Goal: Task Accomplishment & Management: Use online tool/utility

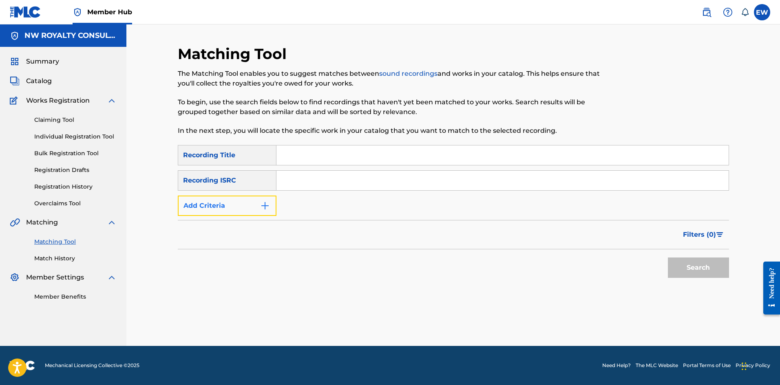
click at [207, 207] on button "Add Criteria" at bounding box center [227, 206] width 99 height 20
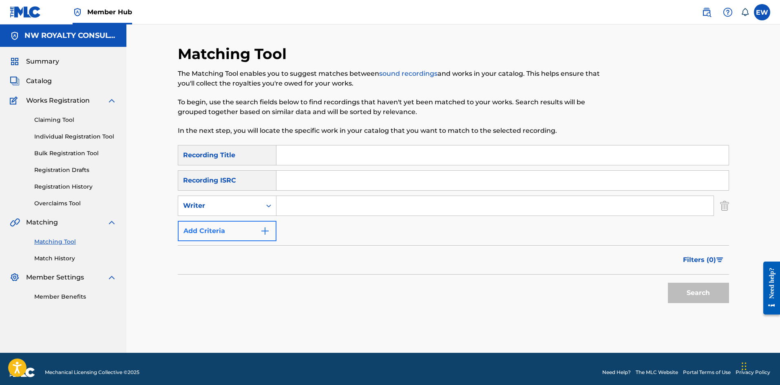
click at [207, 207] on div "Writer" at bounding box center [219, 206] width 73 height 10
drag, startPoint x: 201, startPoint y: 232, endPoint x: 235, endPoint y: 225, distance: 34.9
click at [203, 232] on div "Recording Artist" at bounding box center [227, 226] width 98 height 20
drag, startPoint x: 324, startPoint y: 206, endPoint x: 298, endPoint y: 199, distance: 26.9
click at [324, 206] on input "Search Form" at bounding box center [494, 206] width 437 height 20
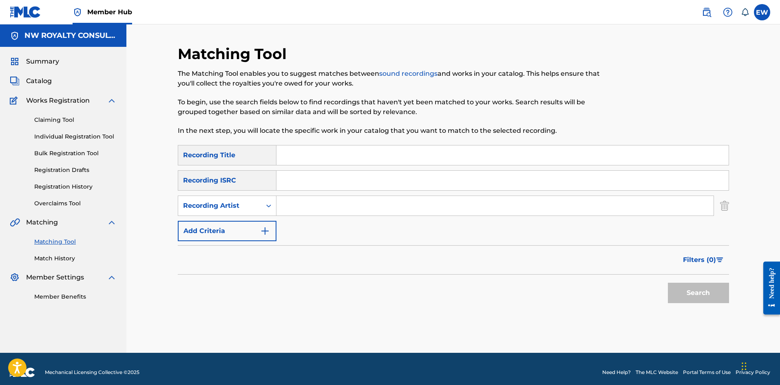
click at [300, 201] on input "Search Form" at bounding box center [494, 206] width 437 height 20
drag, startPoint x: 318, startPoint y: 230, endPoint x: 290, endPoint y: 208, distance: 36.0
click at [289, 206] on input "Search Form" at bounding box center [494, 206] width 437 height 20
drag, startPoint x: 309, startPoint y: 219, endPoint x: 292, endPoint y: 205, distance: 22.0
click at [342, 205] on input "Search Form" at bounding box center [494, 206] width 437 height 20
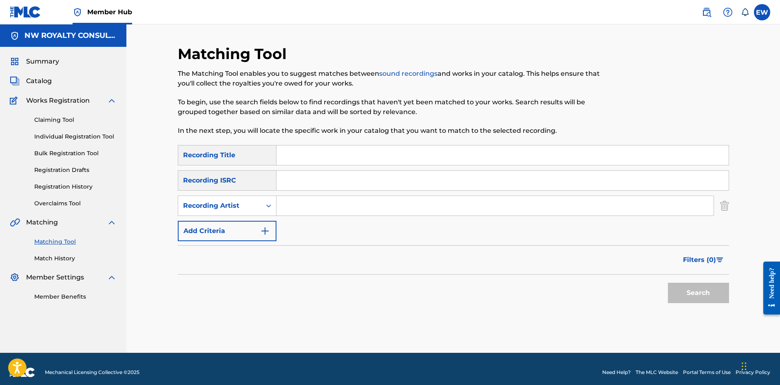
paste input "JAYIKE"
type input "JAYIKE"
click at [366, 155] on input "Search Form" at bounding box center [502, 156] width 452 height 20
paste input "BIG COIL"
type input "BIG COIL"
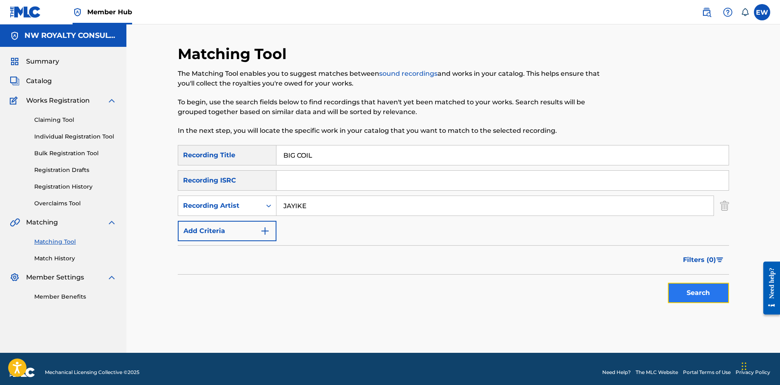
click at [698, 294] on button "Search" at bounding box center [698, 293] width 61 height 20
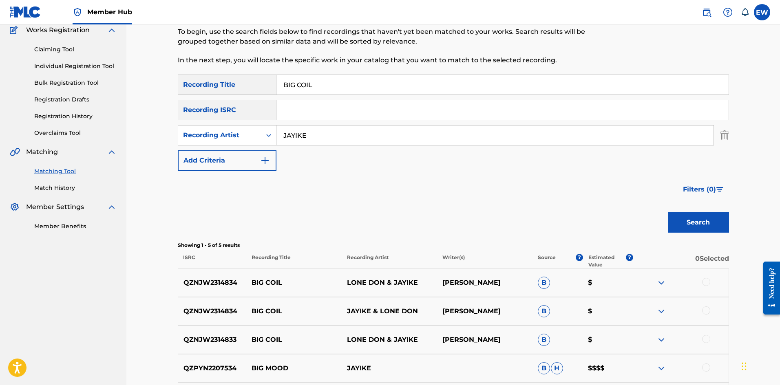
scroll to position [82, 0]
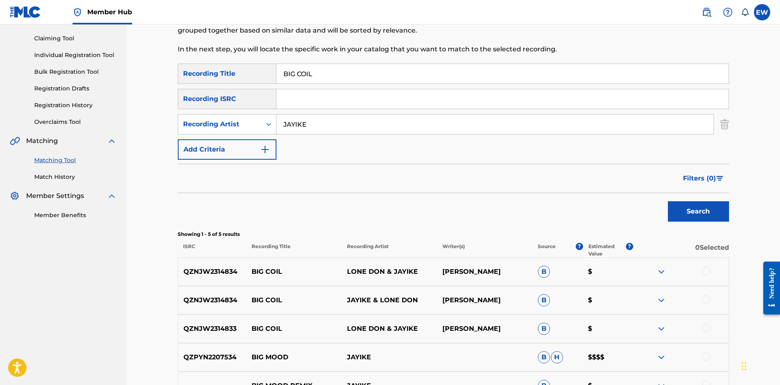
click at [703, 274] on div at bounding box center [706, 271] width 8 height 8
click at [705, 298] on div at bounding box center [706, 300] width 8 height 8
click at [706, 329] on div at bounding box center [706, 328] width 8 height 8
click at [554, 324] on button "Match 3 Groups" at bounding box center [573, 319] width 90 height 20
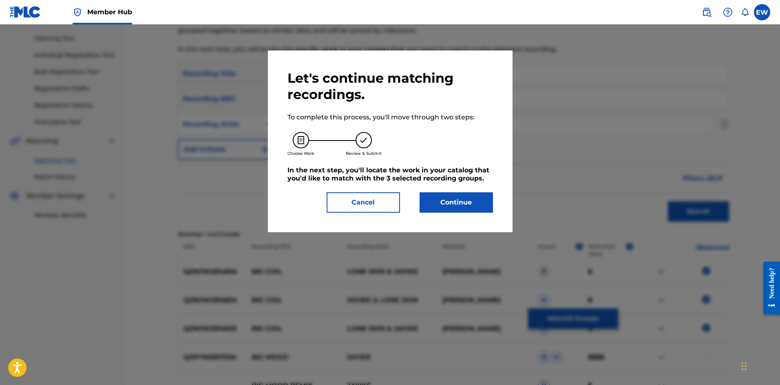
click at [433, 192] on div "Let's continue matching recordings. To complete this process, you'll move throu…" at bounding box center [390, 141] width 206 height 143
click at [436, 197] on button "Continue" at bounding box center [456, 202] width 73 height 20
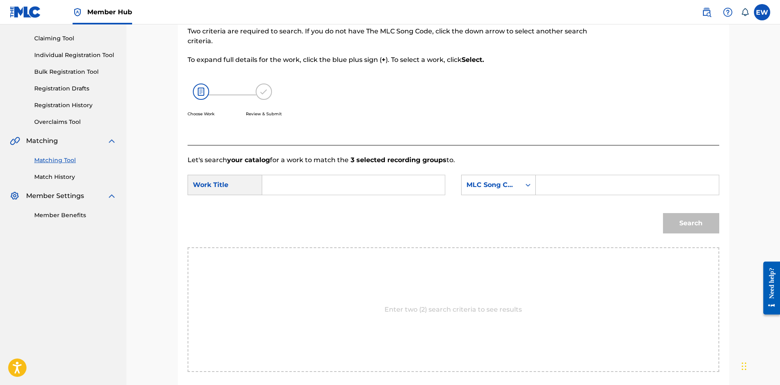
drag, startPoint x: 320, startPoint y: 183, endPoint x: 326, endPoint y: 186, distance: 6.2
click at [322, 184] on input "Search Form" at bounding box center [353, 185] width 169 height 20
paste input "BIG COIL"
type input "BIG COIL"
drag, startPoint x: 658, startPoint y: 192, endPoint x: 647, endPoint y: 184, distance: 13.7
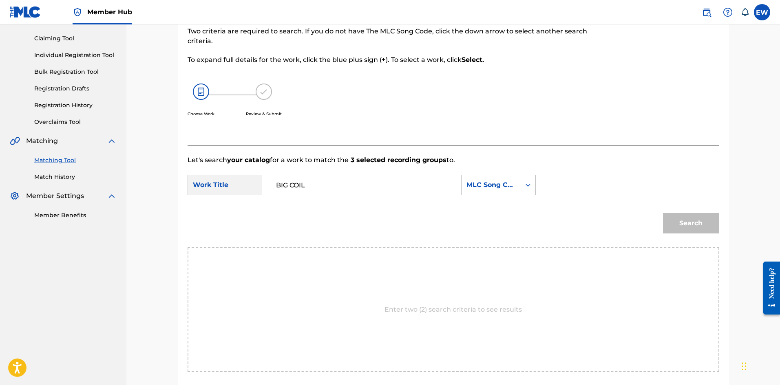
click at [656, 192] on input "Search Form" at bounding box center [627, 185] width 169 height 20
paste input "BD38H7"
type input "BD38H7"
click at [686, 231] on button "Search" at bounding box center [691, 223] width 56 height 20
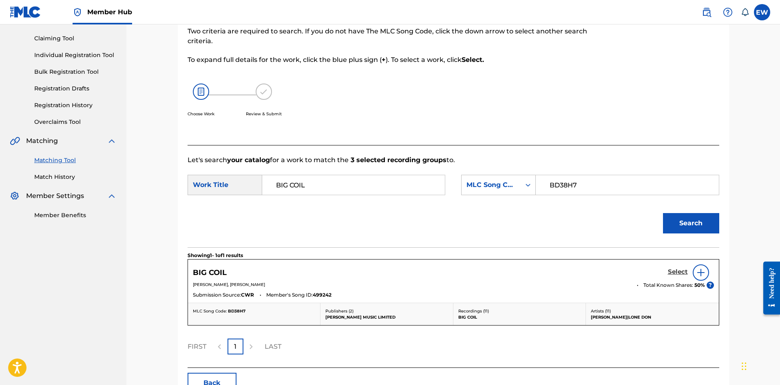
click at [672, 272] on h5 "Select" at bounding box center [678, 272] width 20 height 8
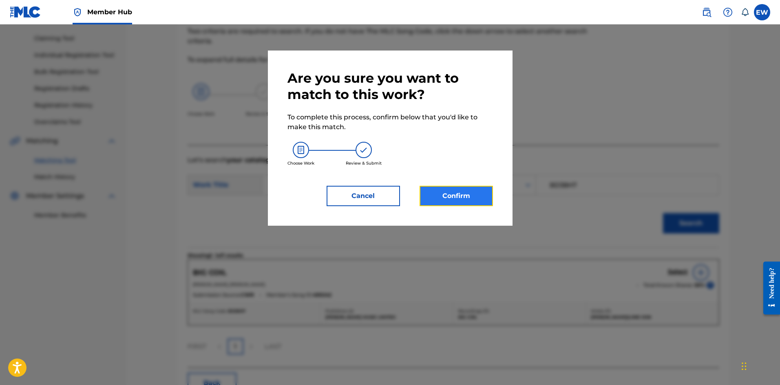
click at [432, 198] on button "Confirm" at bounding box center [456, 196] width 73 height 20
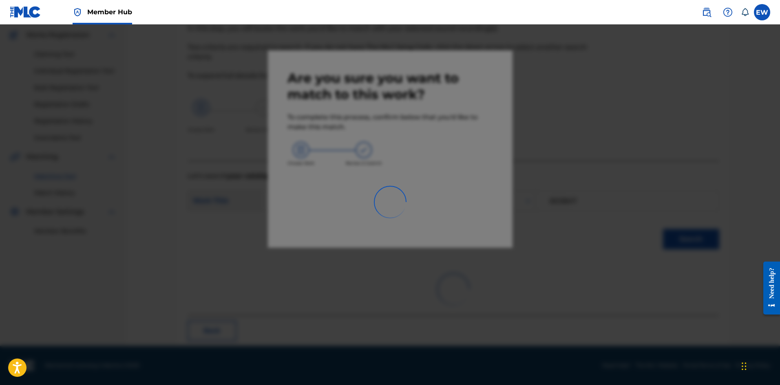
scroll to position [20, 0]
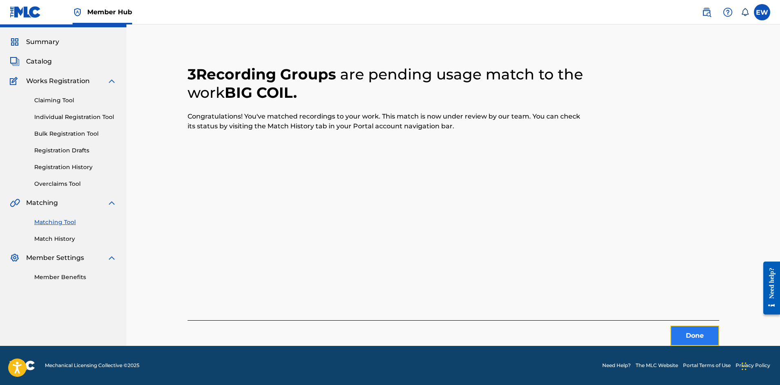
click at [684, 337] on button "Done" at bounding box center [694, 336] width 49 height 20
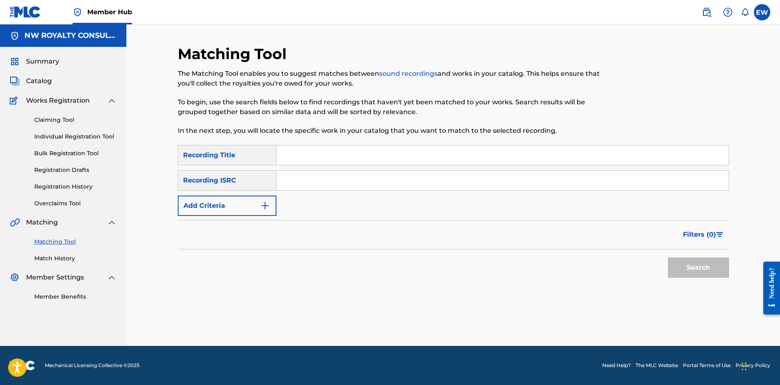
scroll to position [0, 0]
click at [232, 206] on button "Add Criteria" at bounding box center [227, 206] width 99 height 20
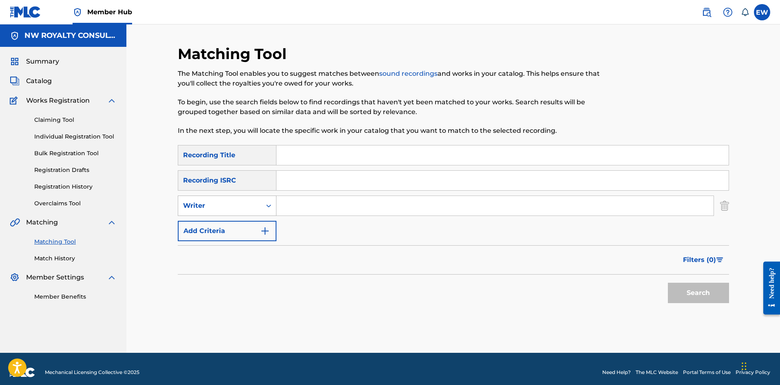
click at [232, 205] on div "Writer" at bounding box center [219, 206] width 73 height 10
drag, startPoint x: 238, startPoint y: 227, endPoint x: 261, endPoint y: 217, distance: 25.4
click at [242, 223] on div "Recording Artist" at bounding box center [227, 226] width 98 height 20
drag, startPoint x: 310, startPoint y: 207, endPoint x: 290, endPoint y: 198, distance: 22.1
click at [307, 206] on input "Search Form" at bounding box center [494, 206] width 437 height 20
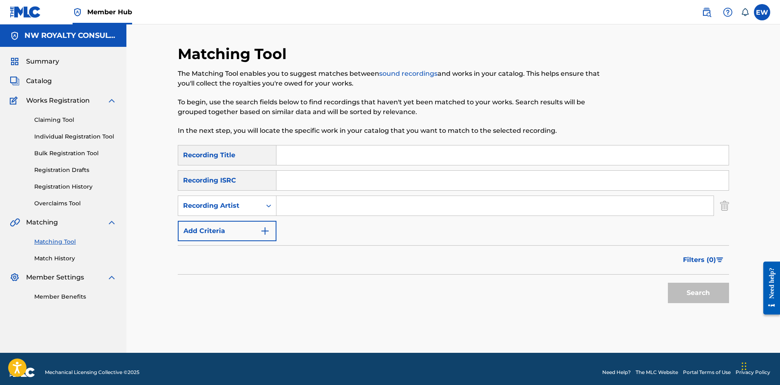
paste input "RAW CASHH"
type input "RAW CASHH"
click at [324, 158] on input "Search Form" at bounding box center [502, 156] width 452 height 20
paste input "BIG [PERSON_NAME]"
type input "BIG [PERSON_NAME]"
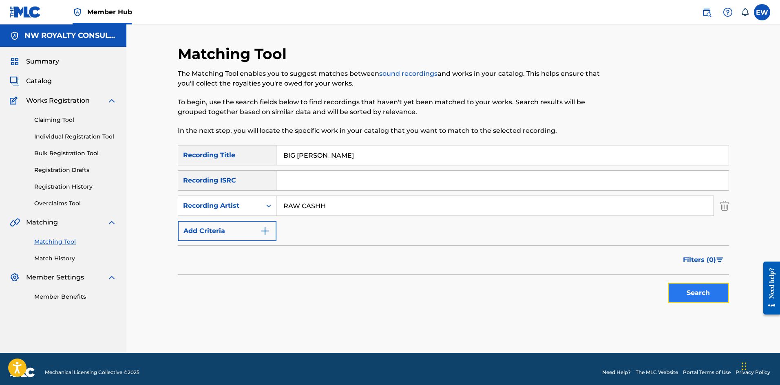
click at [698, 292] on button "Search" at bounding box center [698, 293] width 61 height 20
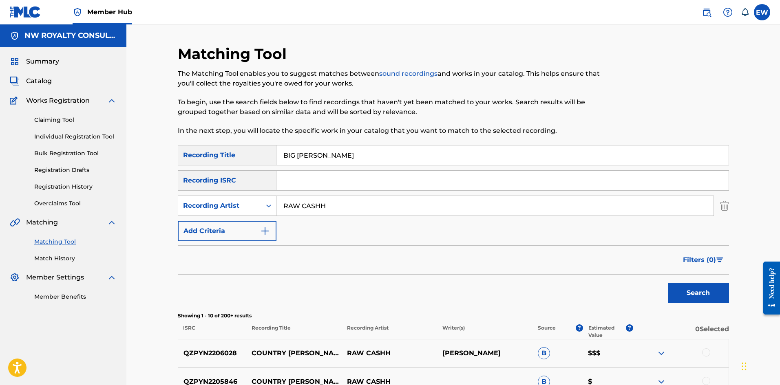
drag, startPoint x: 348, startPoint y: 209, endPoint x: 199, endPoint y: 198, distance: 149.3
click at [199, 198] on div "SearchWithCriteria43fd4f64-1547-4bc4-b982-fb920df08970 Recording Artist RAW CAS…" at bounding box center [453, 206] width 551 height 20
paste input "DEECLEF"
type input "DEECLEF"
drag, startPoint x: 356, startPoint y: 156, endPoint x: 220, endPoint y: 177, distance: 137.8
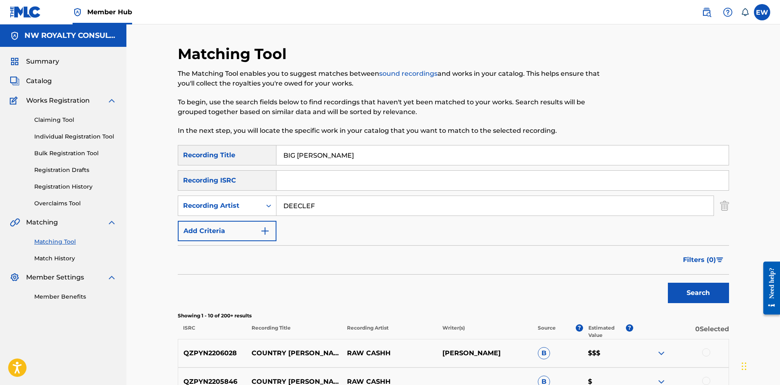
click at [220, 177] on div "SearchWithCriteria88c4e734-6e42-41c2-a2ff-75ecc7e2b589 Recording Title BIG [PER…" at bounding box center [453, 193] width 551 height 96
paste input "DREAMS"
type input "BIG DREAMS"
click at [713, 296] on button "Search" at bounding box center [698, 293] width 61 height 20
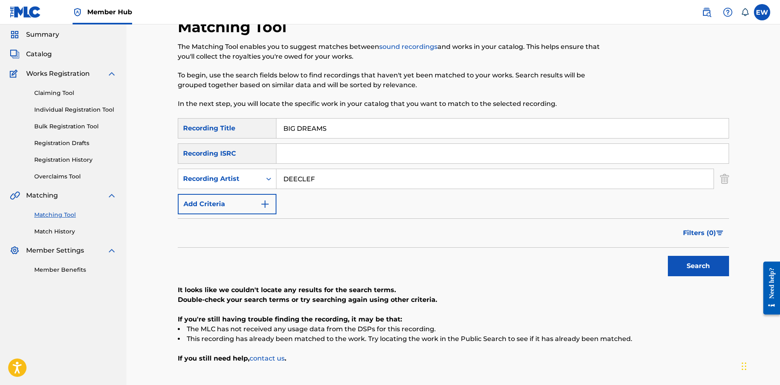
scroll to position [41, 0]
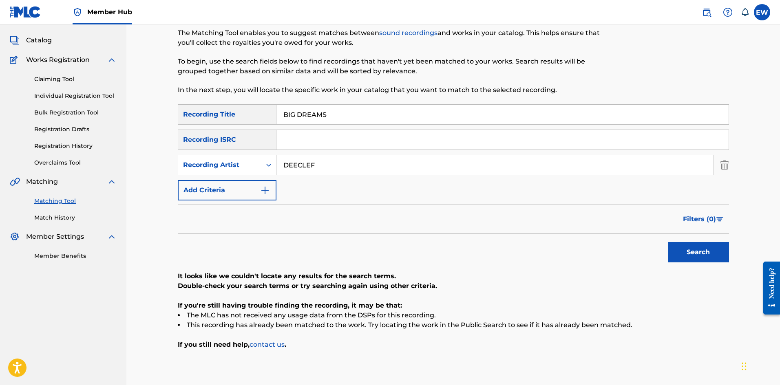
drag, startPoint x: 338, startPoint y: 156, endPoint x: 193, endPoint y: 143, distance: 145.7
click at [200, 148] on div "SearchWithCriteria88c4e734-6e42-41c2-a2ff-75ecc7e2b589 Recording Title BIG DREA…" at bounding box center [453, 152] width 551 height 96
paste input "FYA DOOPS"
drag, startPoint x: 301, startPoint y: 116, endPoint x: 279, endPoint y: 118, distance: 22.5
click at [287, 117] on input "BIG DREAMS" at bounding box center [502, 115] width 452 height 20
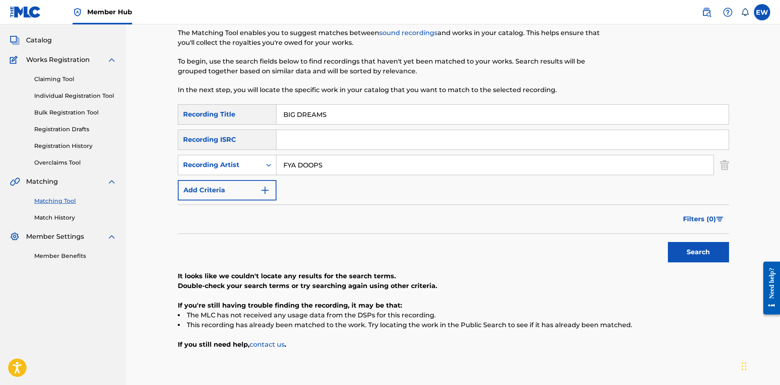
drag, startPoint x: 351, startPoint y: 123, endPoint x: 274, endPoint y: 123, distance: 77.1
click at [265, 125] on div "SearchWithCriteria88c4e734-6e42-41c2-a2ff-75ecc7e2b589 Recording Title BIG DREA…" at bounding box center [453, 152] width 551 height 96
click at [695, 245] on button "Search" at bounding box center [698, 252] width 61 height 20
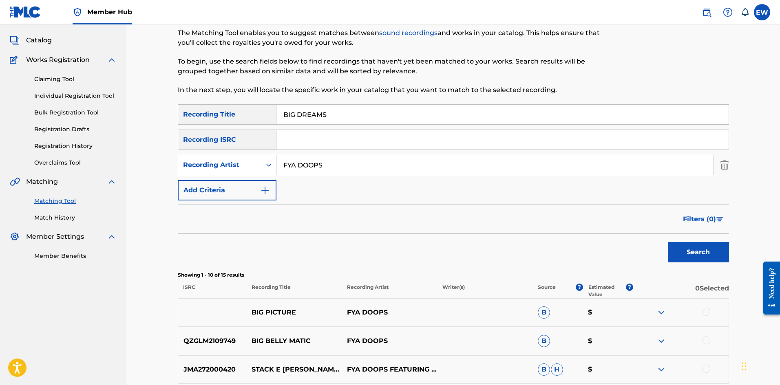
drag, startPoint x: 305, startPoint y: 150, endPoint x: 274, endPoint y: 136, distance: 33.9
click at [283, 137] on div "SearchWithCriteria88c4e734-6e42-41c2-a2ff-75ecc7e2b589 Recording Title BIG DREA…" at bounding box center [453, 152] width 551 height 96
paste input "LAVISCH"
type input "LAVISCH"
drag, startPoint x: 383, startPoint y: 122, endPoint x: 132, endPoint y: 141, distance: 251.9
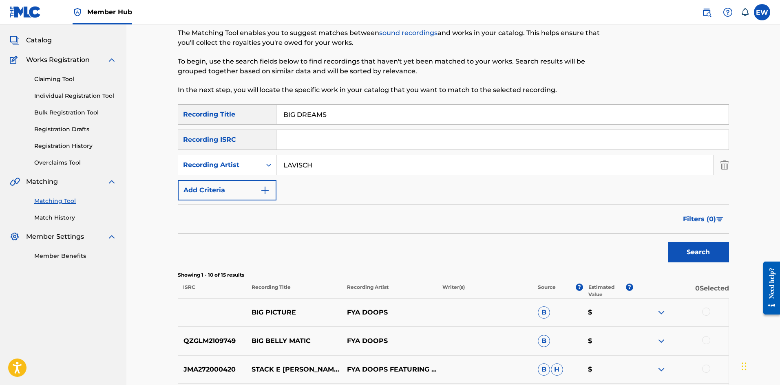
click at [132, 141] on div "Matching Tool The Matching Tool enables you to suggest matches between sound re…" at bounding box center [453, 314] width 654 height 661
click at [707, 258] on button "Search" at bounding box center [698, 252] width 61 height 20
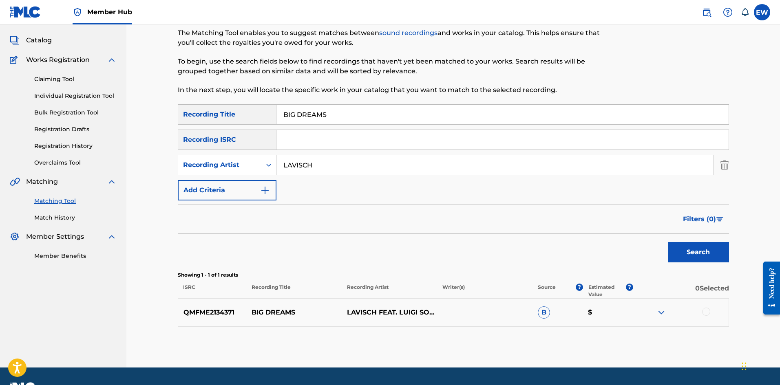
click at [709, 313] on div at bounding box center [706, 312] width 8 height 8
click at [564, 317] on button "Match 1 Group" at bounding box center [573, 319] width 90 height 20
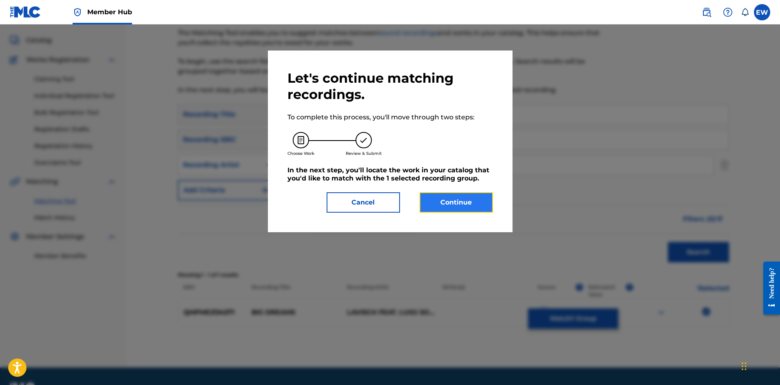
click at [433, 201] on button "Continue" at bounding box center [456, 202] width 73 height 20
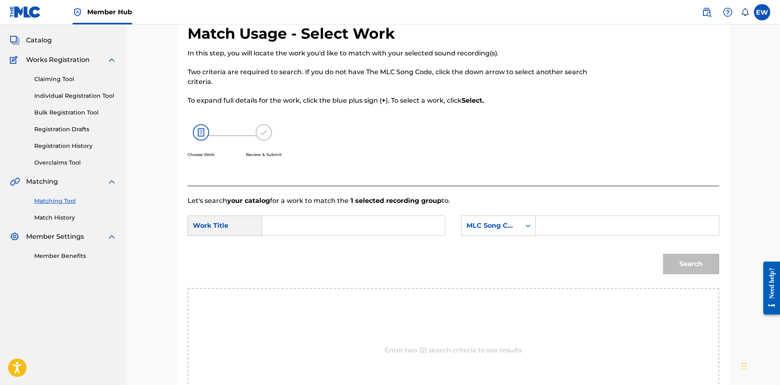
click at [379, 227] on input "Search Form" at bounding box center [353, 226] width 169 height 20
paste input "BIG DREAMS"
type input "BIG DREAMS"
click at [563, 226] on input "Search Form" at bounding box center [627, 226] width 169 height 20
paste input "BB2DK9"
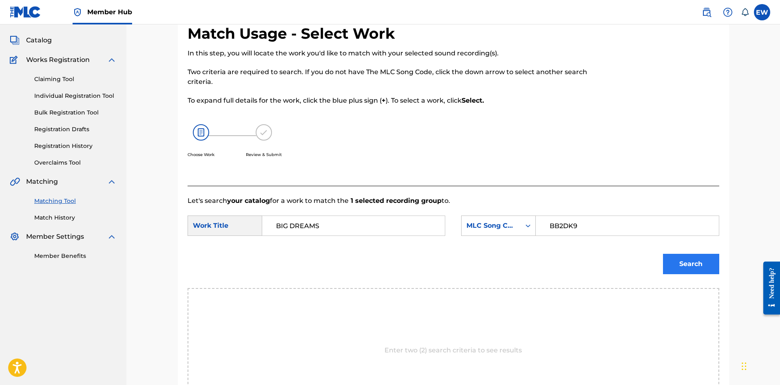
type input "BB2DK9"
drag, startPoint x: 692, startPoint y: 265, endPoint x: 676, endPoint y: 254, distance: 19.1
click at [692, 264] on button "Search" at bounding box center [691, 264] width 56 height 20
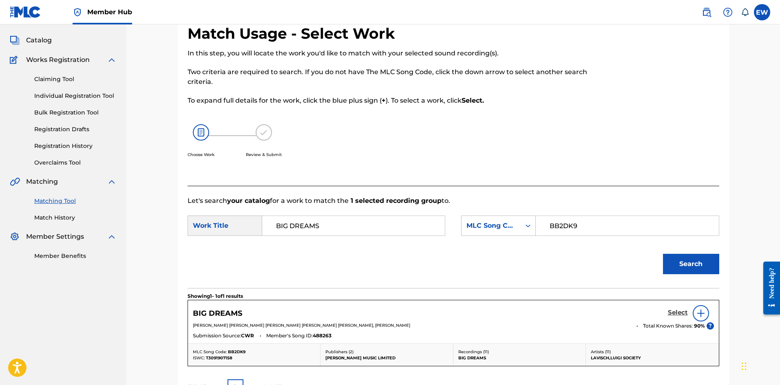
click at [671, 312] on h5 "Select" at bounding box center [678, 313] width 20 height 8
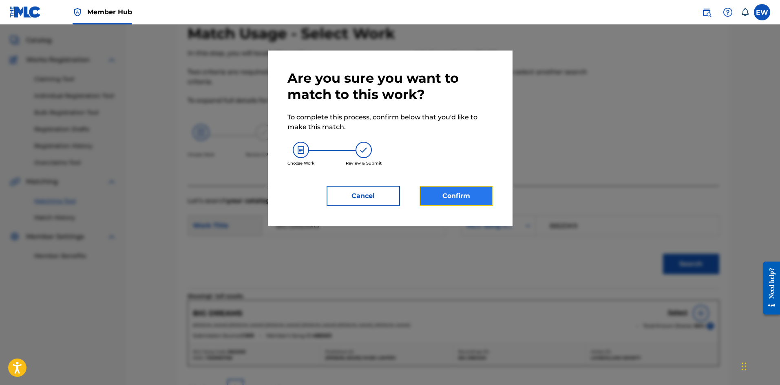
click at [467, 197] on button "Confirm" at bounding box center [456, 196] width 73 height 20
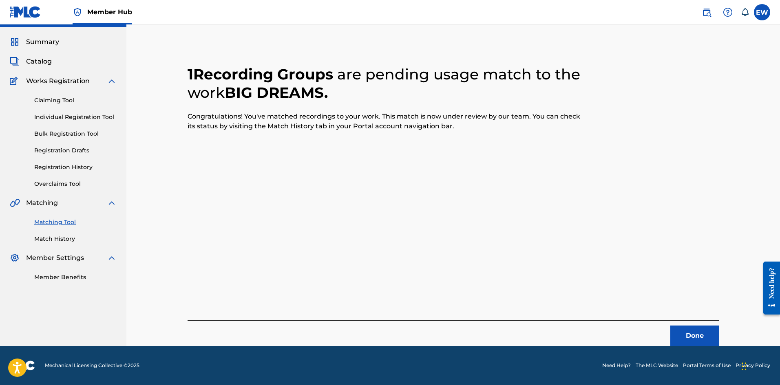
scroll to position [20, 0]
click at [700, 334] on button "Done" at bounding box center [694, 336] width 49 height 20
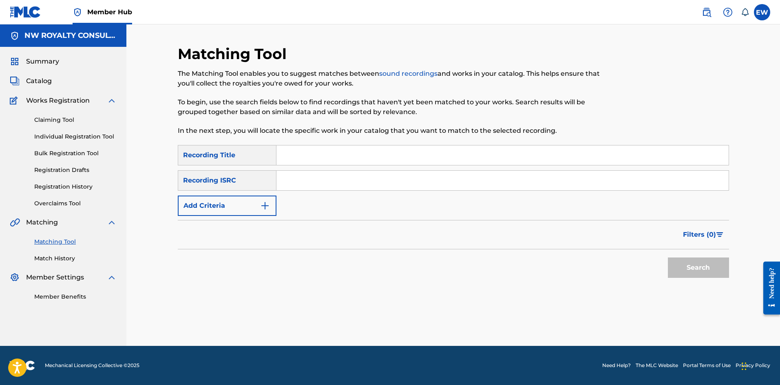
scroll to position [0, 0]
click at [209, 206] on button "Add Criteria" at bounding box center [227, 206] width 99 height 20
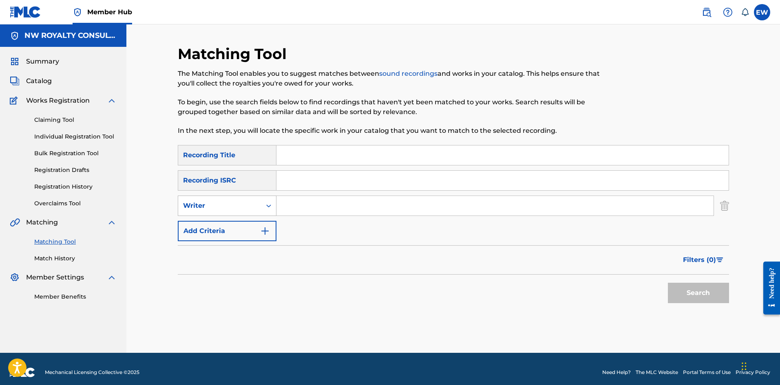
click at [204, 203] on div "Writer" at bounding box center [219, 206] width 73 height 10
drag, startPoint x: 202, startPoint y: 226, endPoint x: 245, endPoint y: 218, distance: 44.0
click at [209, 223] on div "Recording Artist" at bounding box center [227, 226] width 98 height 20
click at [289, 206] on input "Search Form" at bounding box center [494, 206] width 437 height 20
paste input "STAYNLESS"
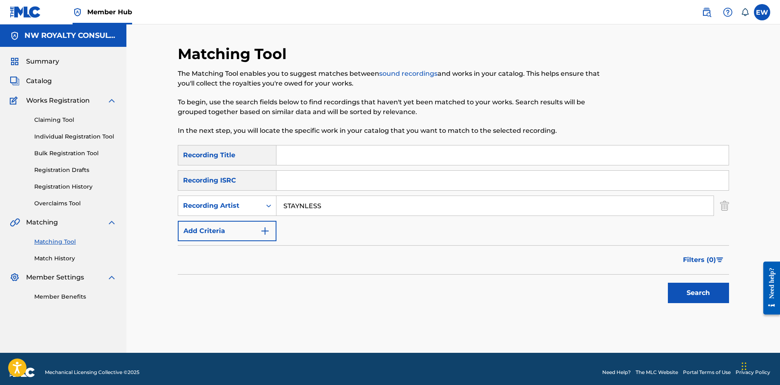
type input "STAYNLESS"
drag, startPoint x: 358, startPoint y: 158, endPoint x: 340, endPoint y: 138, distance: 26.6
click at [351, 153] on input "Search Form" at bounding box center [502, 156] width 452 height 20
paste input "BIG DREAMS"
type input "BIG DREAMS"
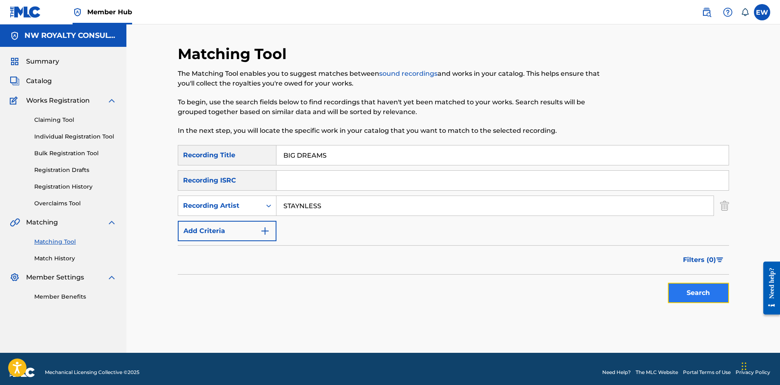
click at [718, 291] on button "Search" at bounding box center [698, 293] width 61 height 20
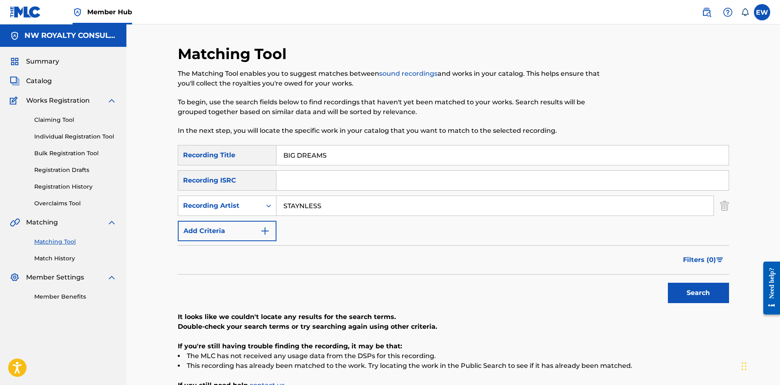
click at [237, 182] on div "SearchWithCriteria88c4e734-6e42-41c2-a2ff-75ecc7e2b589 Recording Title BIG DREA…" at bounding box center [453, 193] width 551 height 96
paste input "REET [PERSON_NAME]"
type input "STREET [PERSON_NAME]"
drag, startPoint x: 228, startPoint y: 155, endPoint x: 183, endPoint y: 146, distance: 45.9
click at [184, 146] on div "SearchWithCriteria88c4e734-6e42-41c2-a2ff-75ecc7e2b589 Recording Title BIG DREA…" at bounding box center [453, 155] width 551 height 20
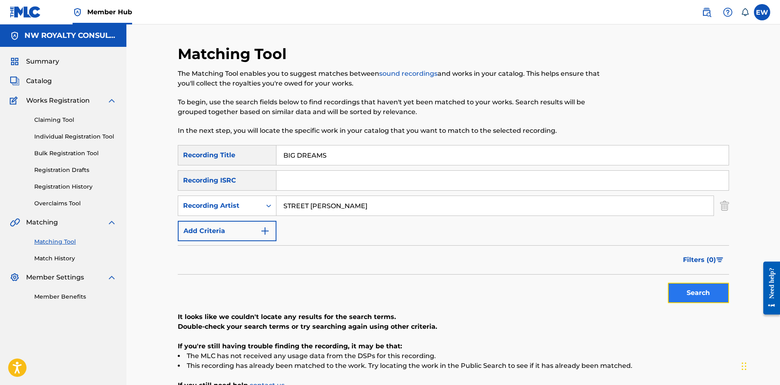
click at [721, 292] on button "Search" at bounding box center [698, 293] width 61 height 20
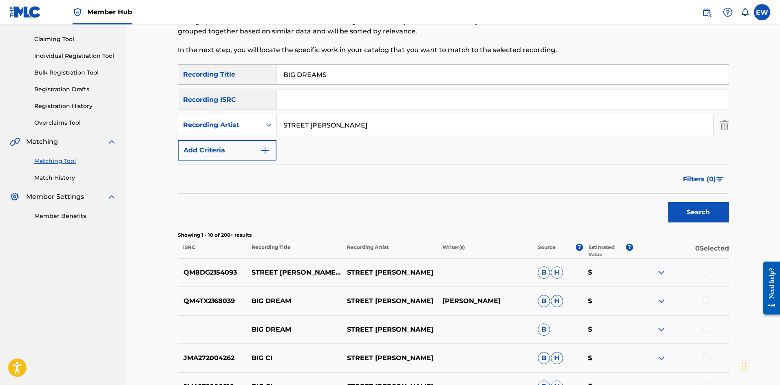
scroll to position [82, 0]
click at [709, 272] on div at bounding box center [706, 271] width 8 height 8
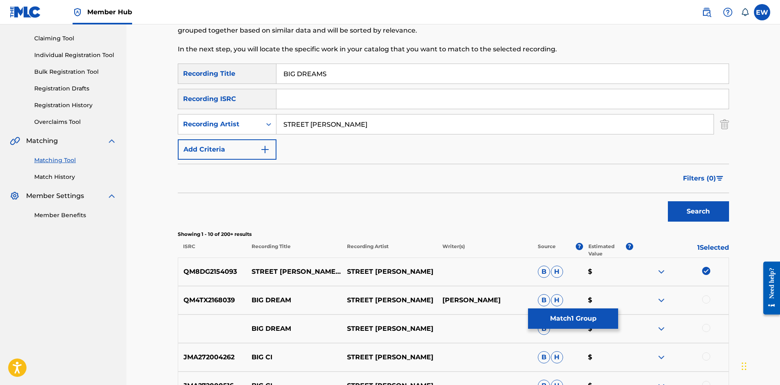
click at [703, 297] on div at bounding box center [706, 300] width 8 height 8
click at [703, 326] on div at bounding box center [706, 328] width 8 height 8
click at [565, 317] on button "Match 3 Groups" at bounding box center [573, 319] width 90 height 20
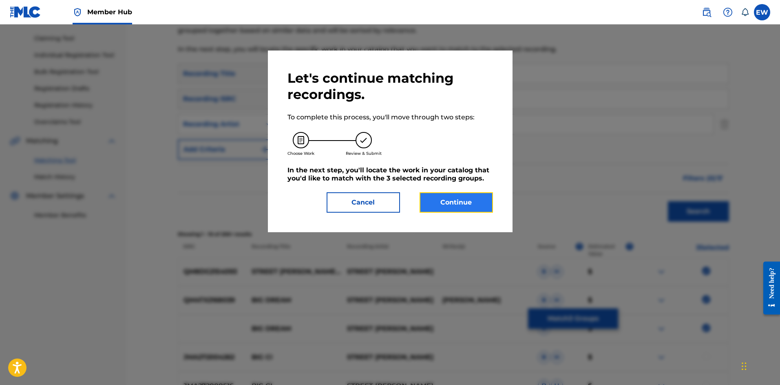
click at [438, 201] on button "Continue" at bounding box center [456, 202] width 73 height 20
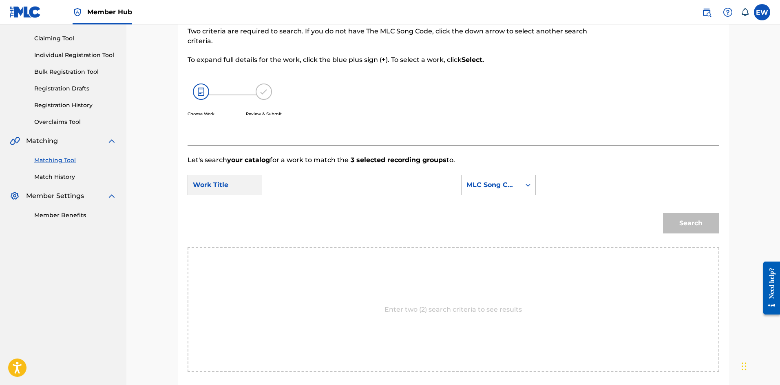
click at [357, 193] on input "Search Form" at bounding box center [353, 185] width 169 height 20
paste input "BIG DREAMS"
type input "BIG DREAMS"
drag, startPoint x: 613, startPoint y: 197, endPoint x: 609, endPoint y: 192, distance: 5.8
click at [611, 195] on input "Search Form" at bounding box center [627, 185] width 169 height 20
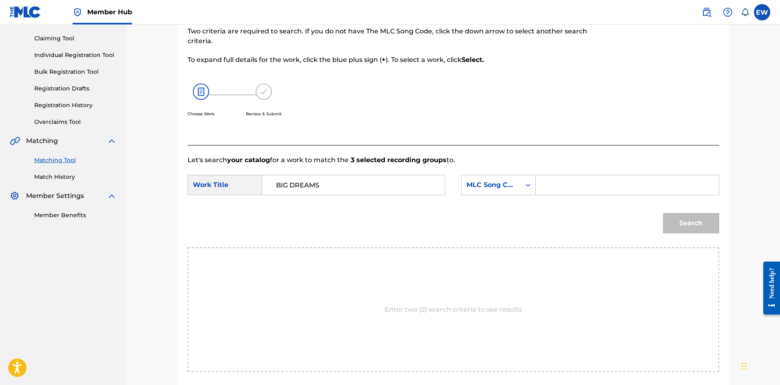
paste input "BB5X8U"
type input "BB5X8U"
click at [708, 228] on button "Search" at bounding box center [691, 223] width 56 height 20
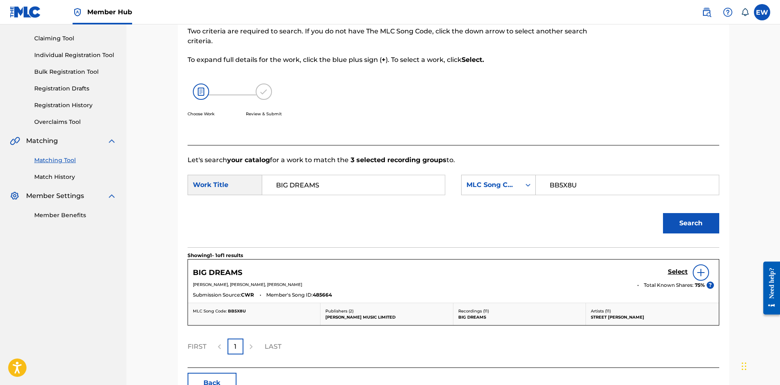
drag, startPoint x: 672, startPoint y: 271, endPoint x: 558, endPoint y: 224, distance: 123.7
click at [664, 265] on div "BIG DREAMS Select" at bounding box center [453, 273] width 521 height 16
click at [684, 271] on h5 "Select" at bounding box center [678, 272] width 20 height 8
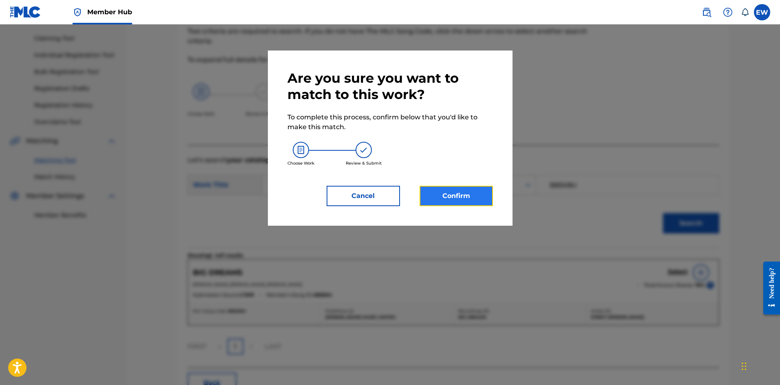
click at [457, 200] on button "Confirm" at bounding box center [456, 196] width 73 height 20
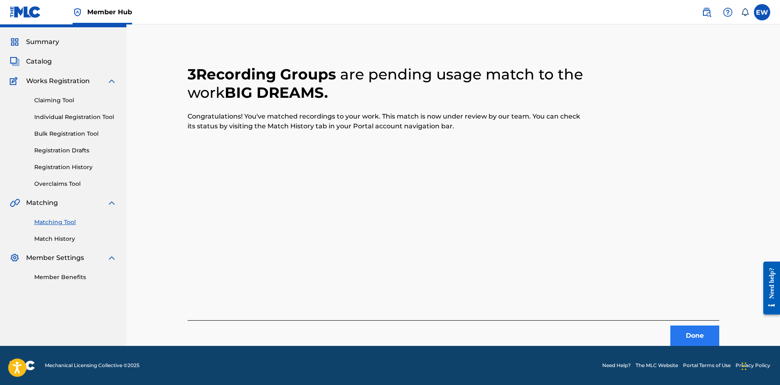
scroll to position [20, 0]
drag, startPoint x: 679, startPoint y: 341, endPoint x: 740, endPoint y: 349, distance: 62.4
click at [676, 340] on button "Done" at bounding box center [694, 336] width 49 height 20
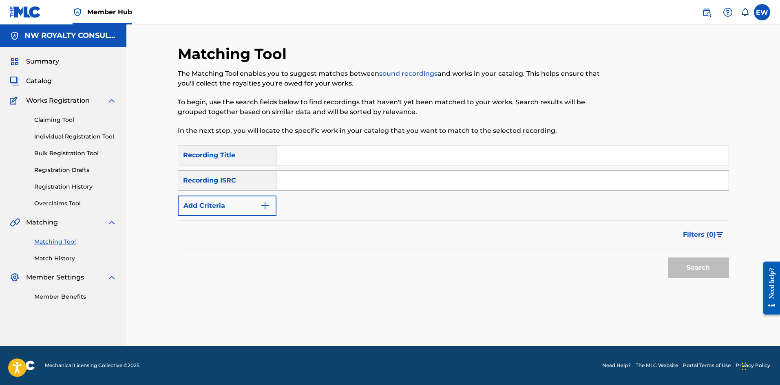
scroll to position [0, 0]
click at [190, 201] on button "Add Criteria" at bounding box center [227, 206] width 99 height 20
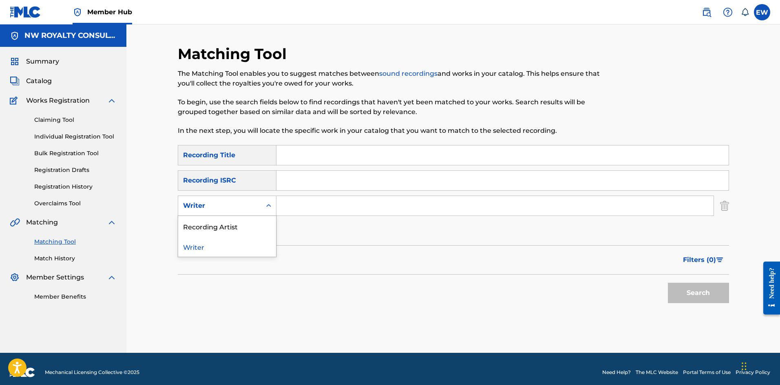
drag, startPoint x: 195, startPoint y: 205, endPoint x: 199, endPoint y: 209, distance: 5.2
click at [196, 205] on div "Writer" at bounding box center [219, 206] width 73 height 10
drag, startPoint x: 211, startPoint y: 221, endPoint x: 244, endPoint y: 215, distance: 33.3
click at [227, 219] on div "Recording Artist" at bounding box center [227, 226] width 98 height 20
click at [311, 205] on input "Search Form" at bounding box center [494, 206] width 437 height 20
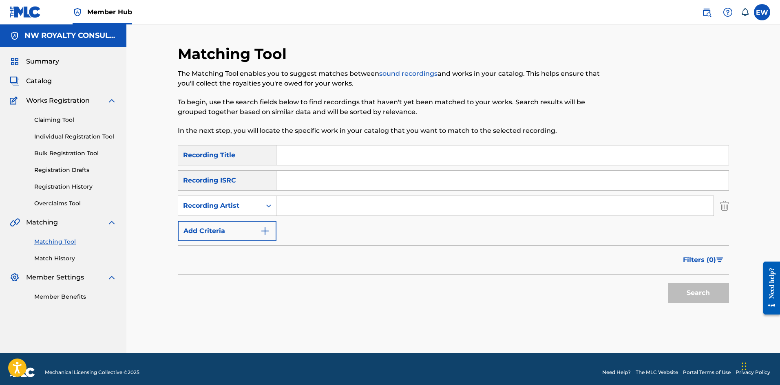
paste input "[PERSON_NAME]"
type input "[PERSON_NAME]"
click at [313, 160] on input "Search Form" at bounding box center [502, 156] width 452 height 20
paste input "BIG FIGHT"
type input "BIG FIGHT"
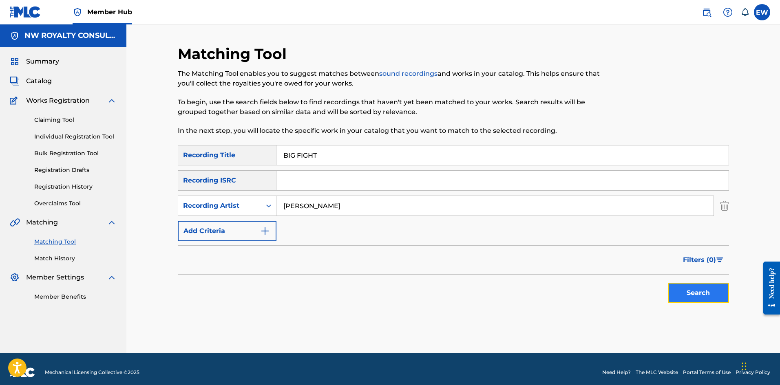
click at [700, 290] on button "Search" at bounding box center [698, 293] width 61 height 20
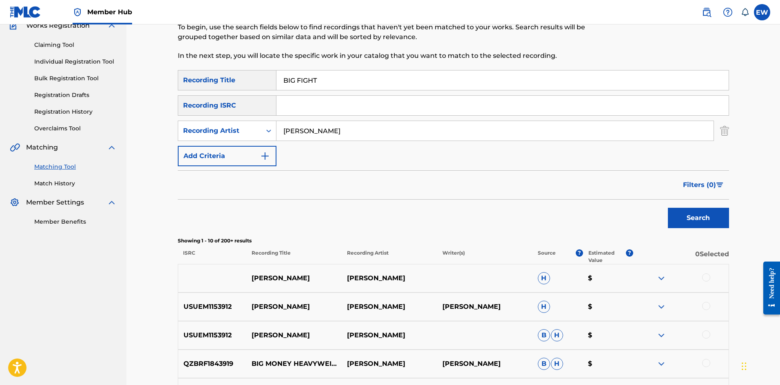
scroll to position [82, 0]
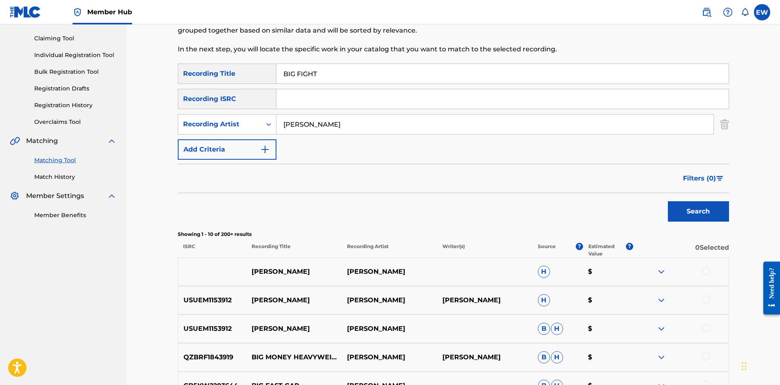
click at [703, 270] on div at bounding box center [706, 271] width 8 height 8
click at [706, 299] on div at bounding box center [706, 300] width 8 height 8
click at [705, 329] on div at bounding box center [706, 328] width 8 height 8
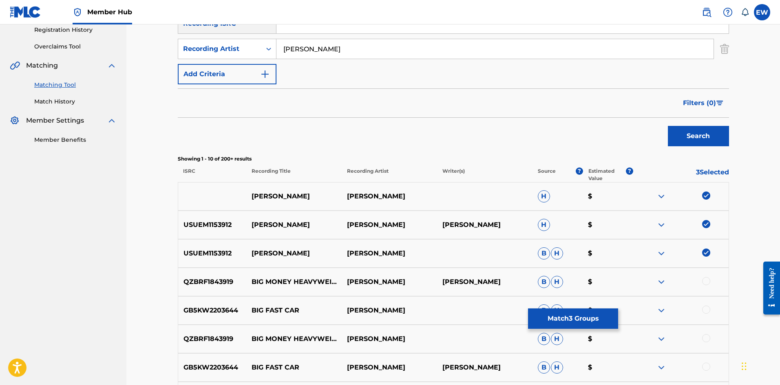
scroll to position [163, 0]
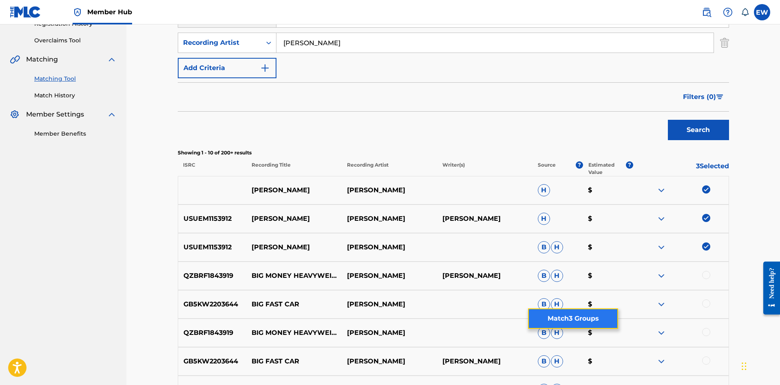
click at [577, 315] on button "Match 3 Groups" at bounding box center [573, 319] width 90 height 20
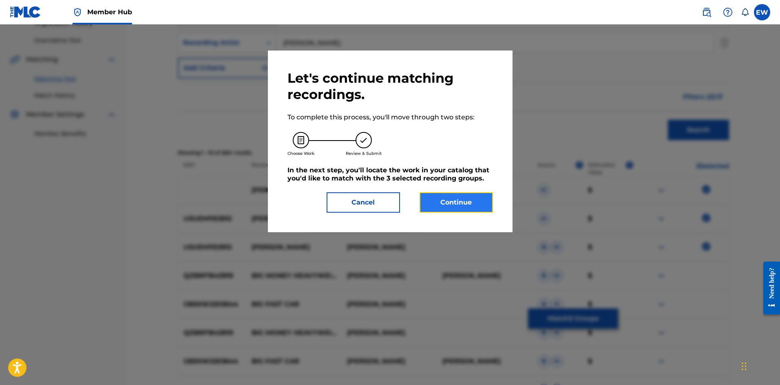
click at [449, 203] on button "Continue" at bounding box center [456, 202] width 73 height 20
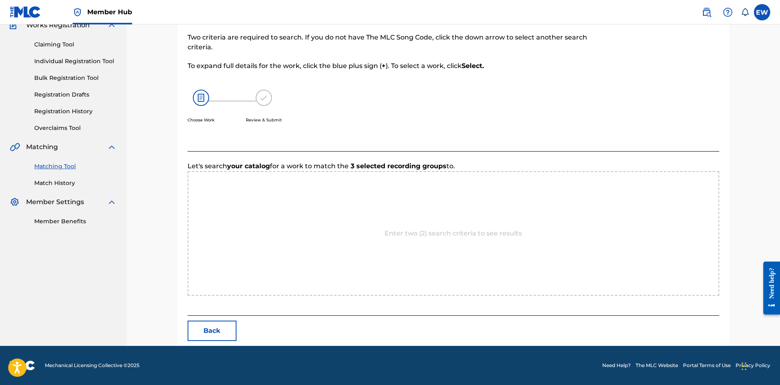
scroll to position [158, 0]
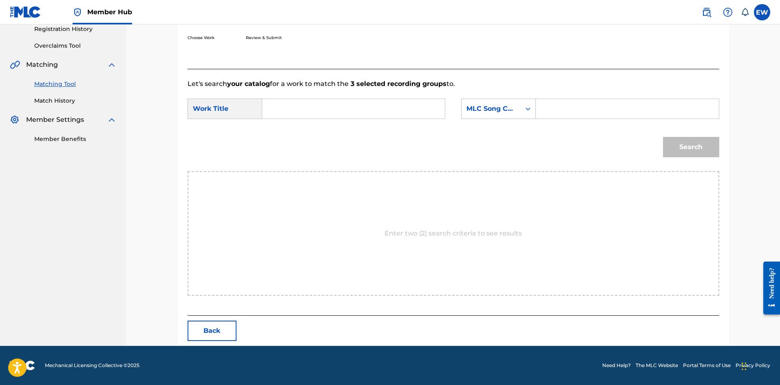
drag, startPoint x: 378, startPoint y: 108, endPoint x: 380, endPoint y: 154, distance: 46.1
click at [378, 111] on input "Search Form" at bounding box center [353, 109] width 169 height 20
paste input "BIG FIGHT"
type input "BIG FIGHT"
drag, startPoint x: 570, startPoint y: 109, endPoint x: 537, endPoint y: 140, distance: 45.0
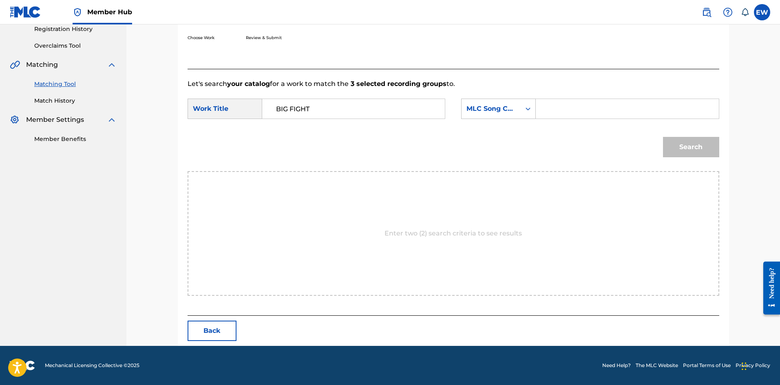
click at [561, 115] on input "Search Form" at bounding box center [627, 109] width 169 height 20
paste input "TV7KPW"
type input "TV7KPW"
drag, startPoint x: 677, startPoint y: 144, endPoint x: 665, endPoint y: 136, distance: 14.5
click at [677, 146] on button "Search" at bounding box center [691, 147] width 56 height 20
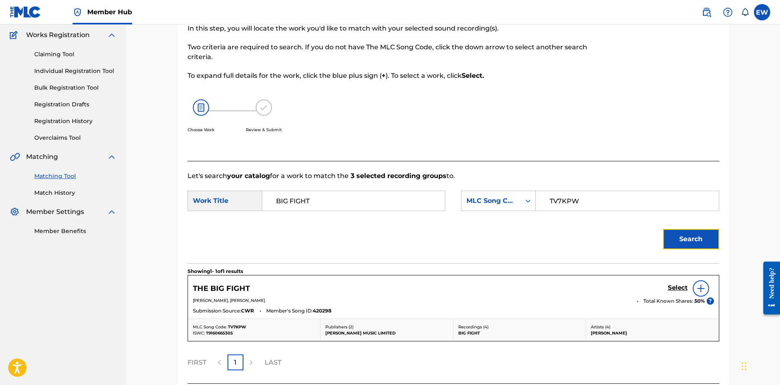
scroll to position [134, 0]
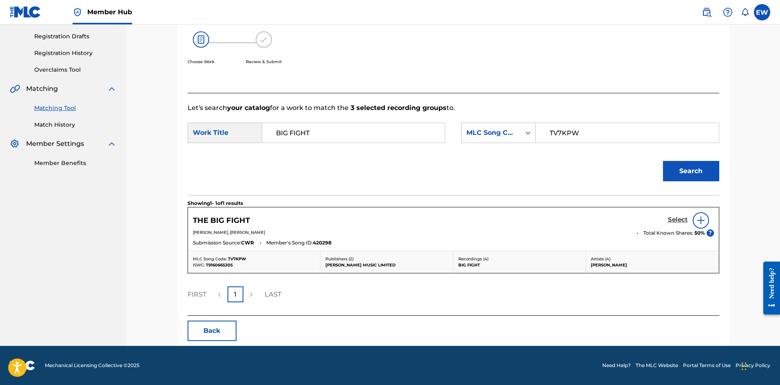
click at [674, 218] on h5 "Select" at bounding box center [678, 220] width 20 height 8
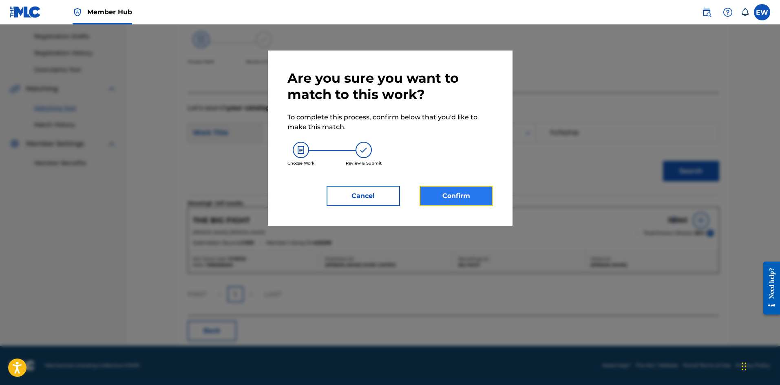
click at [433, 199] on button "Confirm" at bounding box center [456, 196] width 73 height 20
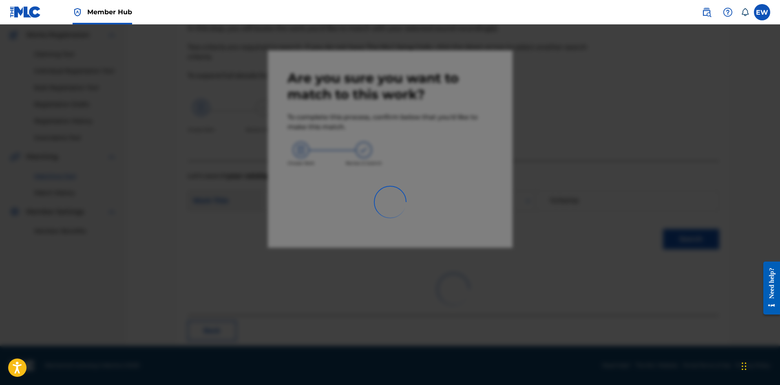
scroll to position [20, 0]
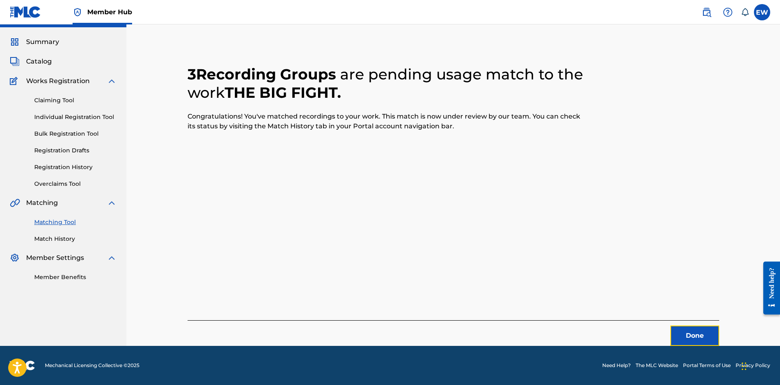
drag, startPoint x: 694, startPoint y: 331, endPoint x: 781, endPoint y: 330, distance: 87.3
click at [694, 331] on button "Done" at bounding box center [694, 336] width 49 height 20
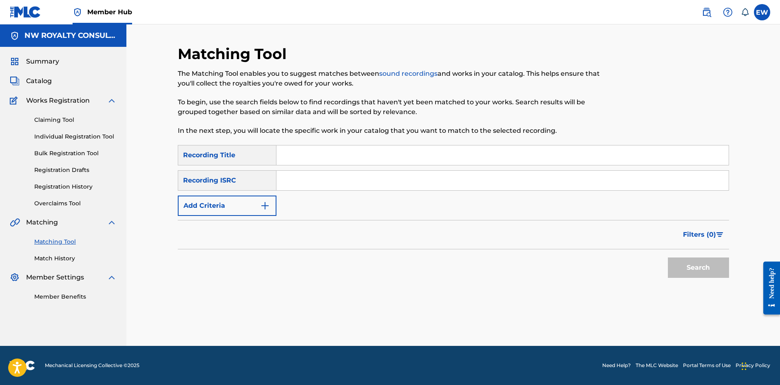
scroll to position [0, 0]
click at [238, 205] on button "Add Criteria" at bounding box center [227, 206] width 99 height 20
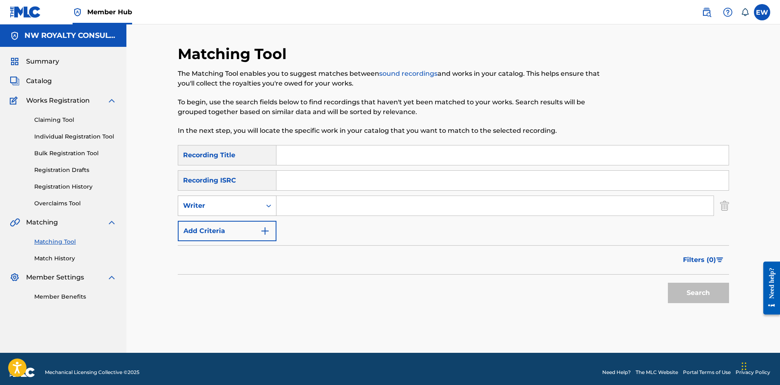
drag, startPoint x: 232, startPoint y: 204, endPoint x: 216, endPoint y: 216, distance: 19.6
click at [227, 203] on div "Writer" at bounding box center [219, 206] width 73 height 10
click at [215, 228] on div "Recording Artist" at bounding box center [227, 226] width 98 height 20
drag, startPoint x: 298, startPoint y: 207, endPoint x: 261, endPoint y: 202, distance: 36.6
click at [300, 207] on input "Search Form" at bounding box center [494, 206] width 437 height 20
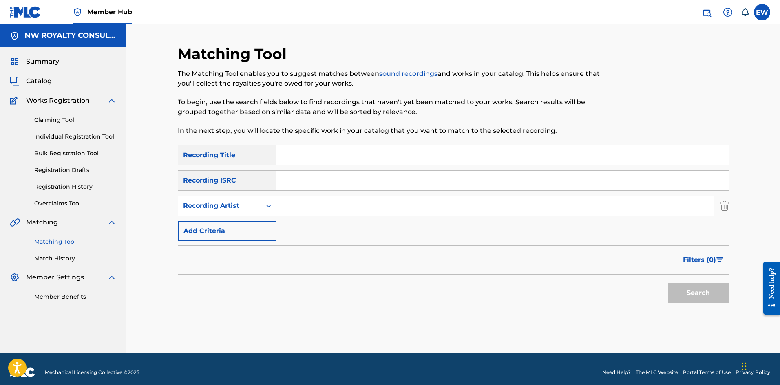
paste input "TAKEOVA"
type input "TAKEOVA"
drag, startPoint x: 352, startPoint y: 155, endPoint x: 335, endPoint y: 157, distance: 17.2
click at [349, 156] on input "Search Form" at bounding box center [502, 156] width 452 height 20
paste input "BIG FOOD"
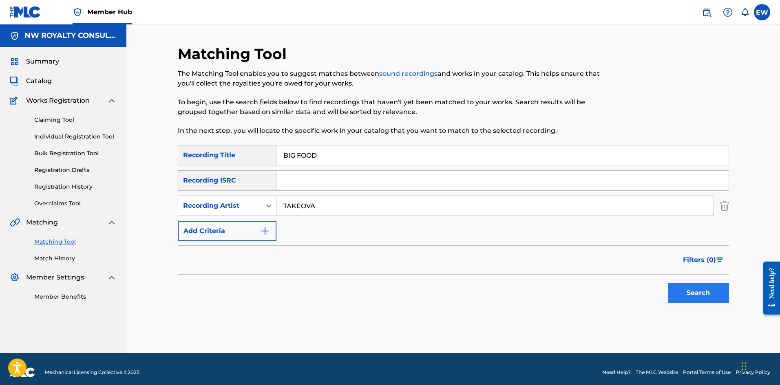
type input "BIG FOOD"
click at [679, 294] on button "Search" at bounding box center [698, 293] width 61 height 20
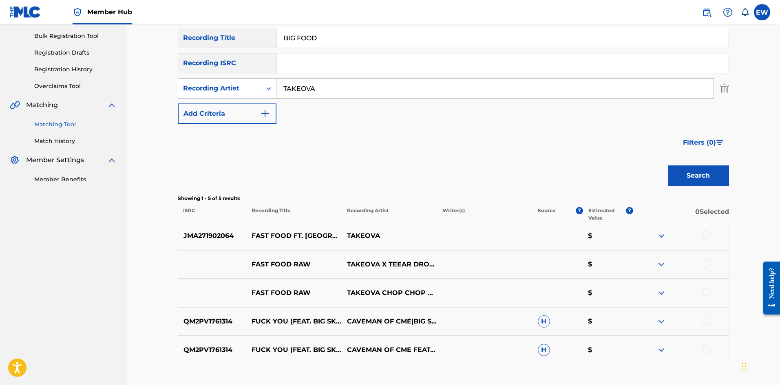
scroll to position [122, 0]
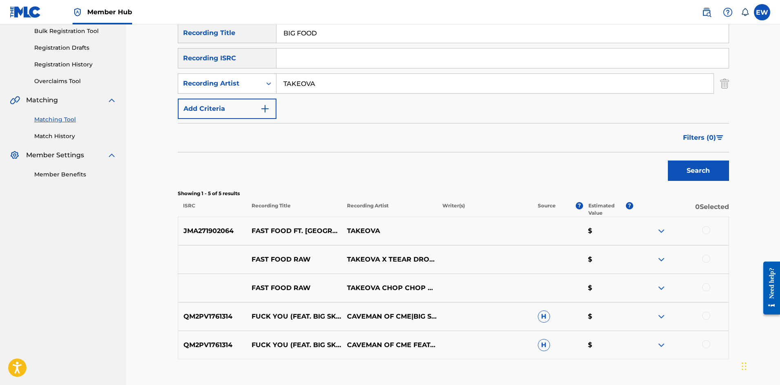
drag, startPoint x: 334, startPoint y: 90, endPoint x: 215, endPoint y: 97, distance: 119.3
click at [217, 97] on div "SearchWithCriteria88c4e734-6e42-41c2-a2ff-75ecc7e2b589 Recording Title BIG FOOD…" at bounding box center [453, 71] width 551 height 96
paste input "CHAPPZS"
type input "CHAPPZS"
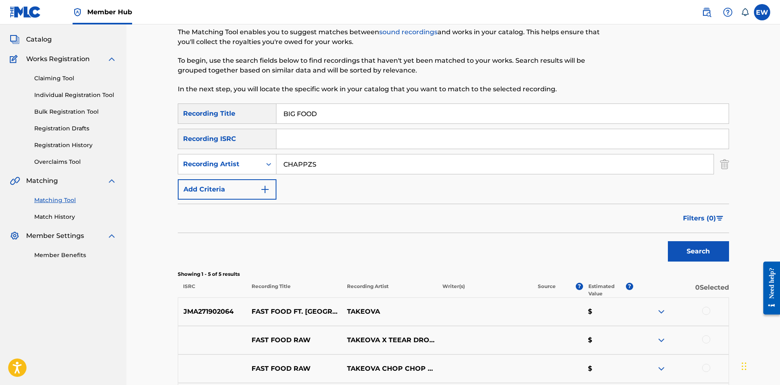
scroll to position [41, 0]
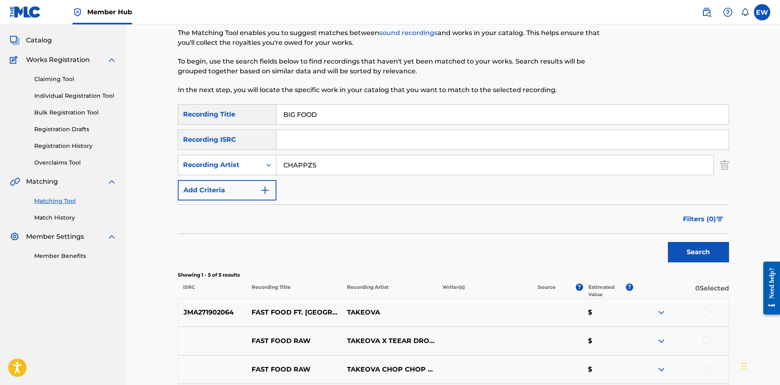
drag, startPoint x: 337, startPoint y: 116, endPoint x: 189, endPoint y: 122, distance: 148.5
click at [189, 122] on div "SearchWithCriteria88c4e734-6e42-41c2-a2ff-75ecc7e2b589 Recording Title BIG FOOD" at bounding box center [453, 114] width 551 height 20
paste input "HEART"
type input "BIG HEART"
drag, startPoint x: 674, startPoint y: 249, endPoint x: 665, endPoint y: 241, distance: 11.3
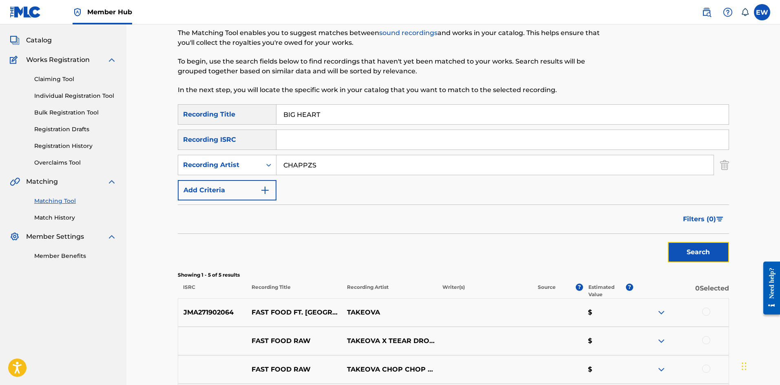
click at [674, 248] on button "Search" at bounding box center [698, 252] width 61 height 20
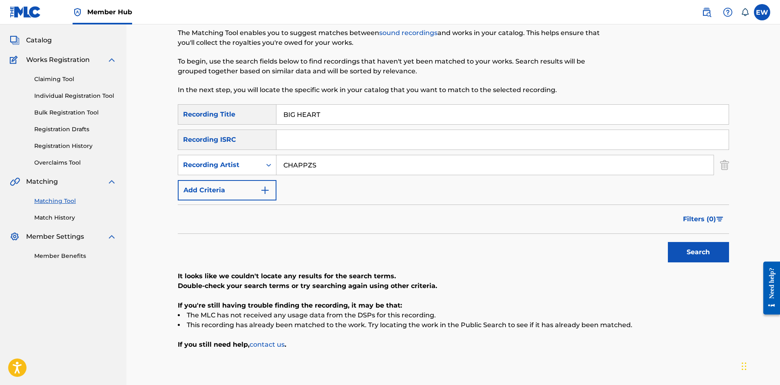
drag, startPoint x: 289, startPoint y: 158, endPoint x: 161, endPoint y: 122, distance: 133.0
click at [204, 134] on div "SearchWithCriteria88c4e734-6e42-41c2-a2ff-75ecc7e2b589 Recording Title BIG HEAR…" at bounding box center [453, 152] width 551 height 96
paste input "BRAVEBOY"
type input "BRAVEBOY"
drag, startPoint x: 308, startPoint y: 124, endPoint x: 168, endPoint y: 113, distance: 140.7
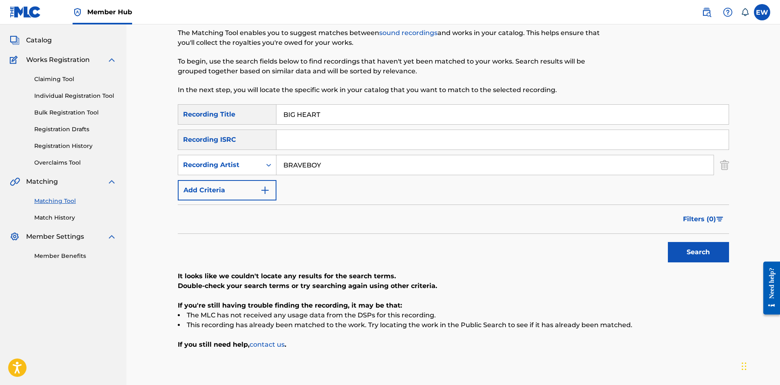
click at [178, 121] on div "SearchWithCriteria88c4e734-6e42-41c2-a2ff-75ecc7e2b589 Recording Title BIG HEART" at bounding box center [453, 114] width 551 height 20
paste input "MAN DON T CRY"
type input "BIG MAN DON T CRY"
click at [690, 241] on div "Search" at bounding box center [696, 250] width 65 height 33
click at [690, 249] on button "Search" at bounding box center [698, 252] width 61 height 20
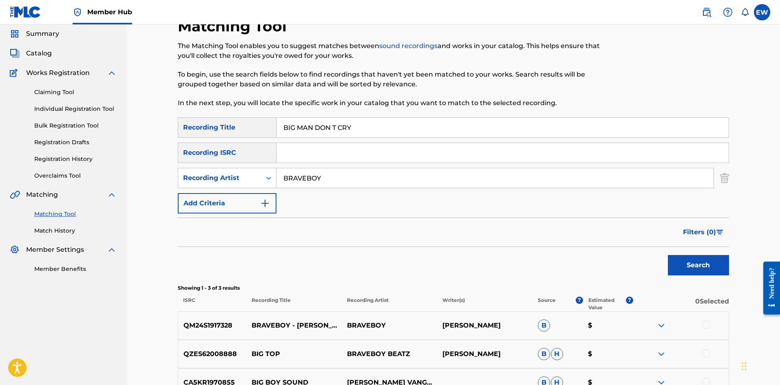
scroll to position [0, 0]
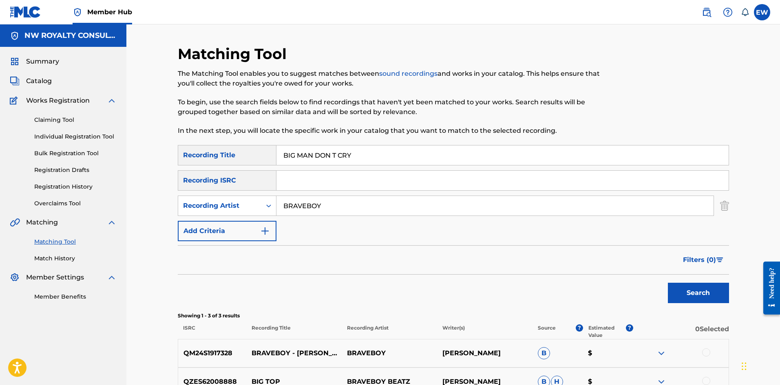
drag, startPoint x: 279, startPoint y: 201, endPoint x: 155, endPoint y: 187, distance: 124.8
click at [197, 199] on div "SearchWithCriteria7a98d51e-7e92-4001-975a-4586bc3900ec Recording Artist BRAVEBOY" at bounding box center [453, 206] width 551 height 20
click at [340, 203] on input "BRAVEBOY" at bounding box center [494, 206] width 437 height 20
drag, startPoint x: 340, startPoint y: 203, endPoint x: 188, endPoint y: 186, distance: 152.6
click at [191, 189] on div "SearchWithCriteria88c4e734-6e42-41c2-a2ff-75ecc7e2b589 Recording Title BIG MAN …" at bounding box center [453, 193] width 551 height 96
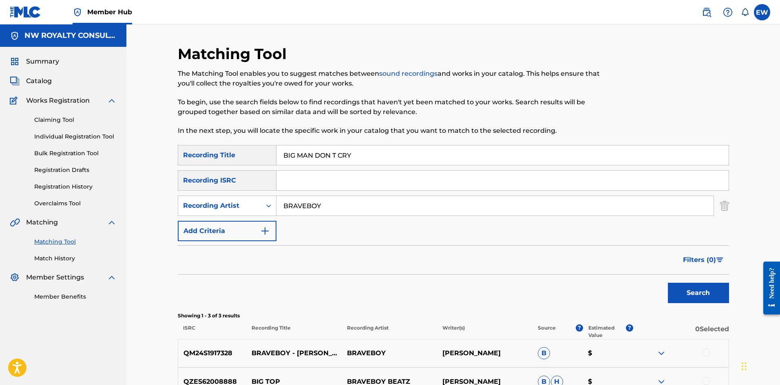
paste input "LAZE MOB"
type input "BLAZE MOB"
drag, startPoint x: 371, startPoint y: 155, endPoint x: 254, endPoint y: 174, distance: 117.7
click at [256, 175] on div "SearchWithCriteria88c4e734-6e42-41c2-a2ff-75ecc7e2b589 Recording Title BIG MAN …" at bounding box center [453, 193] width 551 height 96
paste input "ROAD"
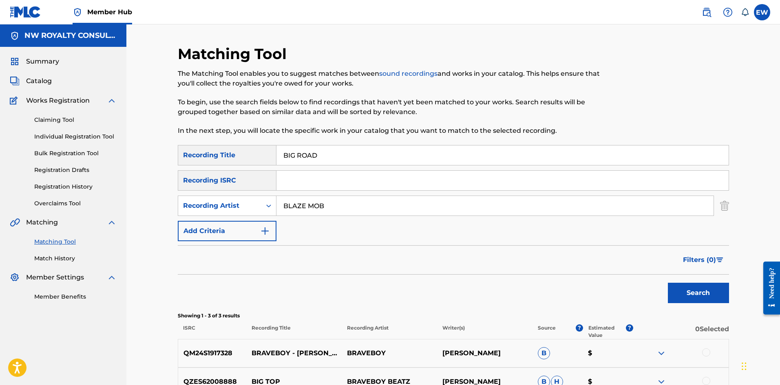
type input "BIG ROAD"
click at [683, 288] on button "Search" at bounding box center [698, 293] width 61 height 20
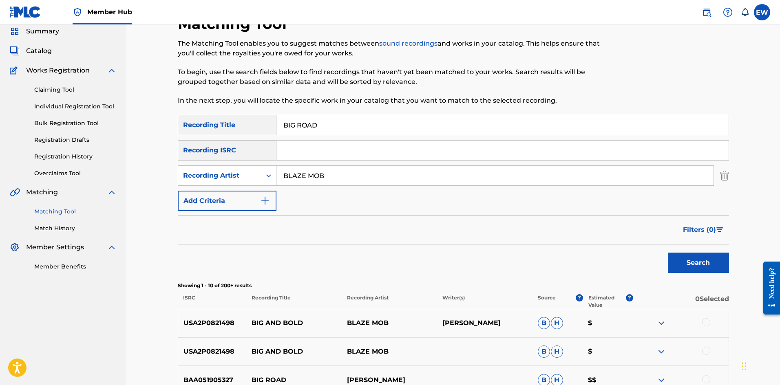
scroll to position [82, 0]
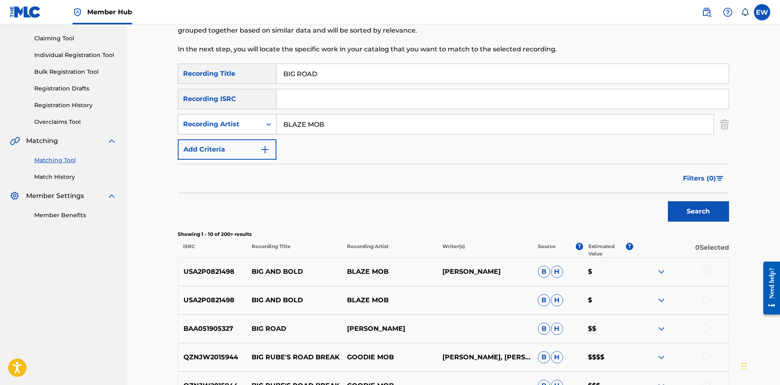
drag, startPoint x: 353, startPoint y: 126, endPoint x: 209, endPoint y: 120, distance: 143.7
click at [216, 121] on div "SearchWithCriteria7a98d51e-7e92-4001-975a-4586bc3900ec Recording Artist BLAZE M…" at bounding box center [453, 124] width 551 height 20
paste input "SHABAKO"
type input "SHABAKO"
drag, startPoint x: 309, startPoint y: 72, endPoint x: 263, endPoint y: 82, distance: 47.0
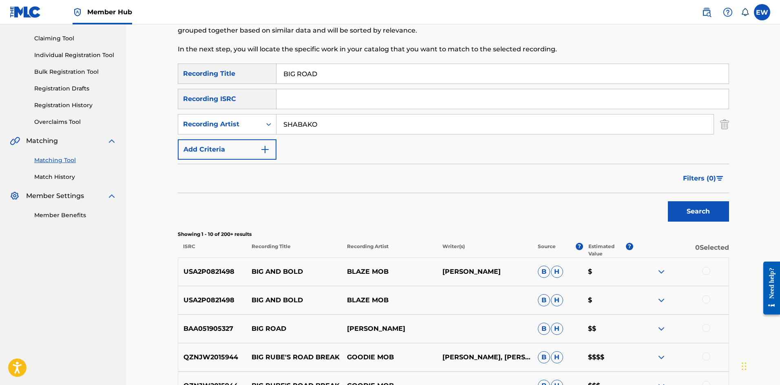
click at [269, 80] on div "SearchWithCriteria88c4e734-6e42-41c2-a2ff-75ecc7e2b589 Recording Title BIG ROAD" at bounding box center [453, 74] width 551 height 20
paste input "TIME BUSINESS"
type input "BIG TIME BUSINESS"
click at [698, 212] on button "Search" at bounding box center [698, 211] width 61 height 20
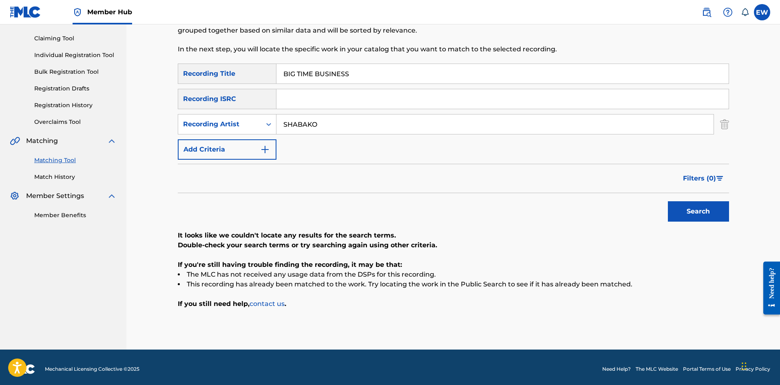
drag, startPoint x: 321, startPoint y: 123, endPoint x: 144, endPoint y: 54, distance: 190.3
click at [144, 81] on div "Matching Tool The Matching Tool enables you to suggest matches between sound re…" at bounding box center [453, 146] width 654 height 407
paste input "NE"
type input "[PERSON_NAME]"
drag, startPoint x: 307, startPoint y: 77, endPoint x: 242, endPoint y: 96, distance: 67.8
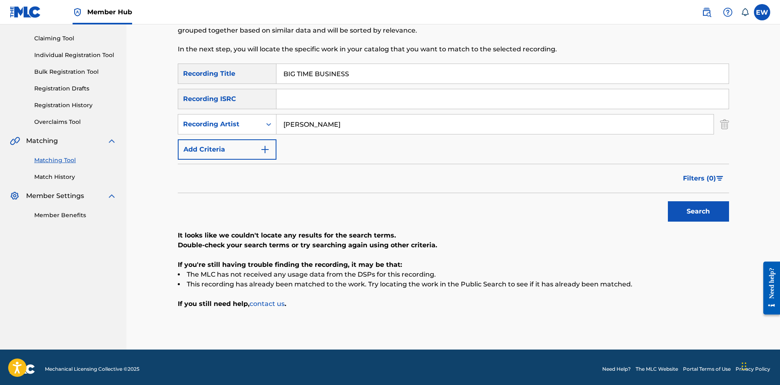
click at [244, 91] on div "SearchWithCriteria88c4e734-6e42-41c2-a2ff-75ecc7e2b589 Recording Title BIG TIME…" at bounding box center [453, 112] width 551 height 96
paste input "UP USELF"
type input "BIG UP USELF"
click at [690, 213] on button "Search" at bounding box center [698, 211] width 61 height 20
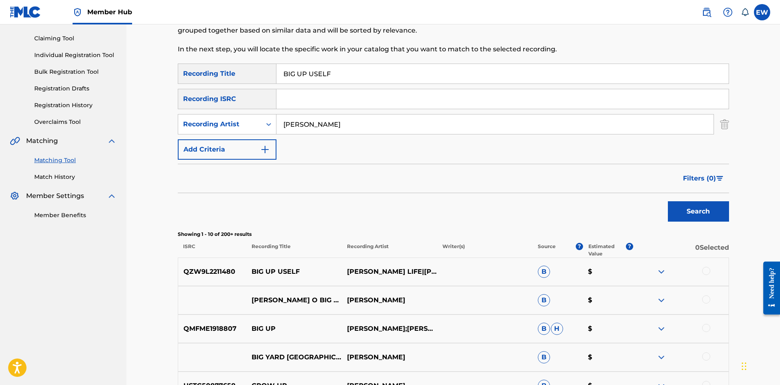
click at [709, 270] on div at bounding box center [706, 271] width 8 height 8
click at [704, 298] on div at bounding box center [706, 300] width 8 height 8
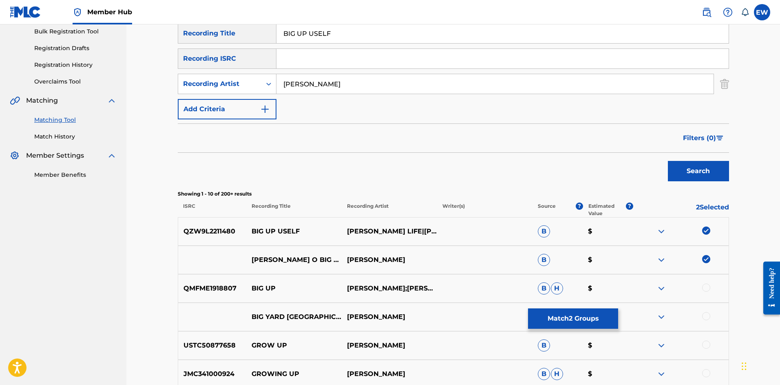
scroll to position [122, 0]
drag, startPoint x: 570, startPoint y: 316, endPoint x: 564, endPoint y: 312, distance: 6.6
click at [564, 312] on button "Match 2 Groups" at bounding box center [573, 319] width 90 height 20
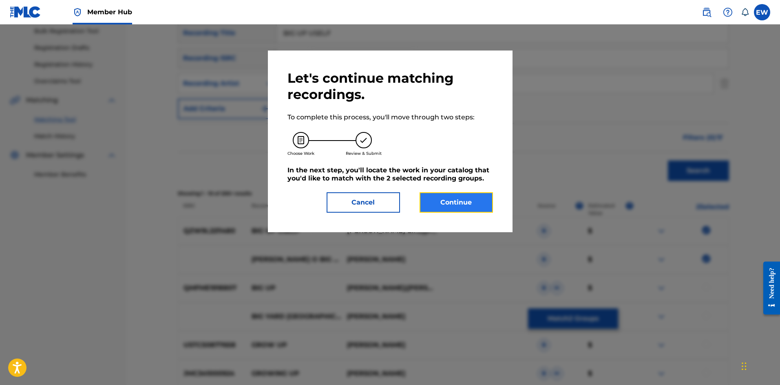
click at [440, 204] on button "Continue" at bounding box center [456, 202] width 73 height 20
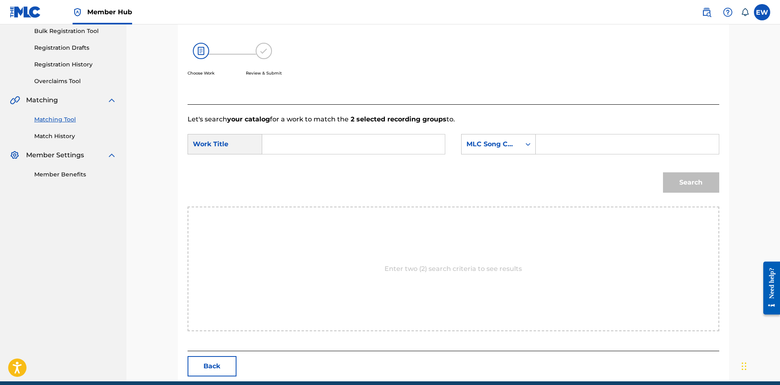
drag, startPoint x: 285, startPoint y: 145, endPoint x: 269, endPoint y: 148, distance: 15.8
click at [277, 145] on input "Search Form" at bounding box center [353, 145] width 169 height 20
paste input "BIG UP USELF"
type input "BIG UP USELF"
drag, startPoint x: 622, startPoint y: 143, endPoint x: 615, endPoint y: 146, distance: 7.8
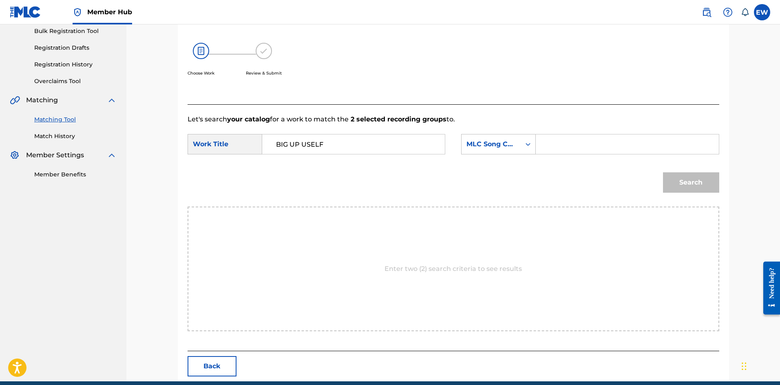
click at [618, 146] on input "Search Form" at bounding box center [627, 145] width 169 height 20
paste input "BD3IGW"
type input "BD3IGW"
click at [683, 181] on button "Search" at bounding box center [691, 182] width 56 height 20
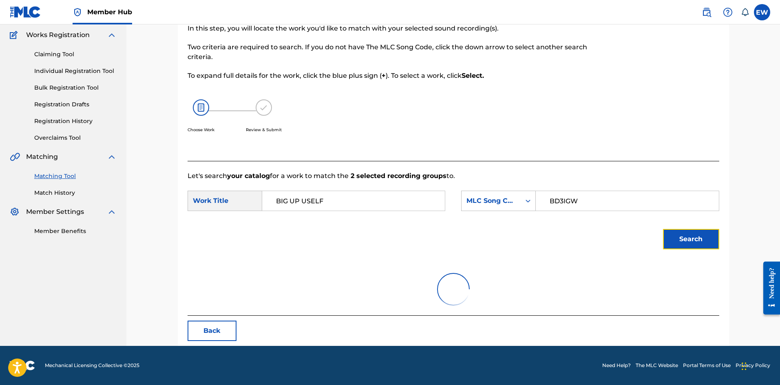
scroll to position [31, 0]
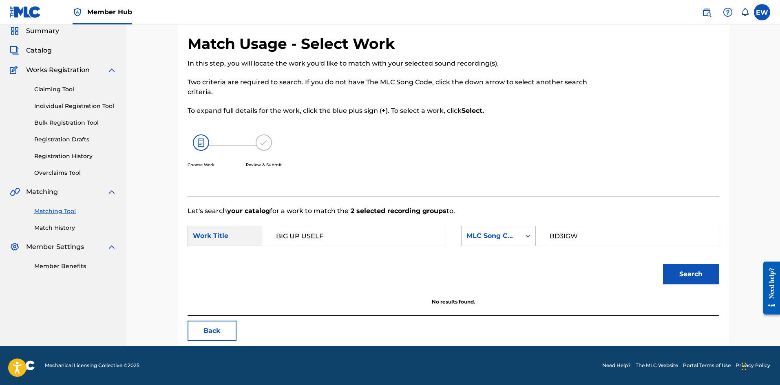
drag, startPoint x: 357, startPoint y: 236, endPoint x: 256, endPoint y: 243, distance: 101.0
click at [258, 242] on div "SearchWithCriteriaaa42e315-0336-4842-9f65-a6ff07fbfd91 Work Title BIG UP USELF" at bounding box center [317, 236] width 258 height 20
drag, startPoint x: 686, startPoint y: 282, endPoint x: 680, endPoint y: 281, distance: 6.2
click at [688, 281] on button "Search" at bounding box center [691, 274] width 56 height 20
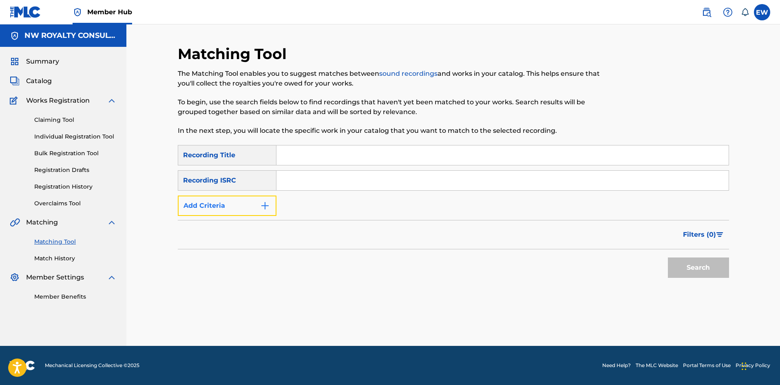
click at [250, 202] on button "Add Criteria" at bounding box center [227, 206] width 99 height 20
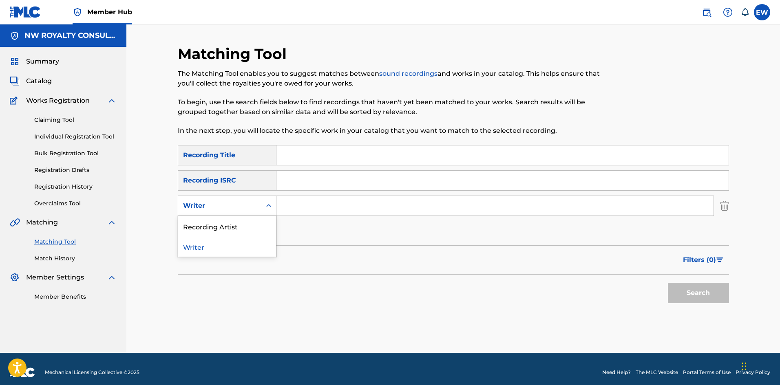
click at [247, 206] on div "Writer" at bounding box center [219, 206] width 73 height 10
drag, startPoint x: 242, startPoint y: 218, endPoint x: 240, endPoint y: 222, distance: 4.4
click at [241, 219] on div "Recording Artist" at bounding box center [227, 226] width 98 height 20
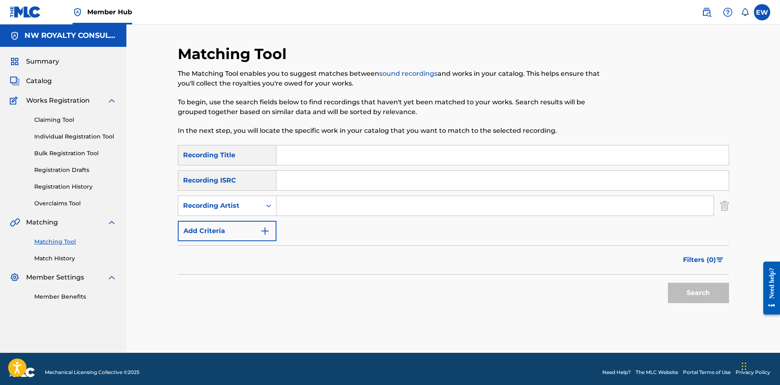
drag, startPoint x: 296, startPoint y: 207, endPoint x: 256, endPoint y: 186, distance: 45.4
click at [277, 198] on input "Search Form" at bounding box center [494, 206] width 437 height 20
paste input "[PERSON_NAME] HOTBOX"
type input "[PERSON_NAME] HOTBOX"
click at [342, 155] on input "Search Form" at bounding box center [502, 156] width 452 height 20
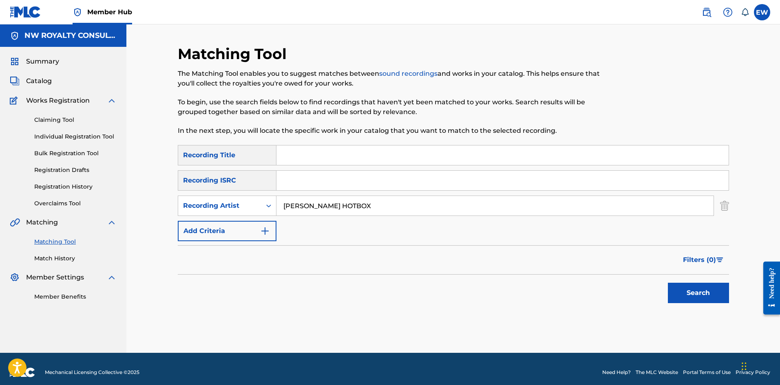
paste input "BIG VISION"
type input "BIG VISION"
drag, startPoint x: 683, startPoint y: 286, endPoint x: 678, endPoint y: 281, distance: 7.2
click at [683, 286] on button "Search" at bounding box center [698, 293] width 61 height 20
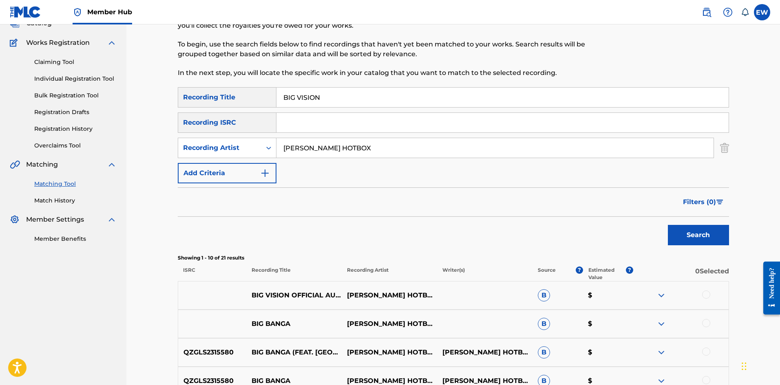
scroll to position [82, 0]
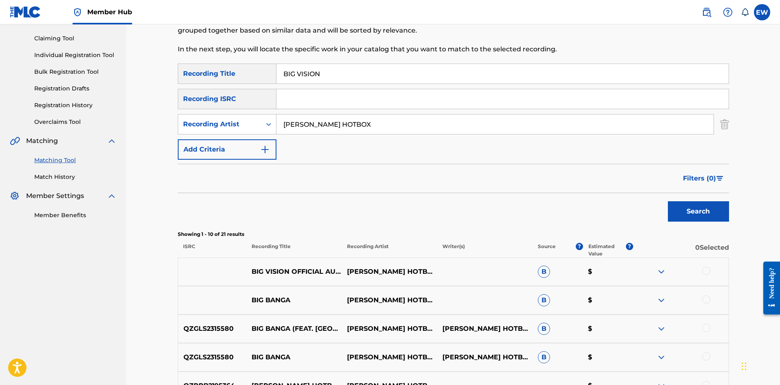
click at [707, 273] on div at bounding box center [706, 271] width 8 height 8
click at [577, 322] on button "Match 1 Group" at bounding box center [573, 319] width 90 height 20
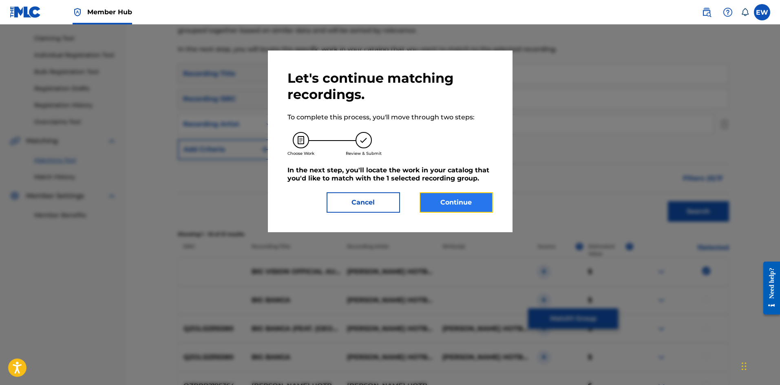
click at [474, 203] on button "Continue" at bounding box center [456, 202] width 73 height 20
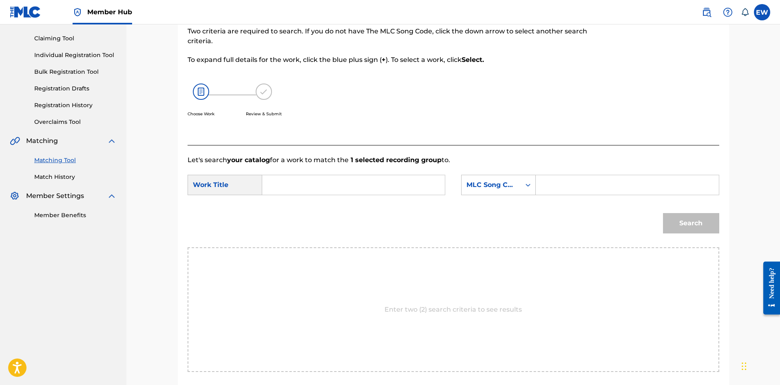
drag, startPoint x: 351, startPoint y: 187, endPoint x: 351, endPoint y: 192, distance: 5.4
click at [351, 187] on input "Search Form" at bounding box center [353, 185] width 169 height 20
paste input "BIG VISION"
type input "BIG VISION"
click at [578, 195] on div "Search Form" at bounding box center [627, 185] width 183 height 20
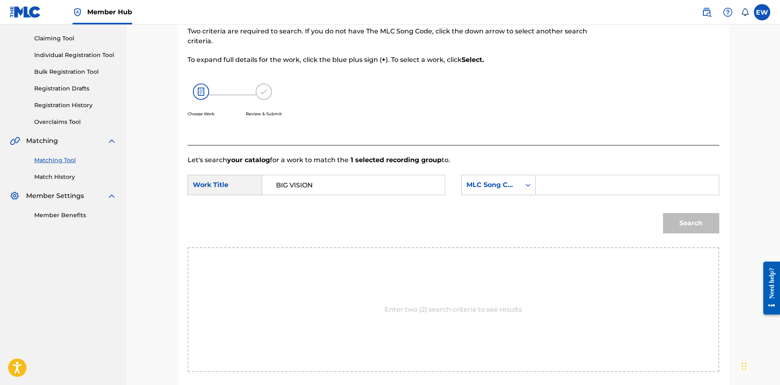
click at [589, 189] on input "Search Form" at bounding box center [627, 185] width 169 height 20
paste input "BB3QC0"
type input "BB3QC0"
click at [696, 224] on button "Search" at bounding box center [691, 223] width 56 height 20
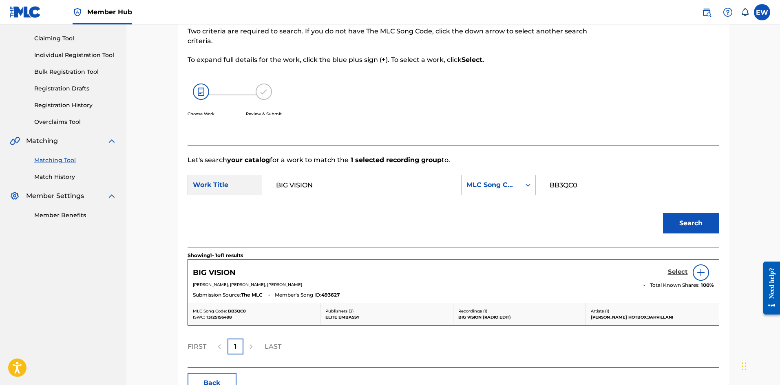
click at [676, 269] on h5 "Select" at bounding box center [678, 272] width 20 height 8
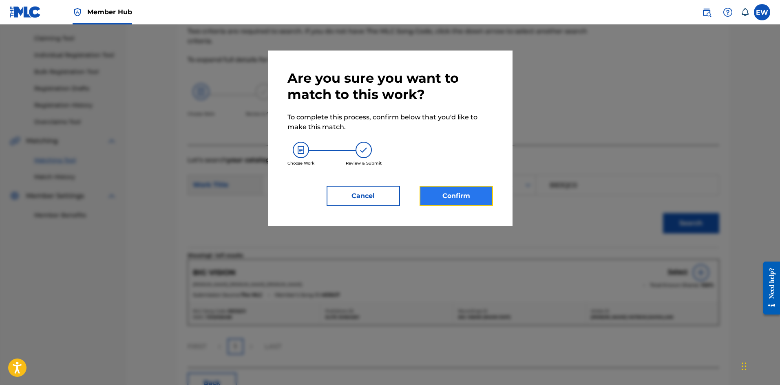
click at [441, 190] on button "Confirm" at bounding box center [456, 196] width 73 height 20
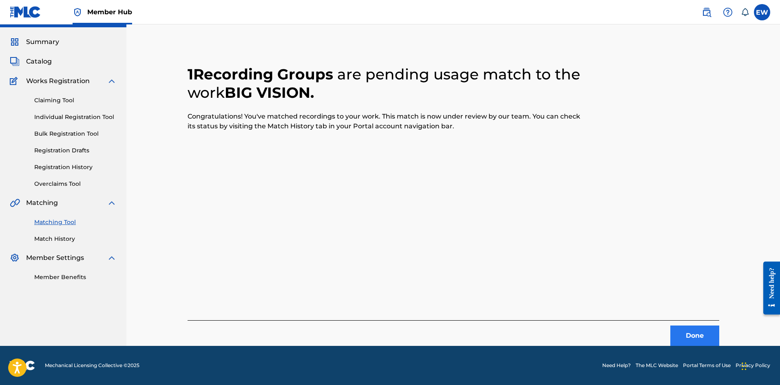
scroll to position [20, 0]
click at [679, 338] on button "Done" at bounding box center [694, 336] width 49 height 20
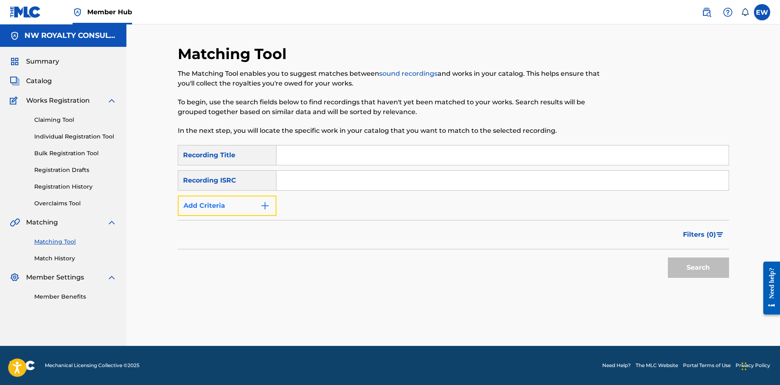
click at [259, 207] on button "Add Criteria" at bounding box center [227, 206] width 99 height 20
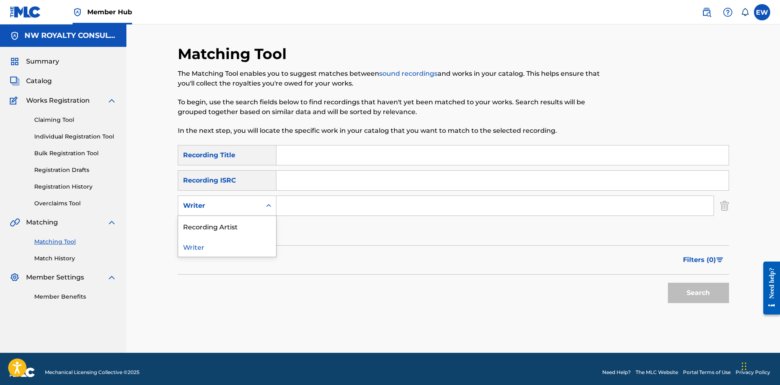
click at [259, 212] on div "Writer" at bounding box center [219, 205] width 83 height 15
drag, startPoint x: 247, startPoint y: 228, endPoint x: 310, endPoint y: 220, distance: 63.4
click at [265, 225] on div "Recording Artist" at bounding box center [227, 226] width 98 height 20
click at [368, 208] on input "Search Form" at bounding box center [494, 206] width 437 height 20
paste input "LAVISCH"
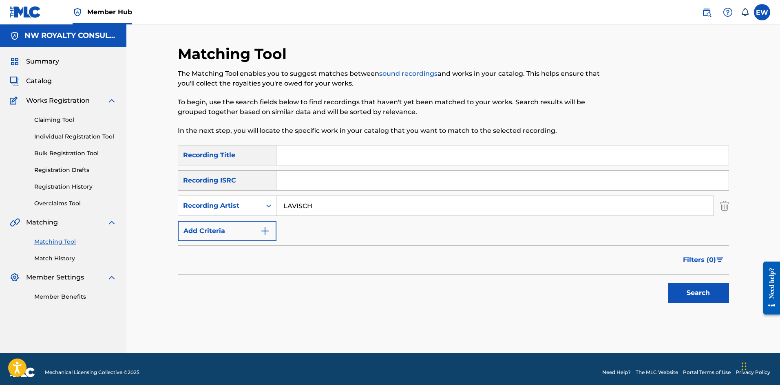
type input "LAVISCH"
drag, startPoint x: 484, startPoint y: 157, endPoint x: 466, endPoint y: 172, distance: 22.8
click at [482, 160] on input "Search Form" at bounding box center [502, 156] width 452 height 20
paste input "BIGGA DAN DAT"
type input "BIGGA DAN DAT"
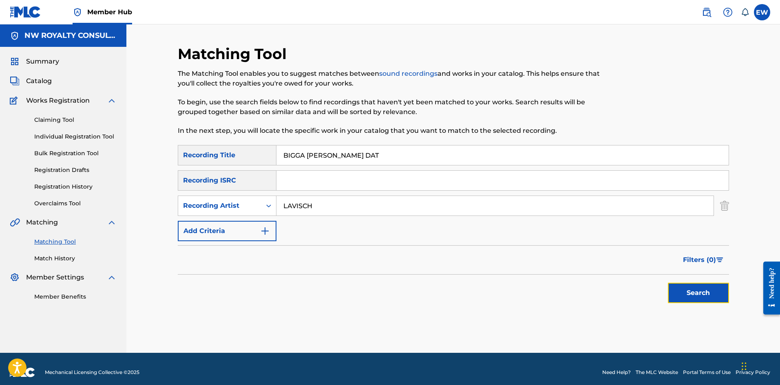
click at [676, 287] on button "Search" at bounding box center [698, 293] width 61 height 20
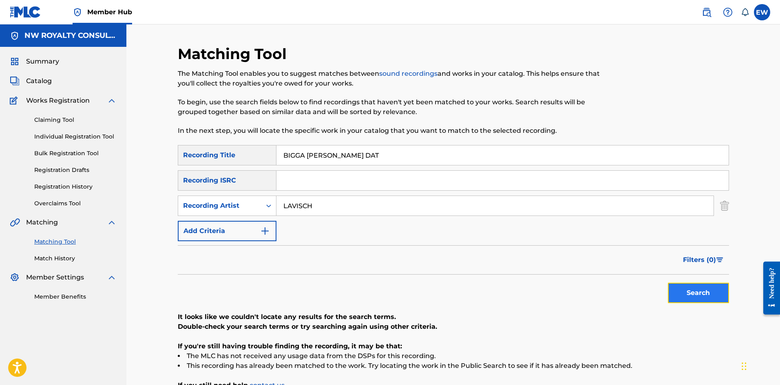
click at [699, 290] on button "Search" at bounding box center [698, 293] width 61 height 20
drag, startPoint x: 329, startPoint y: 206, endPoint x: 225, endPoint y: 212, distance: 104.2
click at [233, 213] on div "SearchWithCriteria63667b57-3b2f-453c-a9b1-0d3f38f50ddf Recording Artist LAVISCH" at bounding box center [453, 206] width 551 height 20
paste input "DY SAW"
type input "LADY SAW"
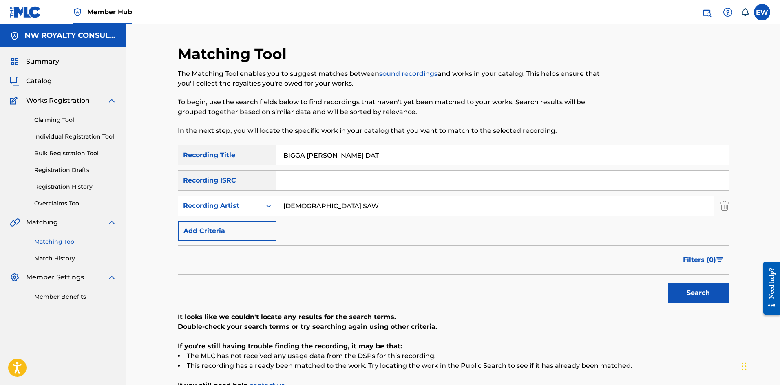
drag, startPoint x: 308, startPoint y: 157, endPoint x: 215, endPoint y: 149, distance: 93.7
click at [215, 153] on div "SearchWithCriteriafe75948e-d4af-427a-be0f-c72d466ba3d6 Recording Title BIGGA DA…" at bounding box center [453, 155] width 551 height 20
paste input "THAN"
type input "BIGGA THAN"
click at [703, 293] on button "Search" at bounding box center [698, 293] width 61 height 20
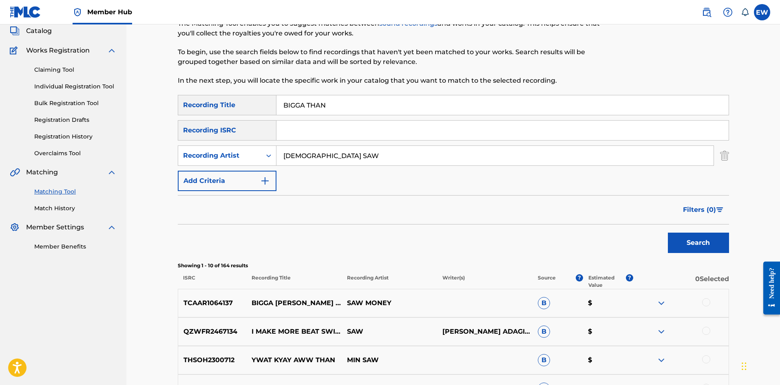
scroll to position [41, 0]
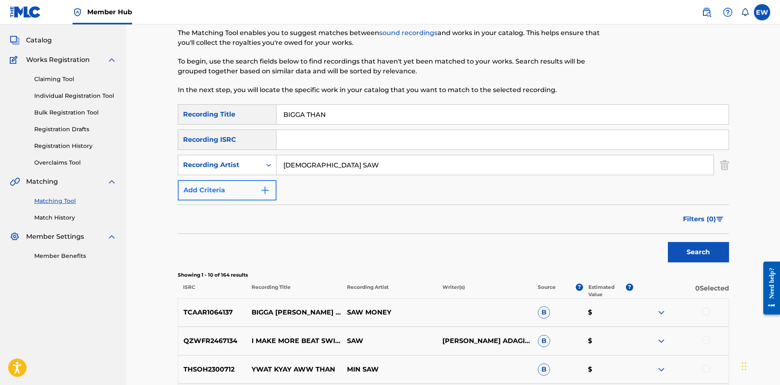
drag, startPoint x: 291, startPoint y: 172, endPoint x: 243, endPoint y: 181, distance: 48.3
click at [243, 181] on div "SearchWithCriteriafe75948e-d4af-427a-be0f-c72d466ba3d6 Recording Title BIGGA TH…" at bounding box center [453, 152] width 551 height 96
paste input "ILA IKE"
type input "LILA IKE"
drag, startPoint x: 358, startPoint y: 112, endPoint x: 260, endPoint y: 123, distance: 98.5
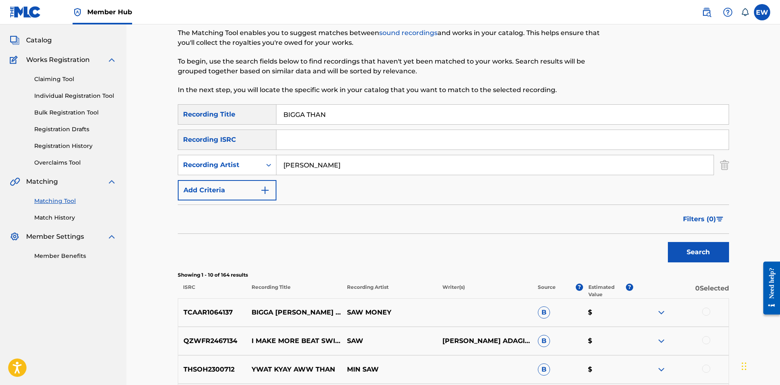
click at [261, 123] on div "SearchWithCriteriafe75948e-d4af-427a-be0f-c72d466ba3d6 Recording Title BIGGA TH…" at bounding box center [453, 114] width 551 height 20
paste input "EST F"
type input "BIGGEST FAN"
drag, startPoint x: 679, startPoint y: 255, endPoint x: 648, endPoint y: 240, distance: 34.1
click at [679, 255] on button "Search" at bounding box center [698, 252] width 61 height 20
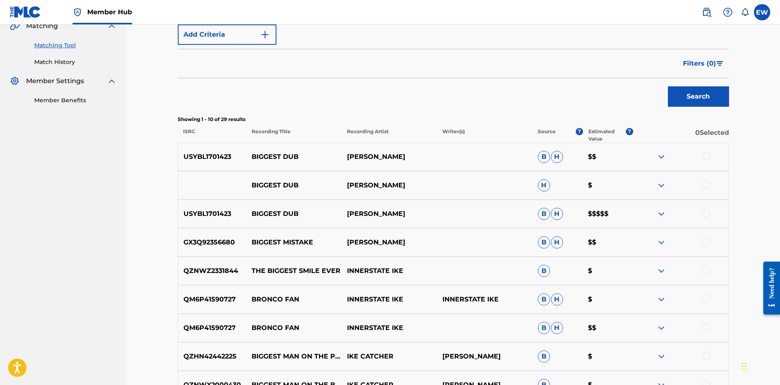
scroll to position [82, 0]
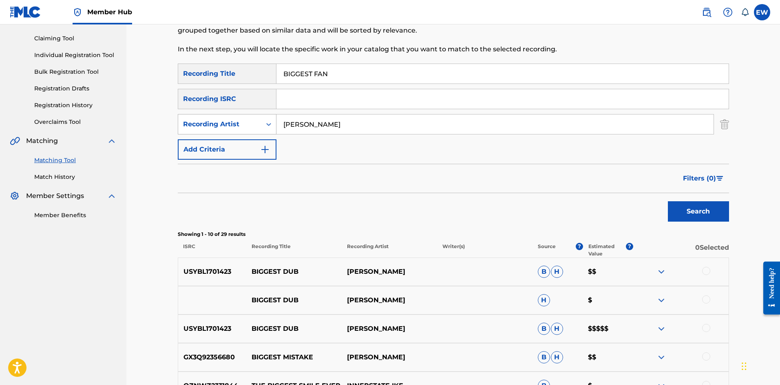
drag, startPoint x: 353, startPoint y: 122, endPoint x: 233, endPoint y: 122, distance: 119.5
click at [233, 122] on div "SearchWithCriteria63667b57-3b2f-453c-a9b1-0d3f38f50ddf Recording Artist LILA IKE" at bounding box center [453, 124] width 551 height 20
paste input "VYBZ KARTEL"
click at [273, 77] on div "SearchWithCriteriafe75948e-d4af-427a-be0f-c72d466ba3d6 Recording Title BIGGEST …" at bounding box center [453, 74] width 551 height 20
click at [678, 204] on button "Search" at bounding box center [698, 211] width 61 height 20
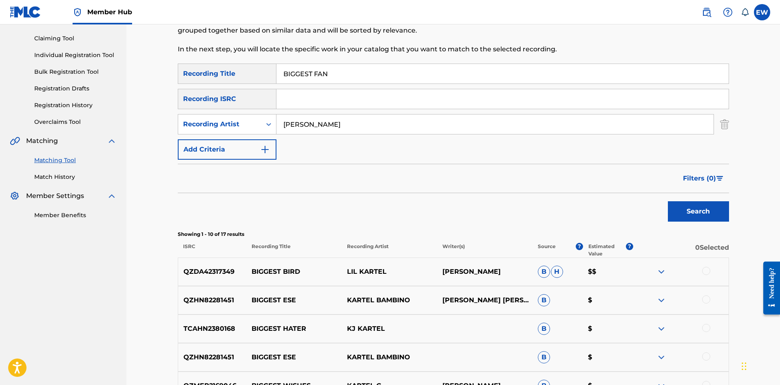
drag, startPoint x: 350, startPoint y: 129, endPoint x: 200, endPoint y: 81, distance: 157.3
click at [186, 98] on div "SearchWithCriteriafe75948e-d4af-427a-be0f-c72d466ba3d6 Recording Title BIGGEST …" at bounding box center [453, 112] width 551 height 96
paste input "BLAK RYNO"
type input "BLAK RYNO"
drag, startPoint x: 328, startPoint y: 80, endPoint x: 265, endPoint y: 92, distance: 64.8
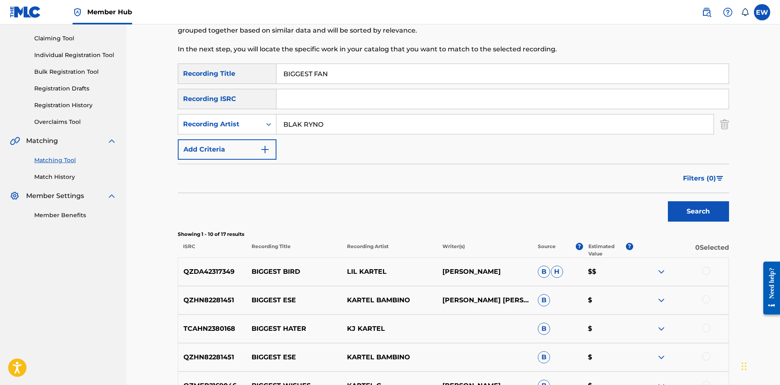
click at [272, 92] on div "SearchWithCriteriafe75948e-d4af-427a-be0f-c72d466ba3d6 Recording Title BIGGEST …" at bounding box center [453, 112] width 551 height 96
paste input "KE BACK"
type input "BIKE BACK"
click at [704, 210] on button "Search" at bounding box center [698, 211] width 61 height 20
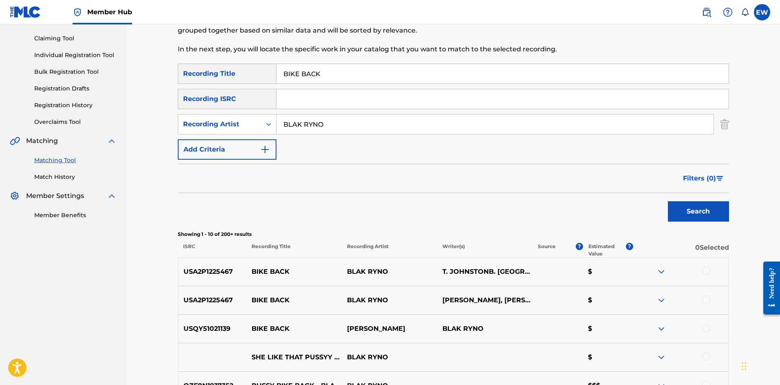
click at [708, 271] on div at bounding box center [706, 271] width 8 height 8
click at [705, 299] on div at bounding box center [706, 300] width 8 height 8
drag, startPoint x: 705, startPoint y: 327, endPoint x: 690, endPoint y: 324, distance: 15.8
click at [706, 327] on div at bounding box center [706, 328] width 8 height 8
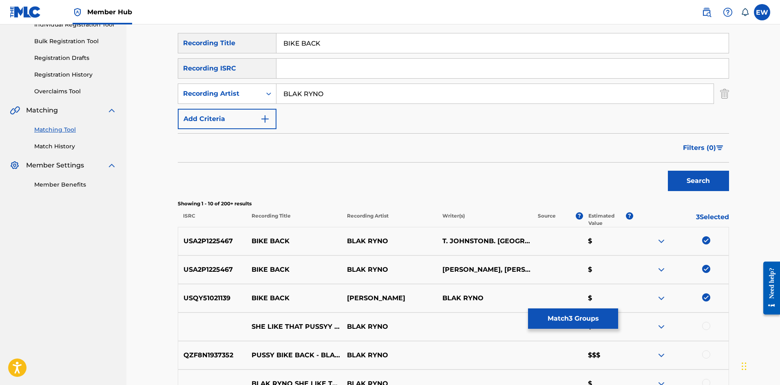
scroll to position [163, 0]
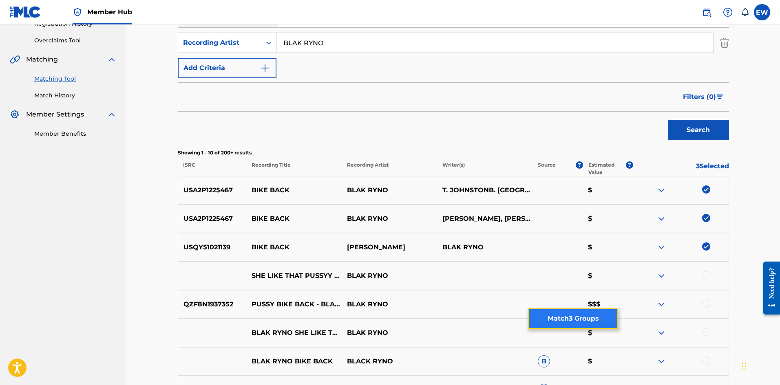
click at [593, 313] on button "Match 3 Groups" at bounding box center [573, 319] width 90 height 20
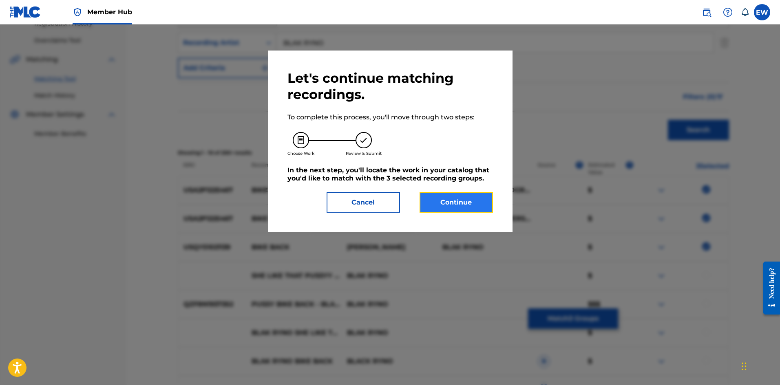
click at [465, 208] on button "Continue" at bounding box center [456, 202] width 73 height 20
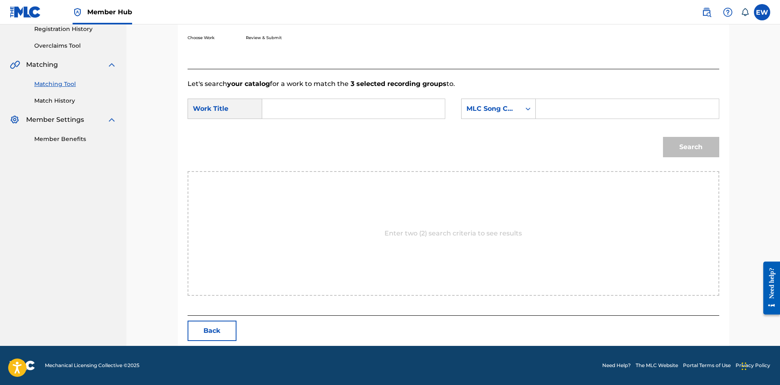
scroll to position [158, 0]
drag, startPoint x: 337, startPoint y: 107, endPoint x: 324, endPoint y: 126, distance: 23.1
click at [335, 111] on input "Search Form" at bounding box center [353, 109] width 169 height 20
paste input "BIKE BACK"
type input "BIKE BACK"
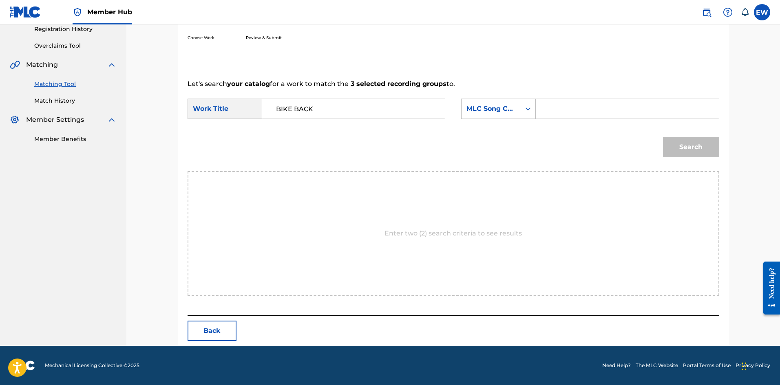
drag, startPoint x: 638, startPoint y: 104, endPoint x: 636, endPoint y: 119, distance: 14.9
click at [638, 114] on input "Search Form" at bounding box center [627, 109] width 169 height 20
paste input "B97069"
type input "B97069"
click at [693, 152] on button "Search" at bounding box center [691, 147] width 56 height 20
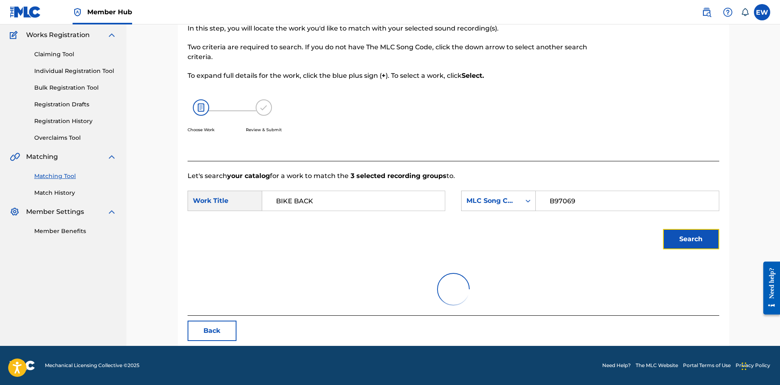
scroll to position [134, 0]
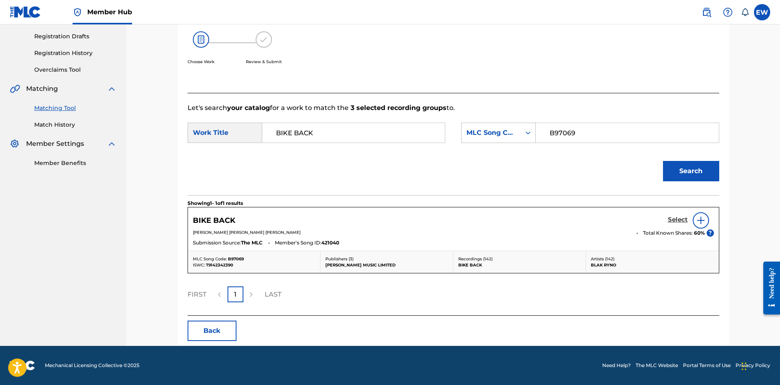
click at [672, 218] on h5 "Select" at bounding box center [678, 220] width 20 height 8
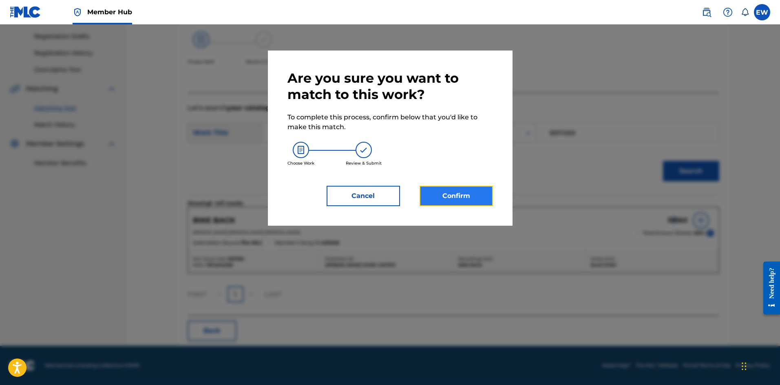
click at [451, 190] on button "Confirm" at bounding box center [456, 196] width 73 height 20
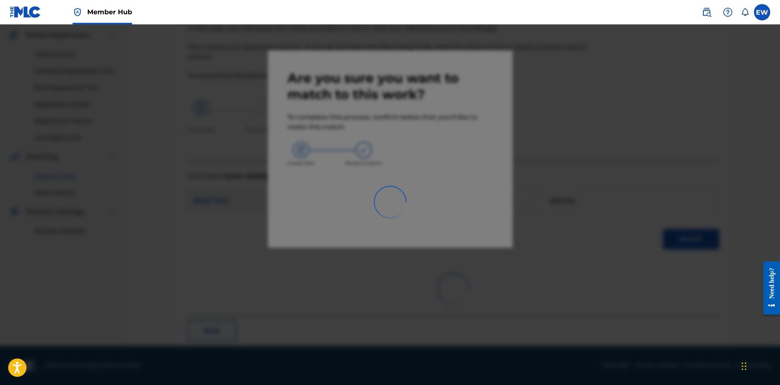
scroll to position [20, 0]
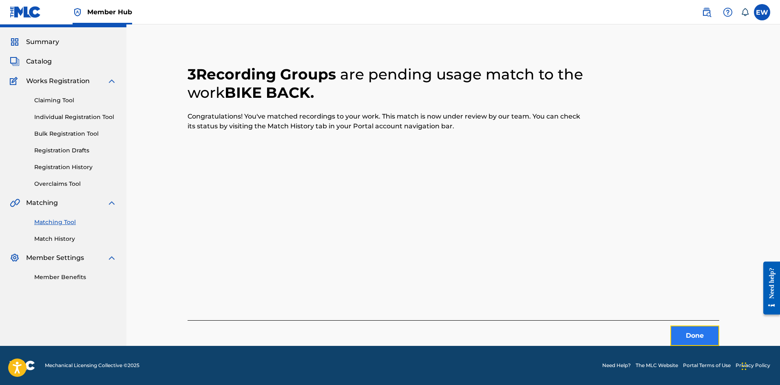
click at [674, 331] on button "Done" at bounding box center [694, 336] width 49 height 20
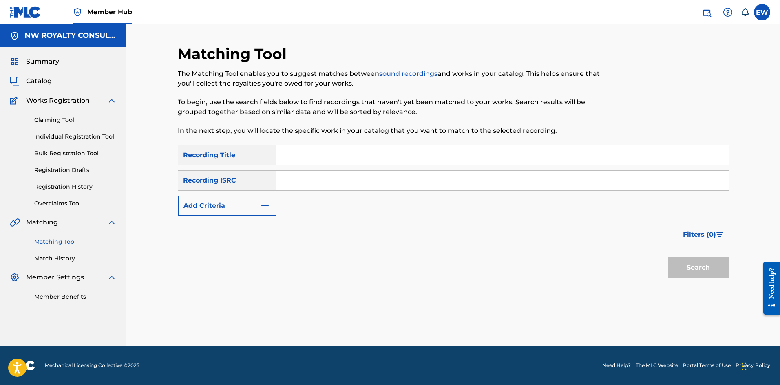
scroll to position [0, 0]
click at [251, 203] on button "Add Criteria" at bounding box center [227, 206] width 99 height 20
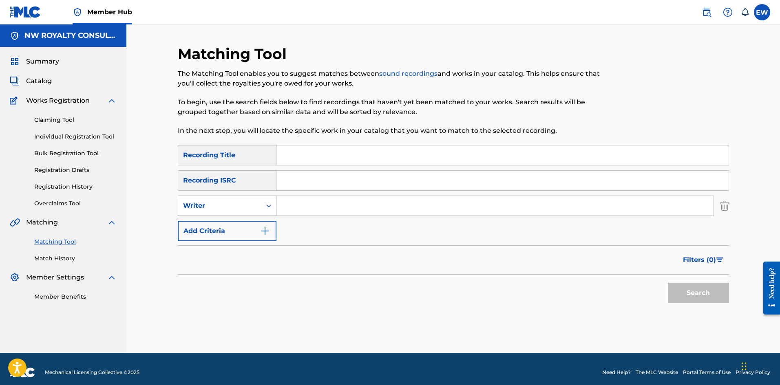
drag, startPoint x: 251, startPoint y: 203, endPoint x: 241, endPoint y: 210, distance: 12.7
click at [251, 204] on div "Writer" at bounding box center [219, 206] width 73 height 10
drag, startPoint x: 229, startPoint y: 223, endPoint x: 260, endPoint y: 214, distance: 32.0
click at [239, 219] on div "Recording Artist" at bounding box center [227, 226] width 98 height 20
drag, startPoint x: 324, startPoint y: 203, endPoint x: 328, endPoint y: 171, distance: 31.7
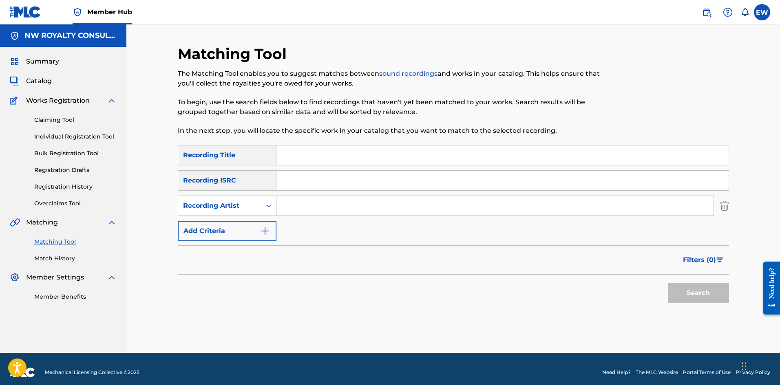
click at [307, 189] on div "SearchWithCriteriafe75948e-d4af-427a-be0f-c72d466ba3d6 Recording Title SearchWi…" at bounding box center [453, 193] width 551 height 96
paste input "MALIE DONN"
type input "MALIE DONN"
click at [323, 161] on input "Search Form" at bounding box center [502, 156] width 452 height 20
paste input "BILL"
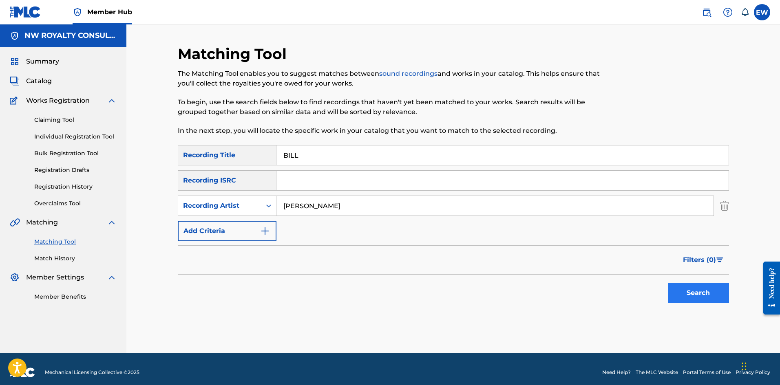
type input "BILL"
drag, startPoint x: 701, startPoint y: 292, endPoint x: 676, endPoint y: 269, distance: 34.1
click at [701, 291] on button "Search" at bounding box center [698, 293] width 61 height 20
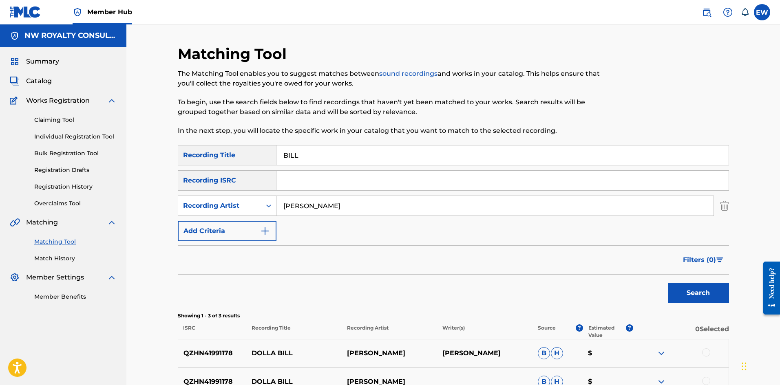
drag, startPoint x: 344, startPoint y: 199, endPoint x: 230, endPoint y: 208, distance: 114.5
click at [230, 208] on div "SearchWithCriteriaab888f2d-3066-47f2-a89a-b4cbb3327b9a Recording Artist MALIE D…" at bounding box center [453, 206] width 551 height 20
paste input "HYPE BASTARD"
type input "HYPE BASTARD"
drag, startPoint x: 312, startPoint y: 164, endPoint x: 191, endPoint y: 179, distance: 121.2
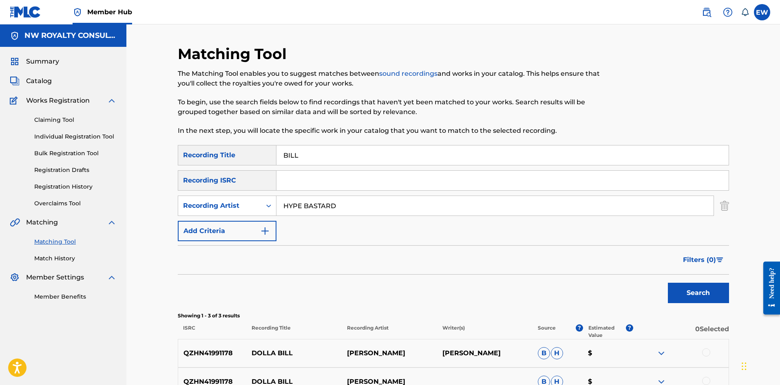
click at [191, 178] on div "SearchWithCriteriafe75948e-d4af-427a-be0f-c72d466ba3d6 Recording Title BILL Sea…" at bounding box center [453, 193] width 551 height 96
paste input "MMA SEAT"
type input "BIMMA SEAT"
drag, startPoint x: 712, startPoint y: 302, endPoint x: 710, endPoint y: 290, distance: 12.9
click at [712, 298] on button "Search" at bounding box center [698, 293] width 61 height 20
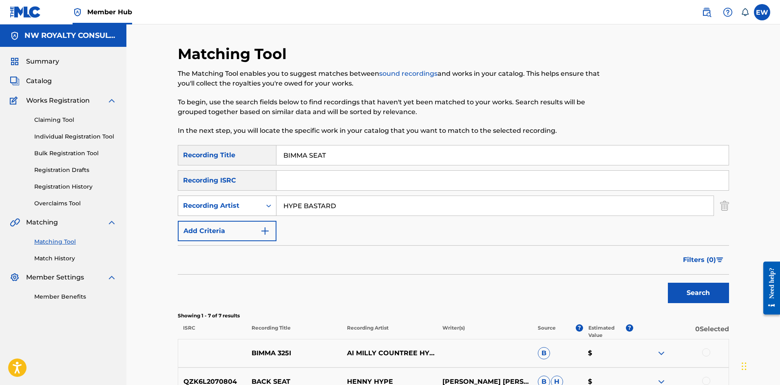
drag, startPoint x: 354, startPoint y: 201, endPoint x: 239, endPoint y: 203, distance: 114.2
click at [240, 203] on div "SearchWithCriteriaab888f2d-3066-47f2-a89a-b4cbb3327b9a Recording Artist HYPE BA…" at bounding box center [453, 206] width 551 height 20
paste input "THE INFINITY PROJECT"
type input "THE INFINITY PROJECT"
drag, startPoint x: 418, startPoint y: 154, endPoint x: 252, endPoint y: 180, distance: 168.0
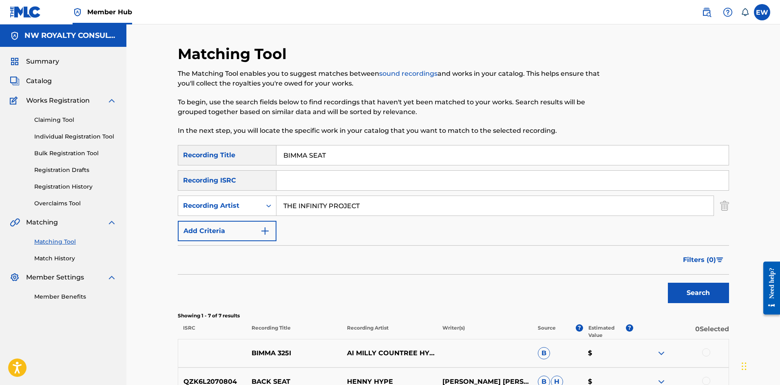
click at [256, 173] on div "SearchWithCriteriafe75948e-d4af-427a-be0f-c72d466ba3d6 Recording Title BIMMA SE…" at bounding box center [453, 193] width 551 height 96
paste input "NARY NEURONAUT (ORIGINAL MIX)"
type input "BINARY NEURONAUT (ORIGINAL MIX)"
drag, startPoint x: 669, startPoint y: 289, endPoint x: 673, endPoint y: 292, distance: 5.5
click at [669, 289] on button "Search" at bounding box center [698, 293] width 61 height 20
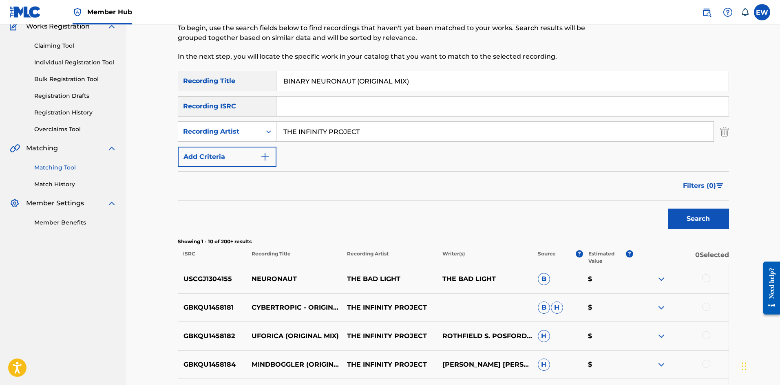
scroll to position [82, 0]
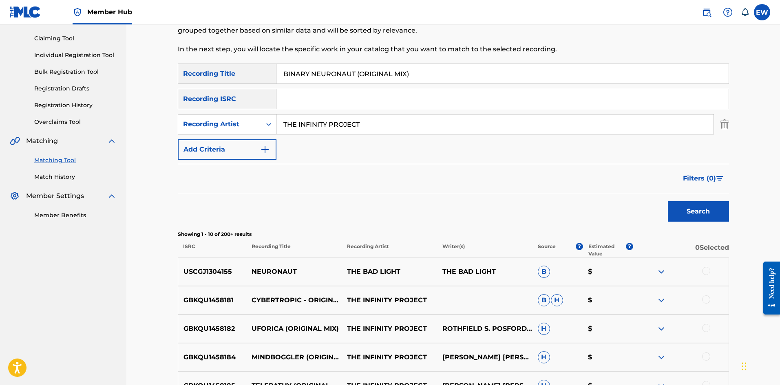
drag, startPoint x: 376, startPoint y: 123, endPoint x: 261, endPoint y: 124, distance: 115.4
click at [261, 123] on div "SearchWithCriteriaab888f2d-3066-47f2-a89a-b4cbb3327b9a Recording Artist THE INF…" at bounding box center [453, 124] width 551 height 20
paste input "ERUP"
type input "ERUP"
drag, startPoint x: 333, startPoint y: 84, endPoint x: 159, endPoint y: 71, distance: 174.6
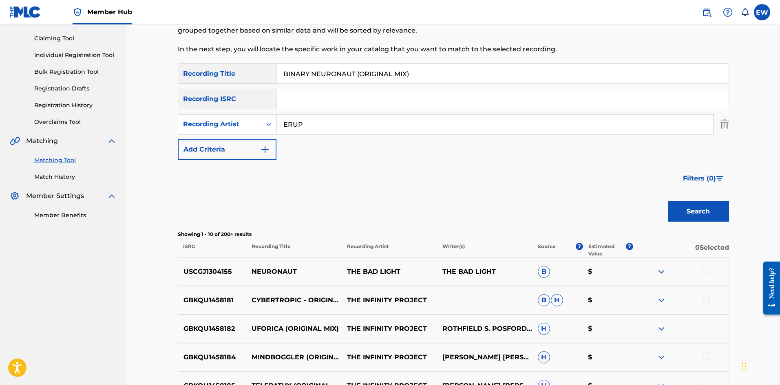
click at [159, 73] on div "Matching Tool The Matching Tool enables you to suggest matches between sound re…" at bounding box center [453, 273] width 654 height 661
paste input "GO"
type input "BINGO"
drag, startPoint x: 705, startPoint y: 214, endPoint x: 700, endPoint y: 208, distance: 7.5
click at [703, 214] on button "Search" at bounding box center [698, 211] width 61 height 20
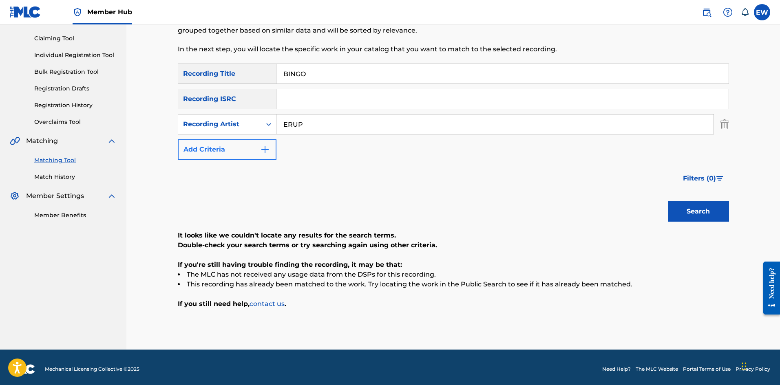
drag, startPoint x: 327, startPoint y: 128, endPoint x: 259, endPoint y: 155, distance: 73.2
click at [170, 138] on div "Matching Tool The Matching Tool enables you to suggest matches between sound re…" at bounding box center [453, 156] width 571 height 387
paste input "TAKEOVA"
type input "TAKEOVA"
drag, startPoint x: 696, startPoint y: 217, endPoint x: 687, endPoint y: 218, distance: 9.1
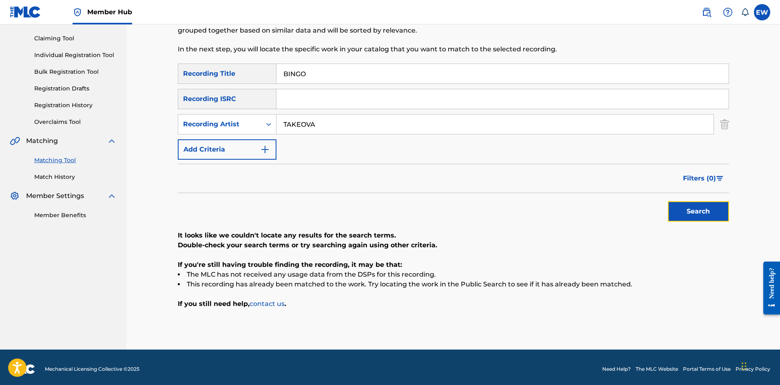
click at [695, 217] on button "Search" at bounding box center [698, 211] width 61 height 20
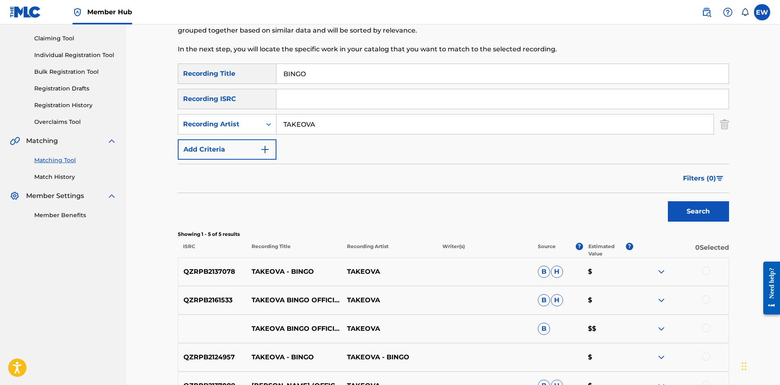
click at [709, 270] on div at bounding box center [706, 271] width 8 height 8
click at [702, 296] on div at bounding box center [680, 301] width 95 height 10
drag, startPoint x: 704, startPoint y: 298, endPoint x: 703, endPoint y: 310, distance: 11.9
click at [705, 298] on div at bounding box center [706, 300] width 8 height 8
click at [704, 328] on div at bounding box center [706, 328] width 8 height 8
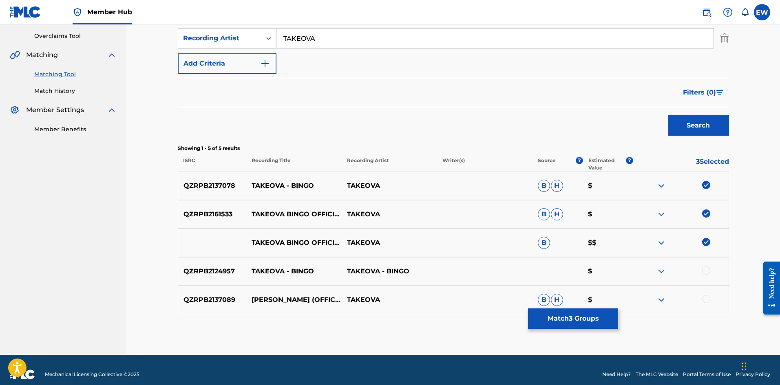
scroll to position [177, 0]
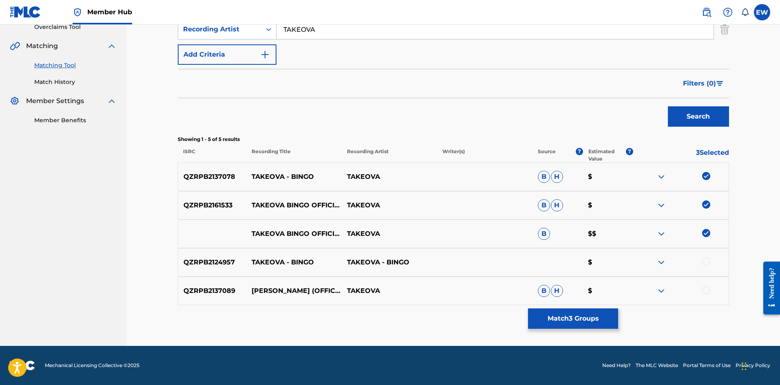
click at [706, 261] on div at bounding box center [706, 262] width 8 height 8
click at [705, 288] on div at bounding box center [706, 290] width 8 height 8
click at [577, 317] on button "Match 5 Groups" at bounding box center [573, 319] width 90 height 20
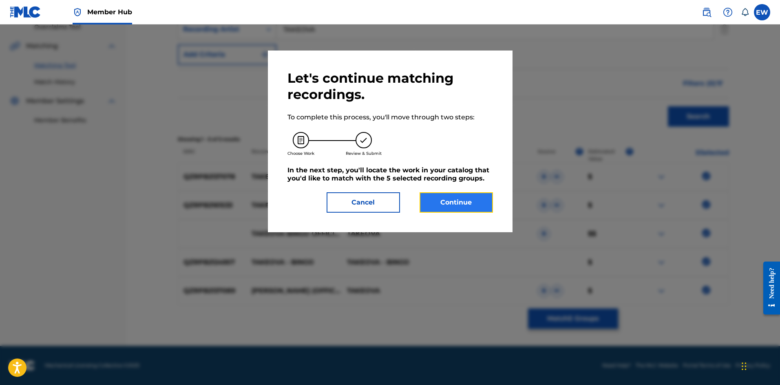
click at [465, 197] on button "Continue" at bounding box center [456, 202] width 73 height 20
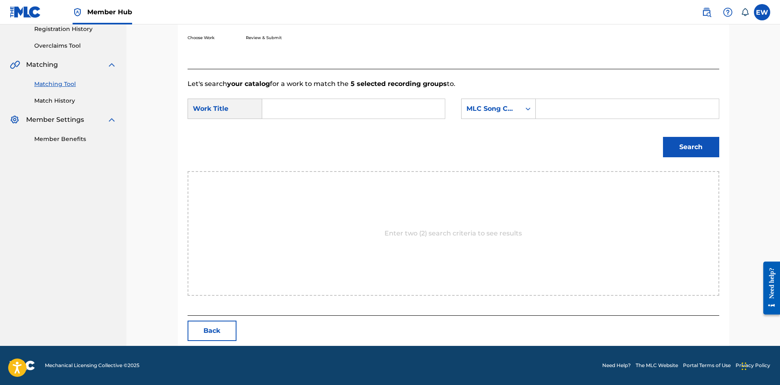
scroll to position [158, 0]
drag, startPoint x: 344, startPoint y: 108, endPoint x: 344, endPoint y: 114, distance: 5.3
click at [344, 114] on input "Search Form" at bounding box center [353, 109] width 169 height 20
paste input "BINGO"
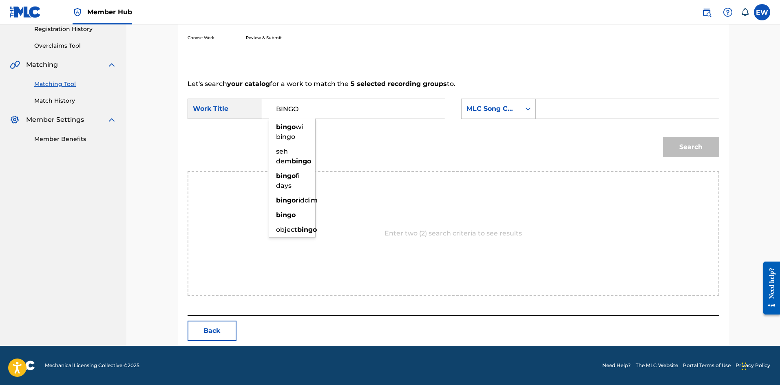
type input "BINGO"
drag, startPoint x: 566, startPoint y: 112, endPoint x: 486, endPoint y: 94, distance: 81.5
click at [513, 103] on div "SearchWithCriteria07fdabee-976a-49a5-a5f4-f0df948009a0 MLC Song Code" at bounding box center [590, 109] width 258 height 20
paste input "BB5K2V"
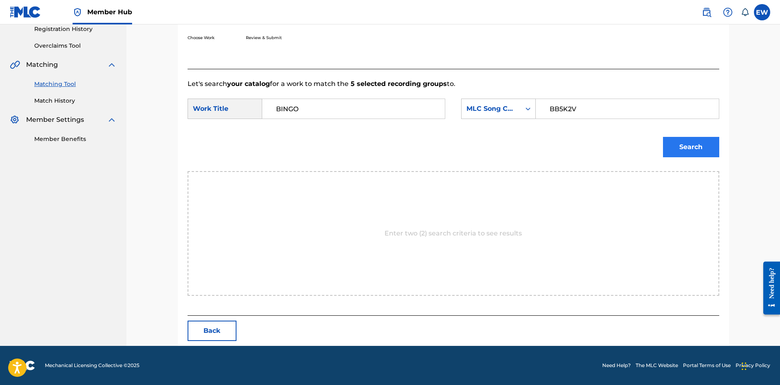
type input "BB5K2V"
drag, startPoint x: 683, startPoint y: 155, endPoint x: 647, endPoint y: 159, distance: 35.7
click at [683, 155] on button "Search" at bounding box center [691, 147] width 56 height 20
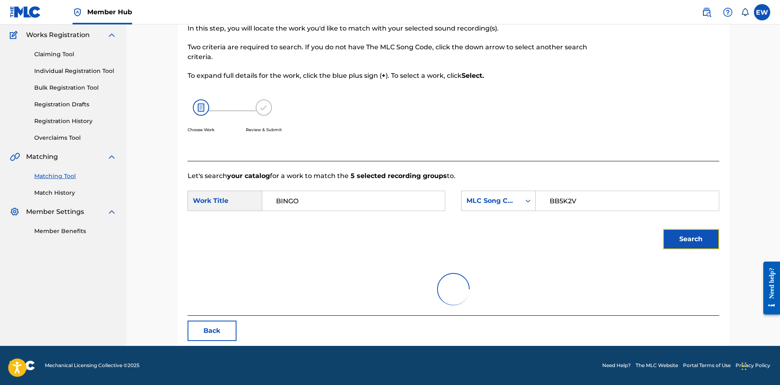
scroll to position [134, 0]
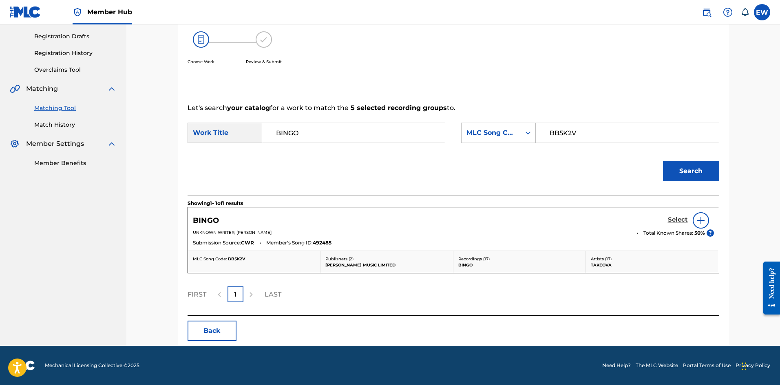
click at [676, 220] on h5 "Select" at bounding box center [678, 220] width 20 height 8
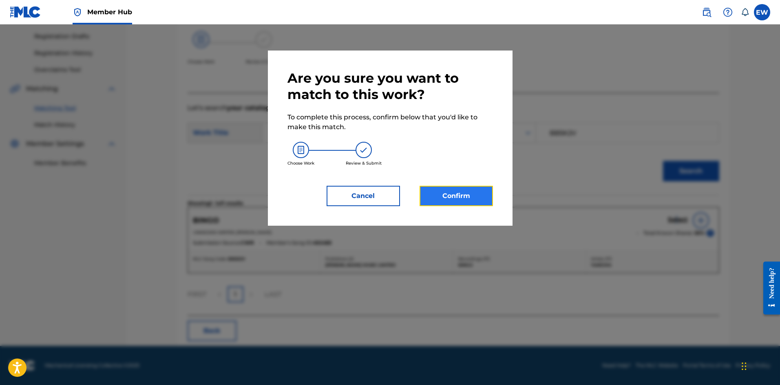
click at [469, 192] on button "Confirm" at bounding box center [456, 196] width 73 height 20
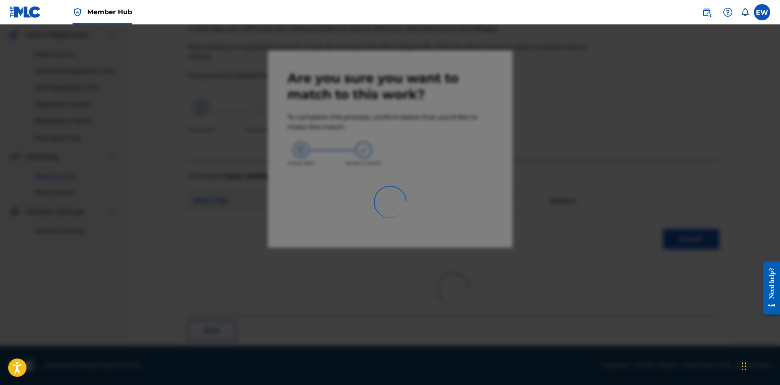
scroll to position [20, 0]
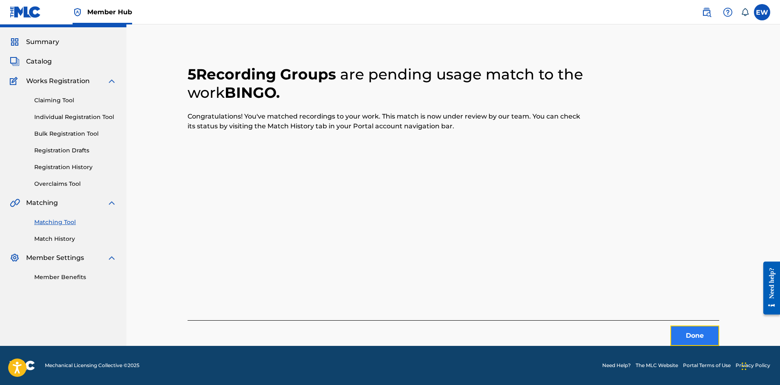
click at [692, 341] on button "Done" at bounding box center [694, 336] width 49 height 20
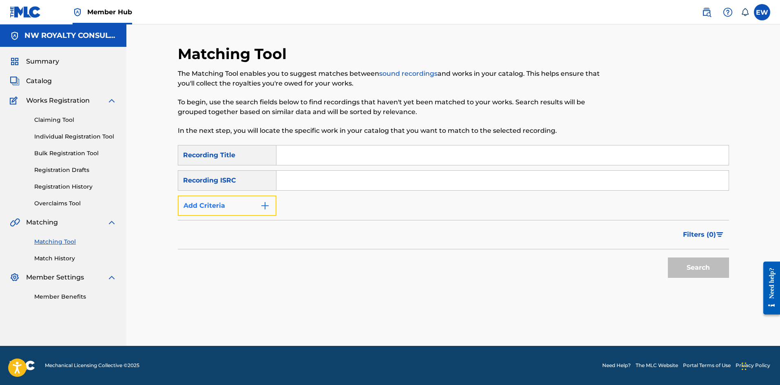
drag, startPoint x: 225, startPoint y: 214, endPoint x: 222, endPoint y: 210, distance: 4.9
click at [225, 212] on button "Add Criteria" at bounding box center [227, 206] width 99 height 20
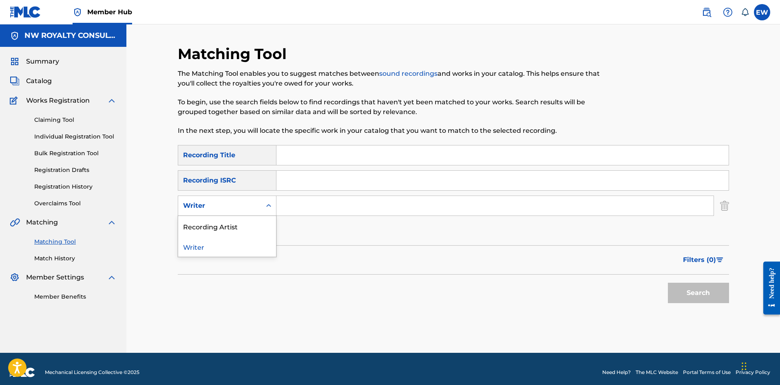
drag, startPoint x: 220, startPoint y: 210, endPoint x: 193, endPoint y: 231, distance: 34.3
click at [219, 211] on div "Writer" at bounding box center [219, 205] width 83 height 15
click at [223, 223] on div "Recording Artist" at bounding box center [227, 226] width 98 height 20
click at [298, 209] on input "Search Form" at bounding box center [494, 206] width 437 height 20
paste input "DREADZONE"
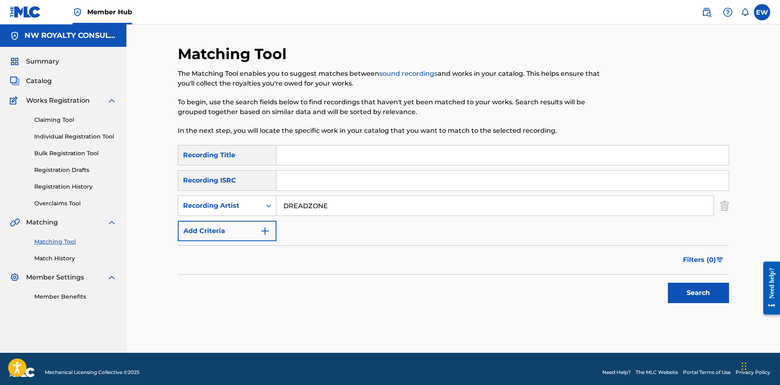
type input "DREADZONE"
drag, startPoint x: 338, startPoint y: 160, endPoint x: 332, endPoint y: 162, distance: 5.5
click at [335, 162] on input "Search Form" at bounding box center [502, 156] width 452 height 20
paste input "BIOLOGICAL RADIO"
type input "BIOLOGICAL RADIO"
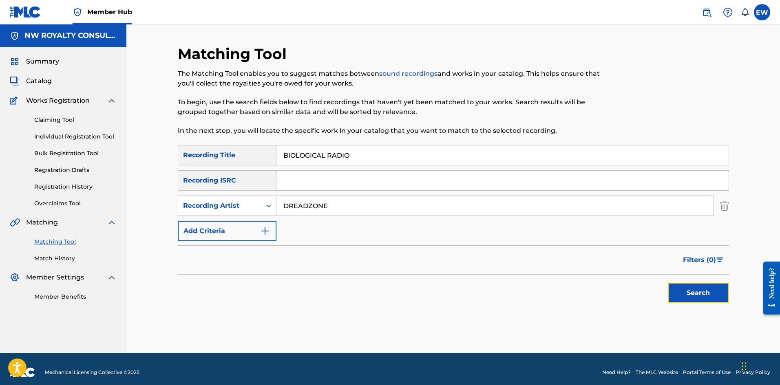
click at [694, 297] on button "Search" at bounding box center [698, 293] width 61 height 20
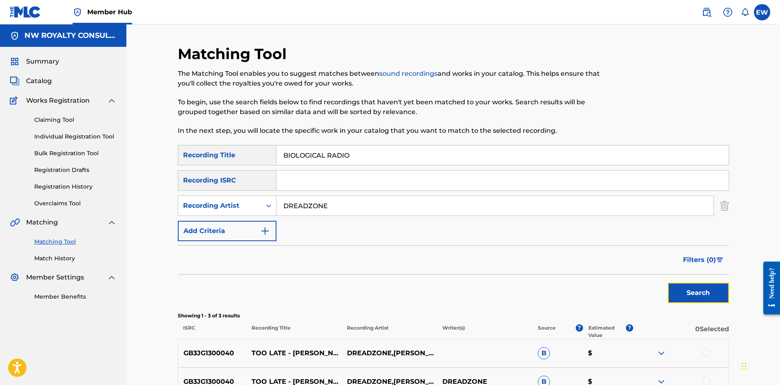
drag, startPoint x: 693, startPoint y: 291, endPoint x: 688, endPoint y: 286, distance: 7.5
click at [693, 291] on button "Search" at bounding box center [698, 293] width 61 height 20
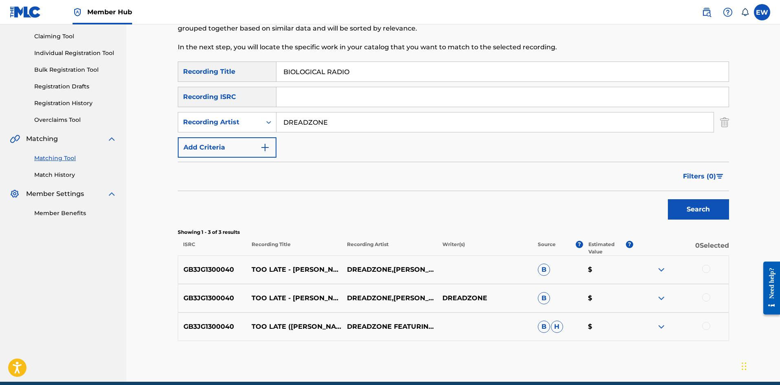
scroll to position [119, 0]
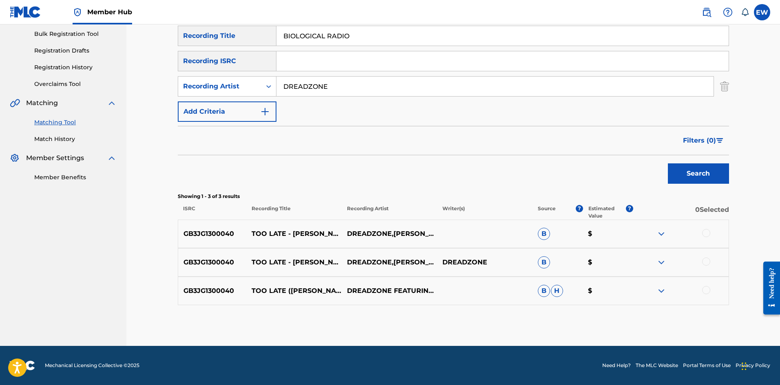
drag, startPoint x: 350, startPoint y: 78, endPoint x: 226, endPoint y: 74, distance: 123.6
click at [231, 80] on div "SearchWithCriteriac11bfa30-e107-45b6-839d-c9a82e1f7339 Recording Artist DREADZO…" at bounding box center [453, 86] width 551 height 20
paste input "HOT FRASS"
type input "HOT FRASS"
drag, startPoint x: 387, startPoint y: 36, endPoint x: 277, endPoint y: 33, distance: 109.7
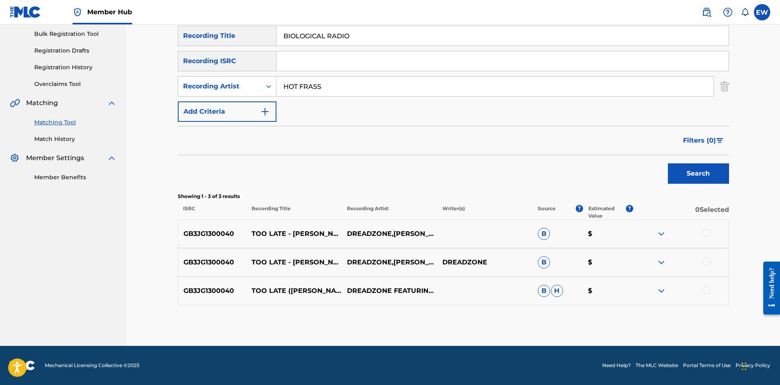
click at [263, 33] on div "SearchWithCriteriafe75948e-d4af-427a-be0f-c72d466ba3d6 Recording Title BIOLOGIC…" at bounding box center [453, 36] width 551 height 20
paste input "RTHDAY BOY"
type input "BIRTHDAY BOY"
click at [700, 166] on button "Search" at bounding box center [698, 174] width 61 height 20
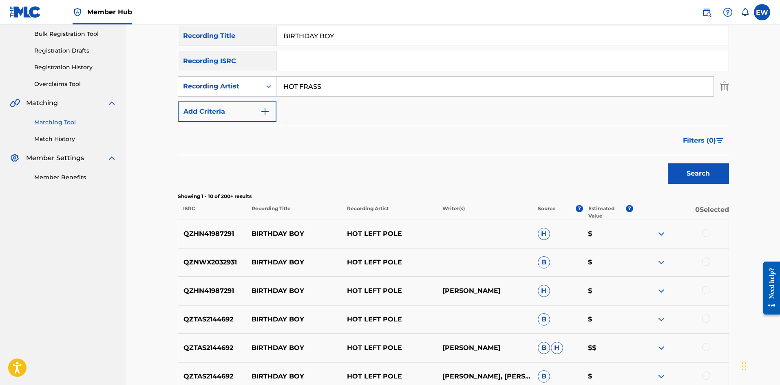
drag, startPoint x: 351, startPoint y: 92, endPoint x: 255, endPoint y: 73, distance: 98.4
click at [256, 73] on div "SearchWithCriteriafe75948e-d4af-427a-be0f-c72d466ba3d6 Recording Title BIRTHDAY…" at bounding box center [453, 74] width 551 height 96
paste input "SHABAKO"
type input "SHABAKO"
drag, startPoint x: 369, startPoint y: 40, endPoint x: 207, endPoint y: 27, distance: 163.2
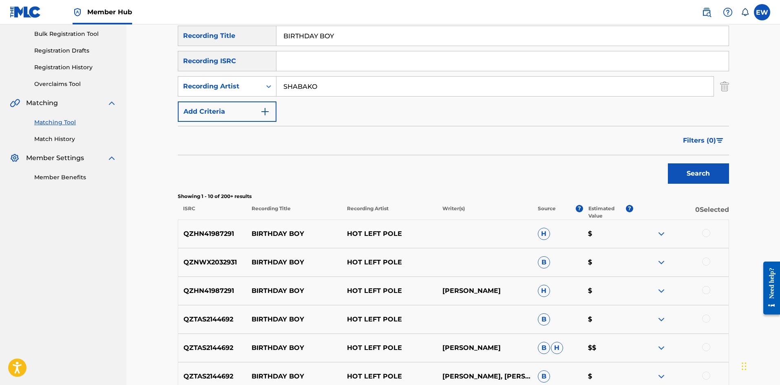
click at [211, 31] on div "SearchWithCriteriafe75948e-d4af-427a-be0f-c72d466ba3d6 Recording Title BIRTHDAY…" at bounding box center [453, 36] width 551 height 20
paste input "RAFF"
type input "BIRTHDAY BRAFF"
click at [694, 171] on button "Search" at bounding box center [698, 174] width 61 height 20
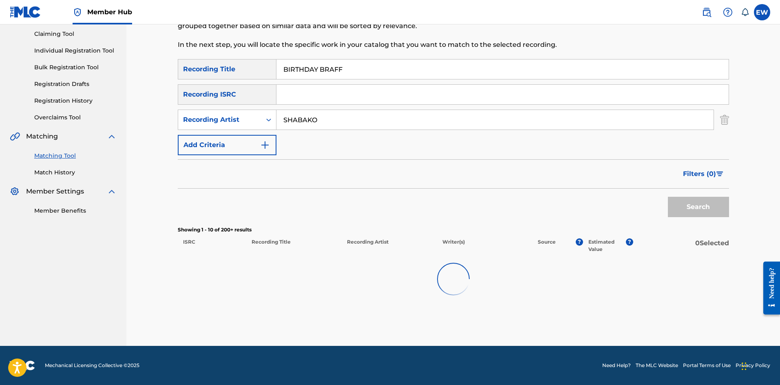
scroll to position [85, 0]
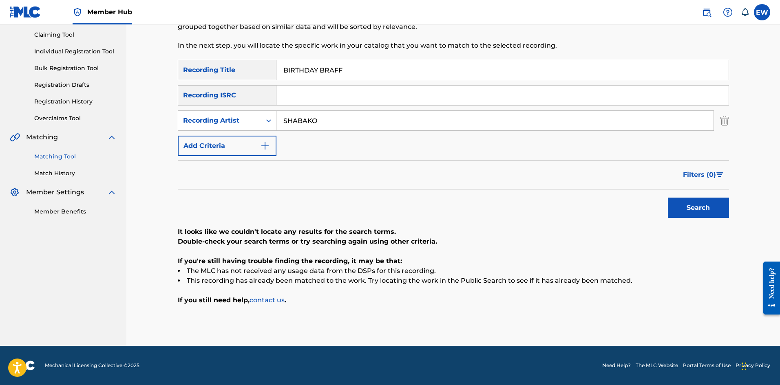
drag, startPoint x: 316, startPoint y: 125, endPoint x: 239, endPoint y: 103, distance: 80.0
click at [239, 103] on div "SearchWithCriteriafe75948e-d4af-427a-be0f-c72d466ba3d6 Recording Title BIRTHDAY…" at bounding box center [453, 108] width 551 height 96
paste input "HOT FRASS"
type input "HOT FRASS"
drag, startPoint x: 389, startPoint y: 75, endPoint x: 271, endPoint y: 67, distance: 117.7
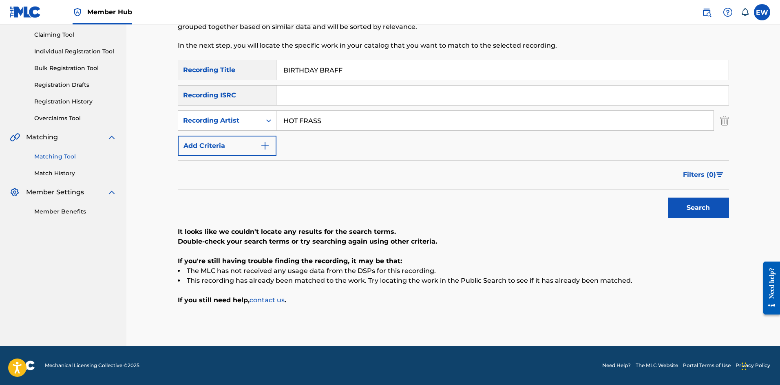
click at [273, 69] on div "SearchWithCriteriafe75948e-d4af-427a-be0f-c72d466ba3d6 Recording Title BIRTHDAY…" at bounding box center [453, 70] width 551 height 20
paste input "WOY"
type input "BIRTHDAY BWOY"
click at [703, 209] on button "Search" at bounding box center [698, 208] width 61 height 20
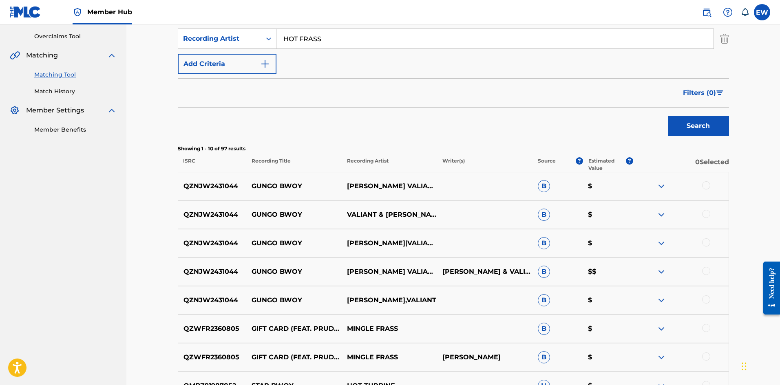
scroll to position [167, 0]
drag, startPoint x: 332, startPoint y: 49, endPoint x: 157, endPoint y: 13, distance: 179.1
click at [158, 14] on div "Member Hub EW EW Ethan Wilkins intern2@nwroyalties.com Notification Preferences…" at bounding box center [390, 195] width 780 height 725
paste input "SEVANA"
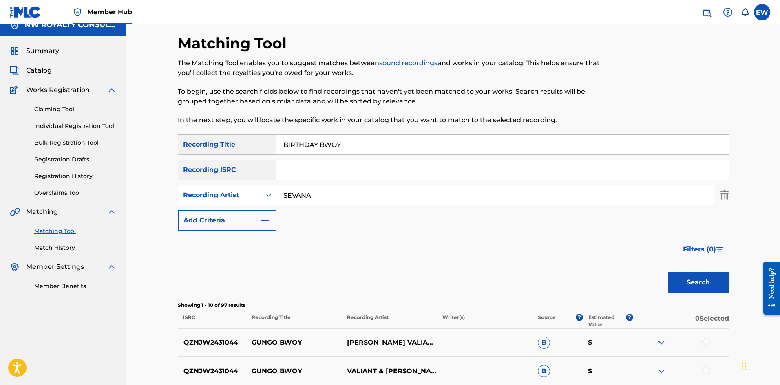
scroll to position [4, 0]
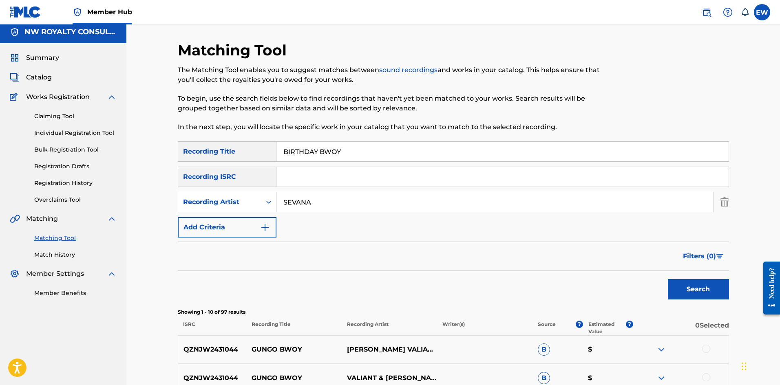
type input "SEVANA"
drag, startPoint x: 383, startPoint y: 154, endPoint x: 220, endPoint y: 146, distance: 162.9
click at [220, 146] on div "SearchWithCriteriafe75948e-d4af-427a-be0f-c72d466ba3d6 Recording Title BIRTHDAY…" at bounding box center [453, 151] width 551 height 20
paste input "T TOO SH"
type input "BIT TOO SHY"
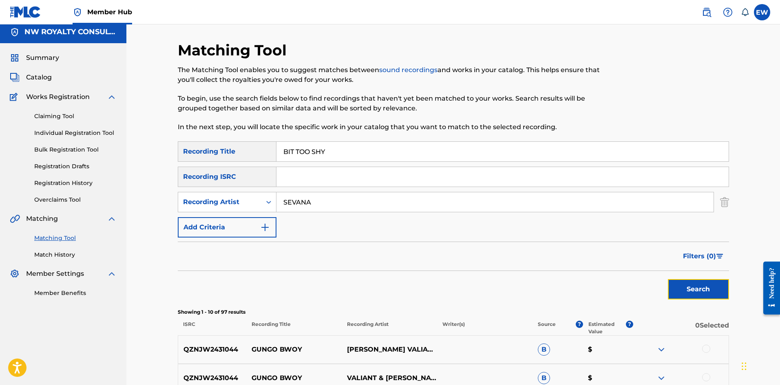
drag, startPoint x: 710, startPoint y: 282, endPoint x: 704, endPoint y: 275, distance: 9.6
click at [710, 280] on button "Search" at bounding box center [698, 289] width 61 height 20
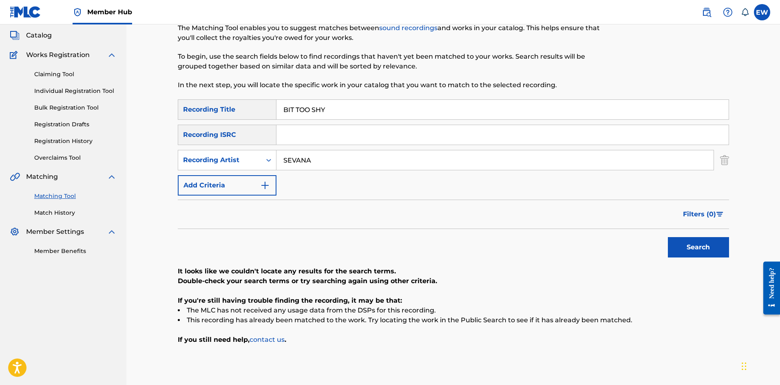
scroll to position [85, 0]
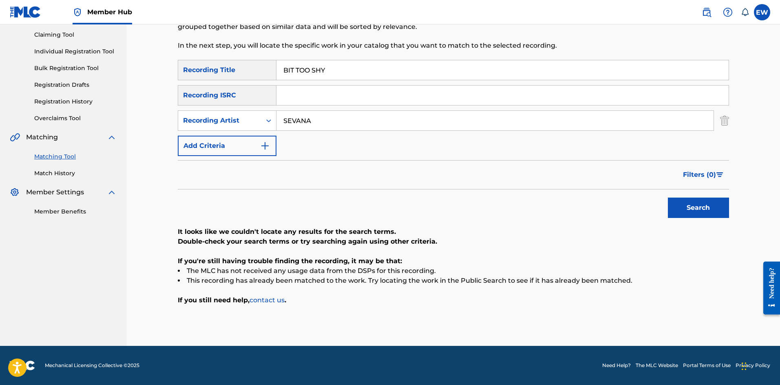
drag, startPoint x: 301, startPoint y: 116, endPoint x: 269, endPoint y: 107, distance: 33.0
click at [272, 106] on div "SearchWithCriteriafe75948e-d4af-427a-be0f-c72d466ba3d6 Recording Title BIT TOO …" at bounding box center [453, 108] width 551 height 96
paste input "TEEJAY"
type input "TEEJAY"
drag, startPoint x: 348, startPoint y: 58, endPoint x: 267, endPoint y: 73, distance: 81.7
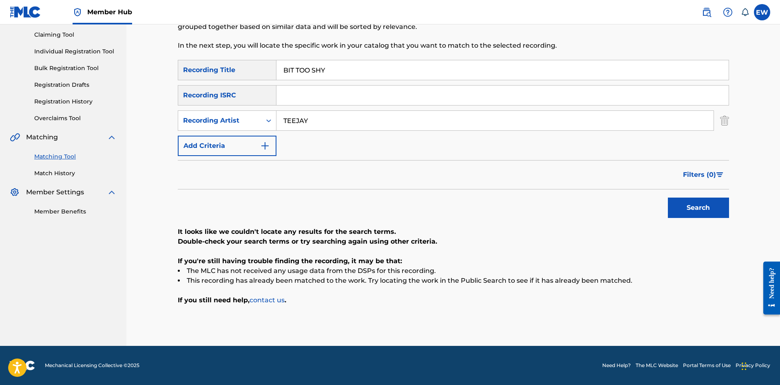
click at [276, 72] on input "BIT TOO SHY" at bounding box center [502, 70] width 452 height 20
paste input "COIN"
type input "BITCOIN"
click at [705, 202] on button "Search" at bounding box center [698, 208] width 61 height 20
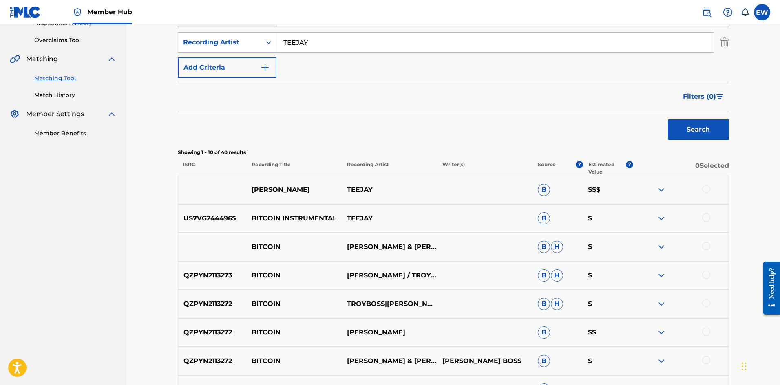
scroll to position [167, 0]
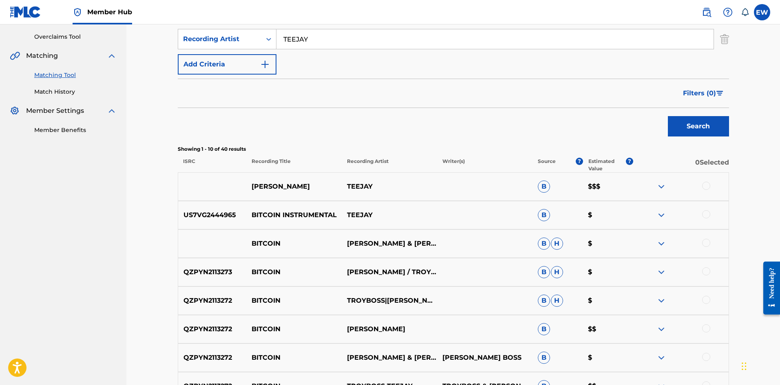
click at [706, 185] on div at bounding box center [706, 186] width 8 height 8
click at [710, 212] on div at bounding box center [680, 215] width 95 height 10
click at [705, 212] on div at bounding box center [706, 214] width 8 height 8
click at [703, 247] on div at bounding box center [680, 244] width 95 height 10
click at [703, 243] on div at bounding box center [706, 243] width 8 height 8
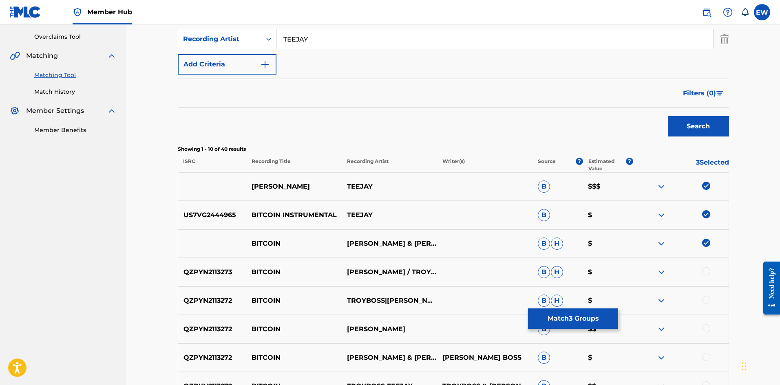
click at [704, 270] on div at bounding box center [706, 271] width 8 height 8
click at [704, 298] on div at bounding box center [706, 300] width 8 height 8
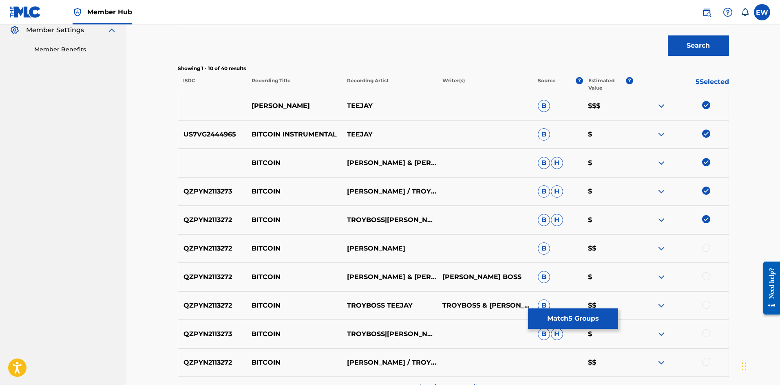
scroll to position [248, 0]
drag, startPoint x: 705, startPoint y: 247, endPoint x: 704, endPoint y: 256, distance: 9.5
click at [705, 254] on div "QZPYN2113272 BITCOIN TEEJAY TROYBOSS B $$" at bounding box center [453, 248] width 551 height 29
click at [705, 274] on div at bounding box center [706, 276] width 8 height 8
click at [707, 246] on div at bounding box center [706, 247] width 8 height 8
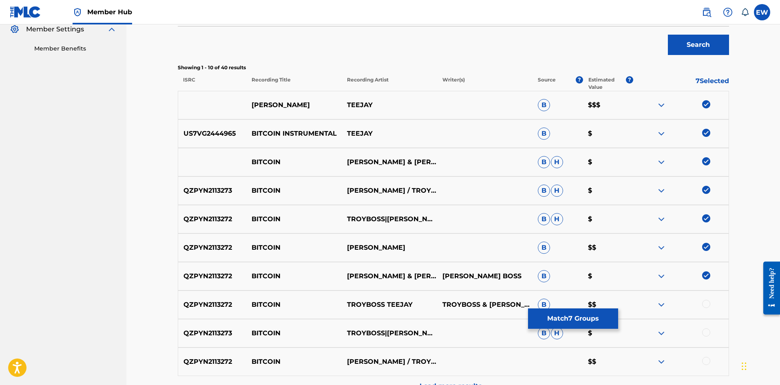
click at [702, 304] on div at bounding box center [706, 304] width 8 height 8
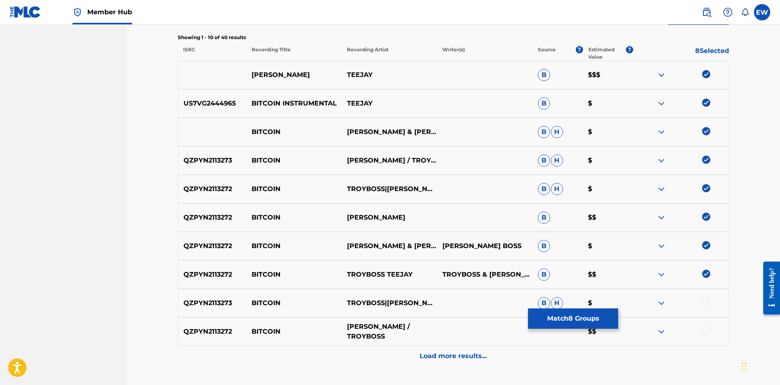
scroll to position [330, 0]
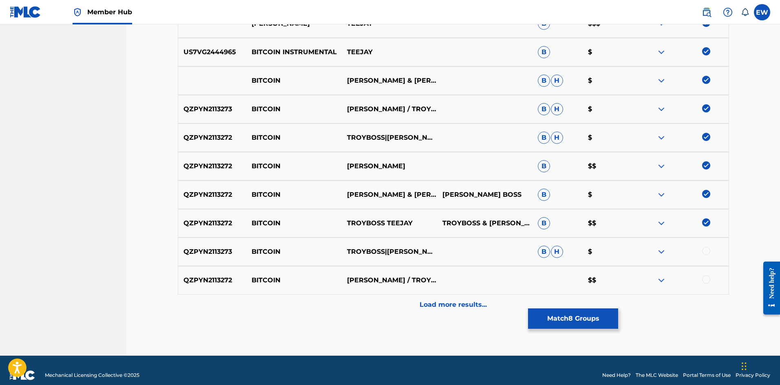
click at [704, 253] on div at bounding box center [706, 251] width 8 height 8
click at [704, 278] on div at bounding box center [706, 280] width 8 height 8
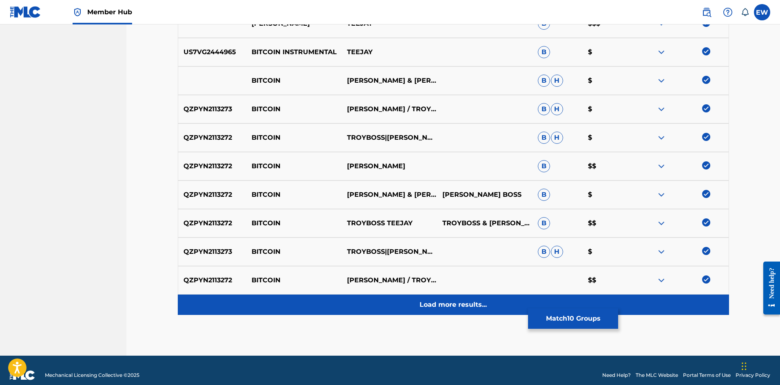
click at [463, 303] on p "Load more results..." at bounding box center [453, 305] width 67 height 10
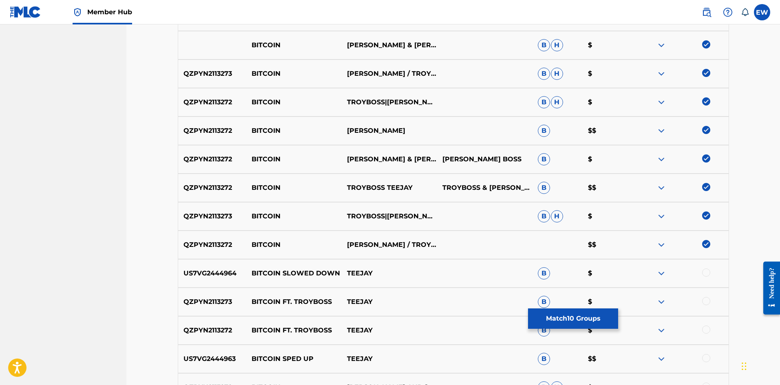
scroll to position [411, 0]
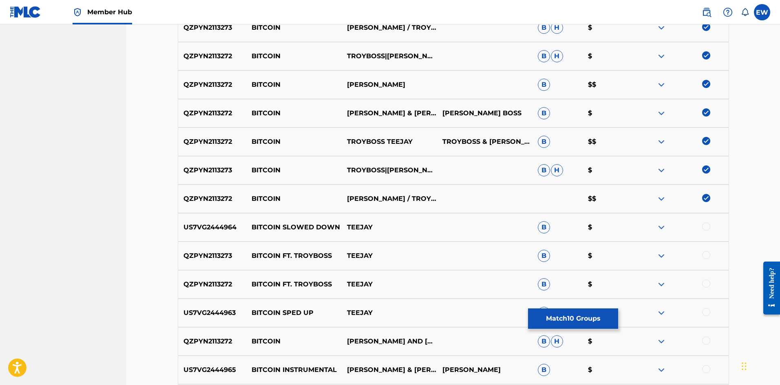
click at [703, 224] on div at bounding box center [706, 227] width 8 height 8
click at [706, 253] on div at bounding box center [706, 255] width 8 height 8
click at [707, 280] on div at bounding box center [706, 284] width 8 height 8
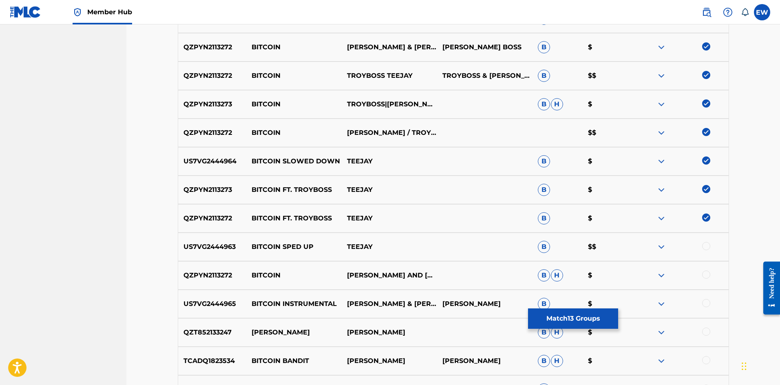
scroll to position [493, 0]
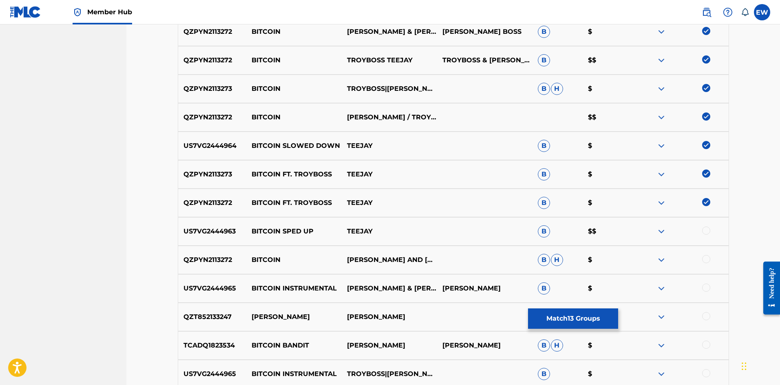
click at [709, 230] on div at bounding box center [706, 231] width 8 height 8
click at [702, 260] on div at bounding box center [680, 260] width 95 height 10
click at [703, 259] on div at bounding box center [706, 259] width 8 height 8
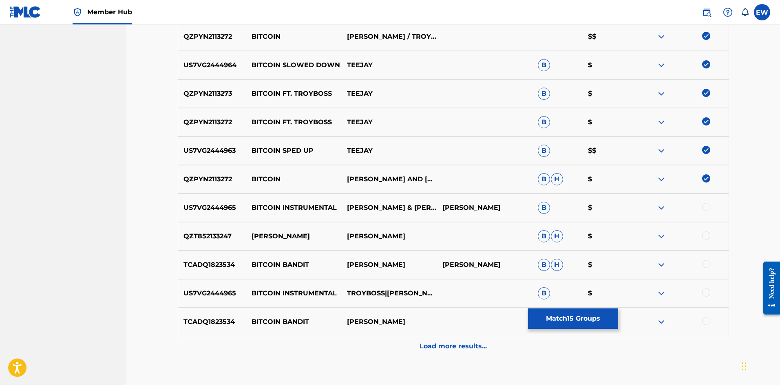
scroll to position [575, 0]
click at [708, 209] on div at bounding box center [706, 206] width 8 height 8
click at [709, 236] on div at bounding box center [706, 235] width 8 height 8
click at [548, 314] on button "Match 17 Groups" at bounding box center [573, 319] width 90 height 20
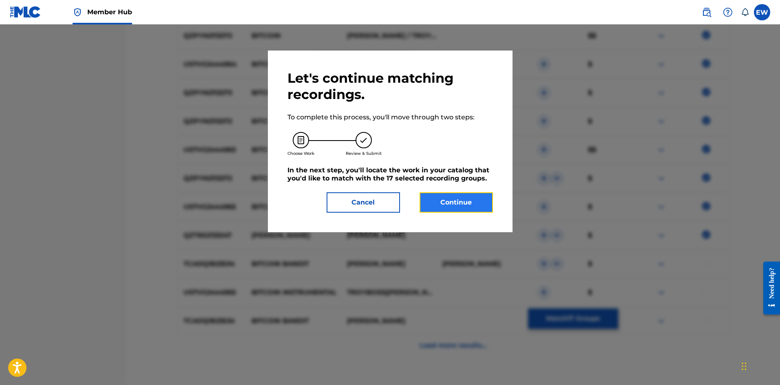
drag, startPoint x: 468, startPoint y: 202, endPoint x: 459, endPoint y: 199, distance: 9.4
click at [459, 199] on button "Continue" at bounding box center [456, 202] width 73 height 20
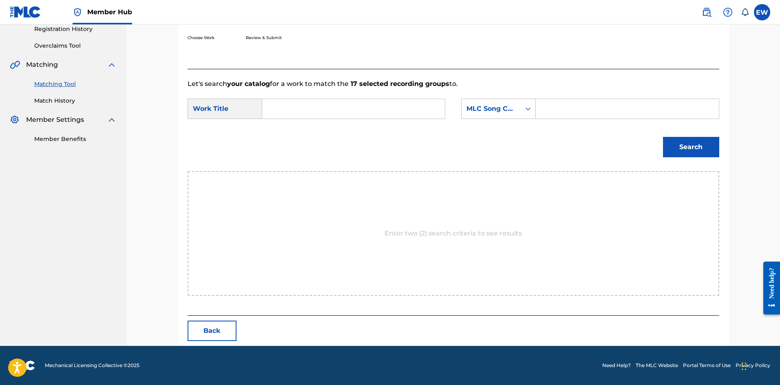
scroll to position [158, 0]
drag, startPoint x: 287, startPoint y: 108, endPoint x: 282, endPoint y: 142, distance: 34.3
click at [288, 114] on input "Search Form" at bounding box center [353, 109] width 169 height 20
paste input "BITCOIN"
type input "BITCOIN"
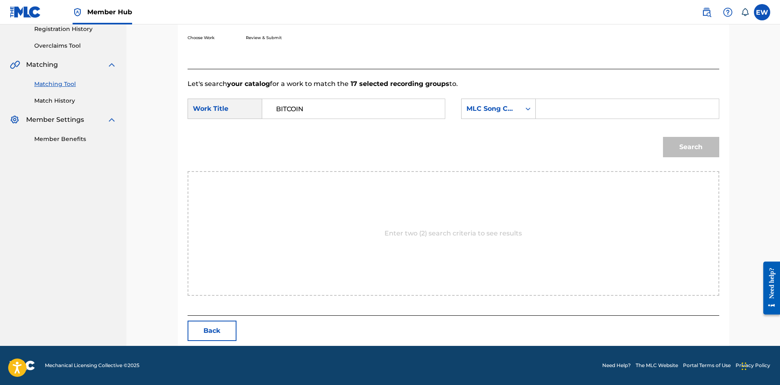
drag, startPoint x: 591, startPoint y: 107, endPoint x: 564, endPoint y: 144, distance: 46.3
click at [590, 110] on input "Search Form" at bounding box center [627, 109] width 169 height 20
paste input "BC9JGR"
type input "BC9JGR"
click at [695, 153] on button "Search" at bounding box center [691, 147] width 56 height 20
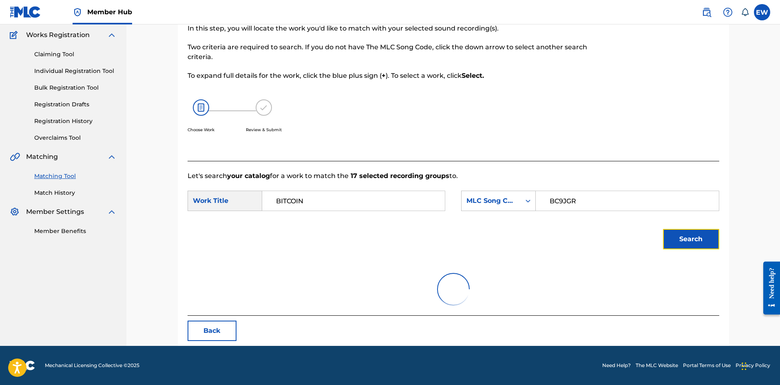
scroll to position [134, 0]
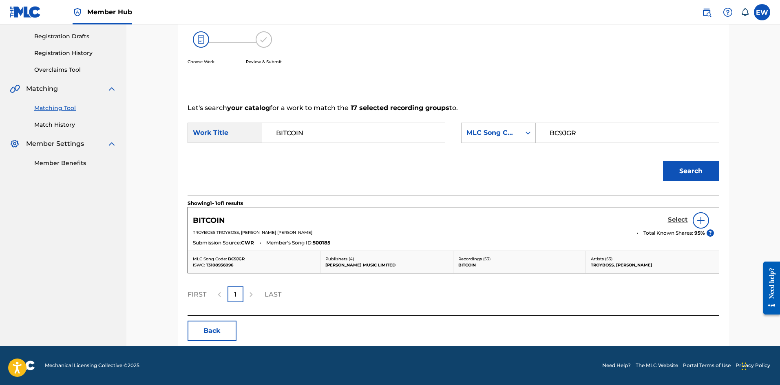
click at [683, 221] on h5 "Select" at bounding box center [678, 220] width 20 height 8
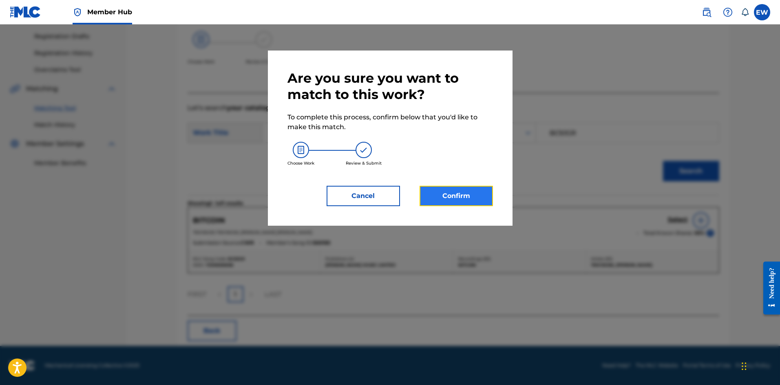
click at [471, 199] on button "Confirm" at bounding box center [456, 196] width 73 height 20
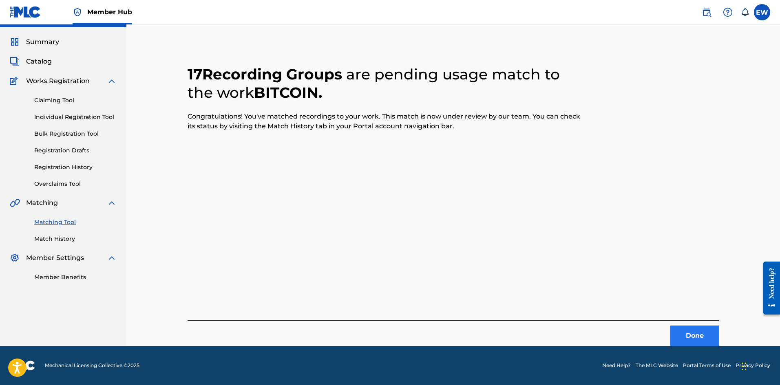
scroll to position [20, 0]
click at [691, 337] on button "Done" at bounding box center [694, 336] width 49 height 20
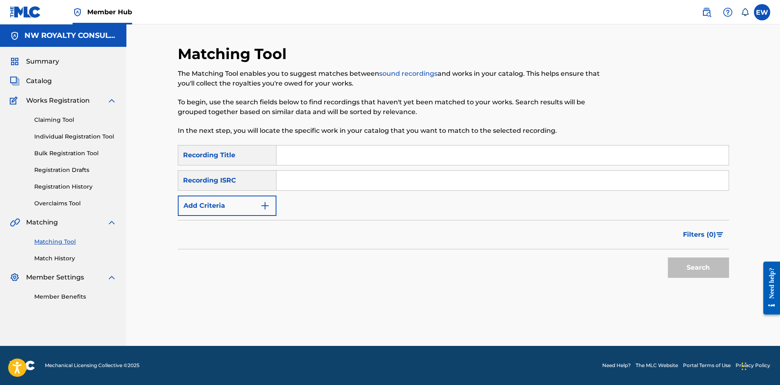
scroll to position [0, 0]
click at [188, 200] on button "Add Criteria" at bounding box center [227, 206] width 99 height 20
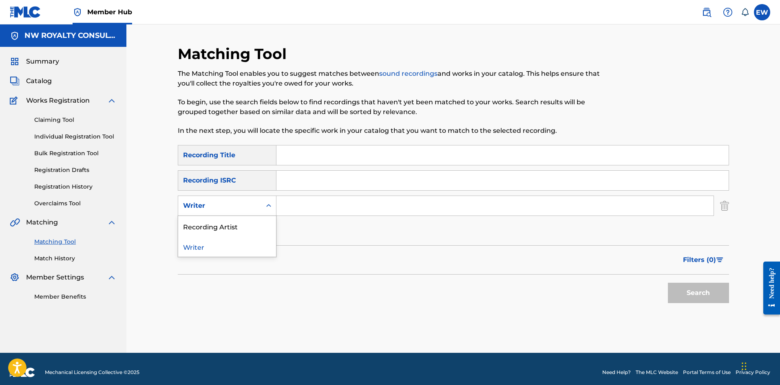
click at [188, 200] on div "Writer" at bounding box center [219, 205] width 83 height 15
drag, startPoint x: 194, startPoint y: 228, endPoint x: 217, endPoint y: 216, distance: 26.3
click at [196, 225] on div "Recording Artist" at bounding box center [227, 226] width 98 height 20
drag, startPoint x: 296, startPoint y: 209, endPoint x: 250, endPoint y: 195, distance: 47.5
click at [290, 208] on input "Search Form" at bounding box center [494, 206] width 437 height 20
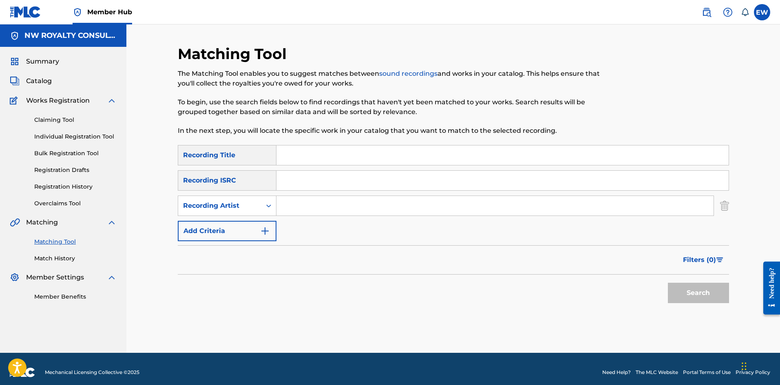
paste input "U BROWN"
type input "U BROWN"
click at [351, 162] on input "Search Form" at bounding box center [502, 156] width 452 height 20
paste input "BITS OF PAPER"
type input "BITS OF PAPER"
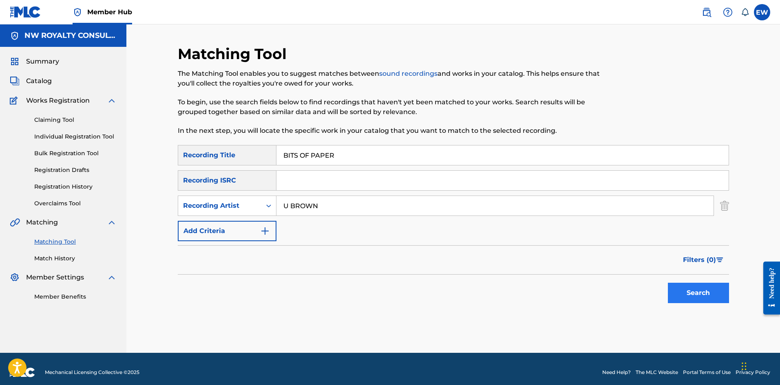
click at [707, 303] on div "Search" at bounding box center [696, 291] width 65 height 33
click at [703, 296] on button "Search" at bounding box center [698, 293] width 61 height 20
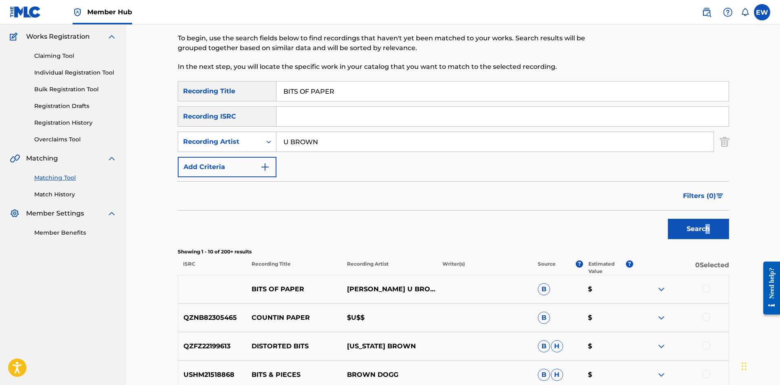
scroll to position [82, 0]
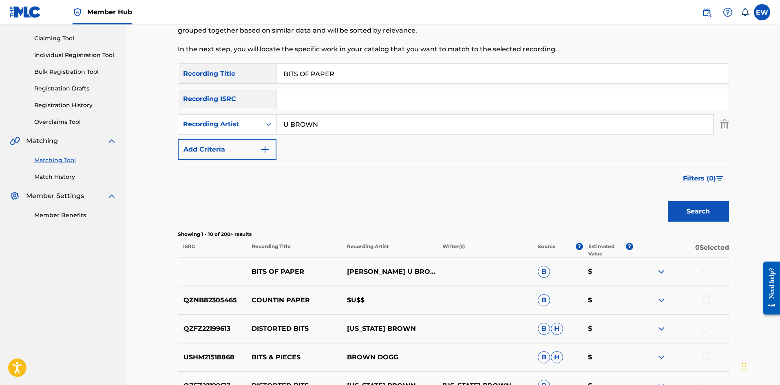
click at [713, 273] on div at bounding box center [680, 272] width 95 height 10
click at [708, 271] on div at bounding box center [706, 271] width 8 height 8
click at [592, 315] on button "Match 1 Group" at bounding box center [573, 319] width 90 height 20
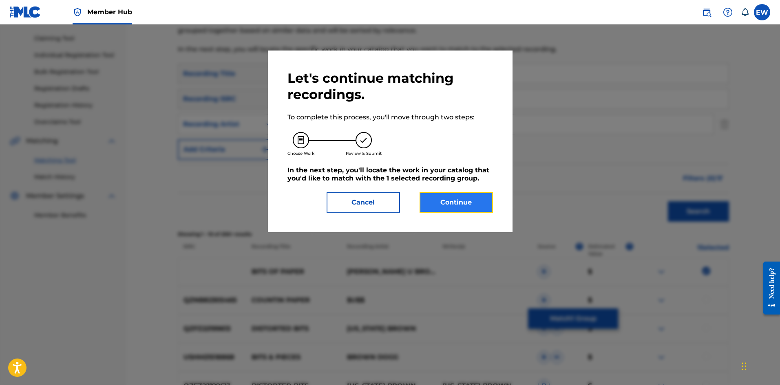
click at [459, 196] on button "Continue" at bounding box center [456, 202] width 73 height 20
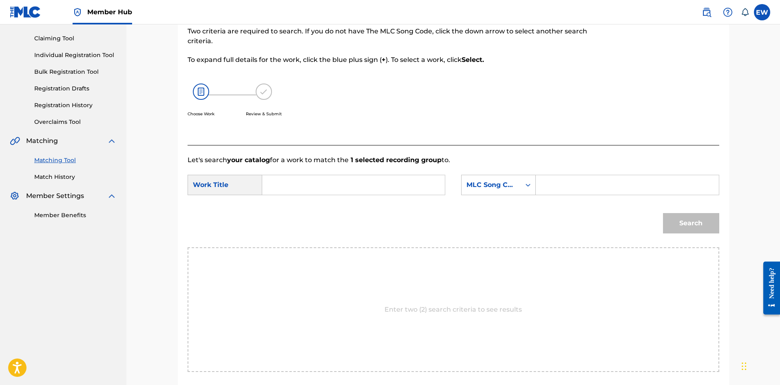
drag, startPoint x: 369, startPoint y: 184, endPoint x: 360, endPoint y: 192, distance: 11.9
click at [368, 188] on input "Search Form" at bounding box center [353, 185] width 169 height 20
paste input "BITS OF PAPER"
type input "BITS OF PAPER"
drag, startPoint x: 577, startPoint y: 183, endPoint x: 559, endPoint y: 182, distance: 18.0
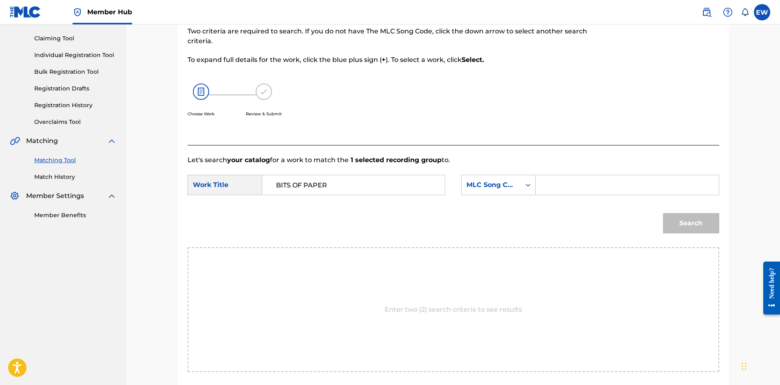
click at [566, 184] on input "Search Form" at bounding box center [627, 185] width 169 height 20
paste input "BB2KV3"
type input "BB2KV3"
click at [694, 217] on button "Search" at bounding box center [691, 223] width 56 height 20
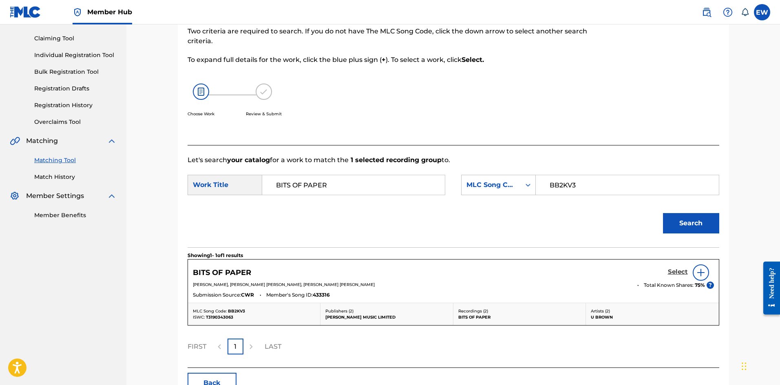
click at [683, 270] on h5 "Select" at bounding box center [678, 272] width 20 height 8
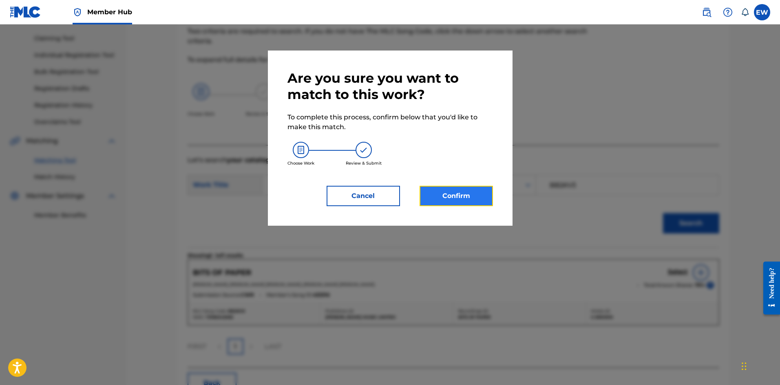
click at [477, 191] on button "Confirm" at bounding box center [456, 196] width 73 height 20
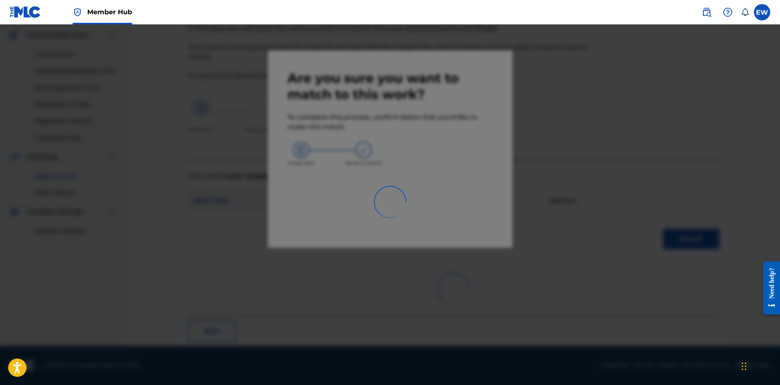
scroll to position [20, 0]
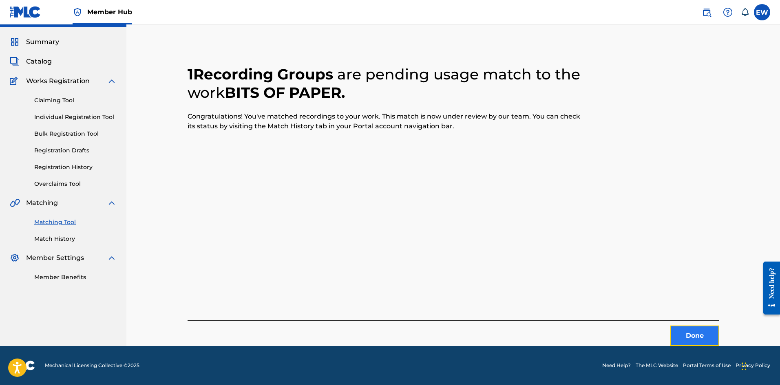
click at [694, 338] on button "Done" at bounding box center [694, 336] width 49 height 20
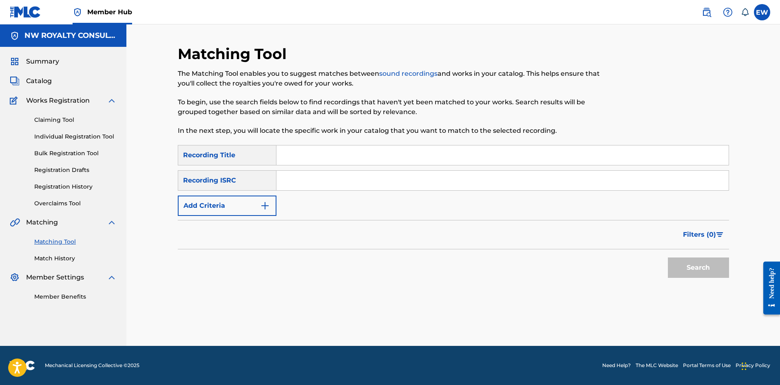
scroll to position [0, 0]
click at [272, 202] on button "Add Criteria" at bounding box center [227, 206] width 99 height 20
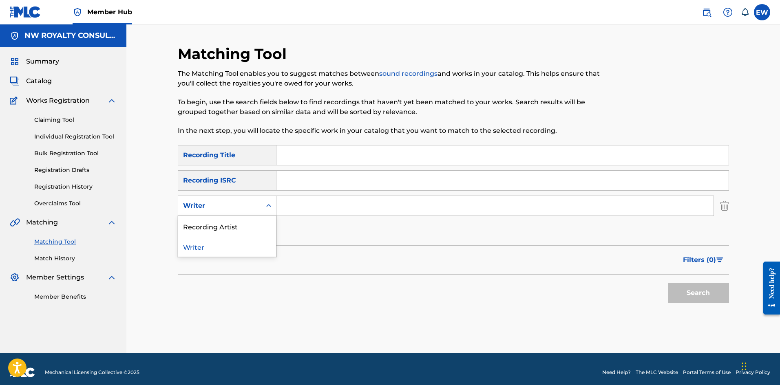
click at [259, 201] on div "Writer" at bounding box center [227, 206] width 99 height 20
drag, startPoint x: 232, startPoint y: 223, endPoint x: 320, endPoint y: 217, distance: 88.3
click at [270, 219] on div "Recording Artist" at bounding box center [227, 226] width 98 height 20
drag, startPoint x: 345, startPoint y: 210, endPoint x: 317, endPoint y: 201, distance: 28.8
click at [344, 210] on input "Search Form" at bounding box center [494, 206] width 437 height 20
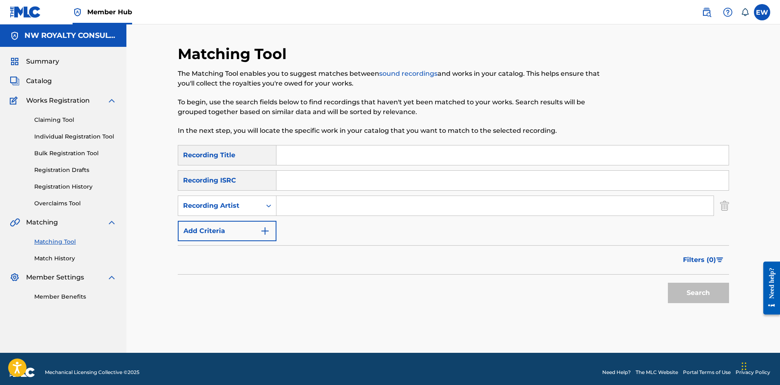
paste input "NESBETH"
type input "NESBETH"
click at [294, 162] on input "Search Form" at bounding box center [502, 156] width 452 height 20
paste input "BITTER SWEET"
type input "BITTER SWEET"
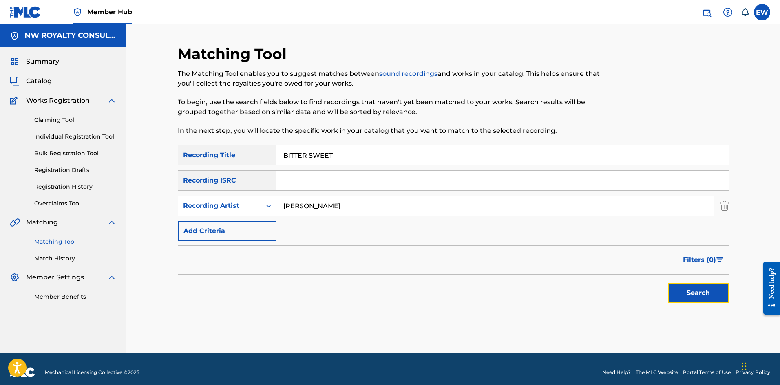
drag, startPoint x: 705, startPoint y: 288, endPoint x: 700, endPoint y: 285, distance: 6.8
click at [703, 288] on button "Search" at bounding box center [698, 293] width 61 height 20
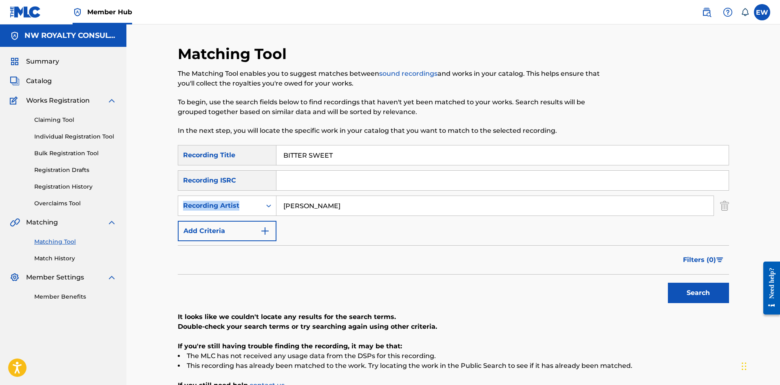
drag, startPoint x: 324, startPoint y: 194, endPoint x: 267, endPoint y: 186, distance: 56.9
click at [248, 184] on div "SearchWithCriteriafe75948e-d4af-427a-be0f-c72d466ba3d6 Recording Title BITTER S…" at bounding box center [453, 193] width 551 height 96
drag, startPoint x: 342, startPoint y: 212, endPoint x: 272, endPoint y: 198, distance: 71.9
click at [276, 199] on input "NESBETH" at bounding box center [494, 206] width 437 height 20
paste input "DA'VILLE"
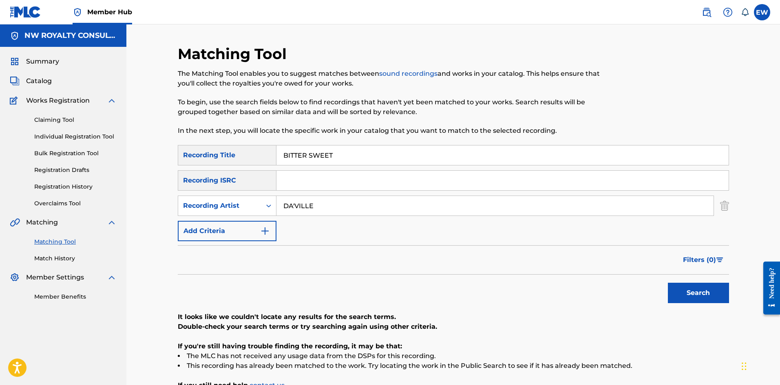
type input "DA'VILLE"
drag, startPoint x: 390, startPoint y: 162, endPoint x: 250, endPoint y: 152, distance: 139.8
click at [250, 158] on div "SearchWithCriteriafe75948e-d4af-427a-be0f-c72d466ba3d6 Recording Title BITTER S…" at bounding box center [453, 155] width 551 height 20
paste input "LOVE"
type input "BITTER SWEET LOVE"
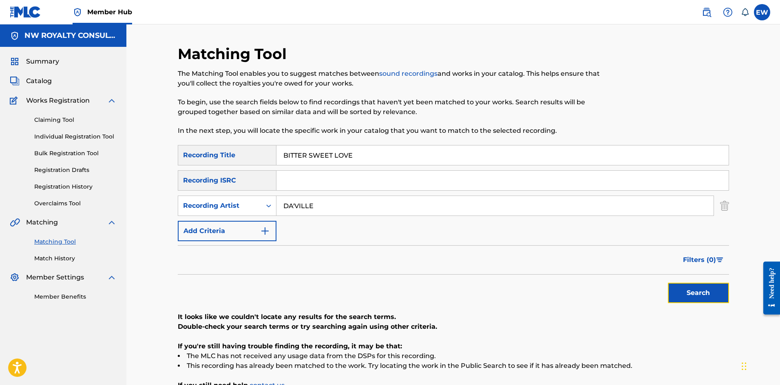
drag, startPoint x: 685, startPoint y: 290, endPoint x: 577, endPoint y: 250, distance: 114.7
click at [683, 290] on button "Search" at bounding box center [698, 293] width 61 height 20
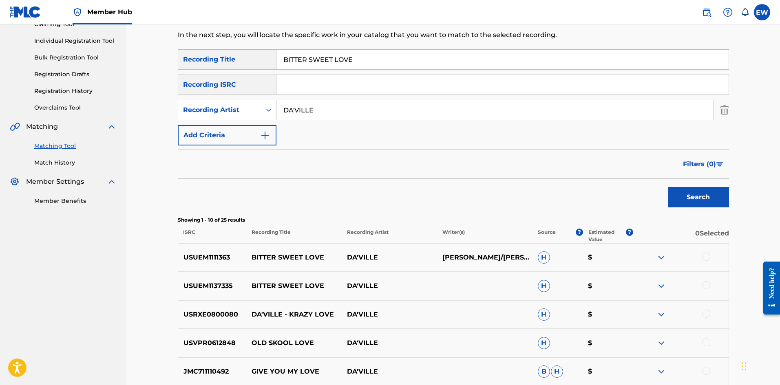
scroll to position [122, 0]
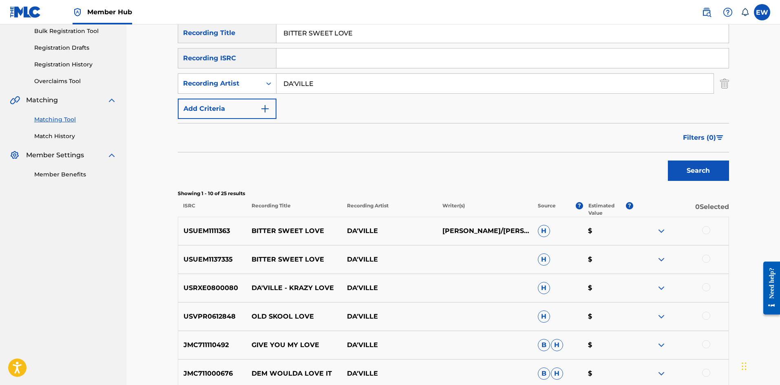
click at [707, 230] on div at bounding box center [706, 230] width 8 height 8
click at [706, 260] on div at bounding box center [706, 259] width 8 height 8
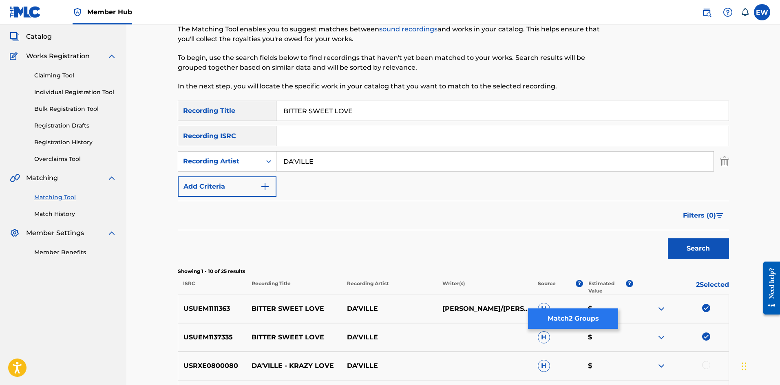
scroll to position [41, 0]
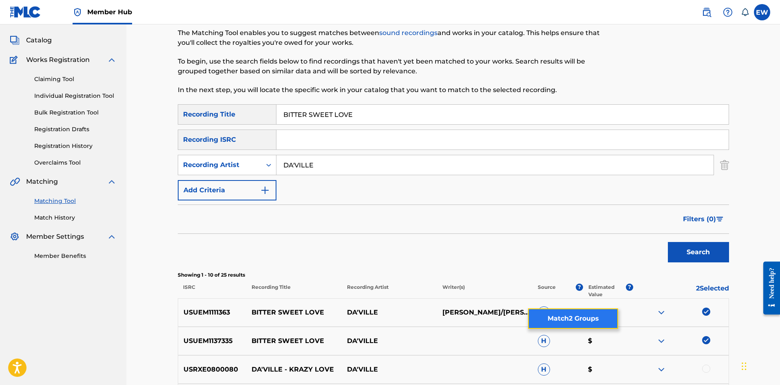
click at [601, 310] on button "Match 2 Groups" at bounding box center [573, 319] width 90 height 20
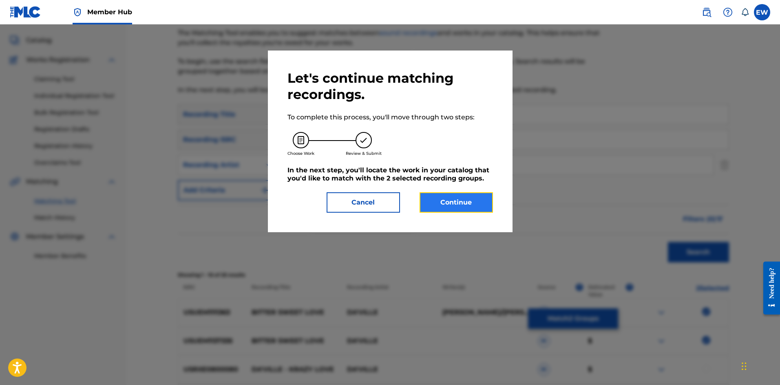
click at [462, 199] on button "Continue" at bounding box center [456, 202] width 73 height 20
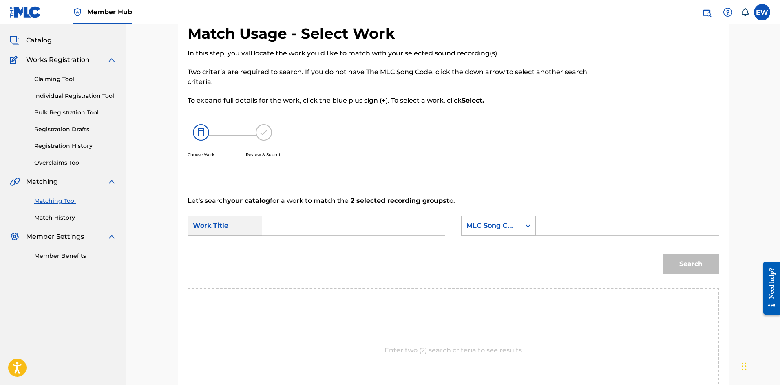
click at [367, 225] on input "Search Form" at bounding box center [353, 226] width 169 height 20
paste input "BITTER SWEET LOVE"
type input "BITTER SWEET LOVE"
drag, startPoint x: 361, startPoint y: 205, endPoint x: 398, endPoint y: 209, distance: 36.5
click at [389, 200] on p "Let's search your catalog for a work to match the 2 selected recording groups t…" at bounding box center [454, 201] width 532 height 10
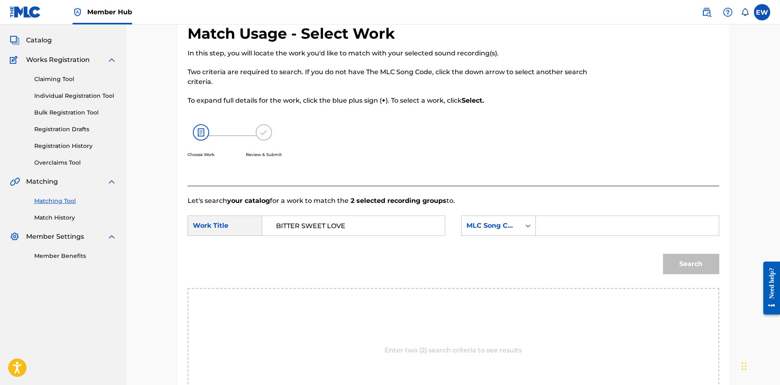
drag, startPoint x: 592, startPoint y: 224, endPoint x: 572, endPoint y: 210, distance: 24.3
click at [591, 224] on input "Search Form" at bounding box center [627, 226] width 169 height 20
paste input "BV7H5Y"
type input "BV7H5Y"
drag, startPoint x: 697, startPoint y: 271, endPoint x: 678, endPoint y: 257, distance: 23.7
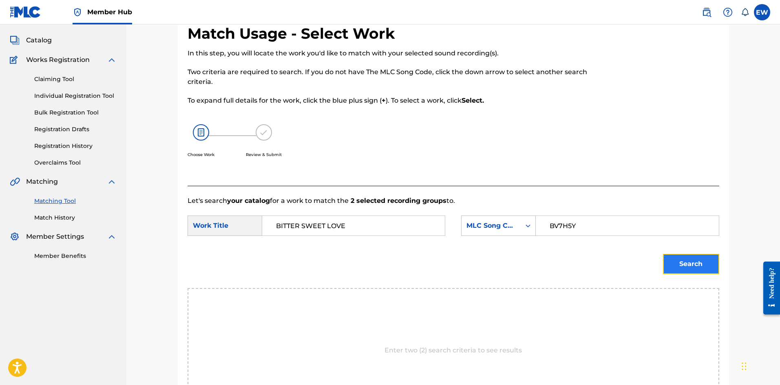
click at [694, 271] on button "Search" at bounding box center [691, 264] width 56 height 20
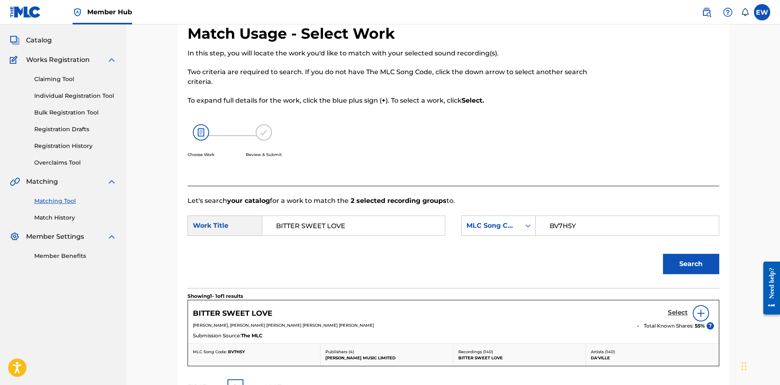
click at [668, 312] on div "BITTER SWEET LOVE Select" at bounding box center [453, 313] width 521 height 16
click at [672, 309] on h5 "Select" at bounding box center [678, 313] width 20 height 8
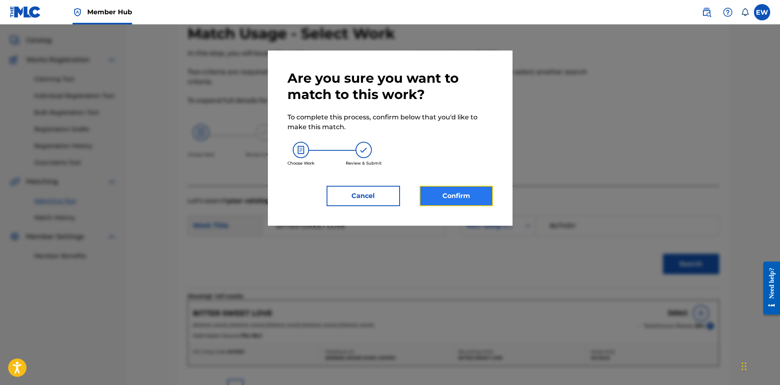
click at [466, 202] on button "Confirm" at bounding box center [456, 196] width 73 height 20
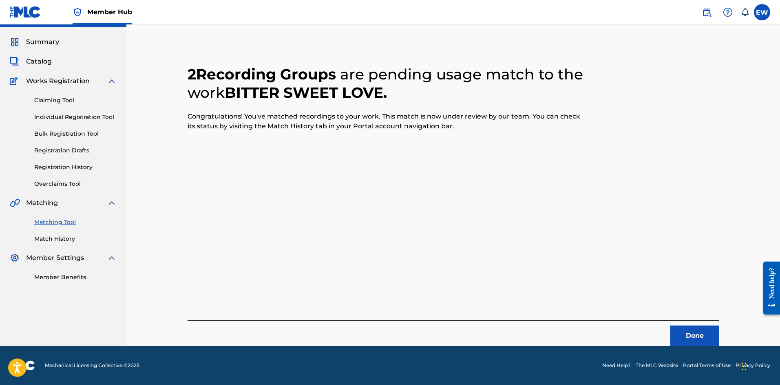
scroll to position [20, 0]
drag, startPoint x: 691, startPoint y: 336, endPoint x: 780, endPoint y: 346, distance: 89.8
click at [694, 335] on button "Done" at bounding box center [694, 336] width 49 height 20
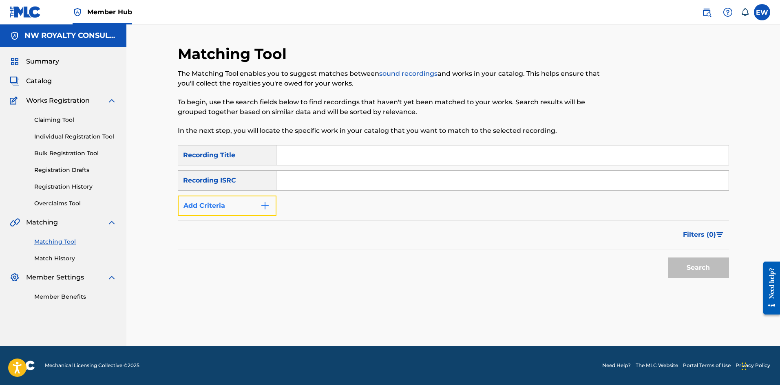
click at [257, 206] on button "Add Criteria" at bounding box center [227, 206] width 99 height 20
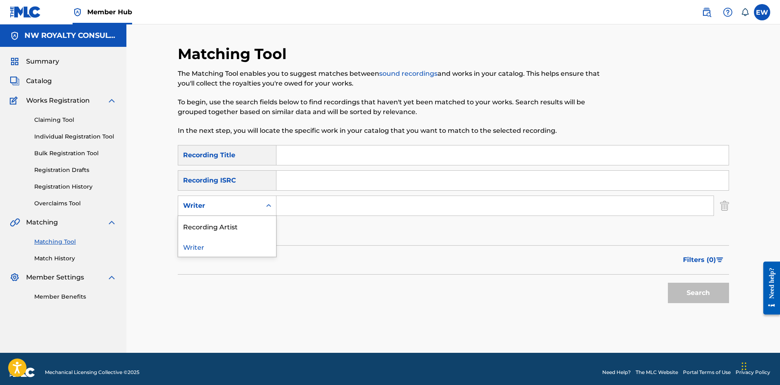
click at [257, 207] on div "Writer" at bounding box center [219, 205] width 83 height 15
drag, startPoint x: 232, startPoint y: 226, endPoint x: 260, endPoint y: 222, distance: 28.4
click at [254, 224] on div "Recording Artist" at bounding box center [227, 226] width 98 height 20
drag, startPoint x: 301, startPoint y: 204, endPoint x: 287, endPoint y: 204, distance: 13.5
click at [296, 203] on input "Search Form" at bounding box center [494, 206] width 437 height 20
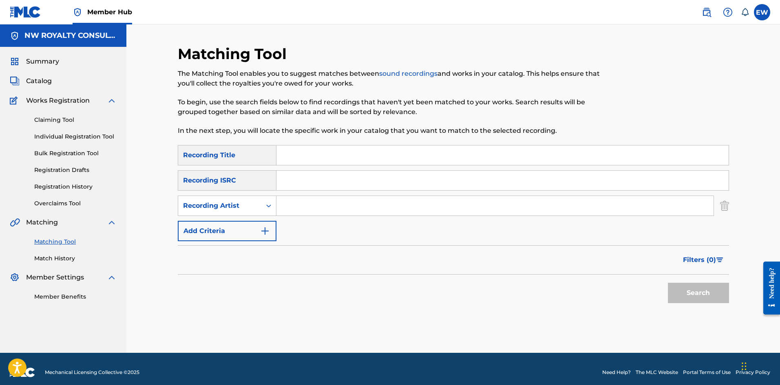
paste input "JAH THUNDER"
type input "JAH THUNDER"
drag, startPoint x: 313, startPoint y: 172, endPoint x: 320, endPoint y: 163, distance: 12.0
click at [314, 166] on div "SearchWithCriteriafe75948e-d4af-427a-be0f-c72d466ba3d6 Recording Title SearchWi…" at bounding box center [453, 193] width 551 height 96
click at [323, 161] on input "Search Form" at bounding box center [502, 156] width 452 height 20
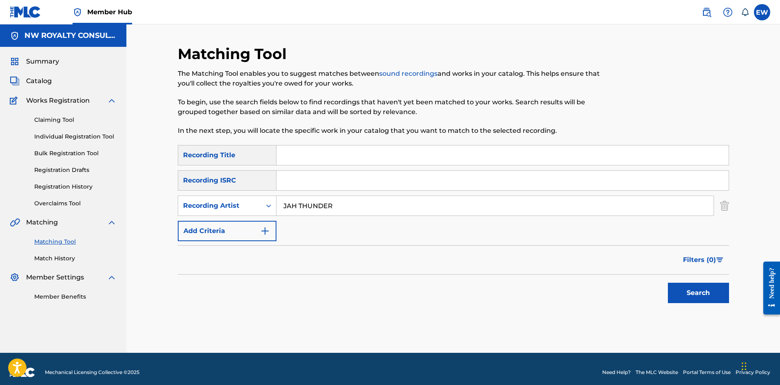
paste input "BLACK AH KILL BLACK"
type input "BLACK AH KILL BLACK"
drag, startPoint x: 683, startPoint y: 282, endPoint x: 679, endPoint y: 294, distance: 12.1
click at [683, 283] on div "Search" at bounding box center [696, 291] width 65 height 33
click at [684, 293] on button "Search" at bounding box center [698, 293] width 61 height 20
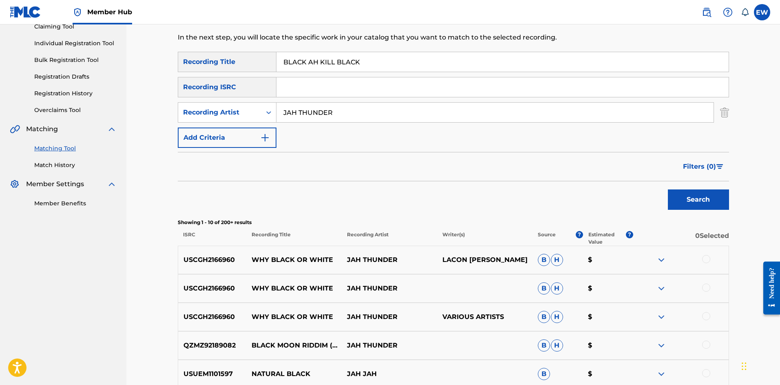
scroll to position [41, 0]
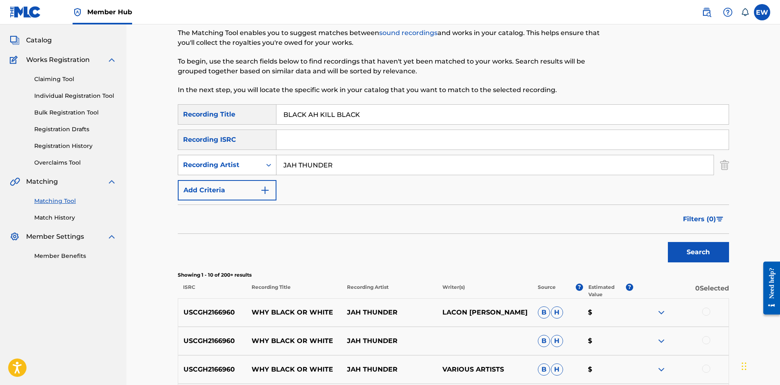
drag, startPoint x: 242, startPoint y: 164, endPoint x: 208, endPoint y: 168, distance: 34.0
click at [211, 168] on div "SearchWithCriteria2d366503-bf67-4bc5-9498-7eb371cbf0e4 Recording Artist JAH THU…" at bounding box center [453, 165] width 551 height 20
paste input "UNIOR KELLY"
type input "JUNIOR KELLY"
drag, startPoint x: 431, startPoint y: 110, endPoint x: 260, endPoint y: 136, distance: 173.6
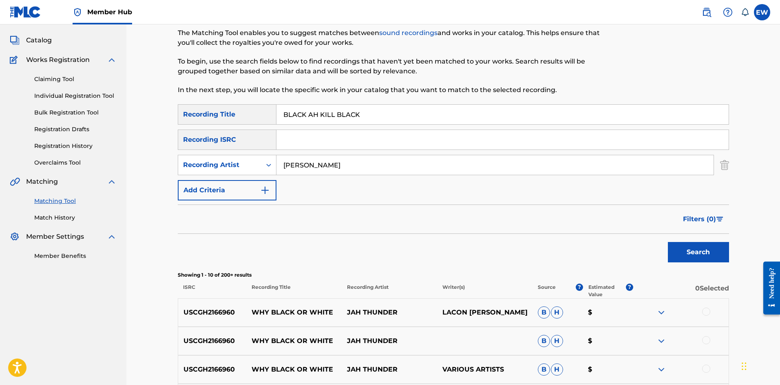
click at [267, 129] on div "SearchWithCriteriafe75948e-d4af-427a-be0f-c72d466ba3d6 Recording Title BLACK AH…" at bounding box center [453, 152] width 551 height 96
paste input "M I"
type input "BLACK AM I"
drag, startPoint x: 697, startPoint y: 232, endPoint x: 691, endPoint y: 236, distance: 6.9
click at [696, 232] on div "Filters ( 0 )" at bounding box center [453, 219] width 551 height 29
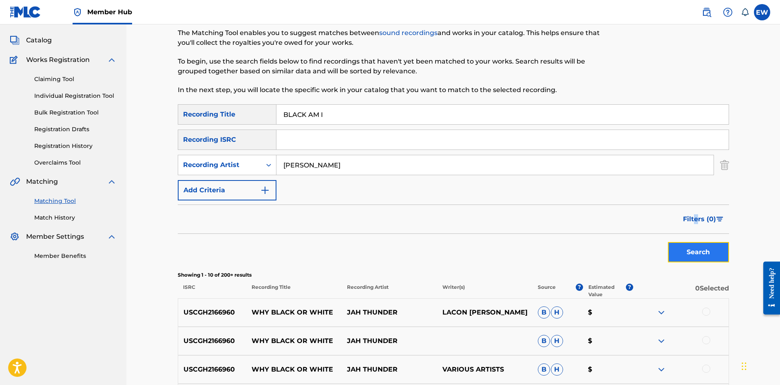
click at [688, 251] on button "Search" at bounding box center [698, 252] width 61 height 20
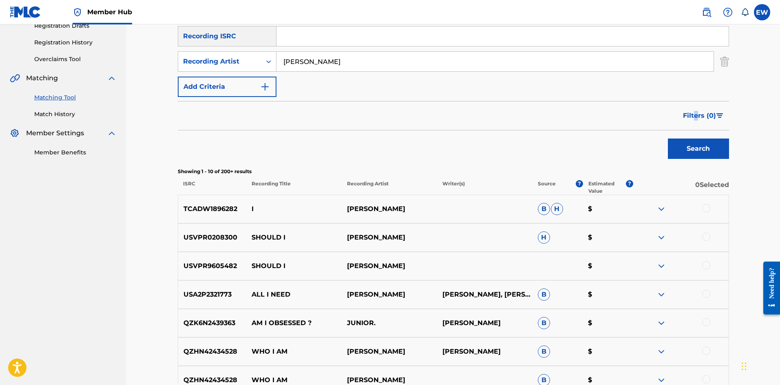
scroll to position [82, 0]
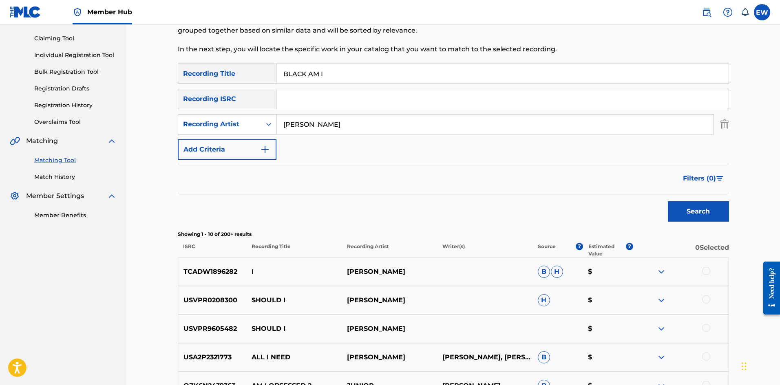
drag, startPoint x: 292, startPoint y: 128, endPoint x: 248, endPoint y: 126, distance: 43.7
click at [254, 125] on div "SearchWithCriteria2d366503-bf67-4bc5-9498-7eb371cbf0e4 Recording Artist JUNIOR …" at bounding box center [453, 124] width 551 height 20
paste input "RANICO 197"
type input "RANICO 197"
drag, startPoint x: 343, startPoint y: 76, endPoint x: 220, endPoint y: 69, distance: 122.9
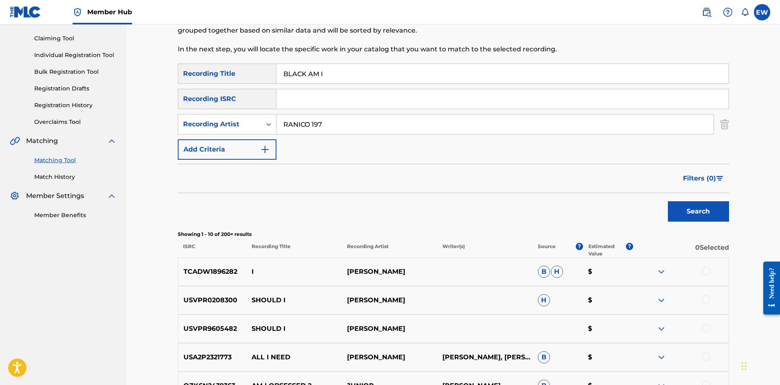
click at [221, 69] on div "SearchWithCriteriafe75948e-d4af-427a-be0f-c72d466ba3d6 Recording Title BLACK AM…" at bounding box center [453, 74] width 551 height 20
paste input "BARBIE"
type input "BLACK BARBIE"
drag, startPoint x: 677, startPoint y: 214, endPoint x: 654, endPoint y: 198, distance: 27.5
click at [676, 214] on button "Search" at bounding box center [698, 211] width 61 height 20
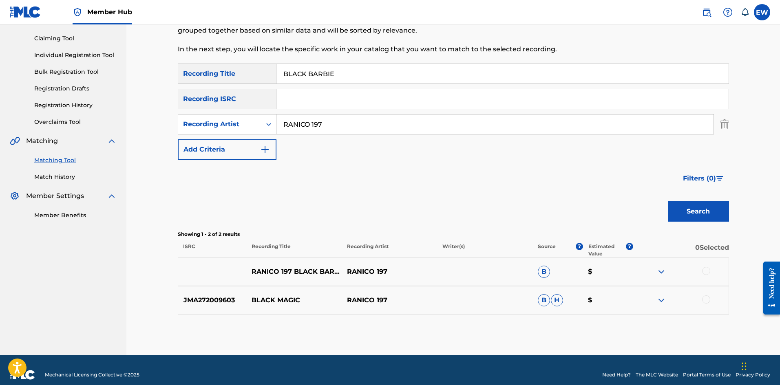
click at [704, 270] on div at bounding box center [706, 271] width 8 height 8
click at [581, 316] on button "Match 1 Group" at bounding box center [573, 319] width 90 height 20
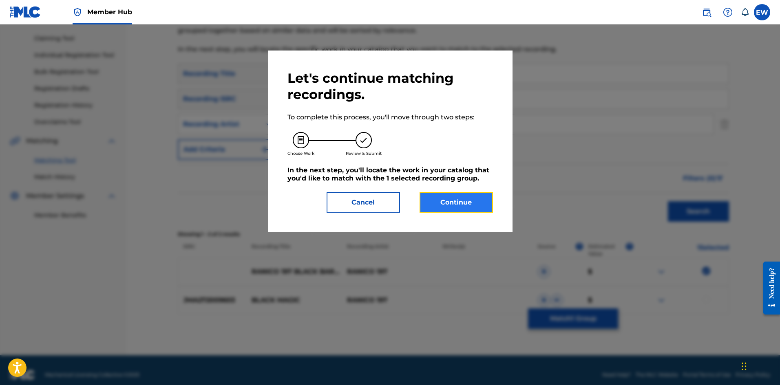
click at [467, 206] on button "Continue" at bounding box center [456, 202] width 73 height 20
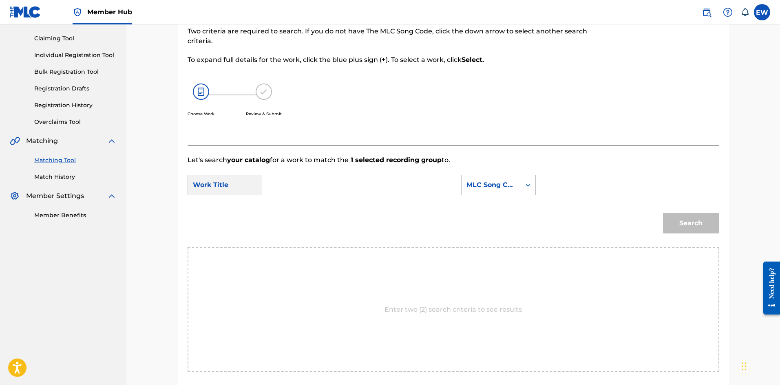
click at [375, 184] on input "Search Form" at bounding box center [353, 185] width 169 height 20
paste input "BLACK BARBIE"
type input "BLACK BARBIE"
drag, startPoint x: 618, startPoint y: 193, endPoint x: 609, endPoint y: 178, distance: 17.2
click at [617, 192] on input "Search Form" at bounding box center [627, 185] width 169 height 20
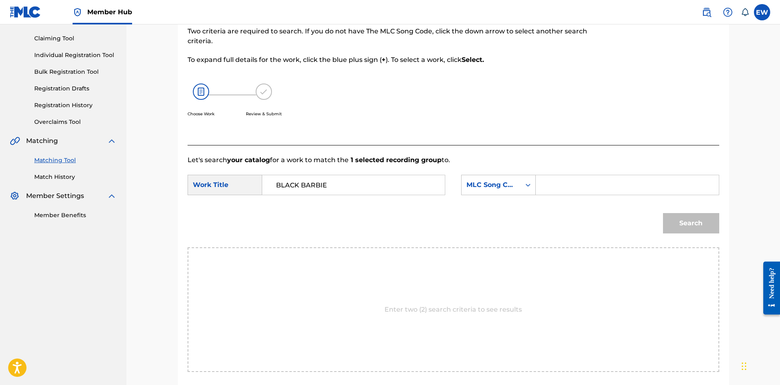
paste input "BB5YHK"
type input "BB5YHK"
click at [703, 223] on button "Search" at bounding box center [691, 223] width 56 height 20
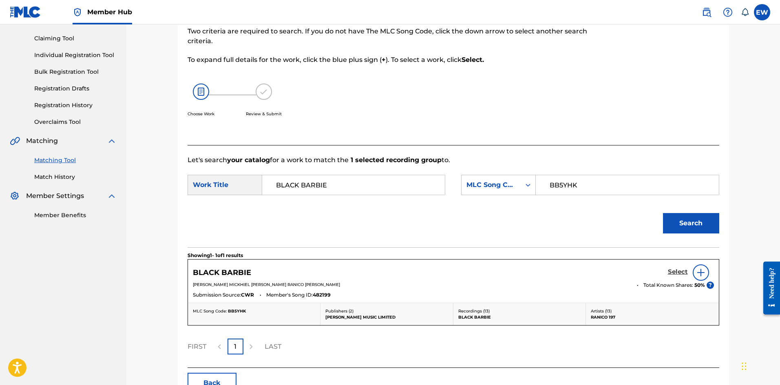
click at [679, 274] on h5 "Select" at bounding box center [678, 272] width 20 height 8
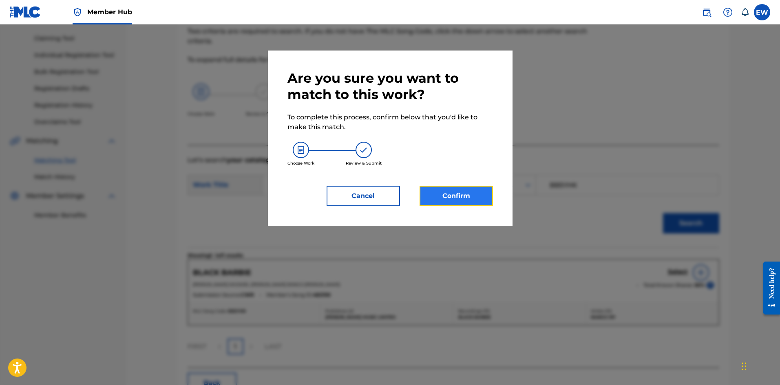
click at [438, 205] on button "Confirm" at bounding box center [456, 196] width 73 height 20
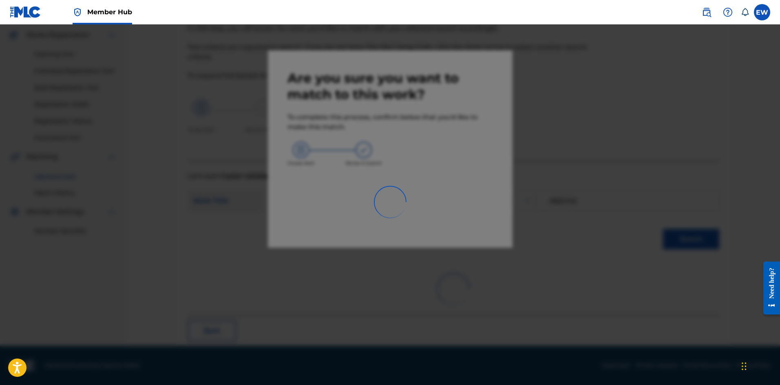
scroll to position [20, 0]
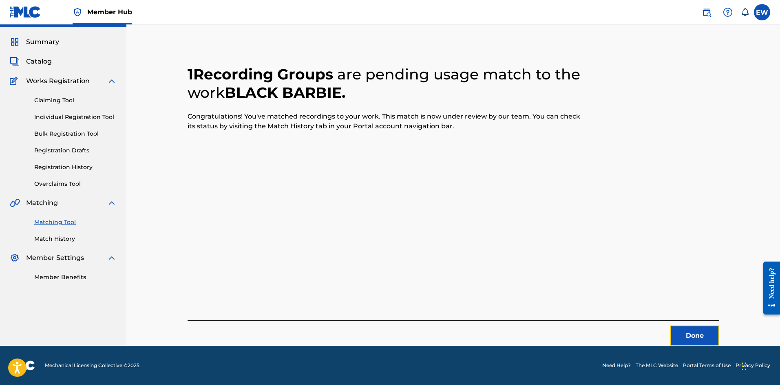
drag, startPoint x: 679, startPoint y: 332, endPoint x: 780, endPoint y: 340, distance: 102.2
click at [680, 331] on button "Done" at bounding box center [694, 336] width 49 height 20
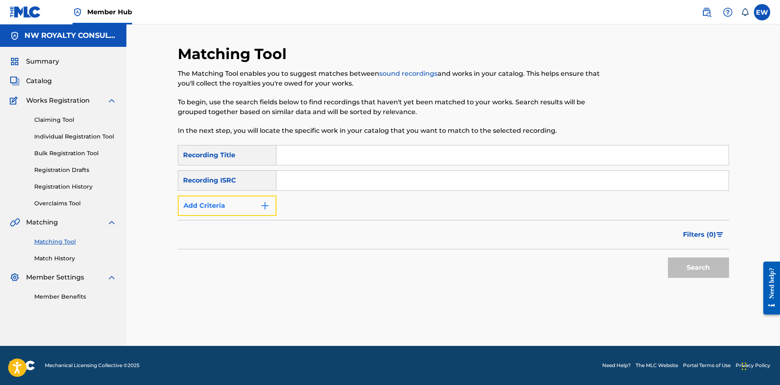
click at [207, 208] on button "Add Criteria" at bounding box center [227, 206] width 99 height 20
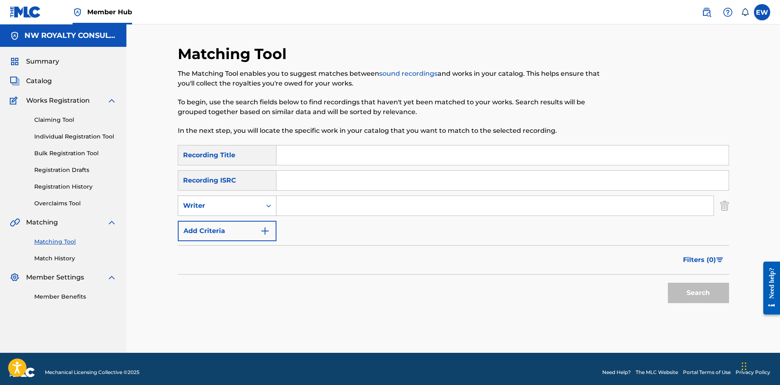
drag, startPoint x: 209, startPoint y: 207, endPoint x: 203, endPoint y: 214, distance: 9.8
click at [203, 214] on div "Writer" at bounding box center [227, 206] width 99 height 20
drag, startPoint x: 212, startPoint y: 224, endPoint x: 266, endPoint y: 223, distance: 53.8
click at [214, 224] on div "Recording Artist" at bounding box center [227, 226] width 98 height 20
drag, startPoint x: 353, startPoint y: 210, endPoint x: 345, endPoint y: 210, distance: 7.8
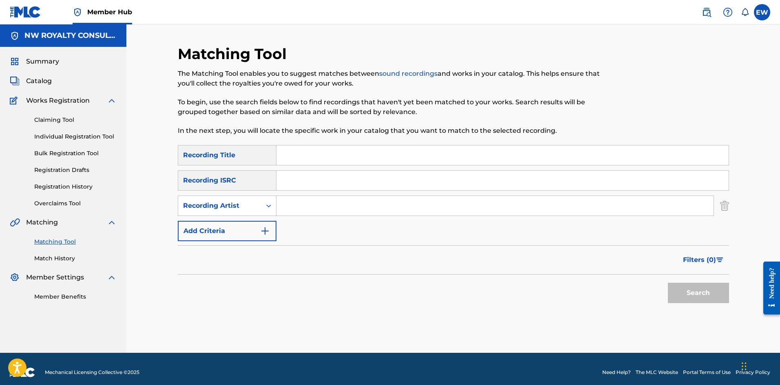
click at [349, 210] on input "Search Form" at bounding box center [494, 206] width 437 height 20
paste input "TACO WARFARE"
type input "TACO WARFARE"
click at [320, 160] on input "Search Form" at bounding box center [502, 156] width 452 height 20
paste input "BLACK CHINEY"
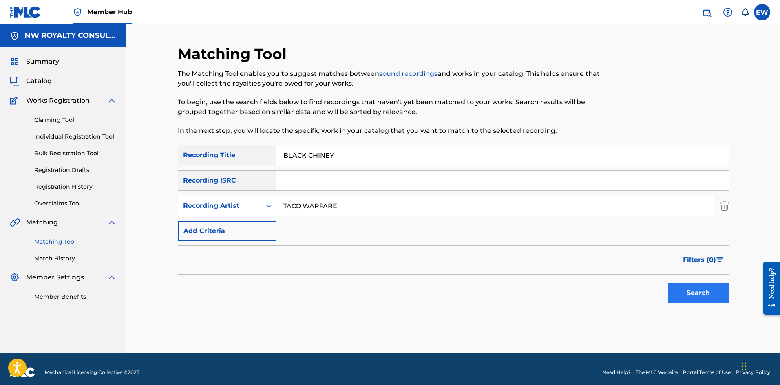
type input "BLACK CHINEY"
drag, startPoint x: 704, startPoint y: 291, endPoint x: 677, endPoint y: 280, distance: 28.7
click at [699, 289] on button "Search" at bounding box center [698, 293] width 61 height 20
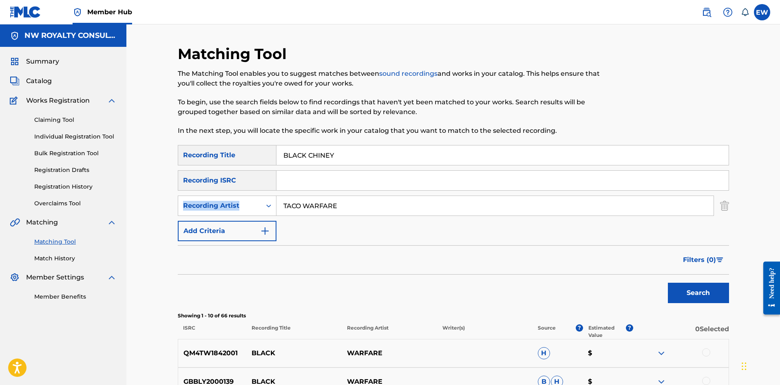
drag, startPoint x: 340, startPoint y: 190, endPoint x: 305, endPoint y: 209, distance: 39.9
click at [269, 200] on div "SearchWithCriteriafe75948e-d4af-427a-be0f-c72d466ba3d6 Recording Title BLACK CH…" at bounding box center [453, 193] width 551 height 96
click at [367, 205] on input "TACO WARFARE" at bounding box center [494, 206] width 437 height 20
drag, startPoint x: 367, startPoint y: 205, endPoint x: 256, endPoint y: 206, distance: 111.7
click at [258, 208] on div "SearchWithCriteria51220722-a05f-4b7e-ae89-636b8594d06d Recording Artist TACO WA…" at bounding box center [453, 206] width 551 height 20
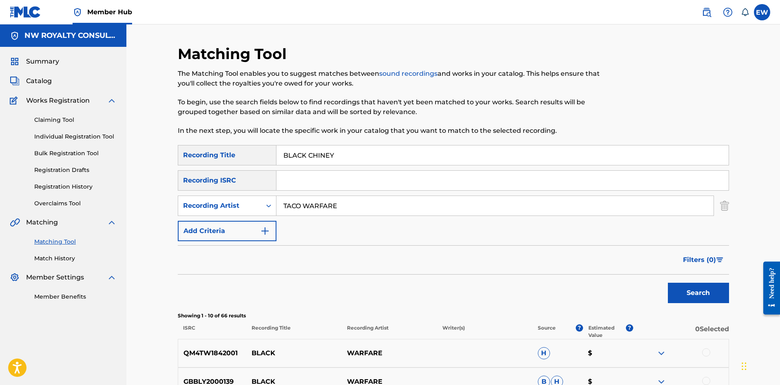
paste input "PROTOJ"
type input "PROTOJE"
drag, startPoint x: 349, startPoint y: 155, endPoint x: 303, endPoint y: 147, distance: 47.2
click at [312, 153] on input "BLACK CHINEY" at bounding box center [502, 156] width 452 height 20
paste input "BLACK CINDERELLA"
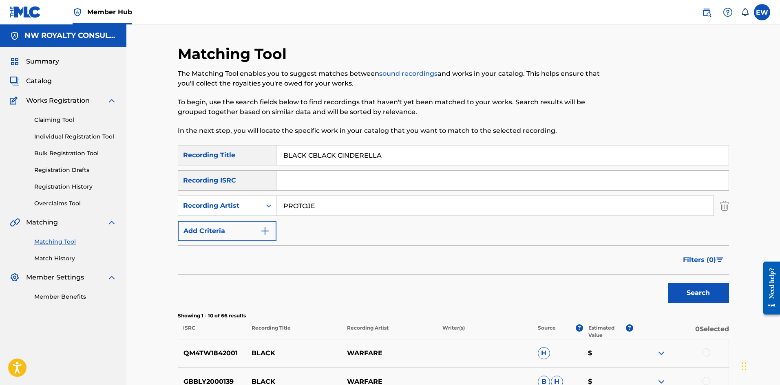
drag, startPoint x: 406, startPoint y: 161, endPoint x: 181, endPoint y: 168, distance: 225.2
click at [181, 171] on div "SearchWithCriteriafe75948e-d4af-427a-be0f-c72d466ba3d6 Recording Title BLACK CB…" at bounding box center [453, 193] width 551 height 96
paste input "Search Form"
type input "BLACK CINDERELLA"
drag, startPoint x: 704, startPoint y: 291, endPoint x: 680, endPoint y: 275, distance: 28.5
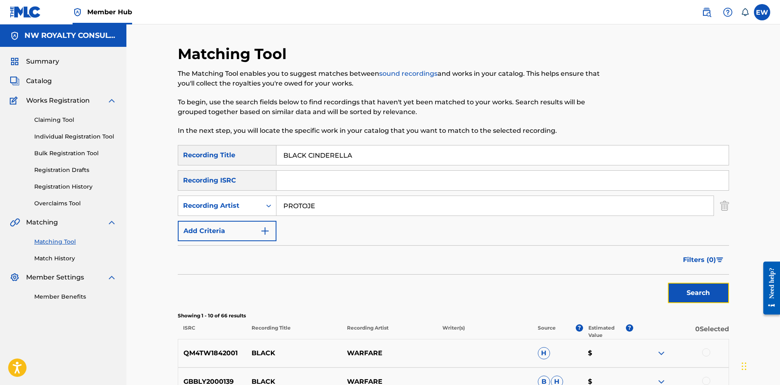
click at [703, 290] on button "Search" at bounding box center [698, 293] width 61 height 20
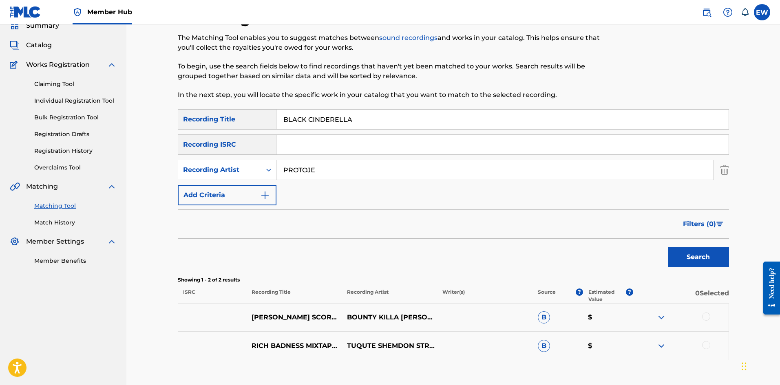
scroll to position [82, 0]
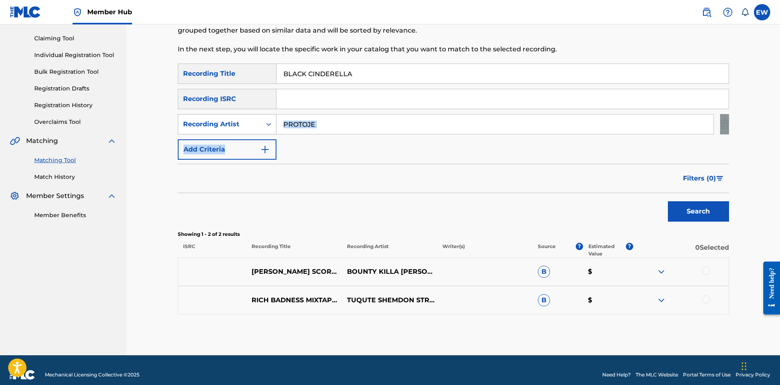
drag, startPoint x: 360, startPoint y: 135, endPoint x: 263, endPoint y: 119, distance: 97.9
click at [265, 120] on div "SearchWithCriteriafe75948e-d4af-427a-be0f-c72d466ba3d6 Recording Title BLACK CI…" at bounding box center [453, 112] width 551 height 96
click at [354, 125] on input "PROTOJE" at bounding box center [494, 125] width 437 height 20
click at [333, 122] on input "PROTOJE" at bounding box center [494, 125] width 437 height 20
click at [318, 126] on input "PROTOJE" at bounding box center [494, 125] width 437 height 20
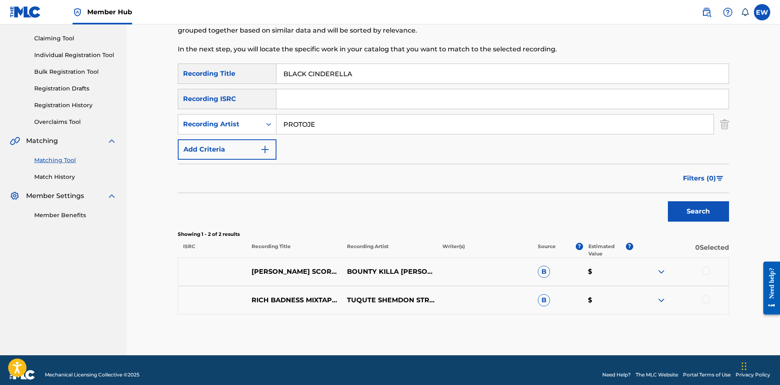
drag, startPoint x: 359, startPoint y: 75, endPoint x: 359, endPoint y: 83, distance: 8.2
click at [359, 83] on input "BLACK CINDERELLA" at bounding box center [502, 74] width 452 height 20
drag, startPoint x: 326, startPoint y: 126, endPoint x: 313, endPoint y: 124, distance: 13.8
click at [326, 126] on input "PROTOJE" at bounding box center [494, 125] width 437 height 20
drag, startPoint x: 260, startPoint y: 130, endPoint x: 243, endPoint y: 130, distance: 17.1
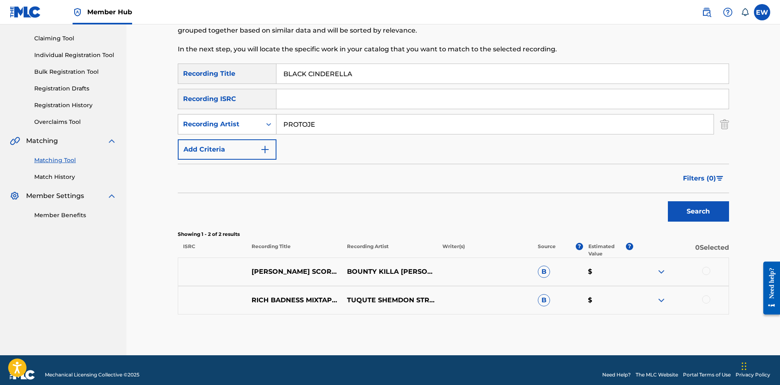
click at [243, 130] on div "SearchWithCriteria51220722-a05f-4b7e-ae89-636b8594d06d Recording Artist PROTOJE" at bounding box center [453, 124] width 551 height 20
paste input "TROY ANTHONY"
type input "TROY ANTHONY"
drag, startPoint x: 421, startPoint y: 77, endPoint x: 269, endPoint y: 99, distance: 153.3
click at [273, 101] on div "SearchWithCriteriafe75948e-d4af-427a-be0f-c72d466ba3d6 Recording Title BLACK CI…" at bounding box center [453, 112] width 551 height 96
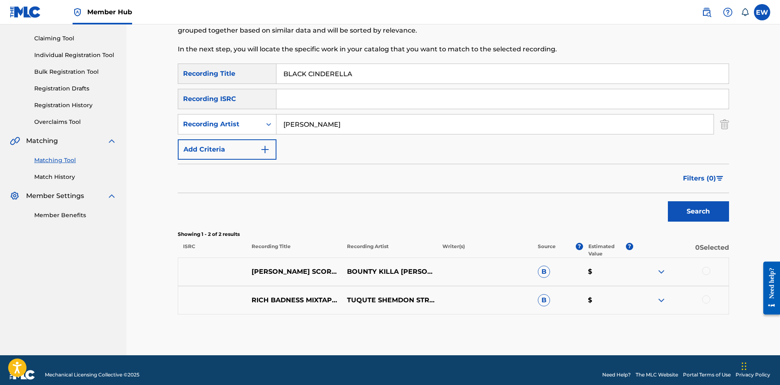
paste input "ON BLACK"
type input "BLACK ON BLACK"
drag, startPoint x: 715, startPoint y: 207, endPoint x: 700, endPoint y: 181, distance: 29.8
click at [720, 203] on button "Search" at bounding box center [698, 211] width 61 height 20
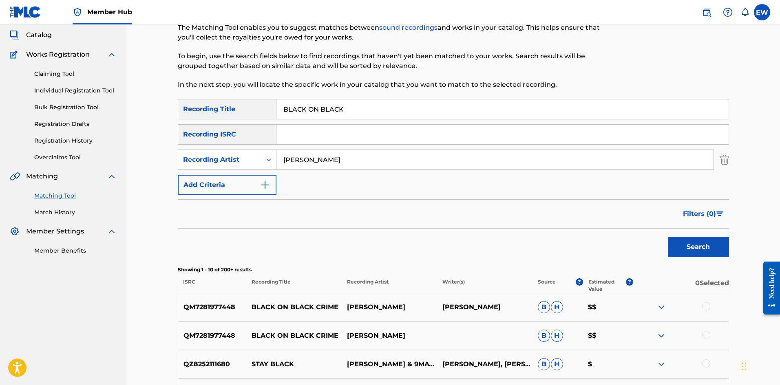
scroll to position [41, 0]
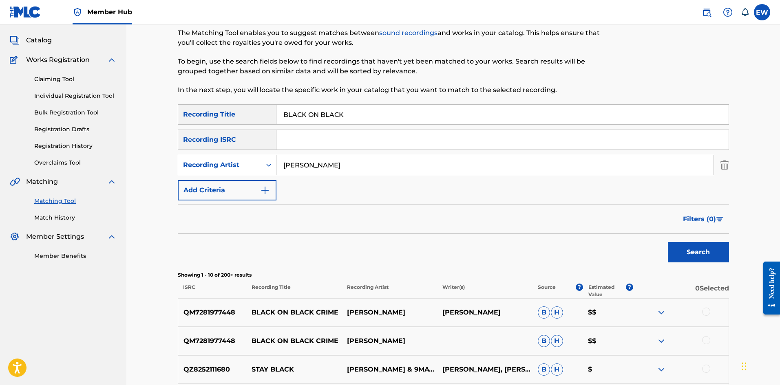
drag, startPoint x: 360, startPoint y: 159, endPoint x: 200, endPoint y: 144, distance: 160.2
click at [212, 152] on div "SearchWithCriteriafe75948e-d4af-427a-be0f-c72d466ba3d6 Recording Title BLACK ON…" at bounding box center [453, 152] width 551 height 96
paste input "MANNA PANNA"
type input "MANNA PANNA"
drag, startPoint x: 389, startPoint y: 114, endPoint x: 260, endPoint y: 110, distance: 129.3
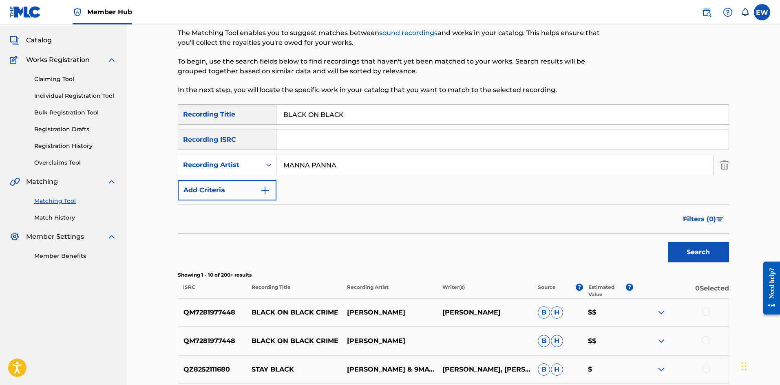
click at [261, 112] on div "SearchWithCriteriafe75948e-d4af-427a-be0f-c72d466ba3d6 Recording Title BLACK ON…" at bounding box center [453, 114] width 551 height 20
paste input "PEOPLE UNITE"
type input "BLACK PEOPLE UNITE"
drag, startPoint x: 714, startPoint y: 252, endPoint x: 711, endPoint y: 229, distance: 23.0
click at [712, 249] on button "Search" at bounding box center [698, 252] width 61 height 20
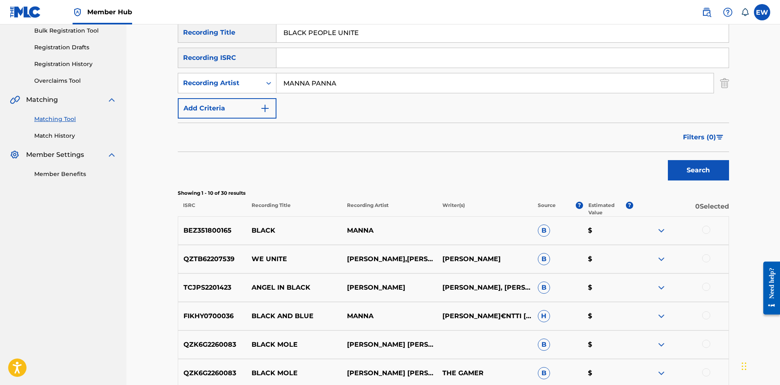
scroll to position [122, 0]
drag, startPoint x: 354, startPoint y: 86, endPoint x: 199, endPoint y: 93, distance: 155.1
click at [200, 93] on div "SearchWithCriteria51220722-a05f-4b7e-ae89-636b8594d06d Recording Artist MANNA P…" at bounding box center [453, 83] width 551 height 20
paste input "DAVID KING"
type input "DAVID KING"
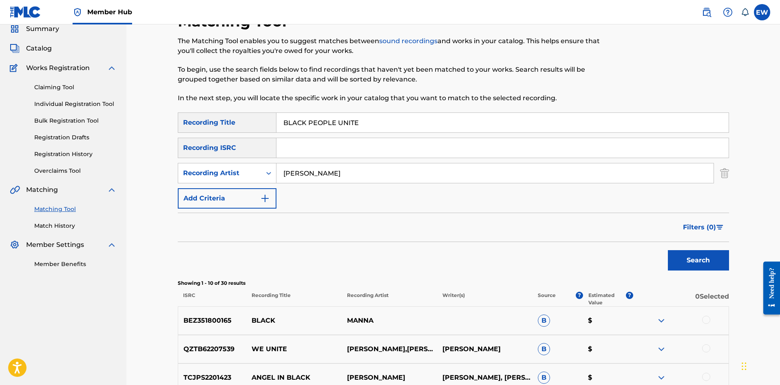
scroll to position [0, 0]
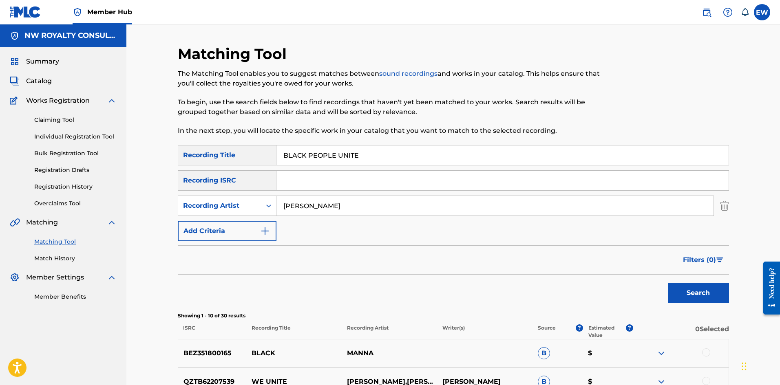
drag, startPoint x: 390, startPoint y: 154, endPoint x: 176, endPoint y: 149, distance: 213.7
click at [155, 146] on div "Matching Tool The Matching Tool enables you to suggest matches between sound re…" at bounding box center [453, 354] width 654 height 661
paste input "SHEEP"
type input "BLACK SHEEP"
drag, startPoint x: 675, startPoint y: 289, endPoint x: 654, endPoint y: 278, distance: 23.7
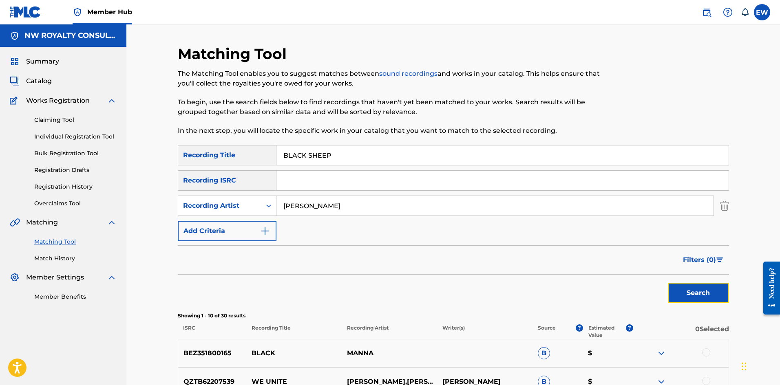
click at [674, 288] on button "Search" at bounding box center [698, 293] width 61 height 20
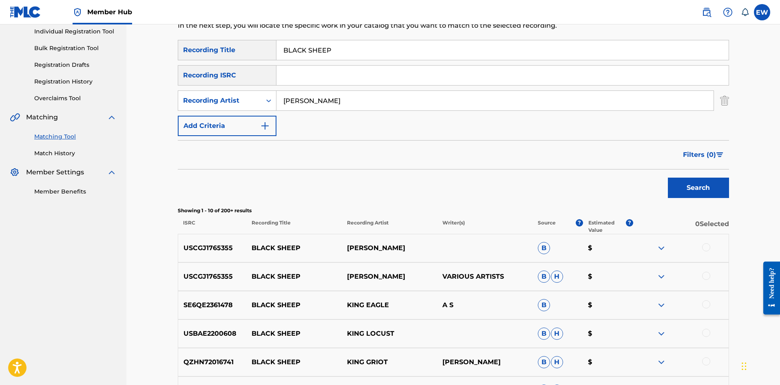
scroll to position [122, 0]
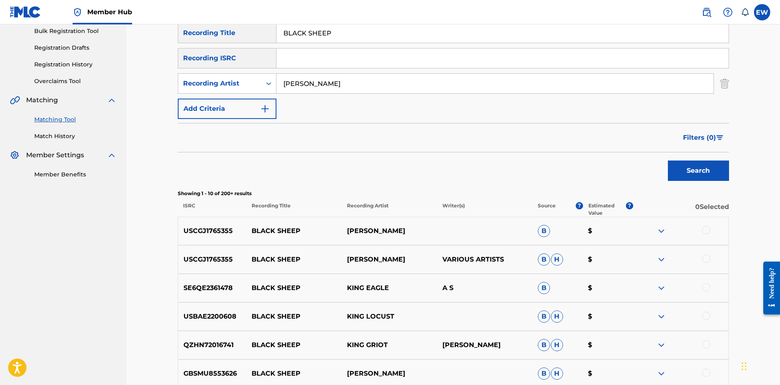
click at [705, 230] on div at bounding box center [706, 230] width 8 height 8
click at [711, 253] on div "USCGJ1765355 BLACK SHEEP DAVID LUTHER KING VARIOUS ARTISTS B H $" at bounding box center [453, 259] width 551 height 29
click at [705, 261] on div at bounding box center [706, 259] width 8 height 8
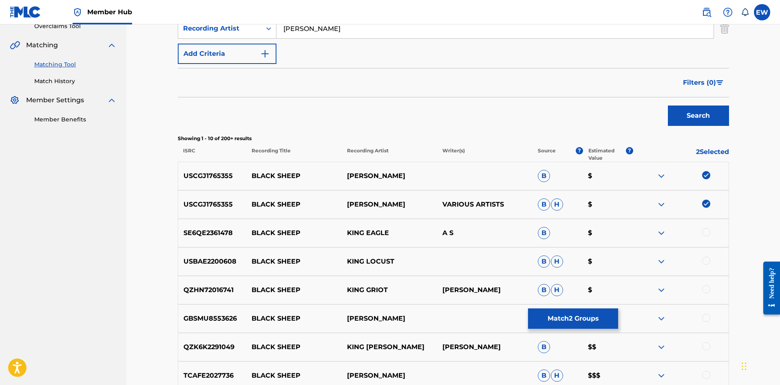
scroll to position [163, 0]
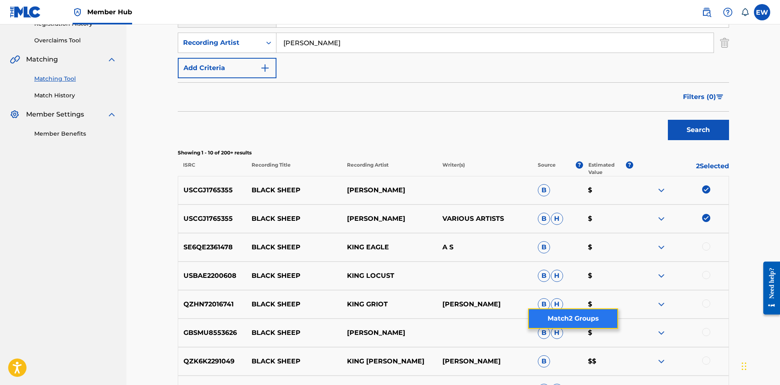
click at [553, 316] on button "Match 2 Groups" at bounding box center [573, 319] width 90 height 20
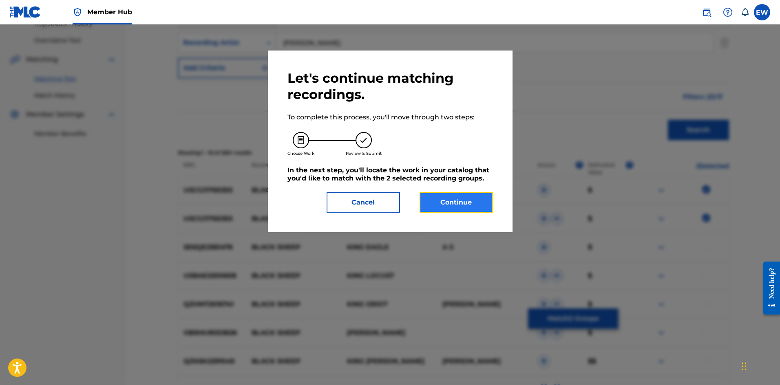
click at [453, 197] on button "Continue" at bounding box center [456, 202] width 73 height 20
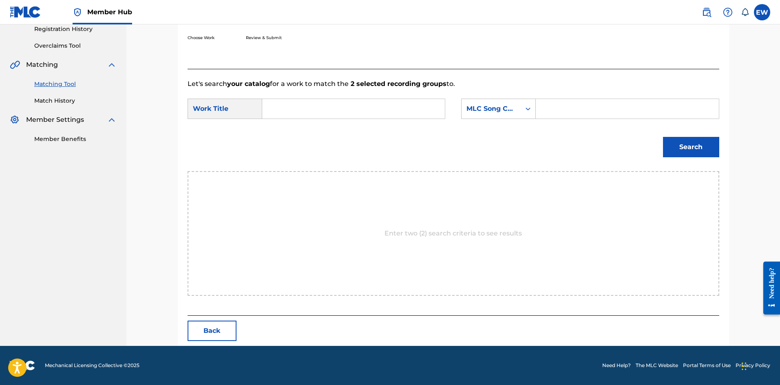
scroll to position [158, 0]
drag, startPoint x: 334, startPoint y: 110, endPoint x: 337, endPoint y: 120, distance: 11.1
click at [336, 118] on input "Search Form" at bounding box center [353, 109] width 169 height 20
paste input "BLACK SHEEP"
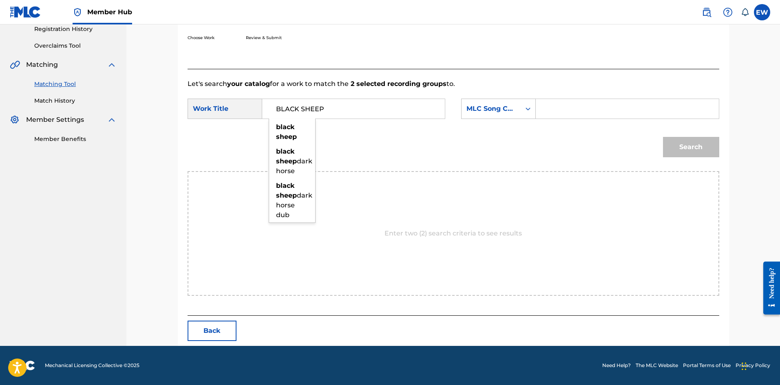
type input "BLACK SHEEP"
drag, startPoint x: 590, startPoint y: 108, endPoint x: 580, endPoint y: 127, distance: 21.3
click at [590, 116] on input "Search Form" at bounding box center [627, 109] width 169 height 20
paste input "BV8QPA"
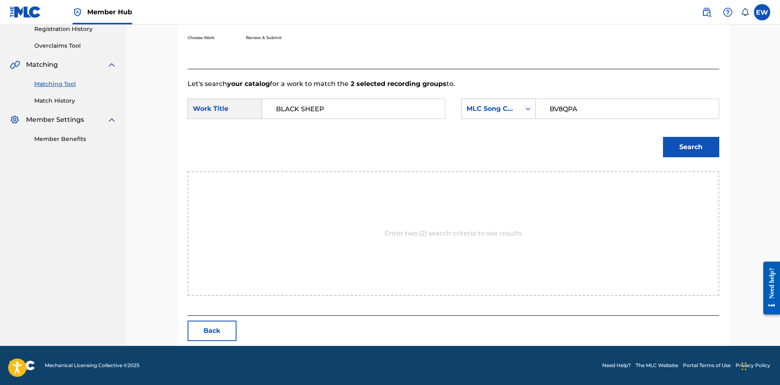
type input "BV8QPA"
click at [722, 153] on div "Match Usage - Select Work In this step, you will locate the work you'd like to …" at bounding box center [453, 126] width 551 height 439
click at [707, 153] on button "Search" at bounding box center [691, 147] width 56 height 20
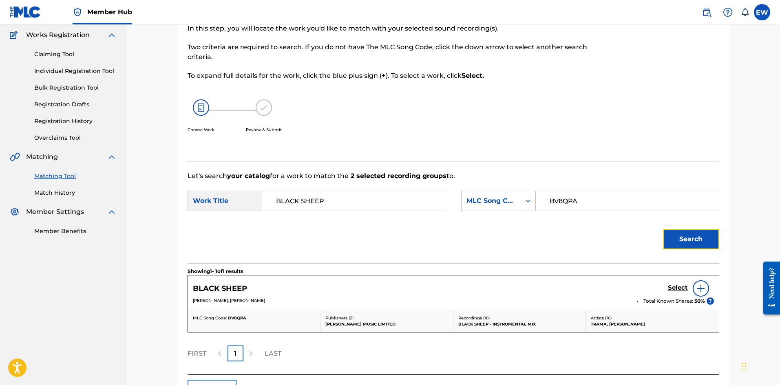
scroll to position [125, 0]
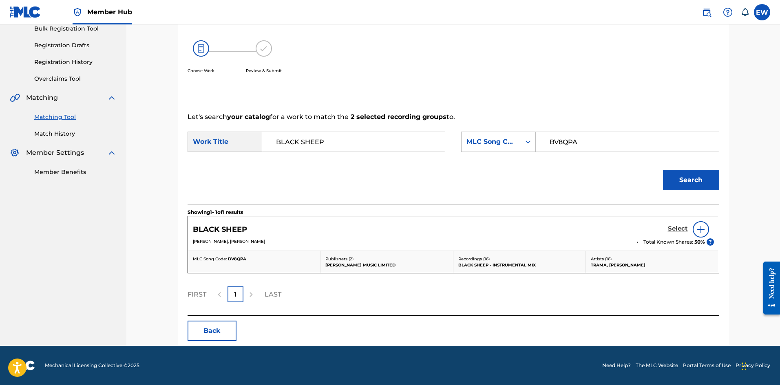
click at [676, 227] on h5 "Select" at bounding box center [678, 229] width 20 height 8
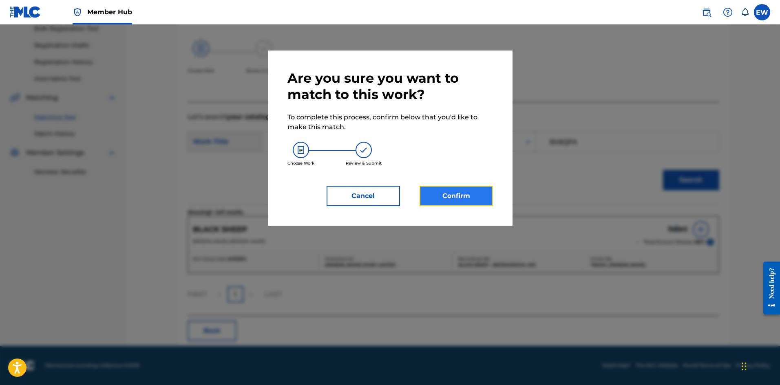
click at [460, 197] on button "Confirm" at bounding box center [456, 196] width 73 height 20
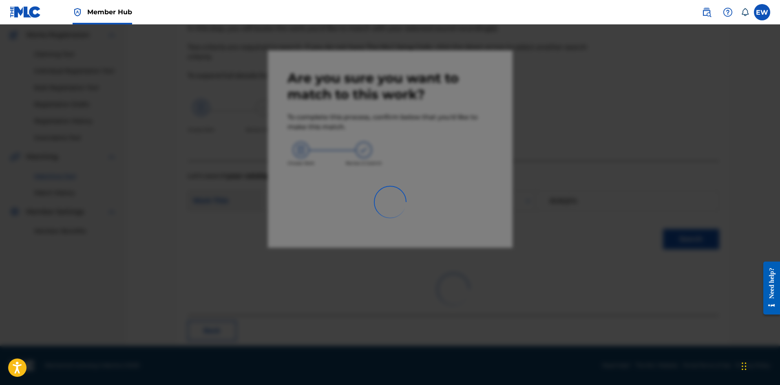
scroll to position [20, 0]
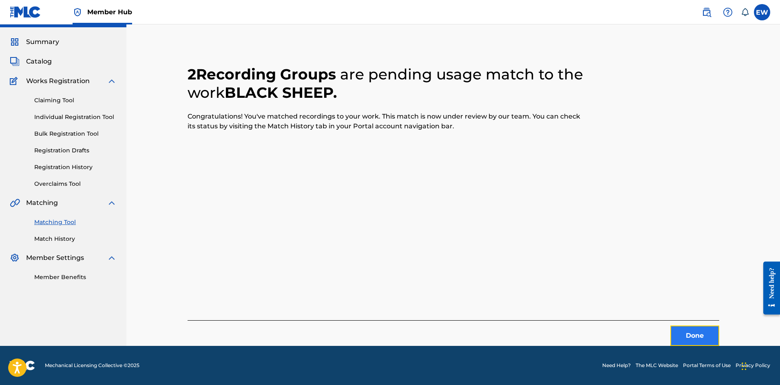
click at [693, 329] on button "Done" at bounding box center [694, 336] width 49 height 20
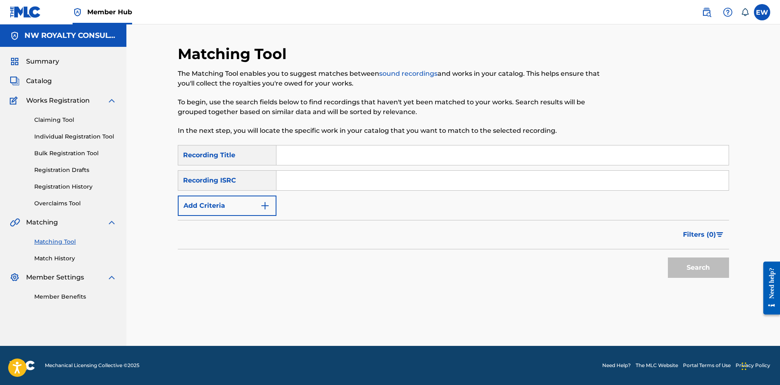
scroll to position [0, 0]
drag, startPoint x: 237, startPoint y: 212, endPoint x: 248, endPoint y: 208, distance: 11.6
click at [246, 208] on button "Add Criteria" at bounding box center [227, 206] width 99 height 20
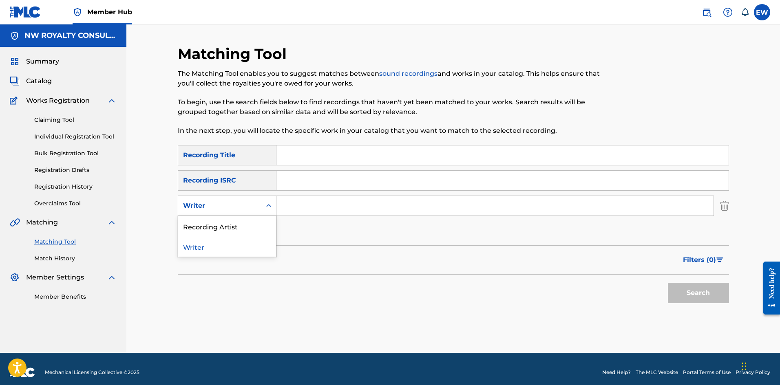
click at [250, 210] on div "Writer" at bounding box center [219, 206] width 73 height 10
drag, startPoint x: 241, startPoint y: 226, endPoint x: 284, endPoint y: 209, distance: 46.6
click at [282, 201] on div "SearchWithCriteriacf1e6d97-69c1-4c79-97bb-314e151d55a2 2 results available. Use…" at bounding box center [453, 206] width 551 height 20
click at [399, 227] on div "SearchWithCriteriafe75948e-d4af-427a-be0f-c72d466ba3d6 Recording Title SearchWi…" at bounding box center [453, 193] width 551 height 96
drag, startPoint x: 229, startPoint y: 199, endPoint x: 225, endPoint y: 214, distance: 16.0
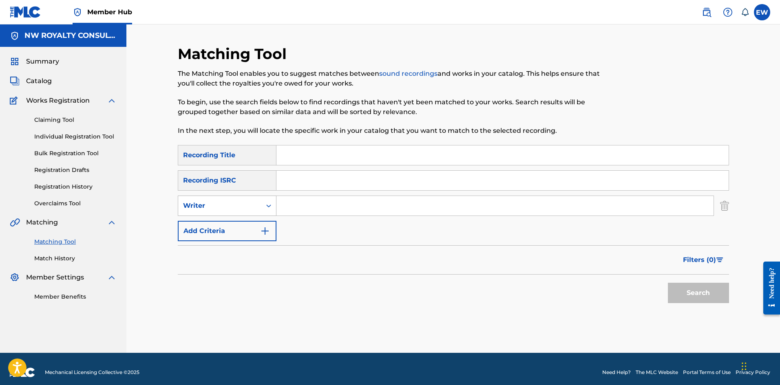
click at [229, 199] on div "Writer" at bounding box center [219, 205] width 83 height 15
drag, startPoint x: 225, startPoint y: 227, endPoint x: 239, endPoint y: 228, distance: 13.9
click at [227, 228] on div "Recording Artist" at bounding box center [227, 226] width 98 height 20
drag, startPoint x: 353, startPoint y: 203, endPoint x: 355, endPoint y: 216, distance: 12.7
click at [356, 214] on input "Search Form" at bounding box center [494, 206] width 437 height 20
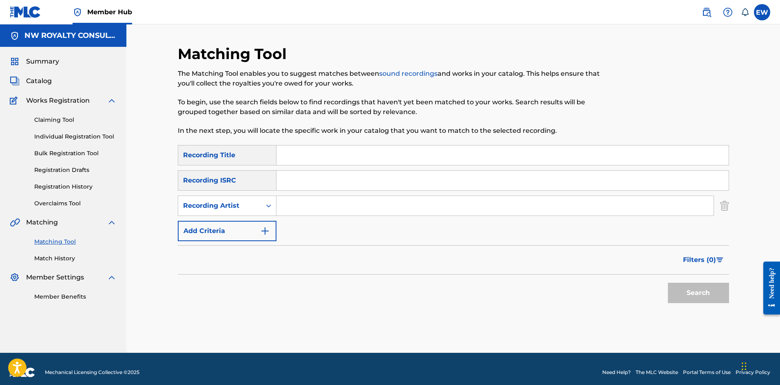
paste input "JAH MASON"
type input "JAH MASON"
drag, startPoint x: 300, startPoint y: 156, endPoint x: 296, endPoint y: 155, distance: 4.6
click at [298, 155] on input "Search Form" at bounding box center [502, 156] width 452 height 20
paste input "BLACK STAR LINER"
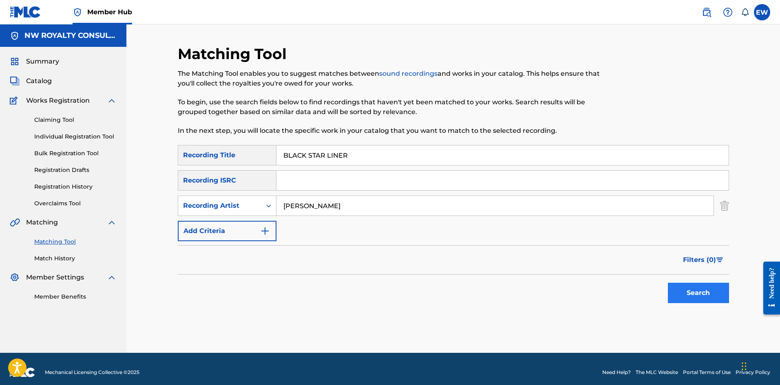
type input "BLACK STAR LINER"
click at [705, 288] on button "Search" at bounding box center [698, 293] width 61 height 20
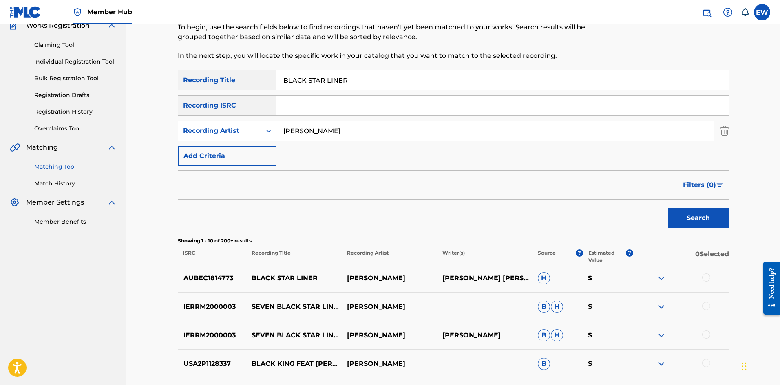
scroll to position [82, 0]
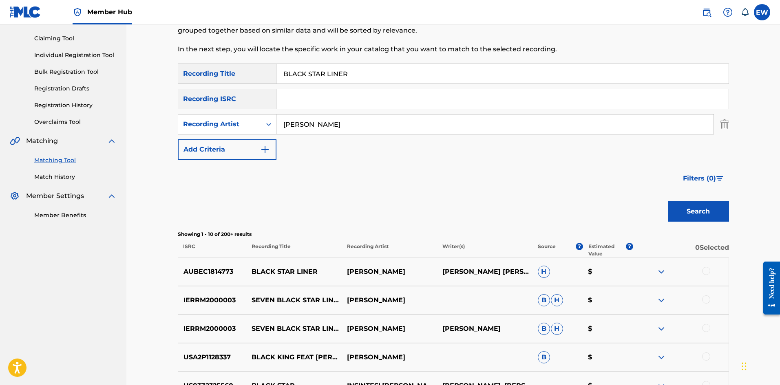
click at [707, 270] on div at bounding box center [706, 271] width 8 height 8
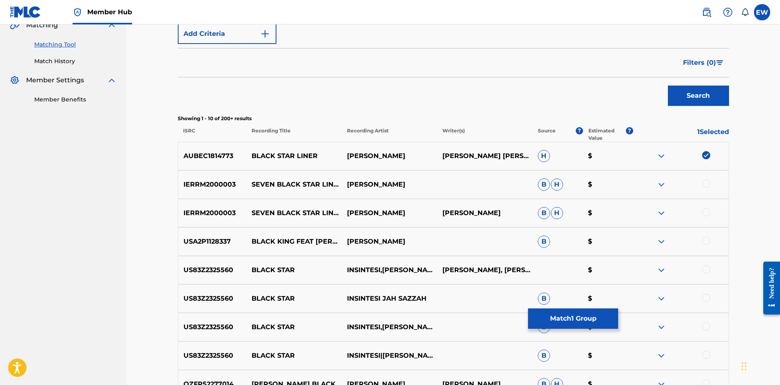
scroll to position [245, 0]
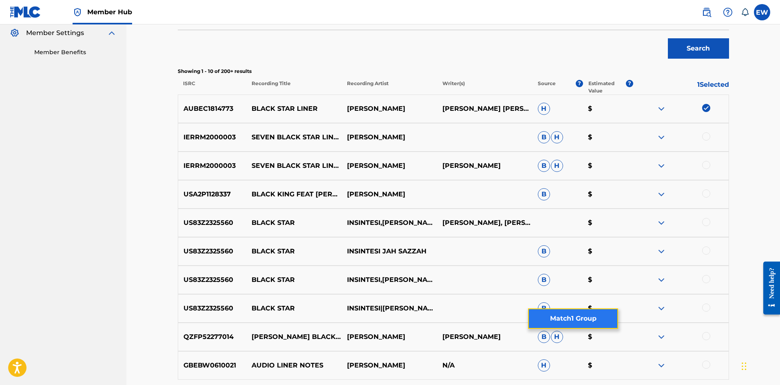
click at [567, 321] on button "Match 1 Group" at bounding box center [573, 319] width 90 height 20
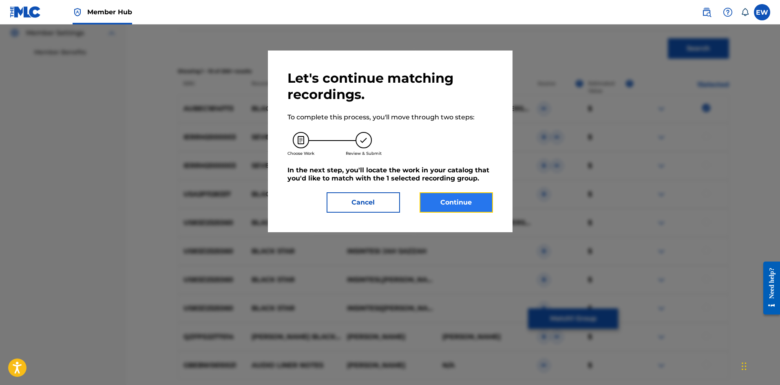
click at [482, 200] on button "Continue" at bounding box center [456, 202] width 73 height 20
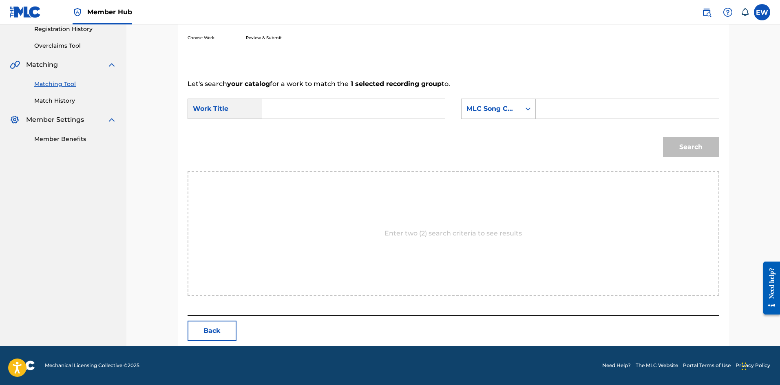
drag, startPoint x: 363, startPoint y: 113, endPoint x: 360, endPoint y: 117, distance: 5.5
click at [362, 116] on input "Search Form" at bounding box center [353, 109] width 169 height 20
paste input "BLACK STAR LINER"
type input "BLACK STAR LINER"
drag, startPoint x: 586, startPoint y: 103, endPoint x: 571, endPoint y: 99, distance: 15.0
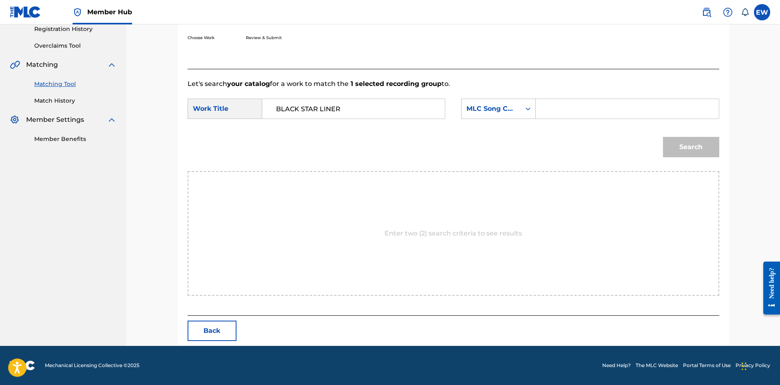
click at [584, 103] on input "Search Form" at bounding box center [627, 109] width 169 height 20
paste input "BVB30U"
type input "BVB30U"
drag, startPoint x: 674, startPoint y: 146, endPoint x: 673, endPoint y: 140, distance: 5.8
click at [674, 145] on button "Search" at bounding box center [691, 147] width 56 height 20
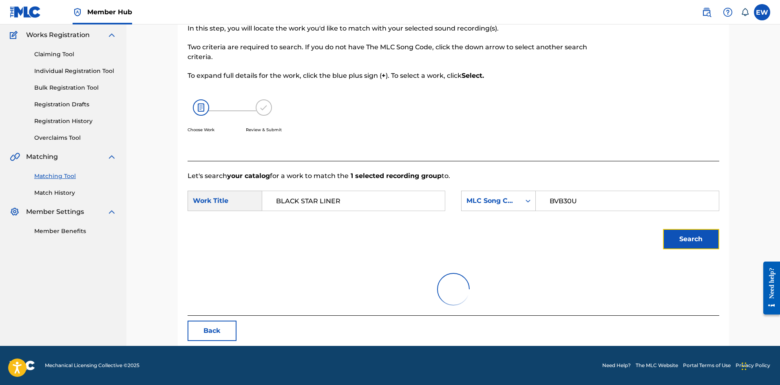
scroll to position [125, 0]
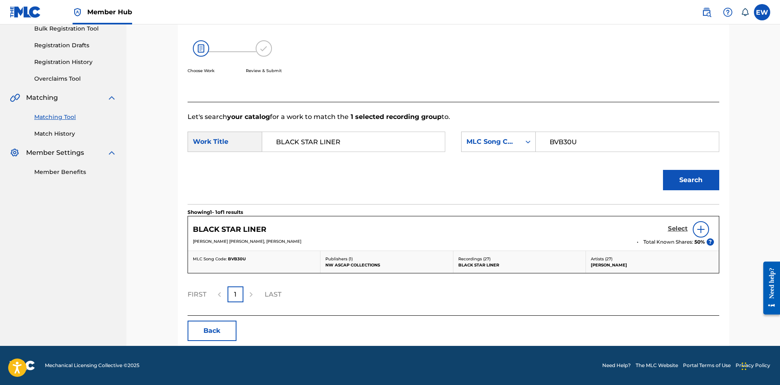
click at [684, 227] on h5 "Select" at bounding box center [678, 229] width 20 height 8
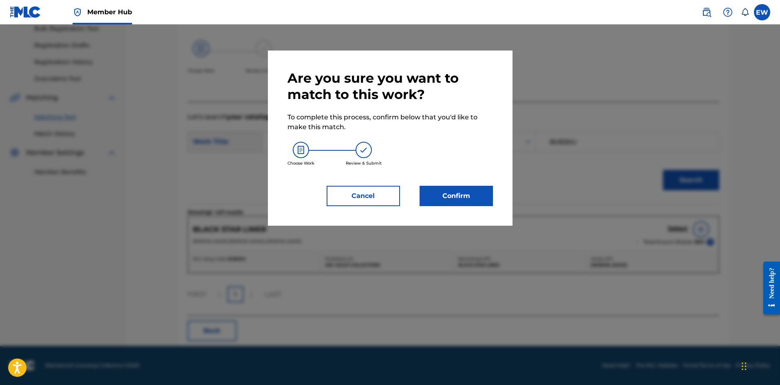
click at [457, 184] on div "Are you sure you want to match to this work? To complete this process, confirm …" at bounding box center [390, 138] width 206 height 136
click at [449, 195] on button "Confirm" at bounding box center [456, 196] width 73 height 20
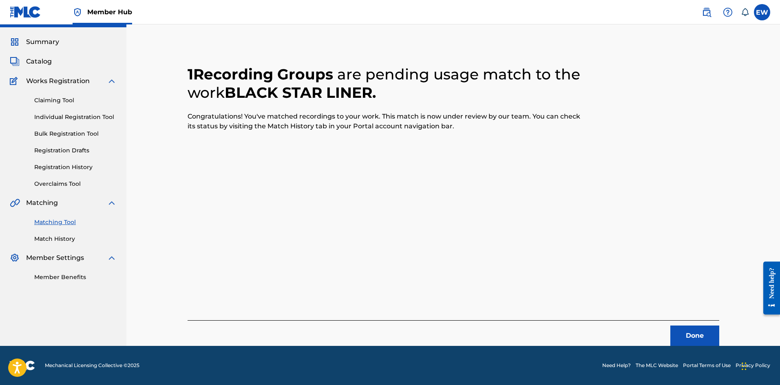
scroll to position [20, 0]
click at [702, 340] on button "Done" at bounding box center [694, 336] width 49 height 20
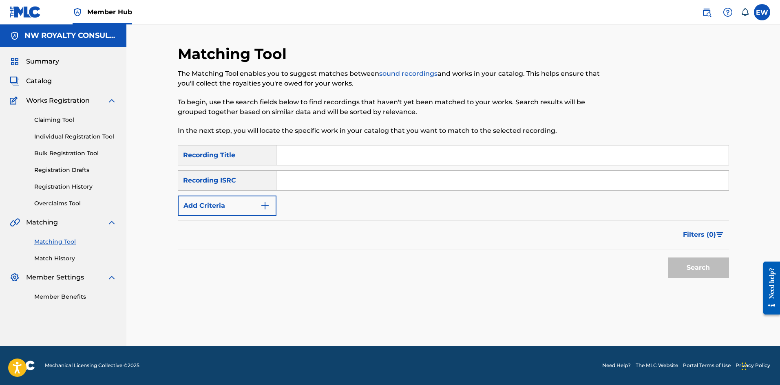
scroll to position [0, 0]
drag, startPoint x: 236, startPoint y: 197, endPoint x: 232, endPoint y: 201, distance: 5.8
click at [232, 201] on button "Add Criteria" at bounding box center [227, 206] width 99 height 20
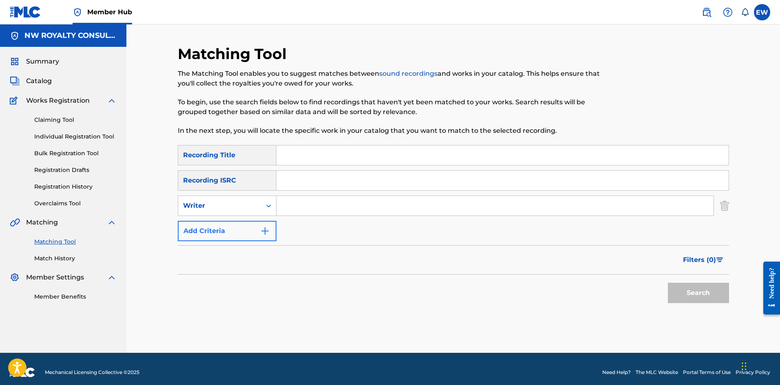
click at [228, 202] on div "Writer" at bounding box center [219, 206] width 73 height 10
click at [213, 218] on div "Recording Artist" at bounding box center [227, 226] width 98 height 20
drag, startPoint x: 309, startPoint y: 208, endPoint x: 298, endPoint y: 206, distance: 11.2
click at [299, 206] on input "Search Form" at bounding box center [494, 206] width 437 height 20
paste input "THUNDERCAT"
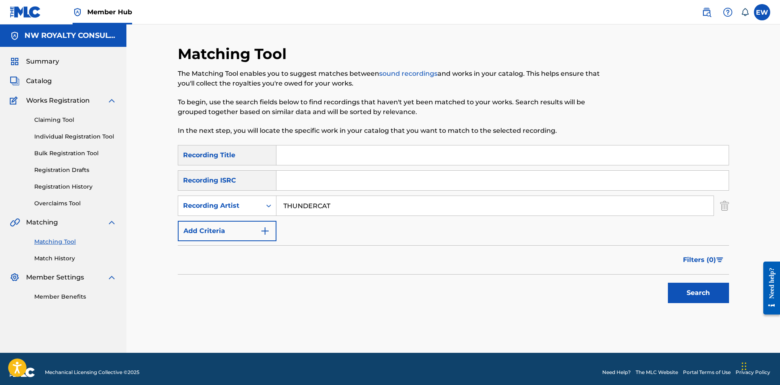
type input "THUNDERCAT"
click at [306, 155] on input "Search Form" at bounding box center [502, 156] width 452 height 20
paste input "BLACKKK"
type input "BLACKKK"
click at [699, 302] on button "Search" at bounding box center [698, 293] width 61 height 20
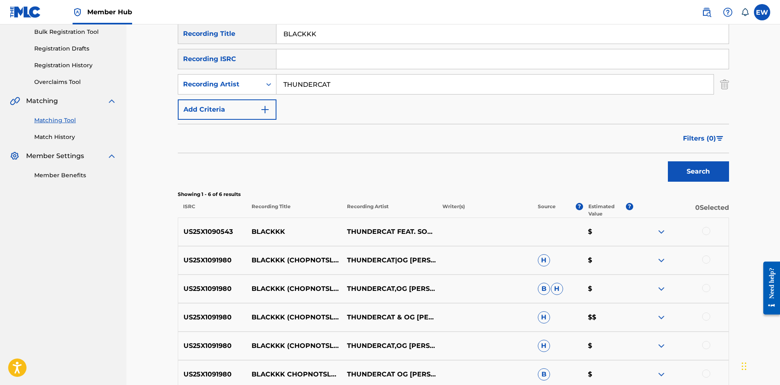
scroll to position [122, 0]
click at [716, 234] on div at bounding box center [680, 231] width 95 height 10
click at [707, 230] on div at bounding box center [706, 230] width 8 height 8
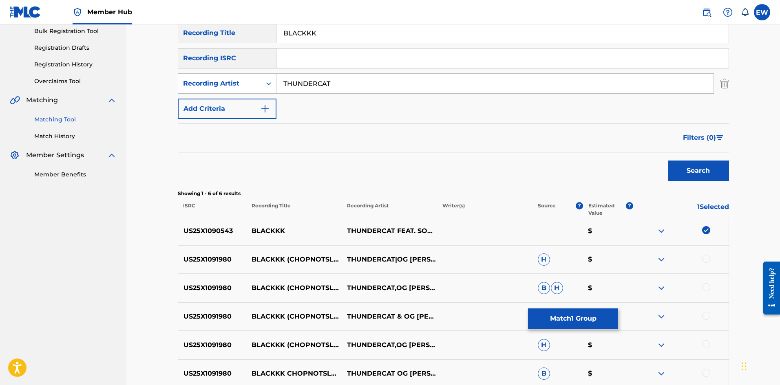
click at [707, 260] on div at bounding box center [706, 259] width 8 height 8
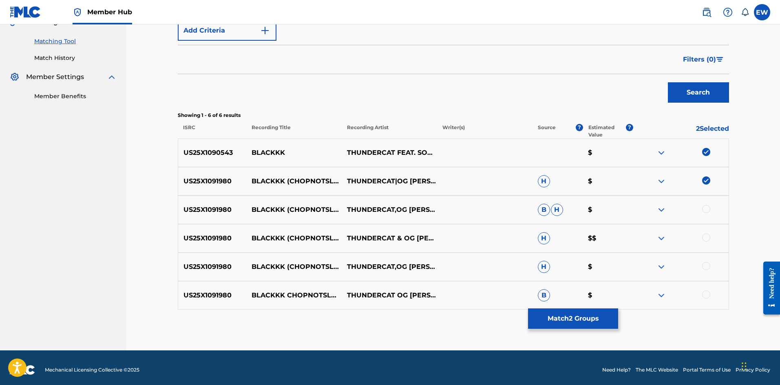
scroll to position [204, 0]
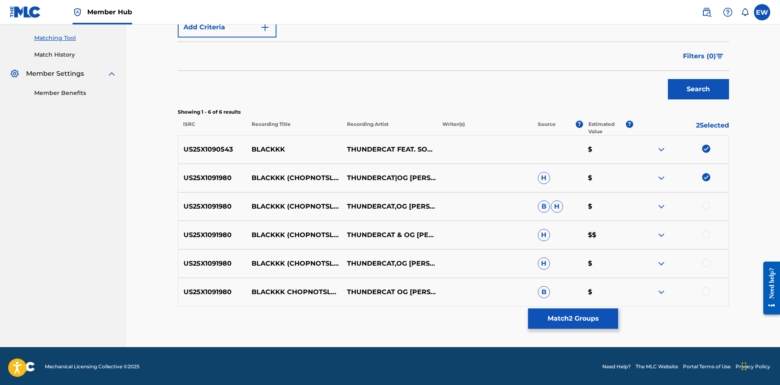
click at [705, 206] on div at bounding box center [706, 206] width 8 height 8
drag, startPoint x: 709, startPoint y: 233, endPoint x: 692, endPoint y: 251, distance: 24.8
click at [709, 233] on div at bounding box center [706, 234] width 8 height 8
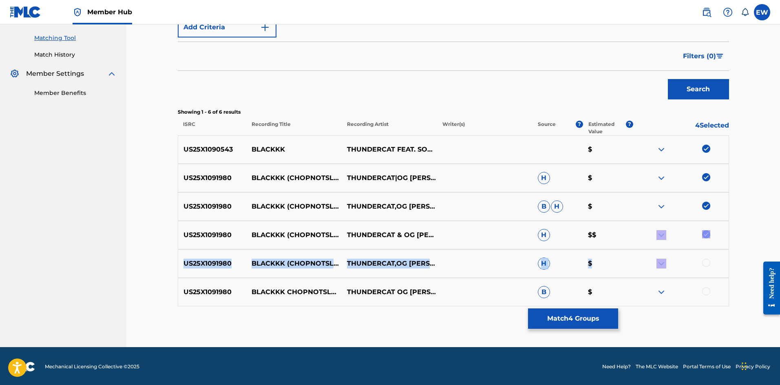
drag, startPoint x: 692, startPoint y: 251, endPoint x: 692, endPoint y: 267, distance: 16.3
click at [692, 267] on div "US25X1090543 BLACKKK THUNDERCAT FEAT. SOUNWAVE $ US25X1091980 BLACKKK (CHOPNOTS…" at bounding box center [453, 220] width 551 height 171
click at [708, 256] on div "US25X1091980 BLACKKK (CHOPNOTSLOP REMIX) THUNDERCAT,OG RON C,DJ CANDLESTICK H $" at bounding box center [453, 264] width 551 height 29
click at [707, 259] on div at bounding box center [706, 263] width 8 height 8
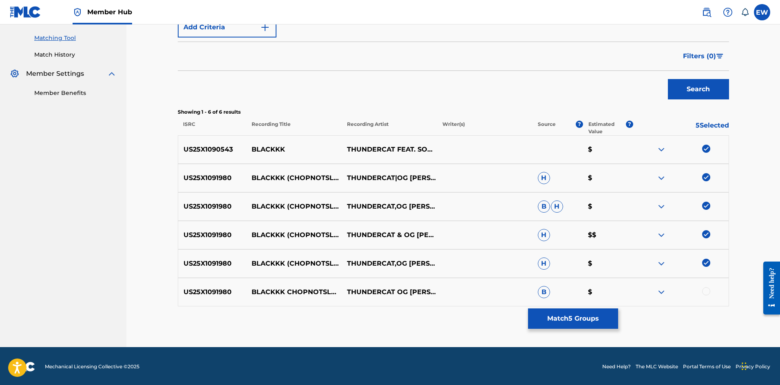
click at [705, 291] on div at bounding box center [706, 291] width 8 height 8
click at [596, 317] on button "Match 6 Groups" at bounding box center [573, 319] width 90 height 20
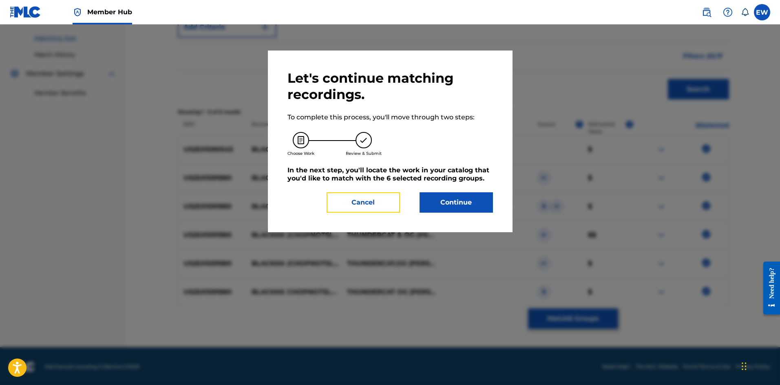
click at [377, 204] on button "Cancel" at bounding box center [363, 202] width 73 height 20
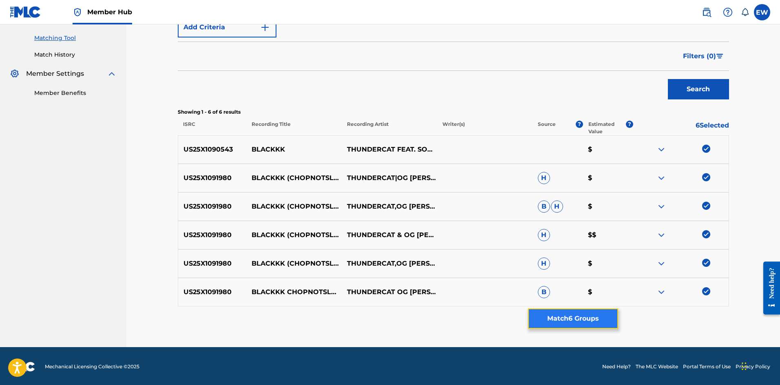
click at [585, 314] on button "Match 6 Groups" at bounding box center [573, 319] width 90 height 20
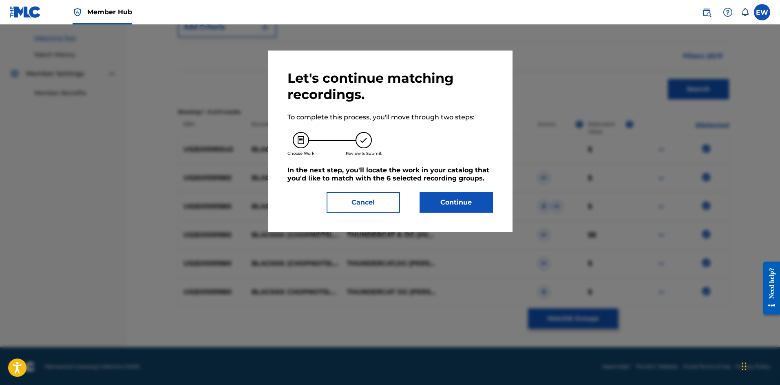
click at [505, 212] on div "Let's continue matching recordings. To complete this process, you'll move throu…" at bounding box center [390, 142] width 245 height 182
click at [482, 204] on button "Continue" at bounding box center [456, 202] width 73 height 20
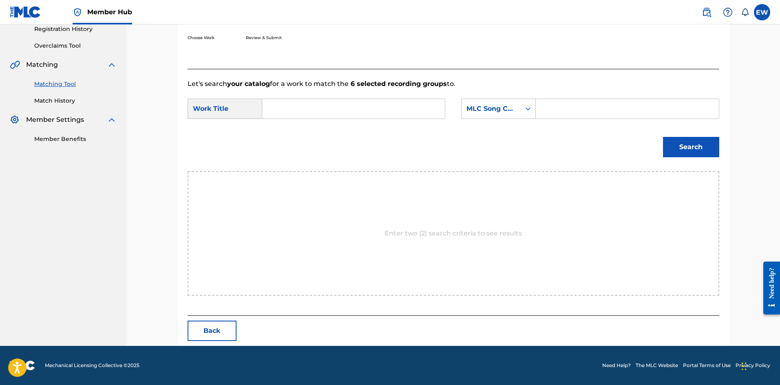
scroll to position [158, 0]
click at [358, 109] on input "Search Form" at bounding box center [353, 109] width 169 height 20
paste input "BLACKKK"
type input "BLACKKK"
drag, startPoint x: 638, startPoint y: 107, endPoint x: 623, endPoint y: 109, distance: 15.2
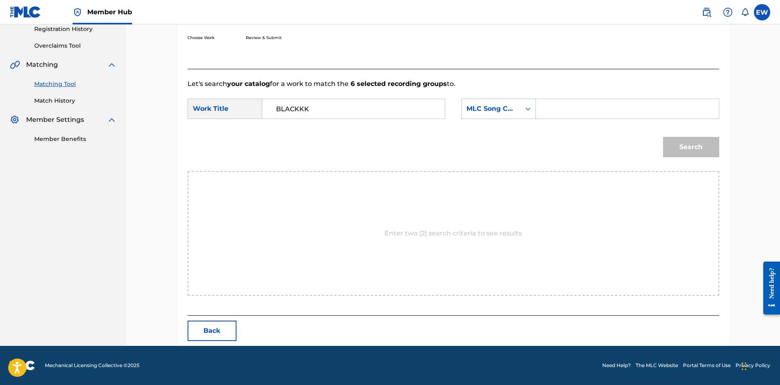
click at [636, 107] on input "Search Form" at bounding box center [627, 109] width 169 height 20
paste input "EVCC0V"
type input "EVCC0V"
click at [703, 133] on div "Search" at bounding box center [689, 145] width 60 height 33
click at [692, 143] on button "Search" at bounding box center [691, 147] width 56 height 20
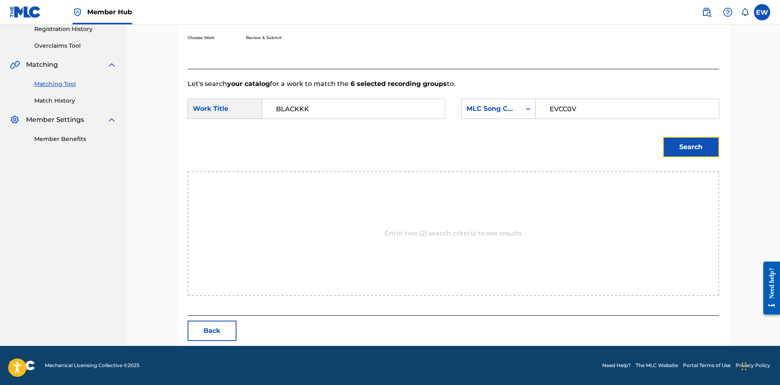
scroll to position [31, 0]
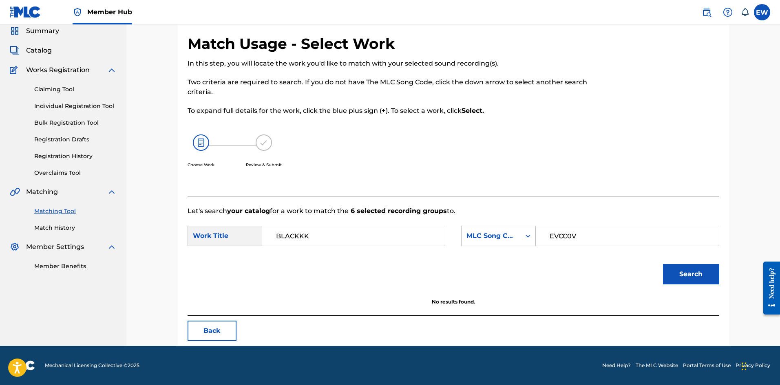
drag, startPoint x: 330, startPoint y: 232, endPoint x: 155, endPoint y: 221, distance: 175.7
click at [216, 214] on div "Let's search your catalog for a work to match the 6 selected recording groups t…" at bounding box center [454, 256] width 532 height 120
paste input "EVERY GHETTO, EVERY CITY"
type input "EVERY GHETTO, EVERY CITY"
drag, startPoint x: 688, startPoint y: 267, endPoint x: 681, endPoint y: 262, distance: 9.3
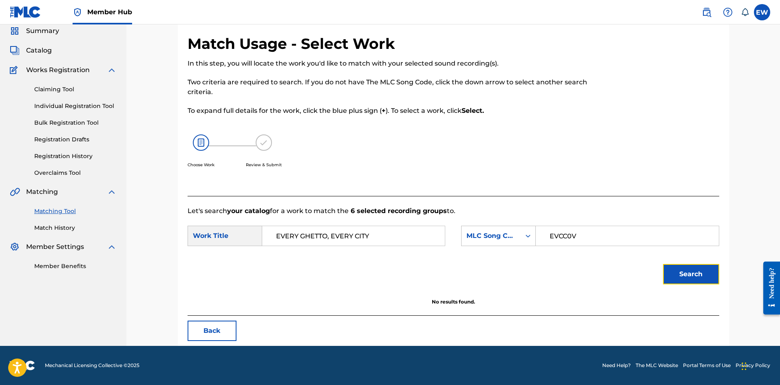
click at [689, 267] on button "Search" at bounding box center [691, 274] width 56 height 20
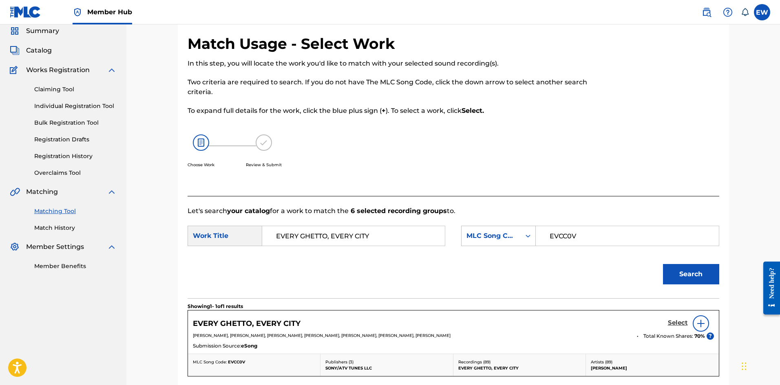
click at [678, 320] on h5 "Select" at bounding box center [678, 323] width 20 height 8
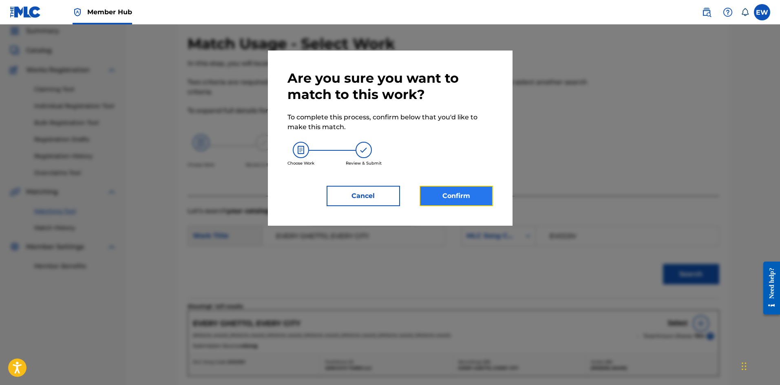
click at [477, 197] on button "Confirm" at bounding box center [456, 196] width 73 height 20
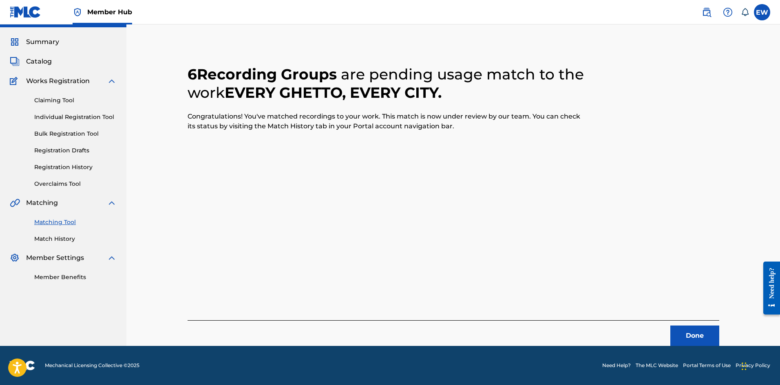
scroll to position [20, 0]
drag, startPoint x: 698, startPoint y: 341, endPoint x: 756, endPoint y: 346, distance: 57.3
click at [698, 340] on button "Done" at bounding box center [694, 336] width 49 height 20
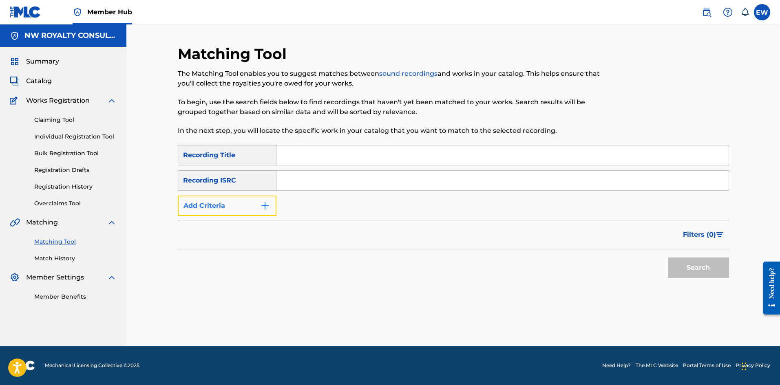
click at [190, 206] on button "Add Criteria" at bounding box center [227, 206] width 99 height 20
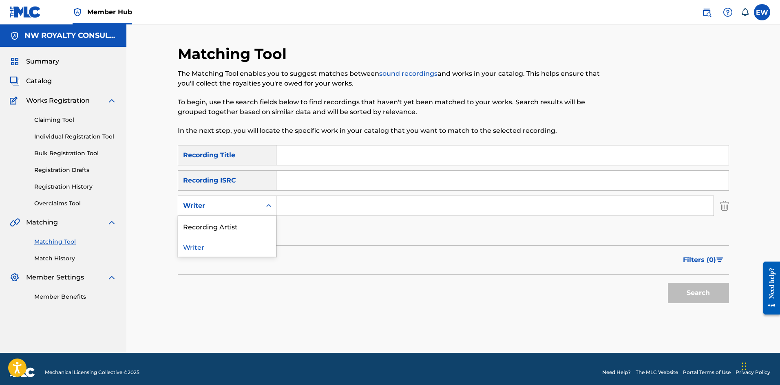
click at [190, 206] on div "Writer" at bounding box center [219, 206] width 73 height 10
click at [192, 214] on div "Writer" at bounding box center [227, 206] width 99 height 20
click at [231, 208] on div "Writer" at bounding box center [219, 206] width 73 height 10
drag, startPoint x: 214, startPoint y: 230, endPoint x: 224, endPoint y: 224, distance: 11.5
click at [215, 230] on div "Recording Artist" at bounding box center [227, 226] width 98 height 20
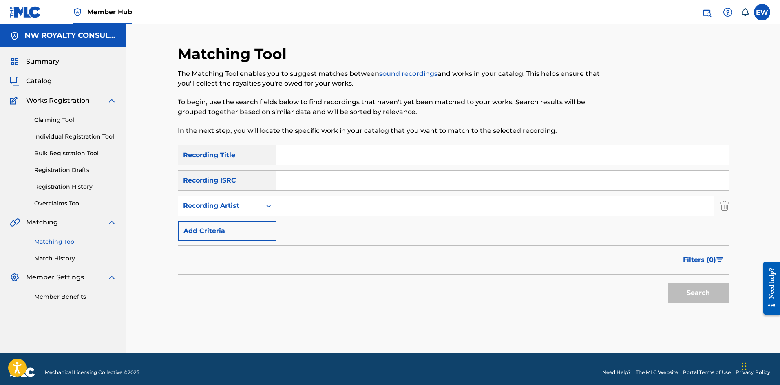
drag, startPoint x: 301, startPoint y: 201, endPoint x: 316, endPoint y: 208, distance: 15.9
click at [302, 202] on input "Search Form" at bounding box center [494, 206] width 437 height 20
paste input "SIZZLA"
type input "SIZZLA"
drag, startPoint x: 314, startPoint y: 157, endPoint x: 298, endPoint y: 162, distance: 16.4
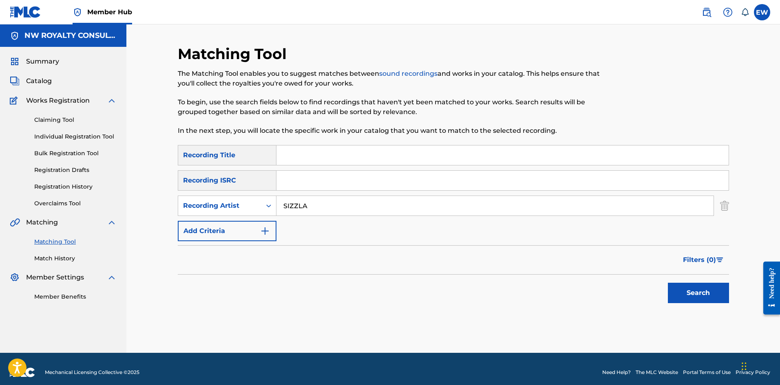
click at [312, 157] on input "Search Form" at bounding box center [502, 156] width 452 height 20
paste input "BLACKMAN RISE"
type input "BLACKMAN RISE"
drag, startPoint x: 715, startPoint y: 288, endPoint x: 679, endPoint y: 277, distance: 37.3
click at [713, 288] on button "Search" at bounding box center [698, 293] width 61 height 20
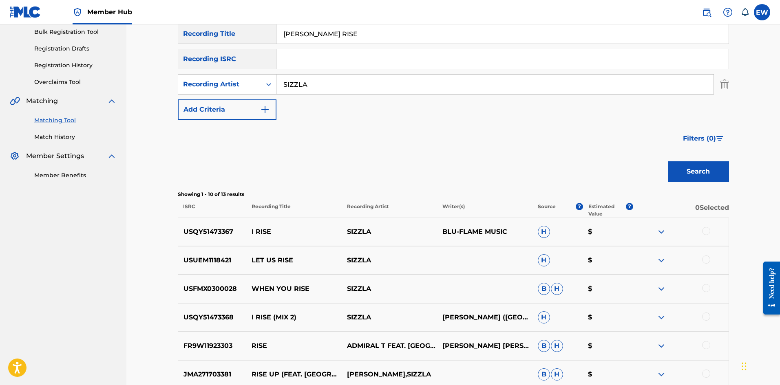
scroll to position [122, 0]
drag, startPoint x: 338, startPoint y: 83, endPoint x: 202, endPoint y: 92, distance: 136.9
click at [203, 89] on div "SearchWithCriteria7e408261-a5ca-4115-84b8-f092d29ab593 Recording Artist SIZZLA" at bounding box center [453, 83] width 551 height 20
paste input "NATURAL BLACK"
type input "NATURAL BLACK"
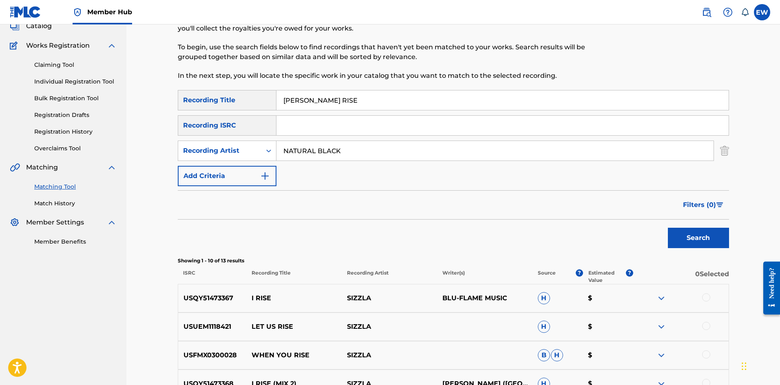
scroll to position [41, 0]
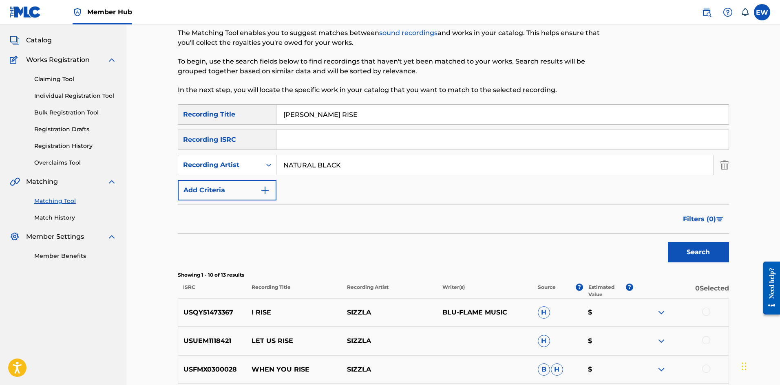
drag, startPoint x: 348, startPoint y: 111, endPoint x: 220, endPoint y: 106, distance: 128.1
click at [221, 105] on div "SearchWithCriteriafe75948e-d4af-427a-be0f-c72d466ba3d6 Recording Title BLACKMAN…" at bounding box center [453, 114] width 551 height 20
paste input "KK WARRIAN"
type input "BLAKK WARRIAN"
click at [693, 248] on button "Search" at bounding box center [698, 252] width 61 height 20
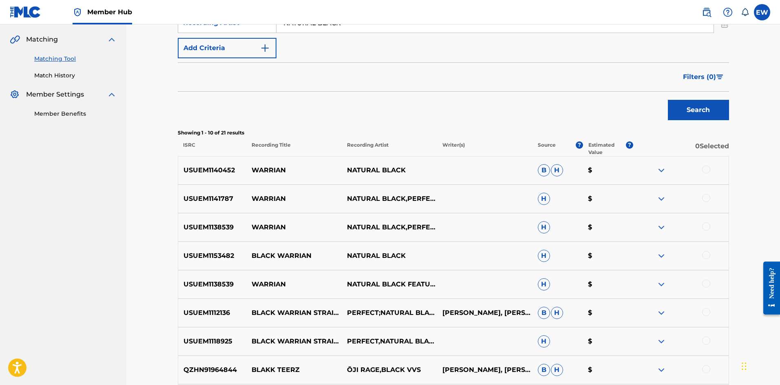
scroll to position [204, 0]
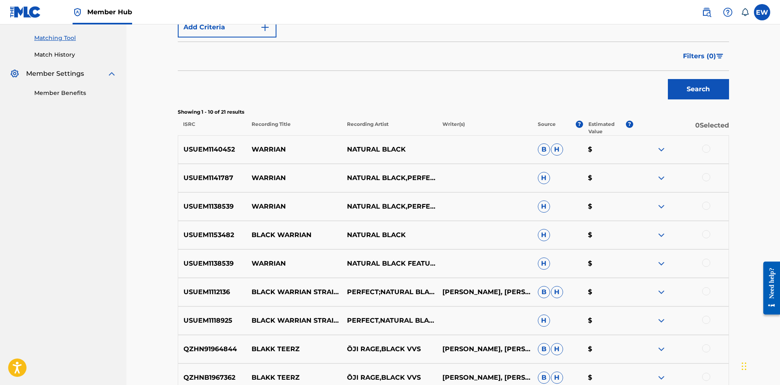
click at [706, 237] on div at bounding box center [706, 234] width 8 height 8
click at [704, 290] on div at bounding box center [706, 291] width 8 height 8
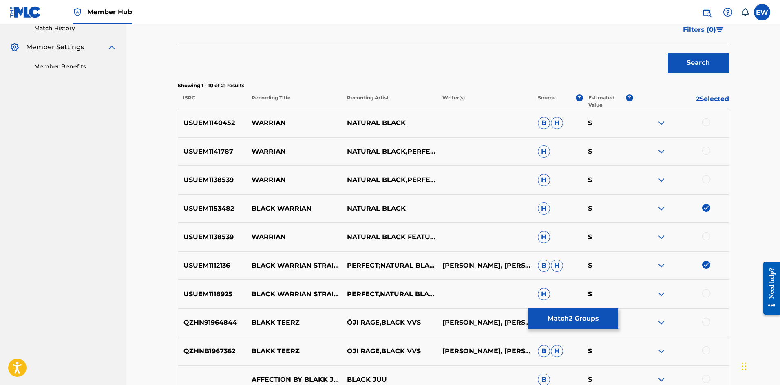
scroll to position [245, 0]
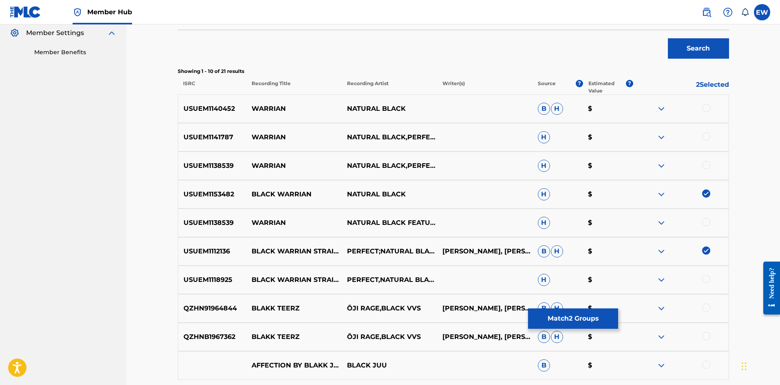
click at [708, 280] on div at bounding box center [706, 279] width 8 height 8
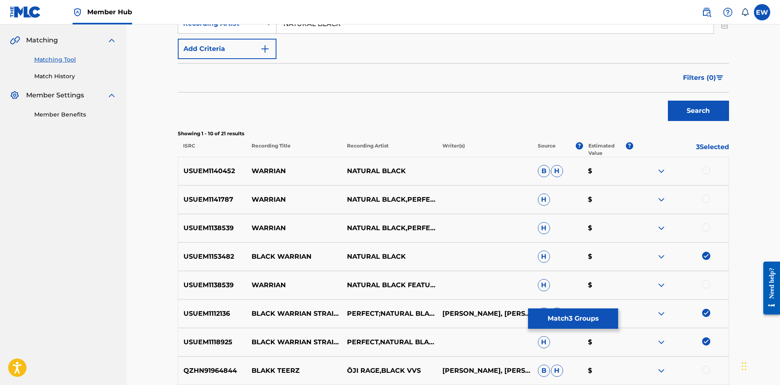
scroll to position [177, 0]
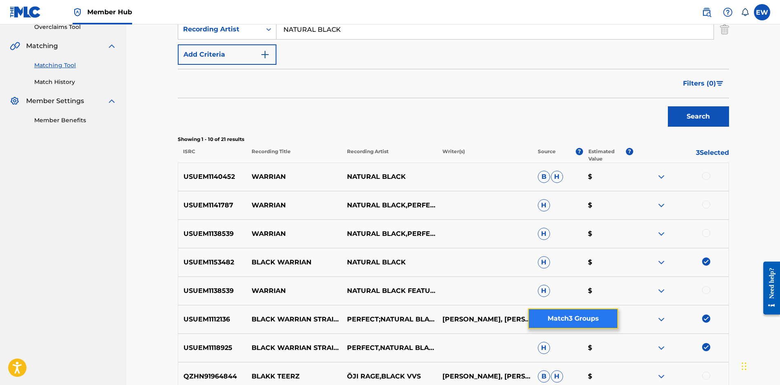
click at [560, 311] on button "Match 3 Groups" at bounding box center [573, 319] width 90 height 20
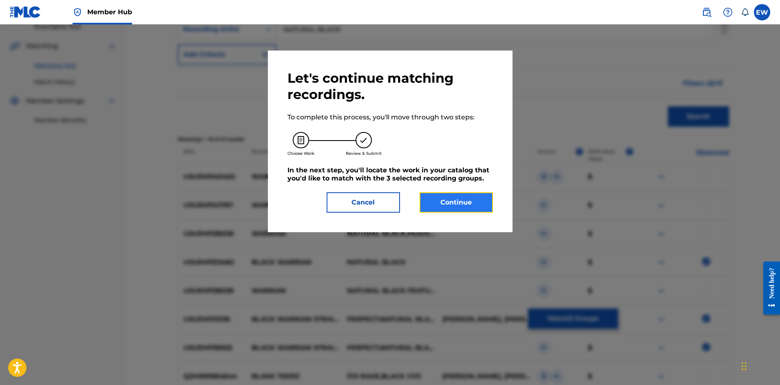
click at [464, 201] on button "Continue" at bounding box center [456, 202] width 73 height 20
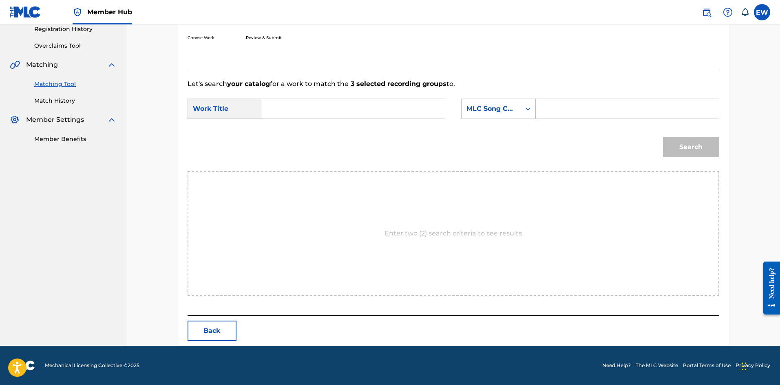
click at [352, 117] on input "Search Form" at bounding box center [353, 109] width 169 height 20
paste input "BLAKK WARRIAN"
type input "BLAKK WARRIAN"
drag, startPoint x: 582, startPoint y: 106, endPoint x: 567, endPoint y: 108, distance: 15.4
click at [575, 104] on input "Search Form" at bounding box center [627, 109] width 169 height 20
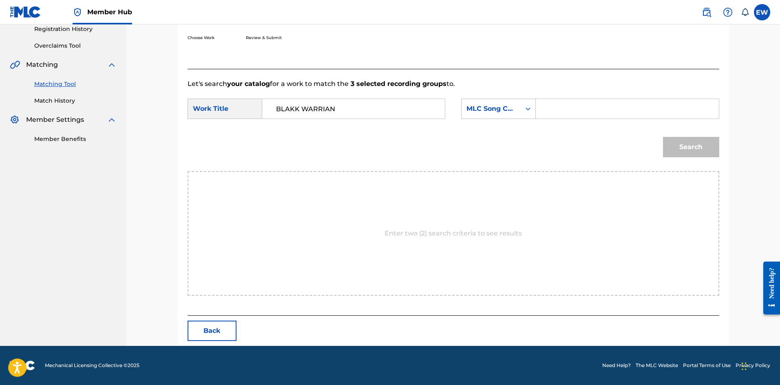
paste input "BV7H64"
type input "BV7H64"
drag, startPoint x: 693, startPoint y: 148, endPoint x: 681, endPoint y: 145, distance: 11.9
click at [693, 148] on button "Search" at bounding box center [691, 147] width 56 height 20
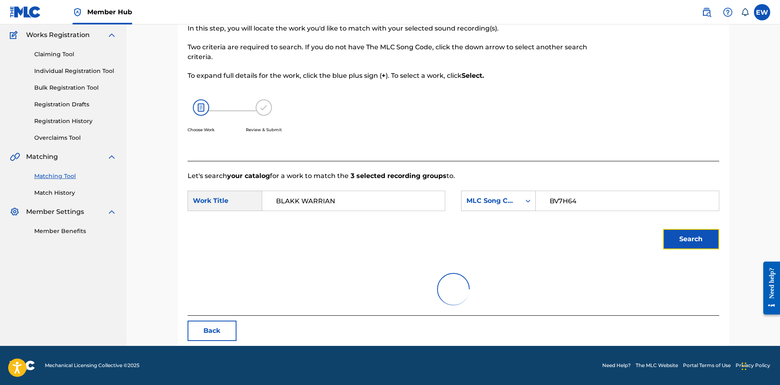
scroll to position [134, 0]
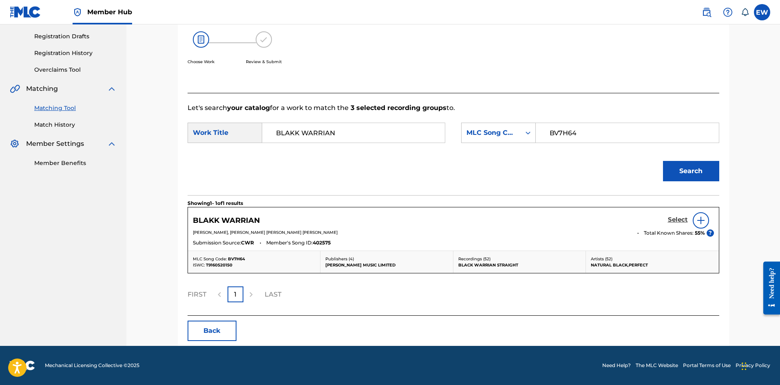
click at [679, 219] on h5 "Select" at bounding box center [678, 220] width 20 height 8
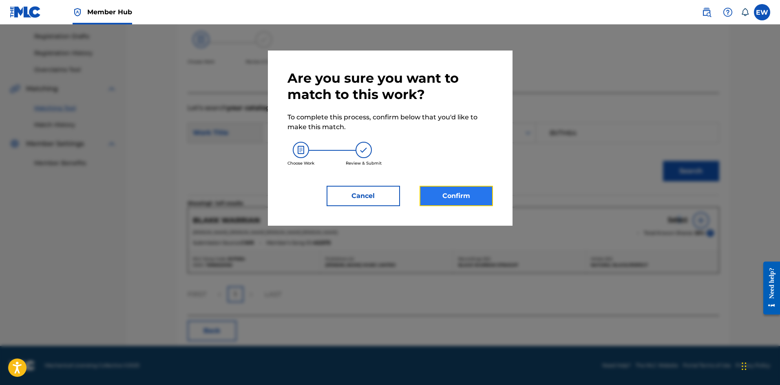
click at [454, 192] on button "Confirm" at bounding box center [456, 196] width 73 height 20
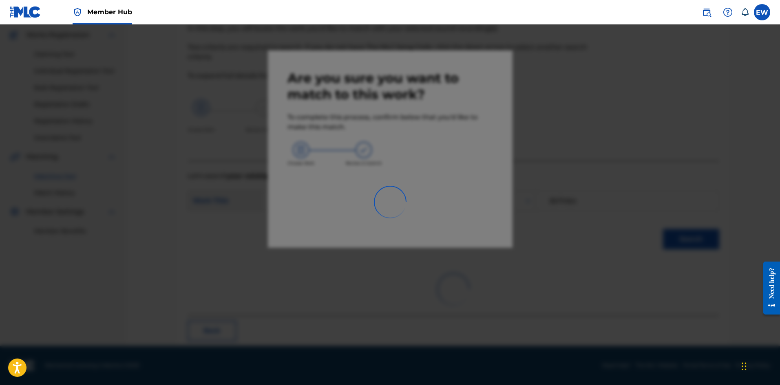
scroll to position [20, 0]
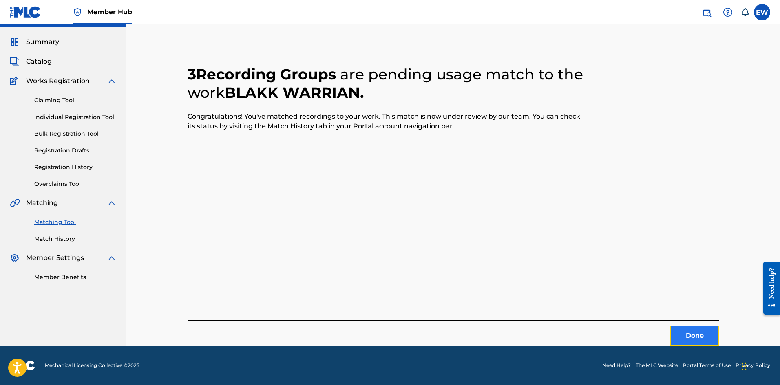
click at [694, 337] on button "Done" at bounding box center [694, 336] width 49 height 20
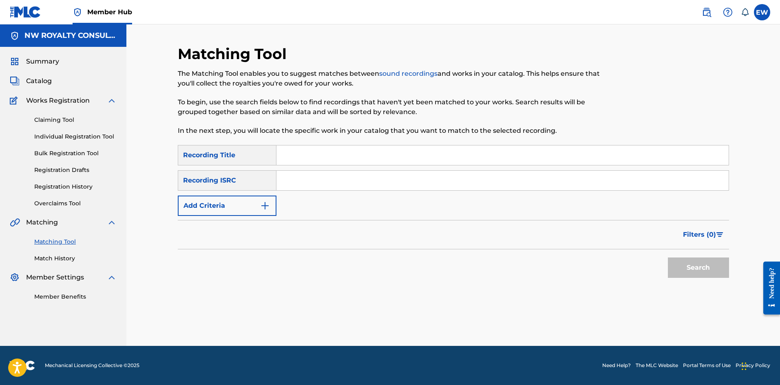
scroll to position [0, 0]
click at [196, 212] on button "Add Criteria" at bounding box center [227, 206] width 99 height 20
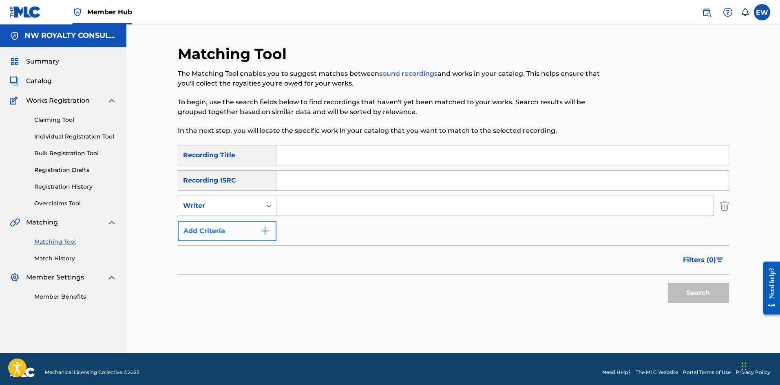
click at [196, 211] on div "Writer" at bounding box center [219, 205] width 83 height 15
drag, startPoint x: 187, startPoint y: 228, endPoint x: 249, endPoint y: 231, distance: 61.6
click at [206, 232] on div "Recording Artist" at bounding box center [227, 226] width 98 height 20
drag, startPoint x: 329, startPoint y: 203, endPoint x: 307, endPoint y: 200, distance: 23.1
click at [323, 202] on input "Search Form" at bounding box center [494, 206] width 437 height 20
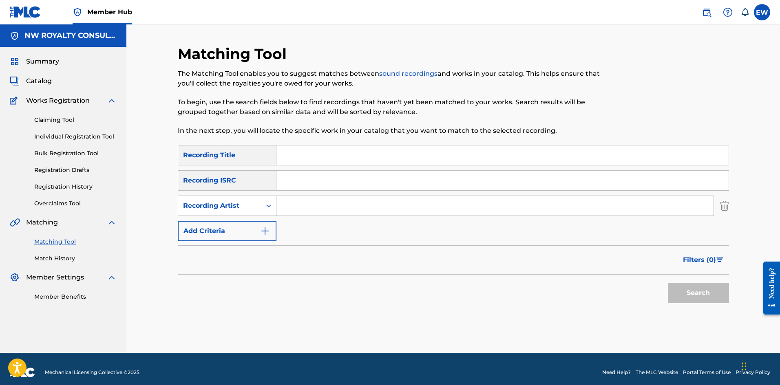
paste input "JOHN D THE VILLIN"
type input "JOHN D THE VILLIN"
drag, startPoint x: 295, startPoint y: 153, endPoint x: 286, endPoint y: 145, distance: 11.8
click at [292, 153] on input "Search Form" at bounding box center [502, 156] width 452 height 20
paste input "BLAME"
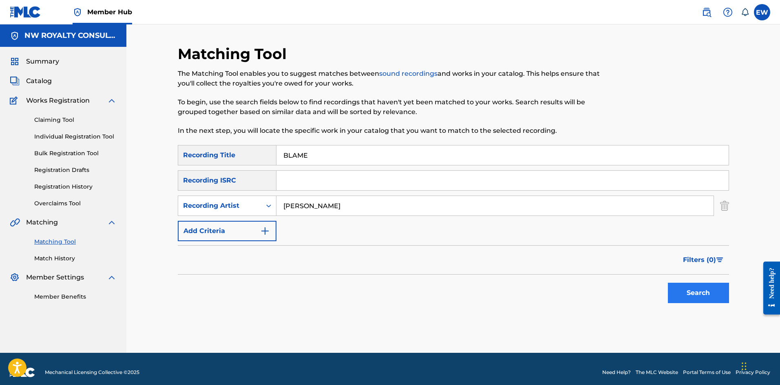
type input "BLAME"
drag, startPoint x: 692, startPoint y: 294, endPoint x: 674, endPoint y: 290, distance: 18.9
click at [692, 294] on button "Search" at bounding box center [698, 293] width 61 height 20
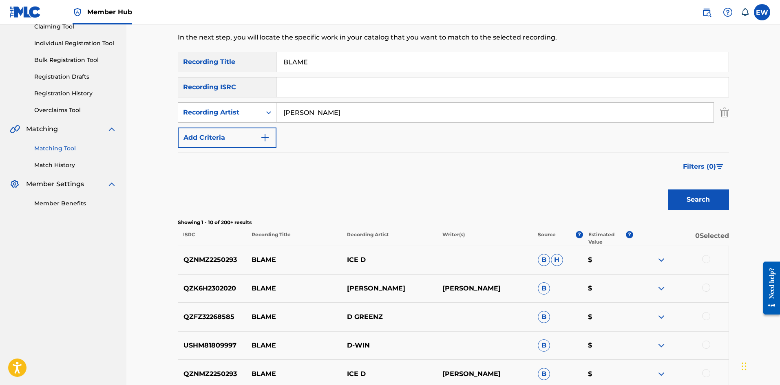
scroll to position [82, 0]
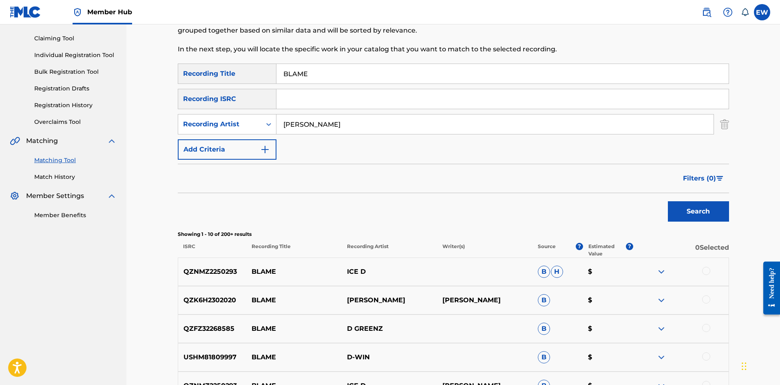
drag, startPoint x: 356, startPoint y: 124, endPoint x: 231, endPoint y: 107, distance: 126.0
click at [234, 107] on div "SearchWithCriteriafe75948e-d4af-427a-be0f-c72d466ba3d6 Recording Title BLAME Se…" at bounding box center [453, 112] width 551 height 96
paste input "TEFLO"
type input "TEFLON"
drag, startPoint x: 288, startPoint y: 58, endPoint x: 218, endPoint y: 64, distance: 70.8
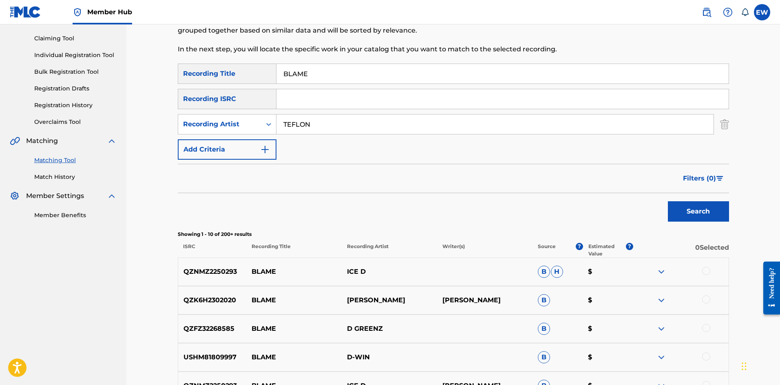
click at [215, 61] on div "Matching Tool The Matching Tool enables you to suggest matches between sound re…" at bounding box center [453, 283] width 551 height 641
paste input "GAME"
type input "BLAME GAME"
drag, startPoint x: 684, startPoint y: 202, endPoint x: 645, endPoint y: 177, distance: 46.0
click at [678, 196] on div "Search" at bounding box center [696, 209] width 65 height 33
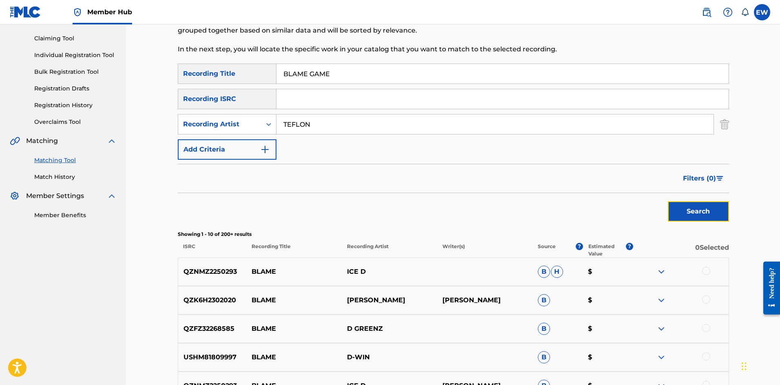
drag, startPoint x: 684, startPoint y: 209, endPoint x: 681, endPoint y: 206, distance: 4.9
click at [685, 209] on button "Search" at bounding box center [698, 211] width 61 height 20
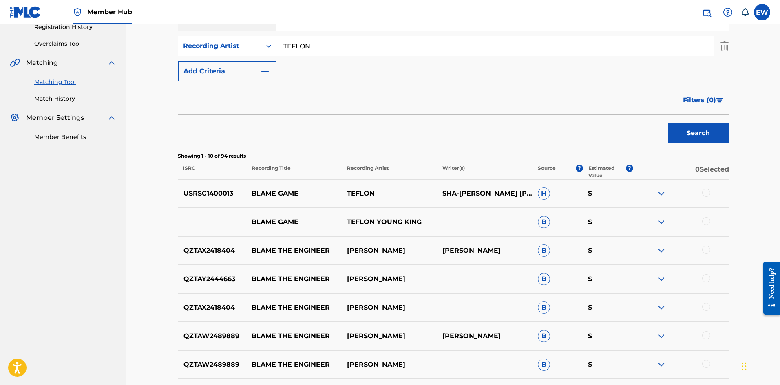
scroll to position [163, 0]
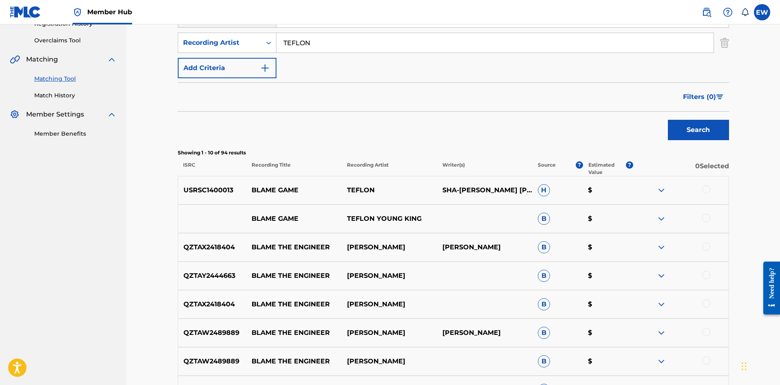
click at [704, 187] on div at bounding box center [706, 190] width 8 height 8
click at [705, 219] on div at bounding box center [706, 218] width 8 height 8
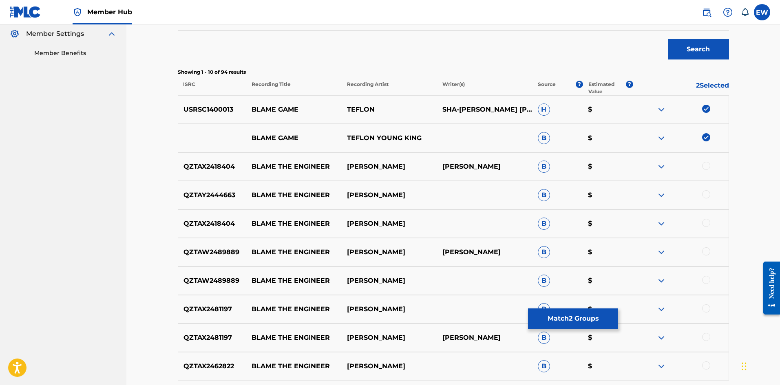
scroll to position [245, 0]
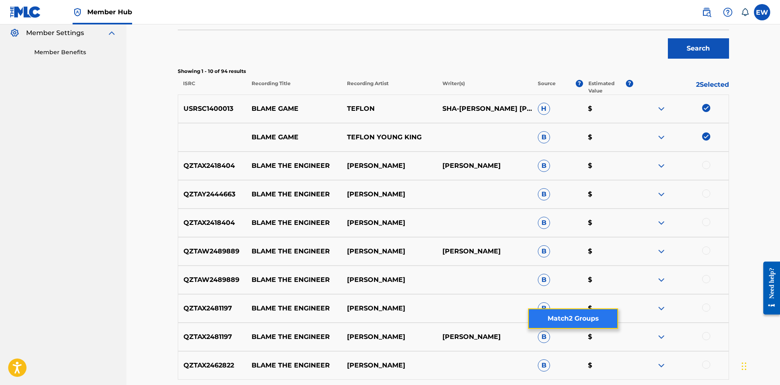
click at [570, 325] on button "Match 2 Groups" at bounding box center [573, 319] width 90 height 20
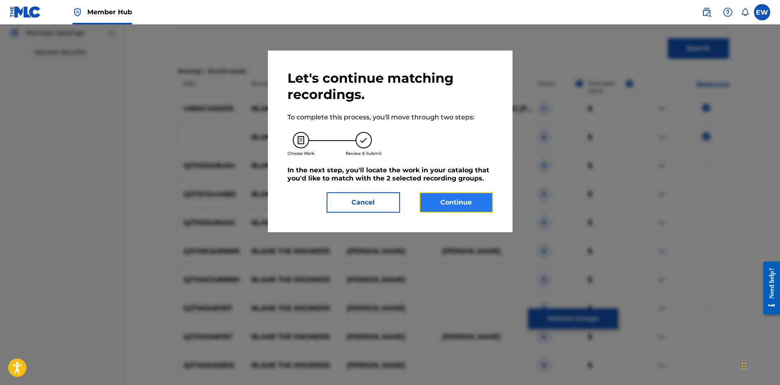
click at [475, 196] on button "Continue" at bounding box center [456, 202] width 73 height 20
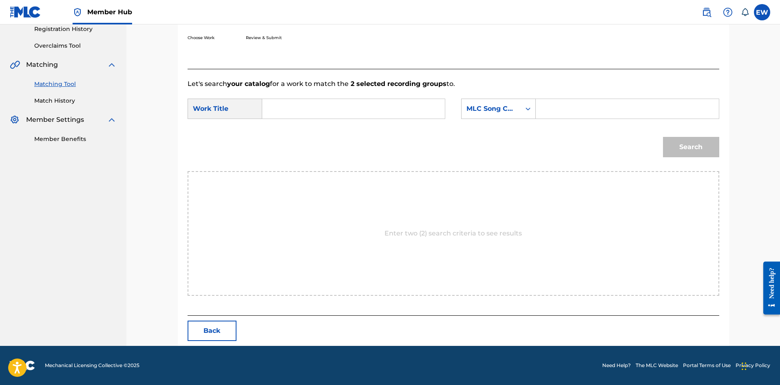
drag, startPoint x: 404, startPoint y: 115, endPoint x: 400, endPoint y: 115, distance: 4.2
click at [402, 115] on input "Search Form" at bounding box center [353, 109] width 169 height 20
paste input "BLAME GAME"
type input "BLAME GAME"
drag, startPoint x: 560, startPoint y: 112, endPoint x: 535, endPoint y: 111, distance: 25.3
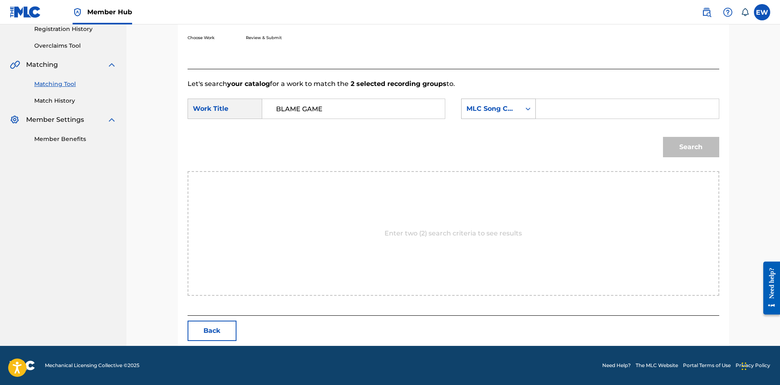
click at [548, 113] on input "Search Form" at bounding box center [627, 109] width 169 height 20
paste input "BA3AUX"
type input "BA3AUX"
drag, startPoint x: 708, startPoint y: 145, endPoint x: 665, endPoint y: 137, distance: 43.9
click at [699, 142] on button "Search" at bounding box center [691, 147] width 56 height 20
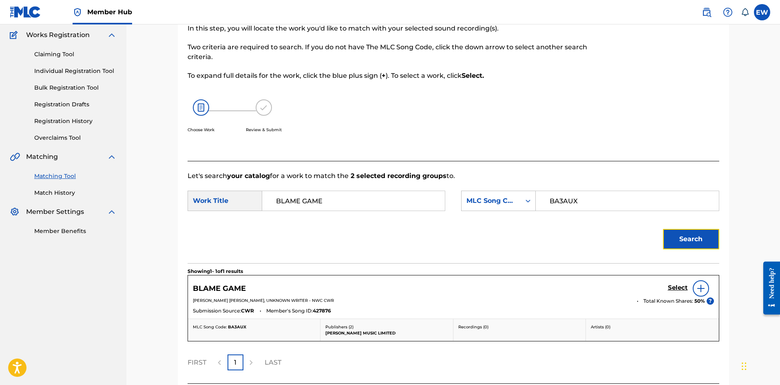
scroll to position [134, 0]
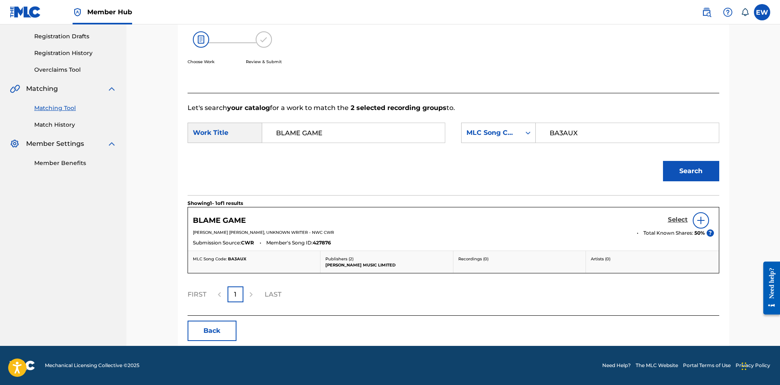
click at [676, 216] on h5 "Select" at bounding box center [678, 220] width 20 height 8
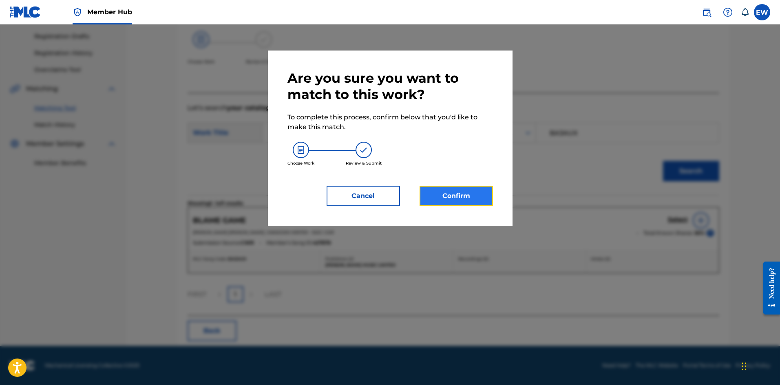
click at [467, 191] on button "Confirm" at bounding box center [456, 196] width 73 height 20
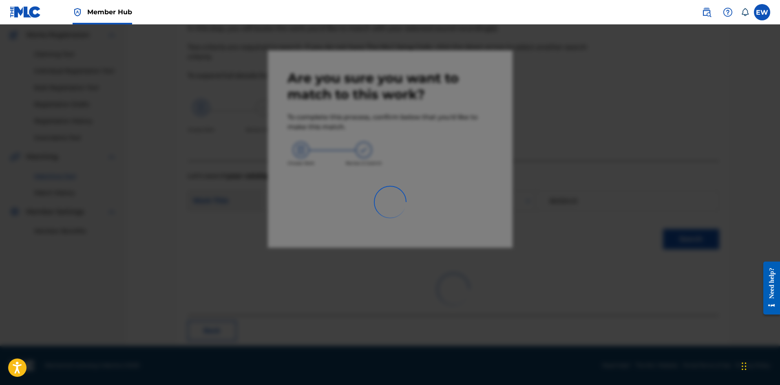
scroll to position [20, 0]
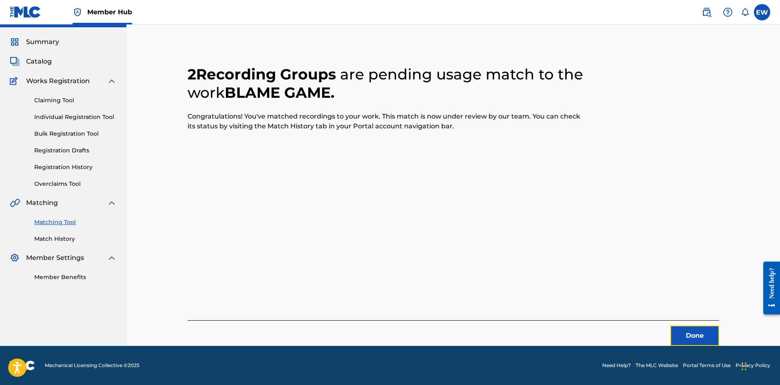
drag, startPoint x: 681, startPoint y: 332, endPoint x: 782, endPoint y: 305, distance: 105.0
click at [685, 331] on button "Done" at bounding box center [694, 336] width 49 height 20
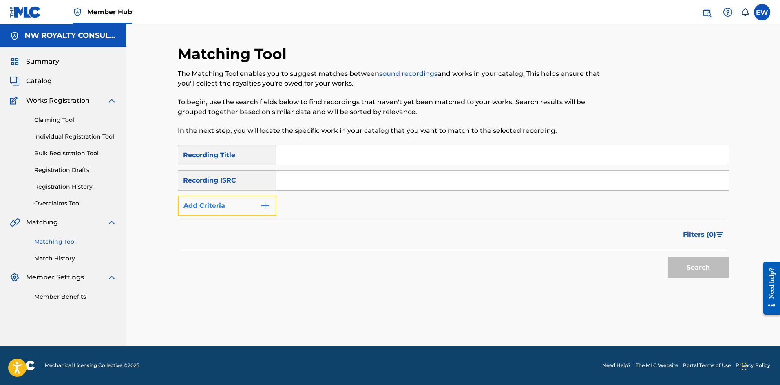
click at [252, 203] on button "Add Criteria" at bounding box center [227, 206] width 99 height 20
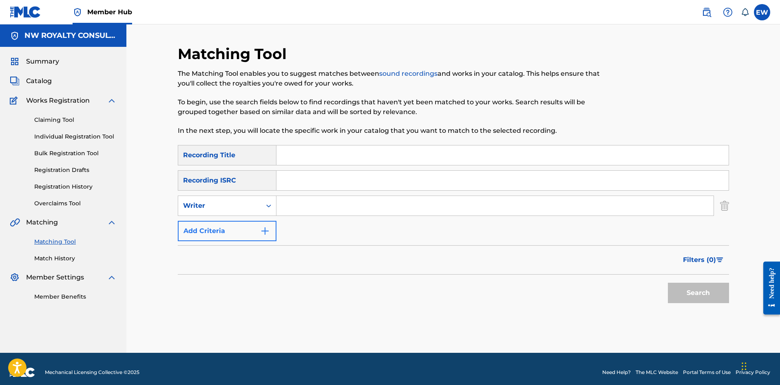
click at [251, 203] on div "Writer" at bounding box center [219, 206] width 73 height 10
drag, startPoint x: 218, startPoint y: 226, endPoint x: 236, endPoint y: 226, distance: 17.9
click at [220, 226] on div "Recording Artist" at bounding box center [227, 226] width 98 height 20
drag, startPoint x: 375, startPoint y: 209, endPoint x: 364, endPoint y: 211, distance: 10.7
click at [372, 209] on input "Search Form" at bounding box center [494, 206] width 437 height 20
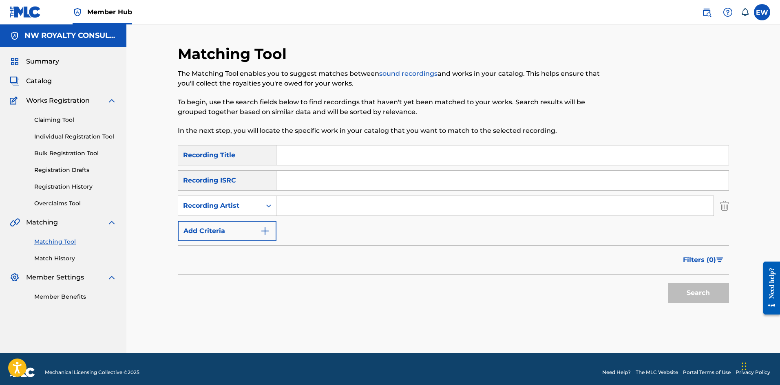
paste input "GLEN WASHINGTON"
type input "GLEN WASHINGTON"
drag, startPoint x: 432, startPoint y: 152, endPoint x: 424, endPoint y: 164, distance: 14.8
click at [428, 163] on input "Search Form" at bounding box center [502, 156] width 452 height 20
paste input "BLAME IT ON THE RAIN"
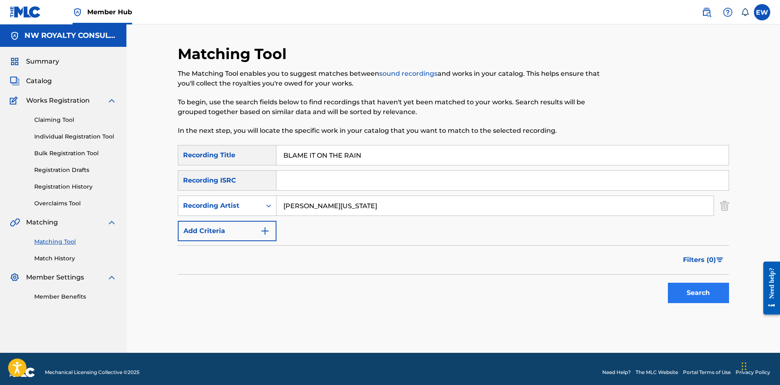
type input "BLAME IT ON THE RAIN"
click at [702, 293] on button "Search" at bounding box center [698, 293] width 61 height 20
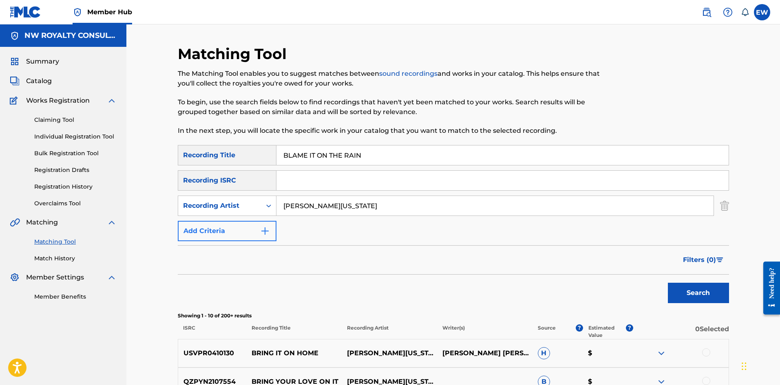
drag, startPoint x: 360, startPoint y: 205, endPoint x: 212, endPoint y: 225, distance: 148.5
click at [206, 221] on div "SearchWithCriteriafe75948e-d4af-427a-be0f-c72d466ba3d6 Recording Title BLAME IT…" at bounding box center [453, 193] width 551 height 96
paste input "JDART"
type input "JDART"
drag, startPoint x: 374, startPoint y: 158, endPoint x: 240, endPoint y: 161, distance: 133.8
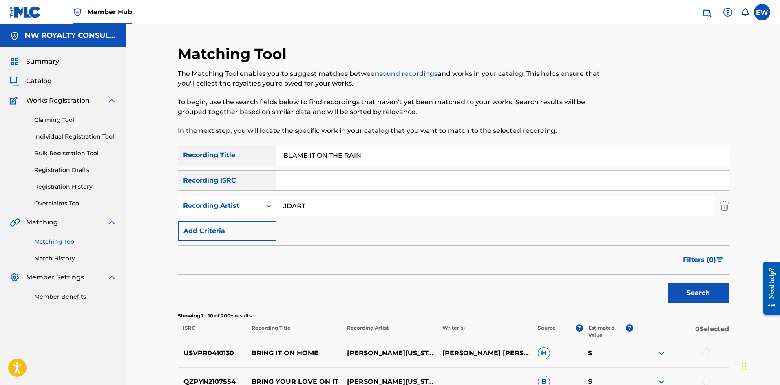
click at [247, 161] on div "SearchWithCriteriafe75948e-d4af-427a-be0f-c72d466ba3d6 Recording Title BLAME IT…" at bounding box center [453, 155] width 551 height 20
paste input "ZIN HOT"
type input "BLAZIN HOT"
click at [686, 285] on button "Search" at bounding box center [698, 293] width 61 height 20
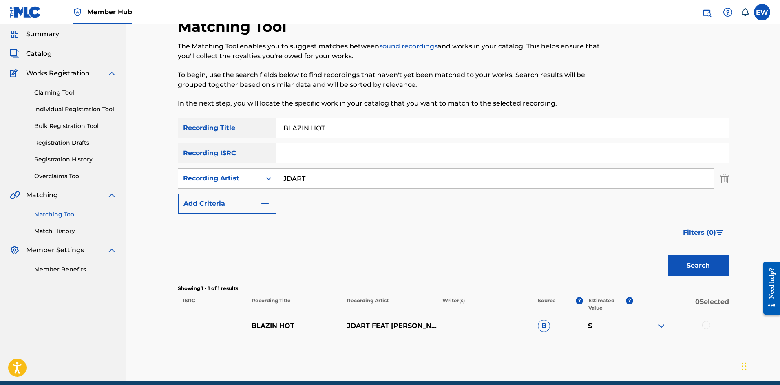
scroll to position [62, 0]
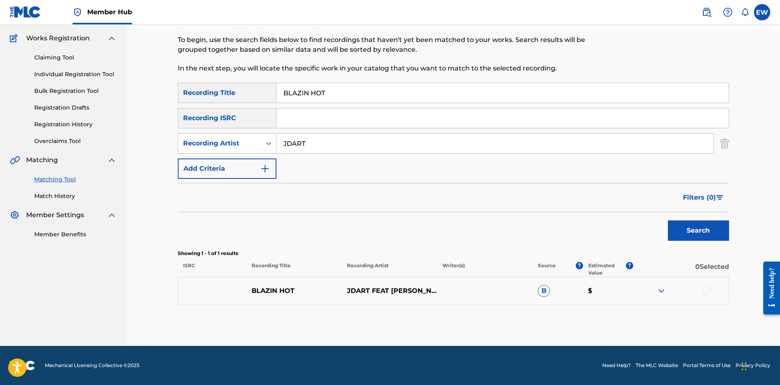
click at [705, 292] on div at bounding box center [706, 290] width 8 height 8
click at [588, 323] on button "Match 1 Group" at bounding box center [573, 319] width 90 height 20
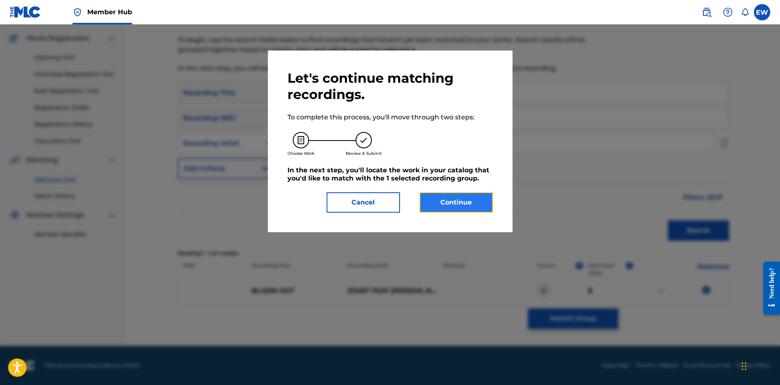
click at [449, 210] on button "Continue" at bounding box center [456, 202] width 73 height 20
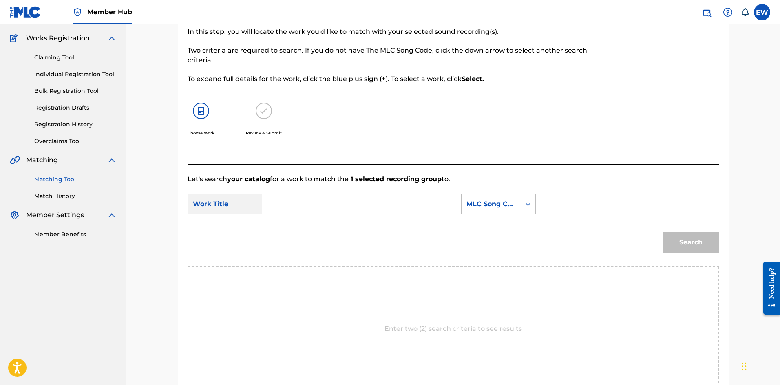
drag, startPoint x: 386, startPoint y: 208, endPoint x: 376, endPoint y: 207, distance: 10.3
click at [382, 207] on input "Search Form" at bounding box center [353, 205] width 169 height 20
paste input "BLAZIN HOT"
type input "BLAZIN HOT"
drag, startPoint x: 572, startPoint y: 207, endPoint x: 550, endPoint y: 196, distance: 24.1
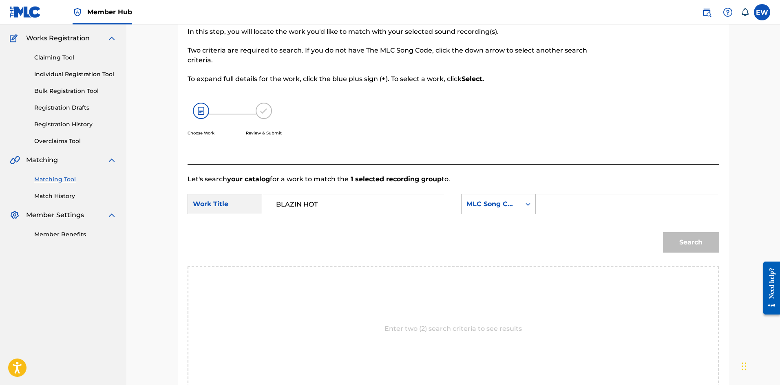
click at [564, 202] on input "Search Form" at bounding box center [627, 205] width 169 height 20
paste input "BB5TU0"
type input "BB5TU0"
drag, startPoint x: 682, startPoint y: 240, endPoint x: 606, endPoint y: 221, distance: 78.7
click at [682, 239] on button "Search" at bounding box center [691, 242] width 56 height 20
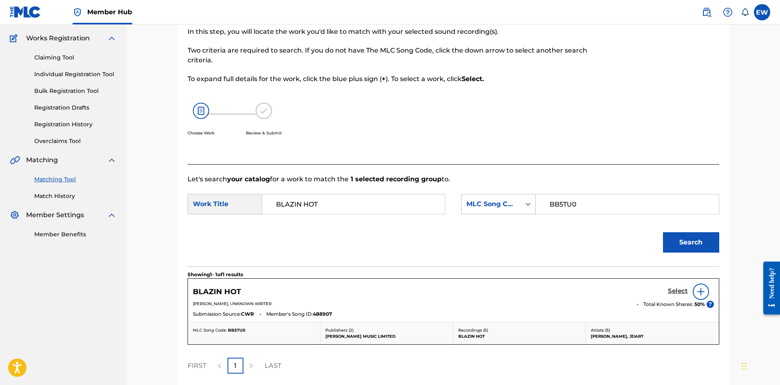
click at [686, 291] on h5 "Select" at bounding box center [678, 291] width 20 height 8
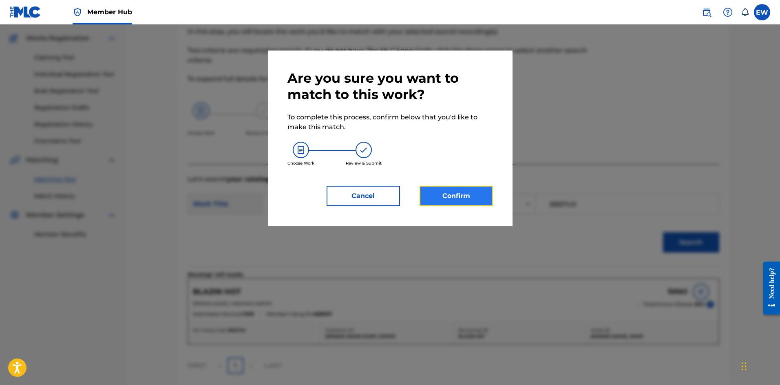
click at [459, 195] on button "Confirm" at bounding box center [456, 196] width 73 height 20
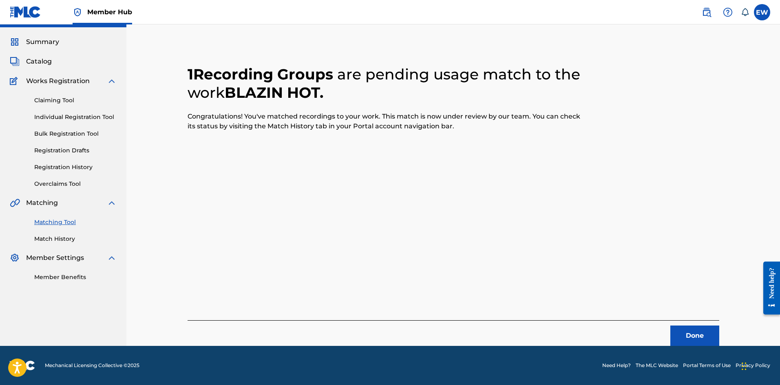
scroll to position [20, 0]
drag, startPoint x: 679, startPoint y: 333, endPoint x: 781, endPoint y: 337, distance: 101.6
click at [683, 333] on button "Done" at bounding box center [694, 336] width 49 height 20
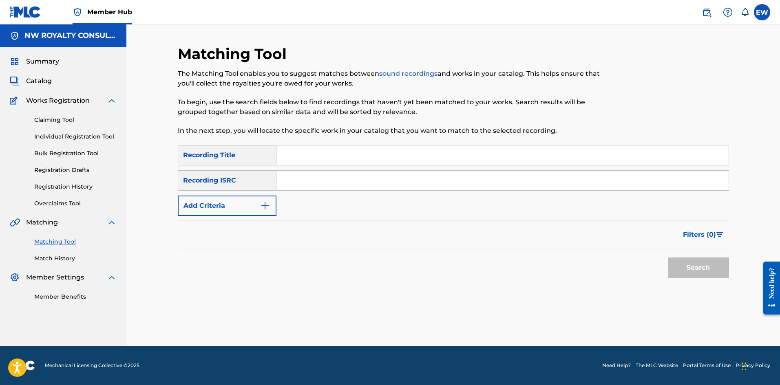
scroll to position [0, 0]
click at [250, 209] on button "Add Criteria" at bounding box center [227, 206] width 99 height 20
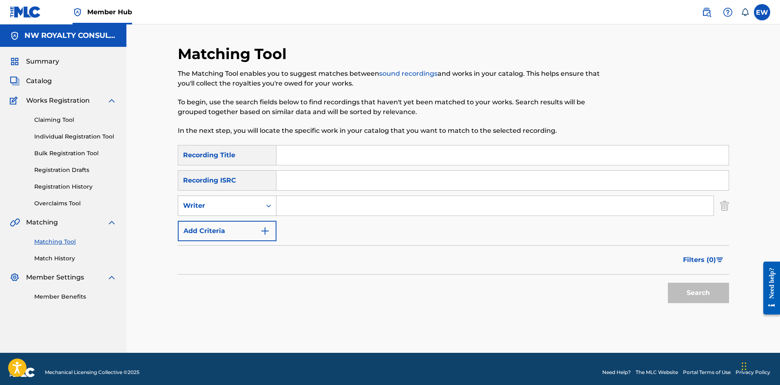
drag, startPoint x: 254, startPoint y: 206, endPoint x: 246, endPoint y: 212, distance: 11.0
click at [252, 209] on div "Writer" at bounding box center [219, 206] width 73 height 10
drag, startPoint x: 239, startPoint y: 225, endPoint x: 244, endPoint y: 226, distance: 5.4
click at [239, 225] on div "Recording Artist" at bounding box center [227, 226] width 98 height 20
drag, startPoint x: 329, startPoint y: 207, endPoint x: 314, endPoint y: 208, distance: 15.1
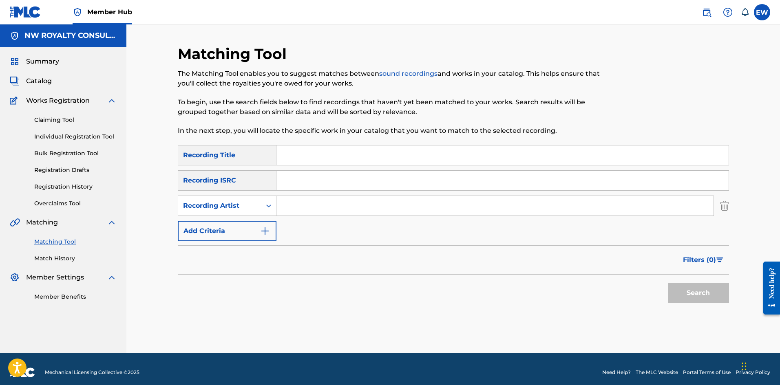
click at [322, 206] on input "Search Form" at bounding box center [494, 206] width 437 height 20
paste input "PENNY DON"
type input "PENNY DON"
drag, startPoint x: 347, startPoint y: 157, endPoint x: 330, endPoint y: 164, distance: 18.9
click at [343, 161] on input "Search Form" at bounding box center [502, 156] width 452 height 20
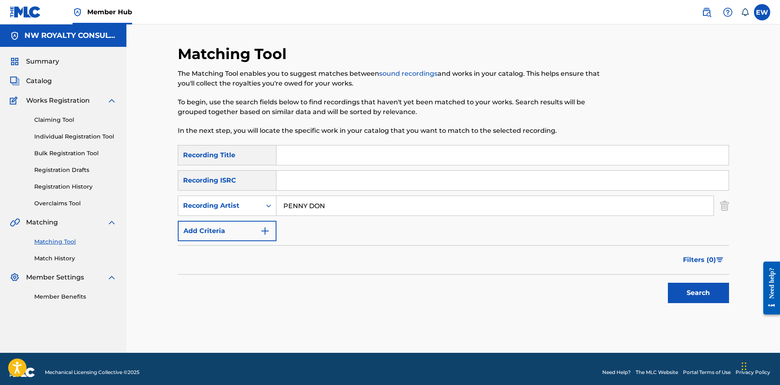
paste input "BLAZING GUN BATTLE"
type input "BLAZING GUN BATTLE"
click at [687, 285] on button "Search" at bounding box center [698, 293] width 61 height 20
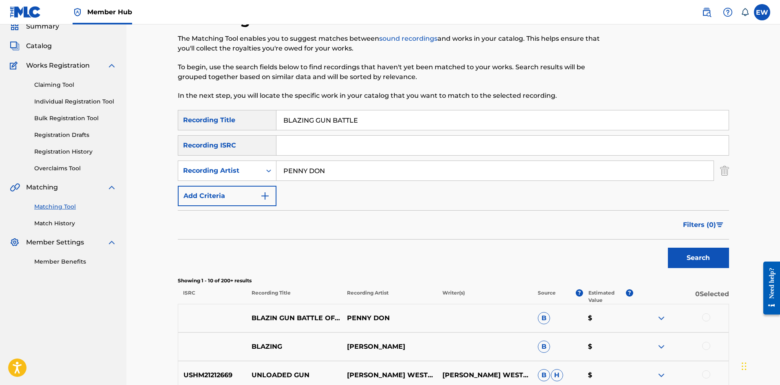
scroll to position [82, 0]
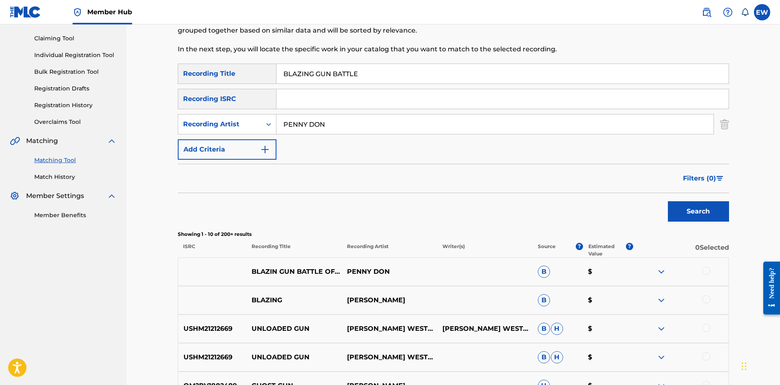
click at [707, 269] on div at bounding box center [706, 271] width 8 height 8
click at [569, 312] on button "Match 1 Group" at bounding box center [573, 319] width 90 height 20
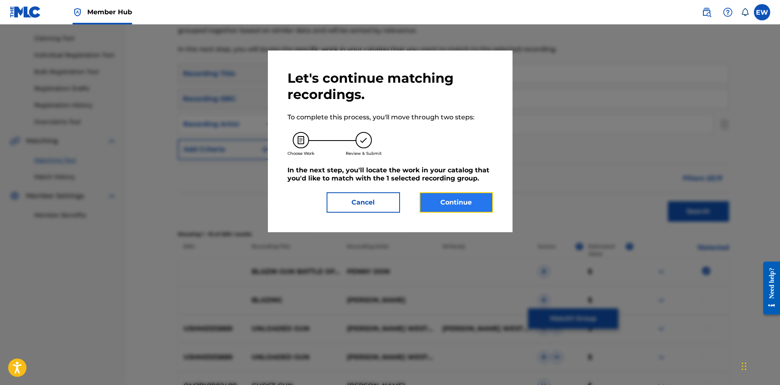
click at [464, 196] on button "Continue" at bounding box center [456, 202] width 73 height 20
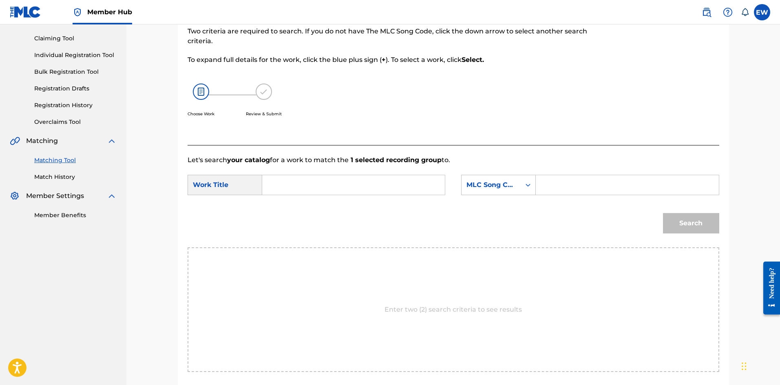
drag, startPoint x: 365, startPoint y: 187, endPoint x: 360, endPoint y: 191, distance: 6.6
click at [363, 187] on input "Search Form" at bounding box center [353, 185] width 169 height 20
paste
type input "BLAZING GUN BATTLE"
drag, startPoint x: 586, startPoint y: 189, endPoint x: 560, endPoint y: 195, distance: 26.3
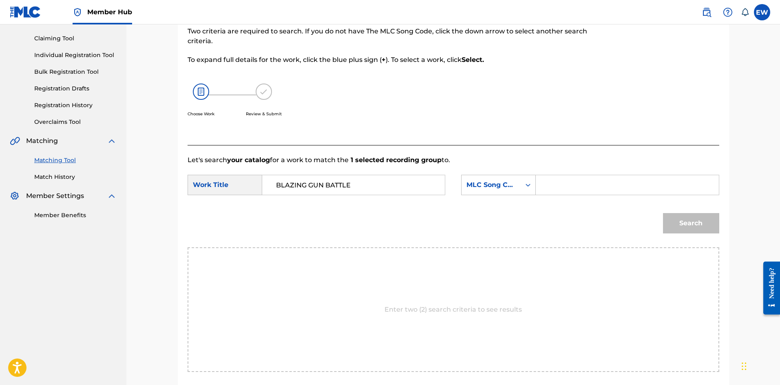
click at [584, 190] on input "Search Form" at bounding box center [627, 185] width 169 height 20
type input "BD1I0O"
click at [677, 224] on button "Search" at bounding box center [691, 223] width 56 height 20
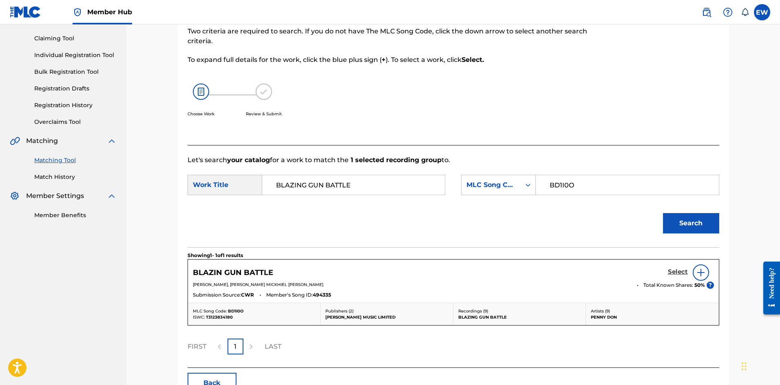
click at [678, 271] on h5 "Select" at bounding box center [678, 272] width 20 height 8
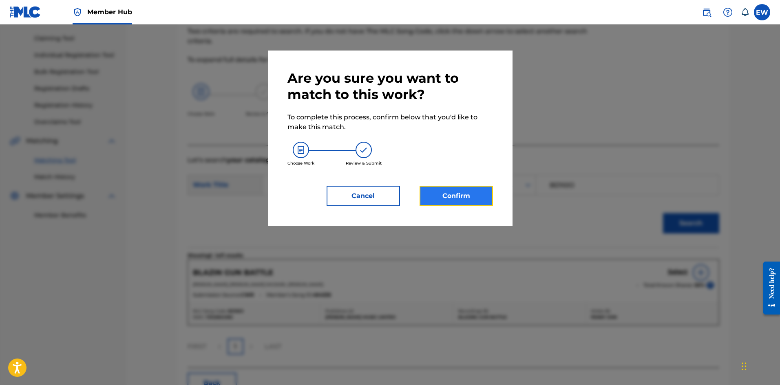
click at [467, 186] on button "Confirm" at bounding box center [456, 196] width 73 height 20
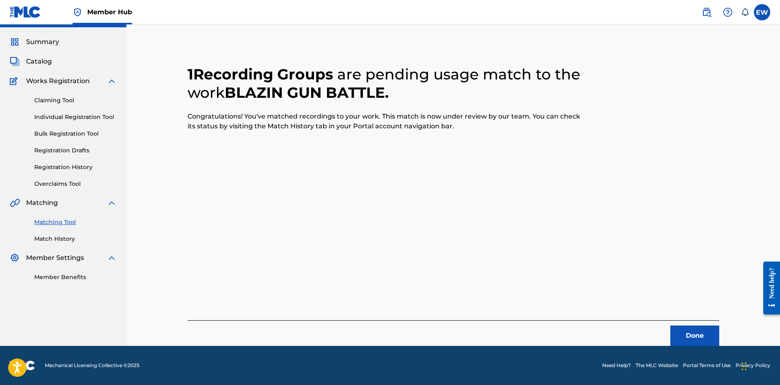
scroll to position [20, 0]
click at [690, 334] on button "Done" at bounding box center [694, 336] width 49 height 20
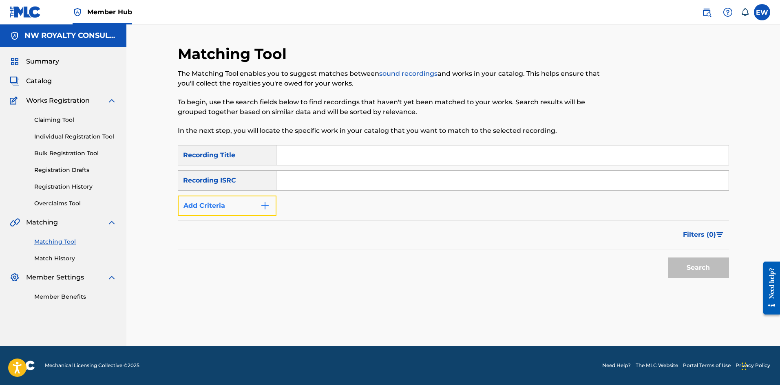
click at [210, 206] on button "Add Criteria" at bounding box center [227, 206] width 99 height 20
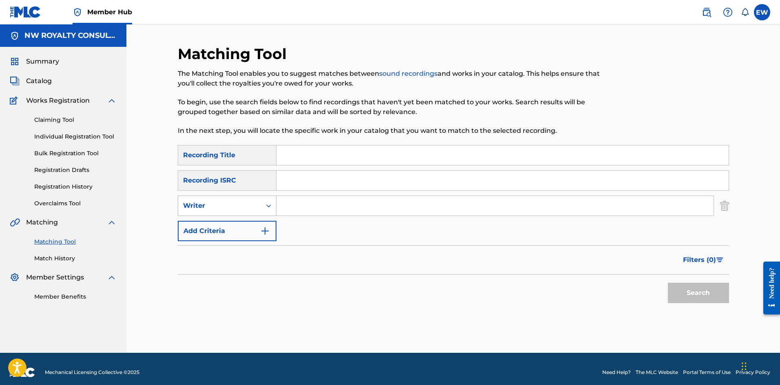
click at [197, 216] on div "Writer" at bounding box center [227, 206] width 99 height 20
drag, startPoint x: 192, startPoint y: 227, endPoint x: 208, endPoint y: 226, distance: 15.5
click at [199, 226] on div "Recording Artist" at bounding box center [227, 226] width 98 height 20
drag, startPoint x: 290, startPoint y: 212, endPoint x: 267, endPoint y: 210, distance: 22.5
click at [284, 212] on input "Search Form" at bounding box center [494, 206] width 437 height 20
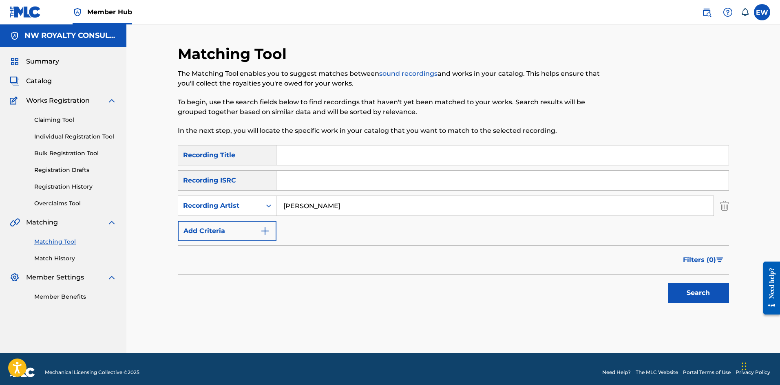
type input "EVERTON BLENDER"
drag, startPoint x: 330, startPoint y: 161, endPoint x: 323, endPoint y: 172, distance: 12.3
click at [323, 172] on div "SearchWithCriteriafe75948e-d4af-427a-be0f-c72d466ba3d6 Recording Title SearchWi…" at bounding box center [453, 193] width 551 height 96
type input "BLENDER NAH GONE NO WAY"
drag, startPoint x: 679, startPoint y: 266, endPoint x: 681, endPoint y: 277, distance: 11.6
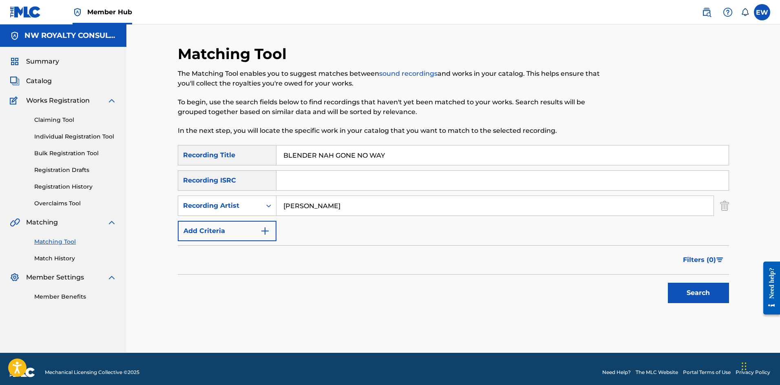
click at [681, 275] on form "SearchWithCriteriafe75948e-d4af-427a-be0f-c72d466ba3d6 Recording Title BLENDER …" at bounding box center [453, 226] width 551 height 162
click at [680, 290] on button "Search" at bounding box center [698, 293] width 61 height 20
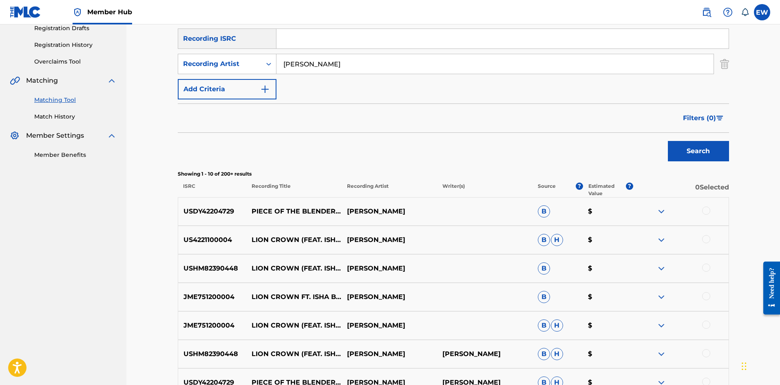
scroll to position [95, 0]
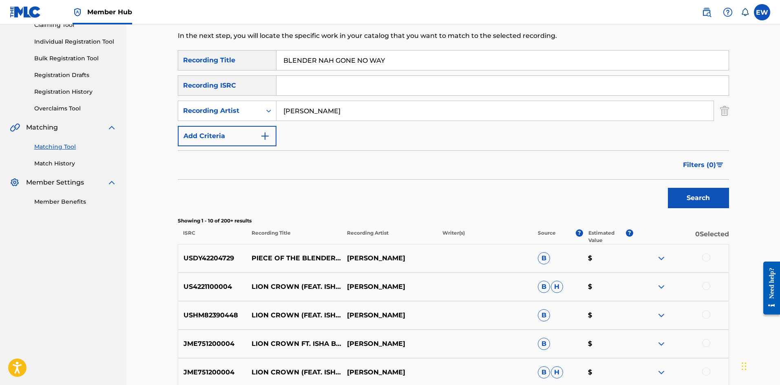
drag, startPoint x: 369, startPoint y: 117, endPoint x: 290, endPoint y: 126, distance: 79.3
click at [290, 126] on div "SearchWithCriteriafe75948e-d4af-427a-be0f-c72d466ba3d6 Recording Title BLENDER …" at bounding box center [453, 98] width 551 height 96
click at [359, 109] on input "EVERTON BLENDER" at bounding box center [494, 111] width 437 height 20
drag, startPoint x: 359, startPoint y: 109, endPoint x: 266, endPoint y: 111, distance: 92.6
click at [266, 106] on div "SearchWithCriteria1b95b700-b4b8-49c7-966a-7de3545c5265 Recording Artist EVERTON…" at bounding box center [453, 111] width 551 height 20
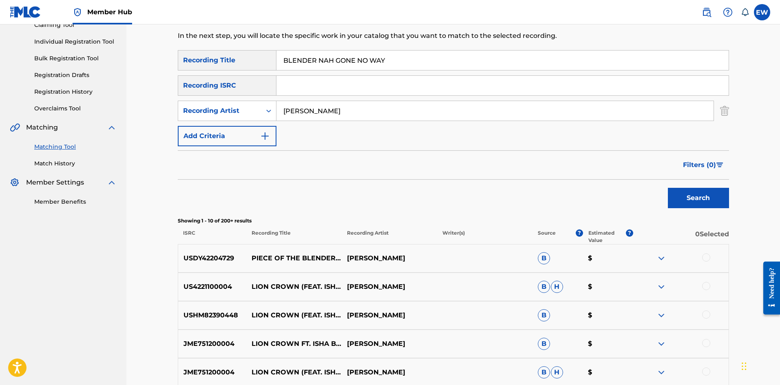
type input "BINGHI BOB FIYA"
drag, startPoint x: 417, startPoint y: 63, endPoint x: 232, endPoint y: 39, distance: 186.7
click at [249, 45] on div "Matching Tool The Matching Tool enables you to suggest matches between sound re…" at bounding box center [453, 270] width 551 height 641
type input "BLESS"
drag, startPoint x: 710, startPoint y: 206, endPoint x: 690, endPoint y: 189, distance: 26.1
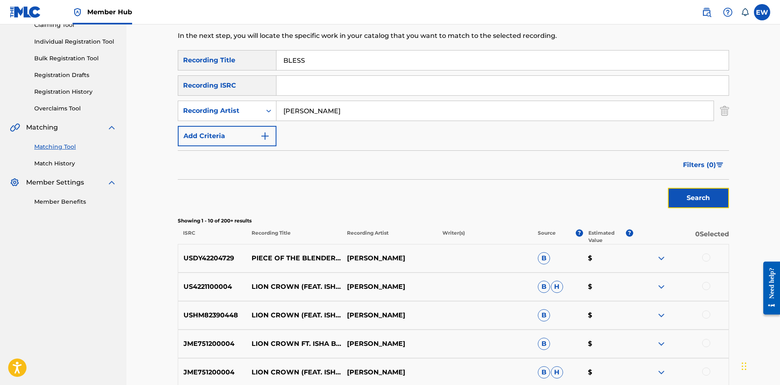
click at [710, 206] on button "Search" at bounding box center [698, 198] width 61 height 20
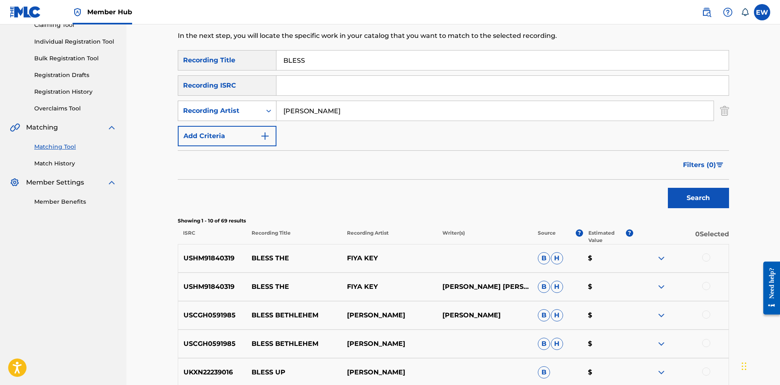
drag, startPoint x: 371, startPoint y: 116, endPoint x: 228, endPoint y: 121, distance: 143.2
click at [260, 122] on div "SearchWithCriteriafe75948e-d4af-427a-be0f-c72d466ba3d6 Recording Title BLESS Se…" at bounding box center [453, 98] width 551 height 96
type input "DANNY RED"
drag, startPoint x: 347, startPoint y: 61, endPoint x: 314, endPoint y: 114, distance: 62.0
click at [284, 67] on input "BLESS" at bounding box center [502, 61] width 452 height 20
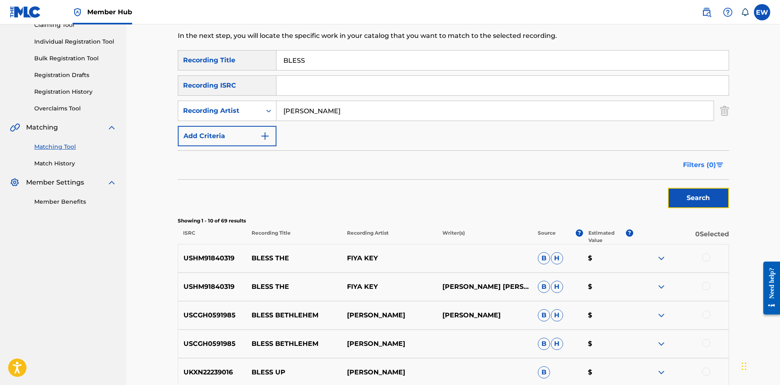
drag, startPoint x: 720, startPoint y: 199, endPoint x: 716, endPoint y: 175, distance: 24.1
click at [723, 192] on button "Search" at bounding box center [698, 198] width 61 height 20
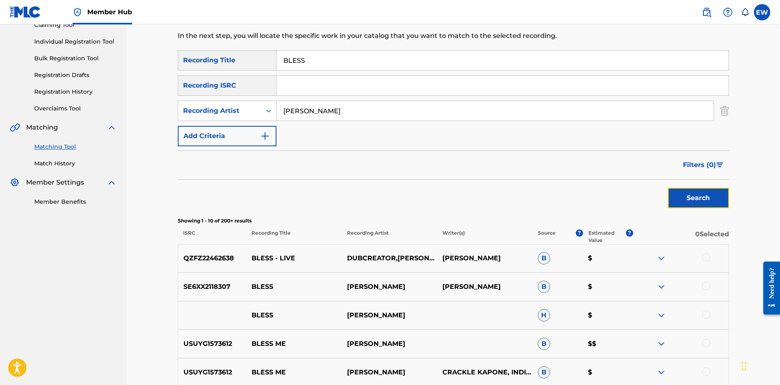
click at [671, 201] on button "Search" at bounding box center [698, 198] width 61 height 20
click at [705, 256] on div at bounding box center [706, 258] width 8 height 8
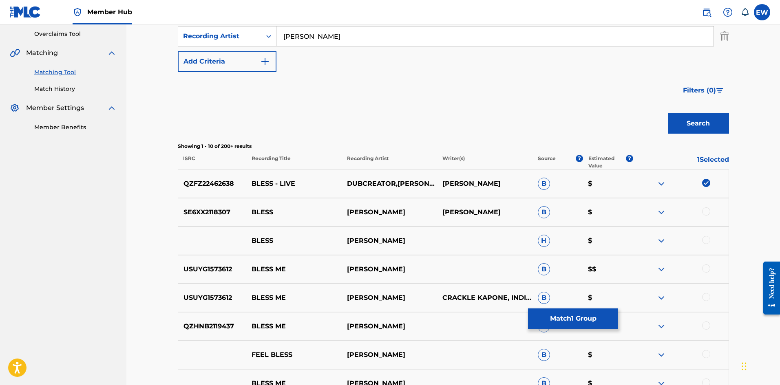
scroll to position [177, 0]
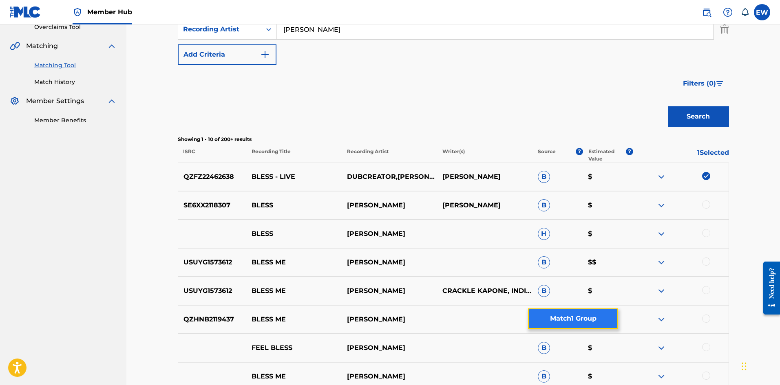
click at [587, 318] on button "Match 1 Group" at bounding box center [573, 319] width 90 height 20
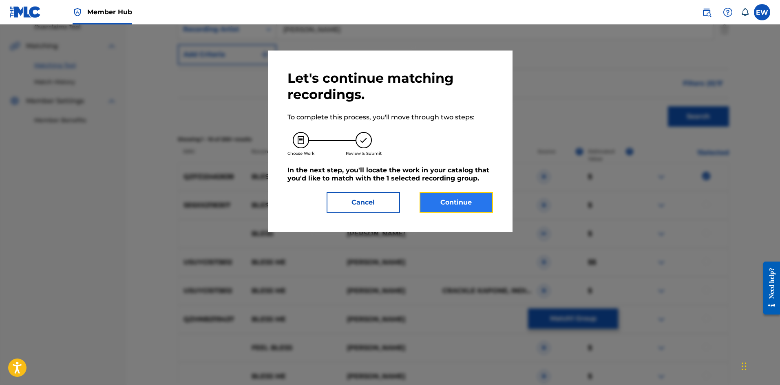
click at [466, 199] on button "Continue" at bounding box center [456, 202] width 73 height 20
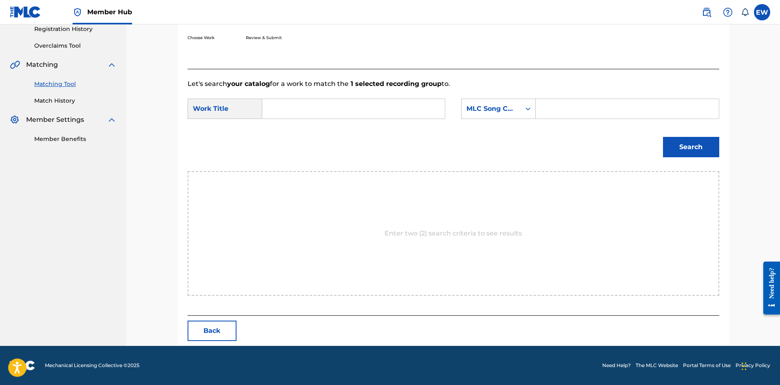
scroll to position [158, 0]
click at [391, 109] on input "Search Form" at bounding box center [353, 109] width 169 height 20
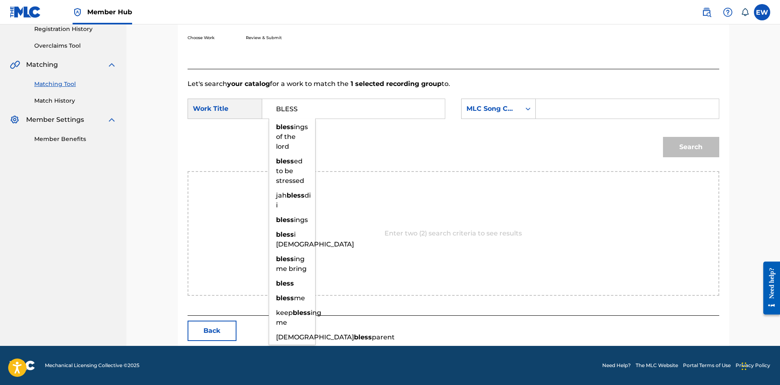
type input "BLESS"
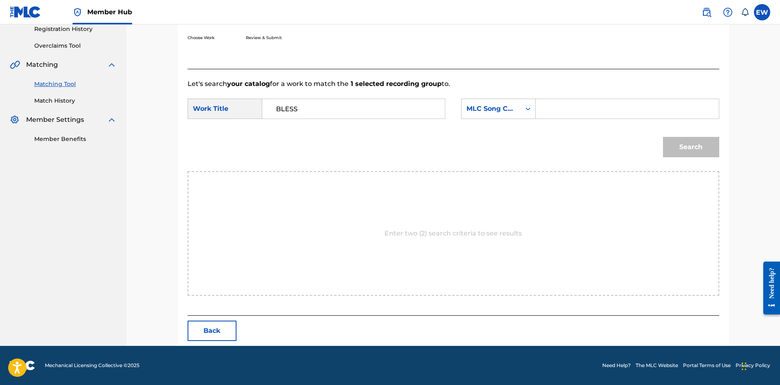
click at [634, 109] on input "Search Form" at bounding box center [627, 109] width 169 height 20
type input "B9698D"
click at [699, 151] on button "Search" at bounding box center [691, 147] width 56 height 20
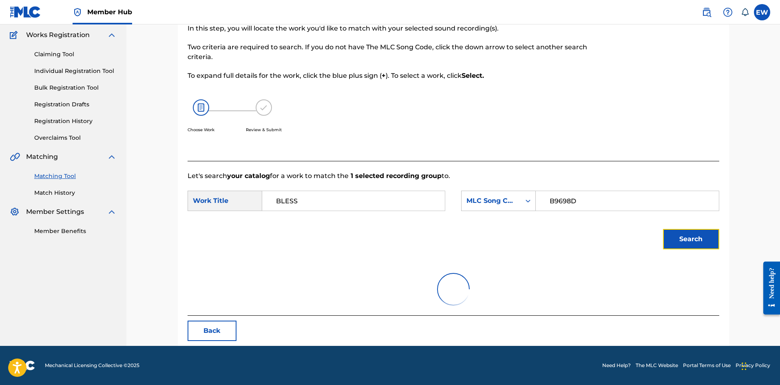
scroll to position [125, 0]
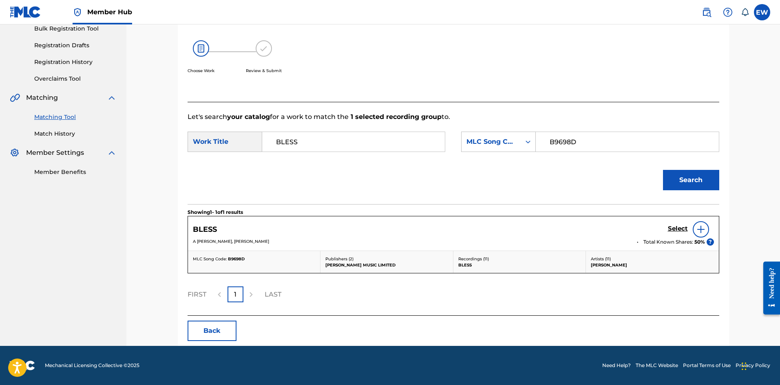
click at [676, 224] on div "Select" at bounding box center [691, 229] width 46 height 16
click at [676, 228] on h5 "Select" at bounding box center [678, 229] width 20 height 8
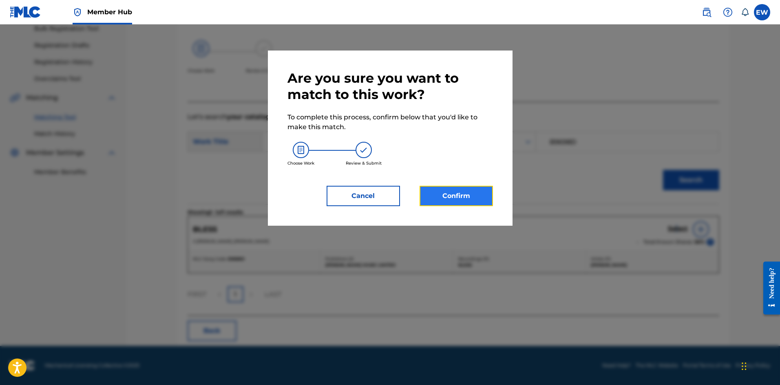
click at [470, 191] on button "Confirm" at bounding box center [456, 196] width 73 height 20
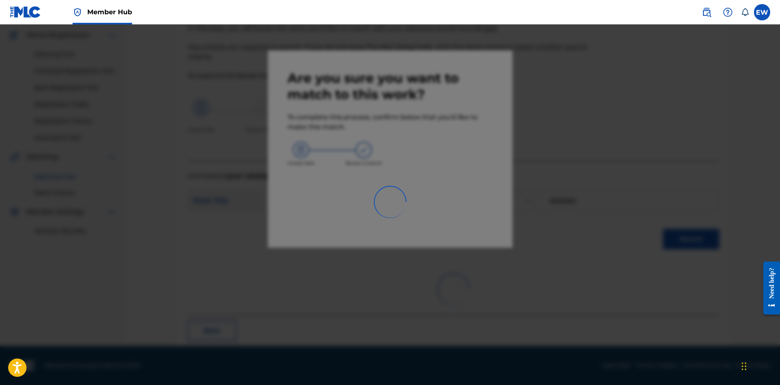
scroll to position [20, 0]
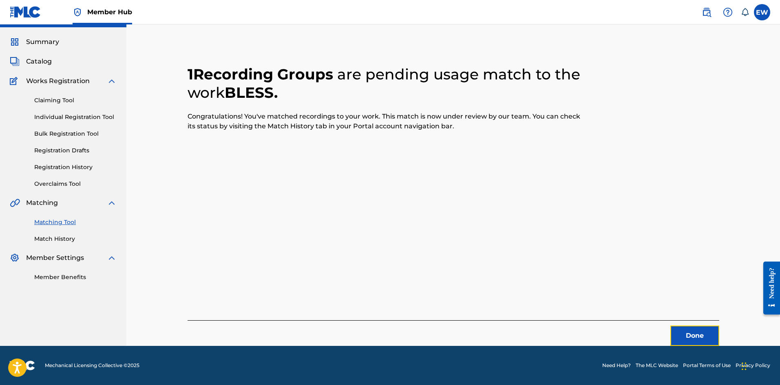
click at [714, 336] on button "Done" at bounding box center [694, 336] width 49 height 20
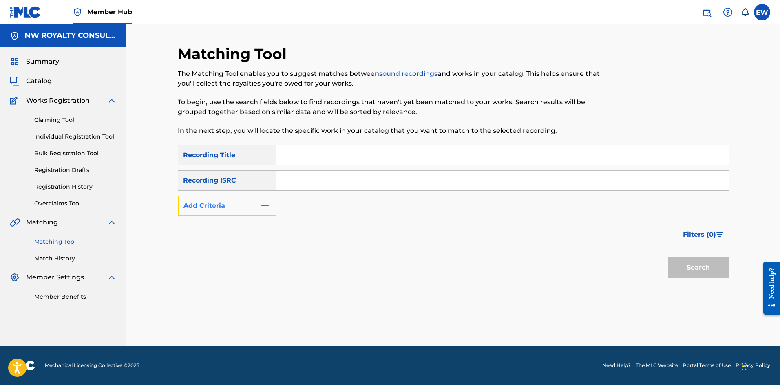
click at [243, 208] on button "Add Criteria" at bounding box center [227, 206] width 99 height 20
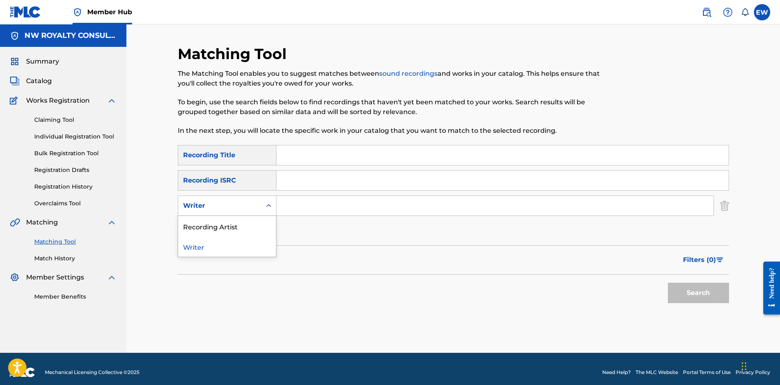
click at [236, 207] on div "Writer" at bounding box center [219, 206] width 73 height 10
drag, startPoint x: 216, startPoint y: 225, endPoint x: 251, endPoint y: 223, distance: 35.1
click at [220, 228] on div "Recording Artist" at bounding box center [227, 226] width 98 height 20
click at [318, 213] on input "Search Form" at bounding box center [494, 206] width 437 height 20
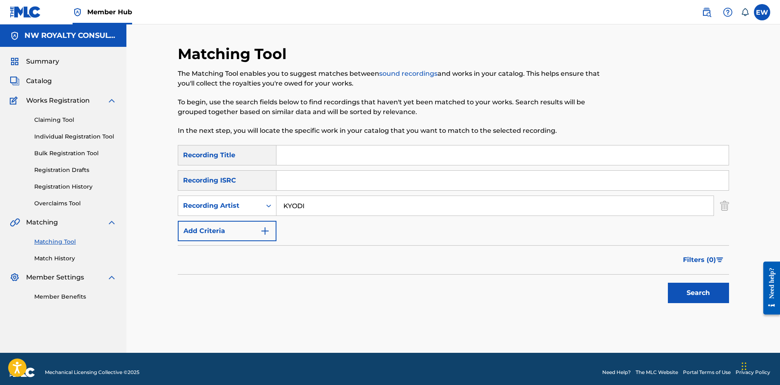
type input "KYODI"
click at [372, 155] on input "Search Form" at bounding box center [502, 156] width 452 height 20
type input "BLESSED"
click at [704, 299] on button "Search" at bounding box center [698, 293] width 61 height 20
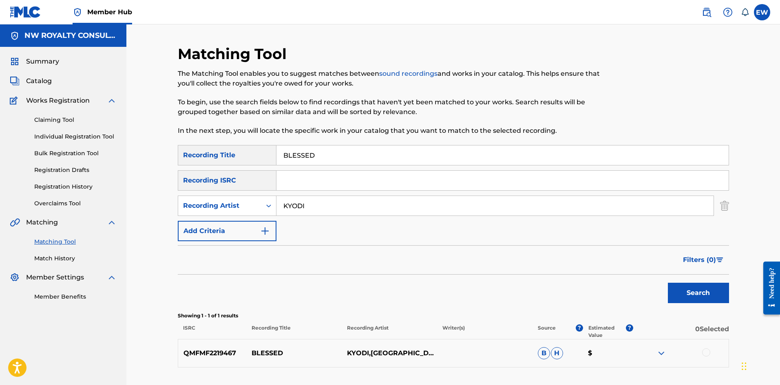
click at [706, 354] on div at bounding box center [706, 353] width 8 height 8
click at [563, 318] on button "Match 1 Group" at bounding box center [573, 319] width 90 height 20
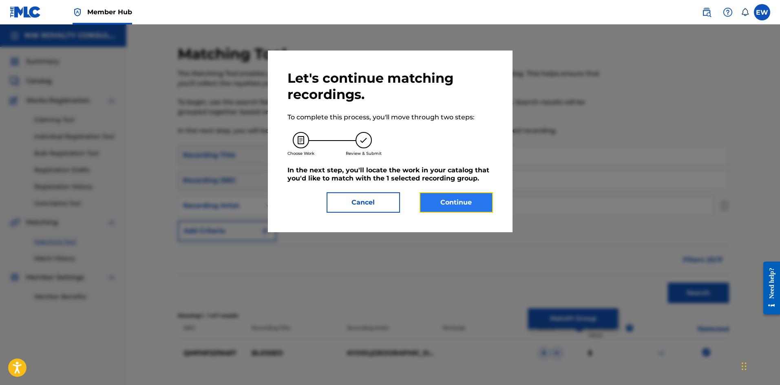
click at [458, 204] on button "Continue" at bounding box center [456, 202] width 73 height 20
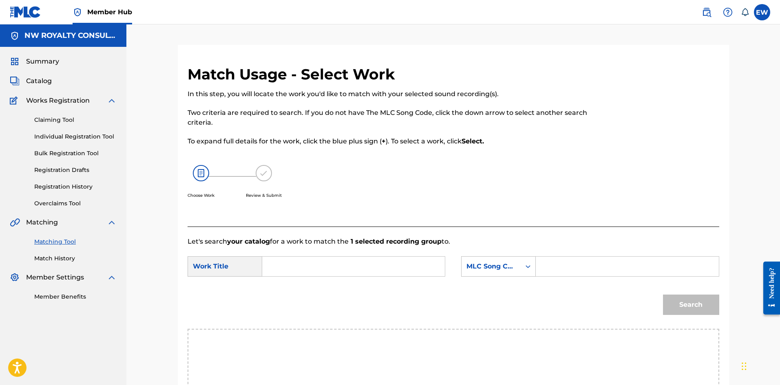
drag, startPoint x: 372, startPoint y: 267, endPoint x: 367, endPoint y: 264, distance: 5.8
click at [369, 265] on input "Search Form" at bounding box center [353, 267] width 169 height 20
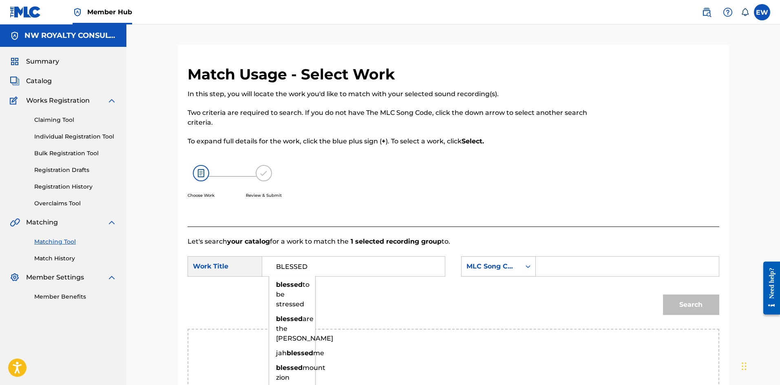
type input "BLESSED"
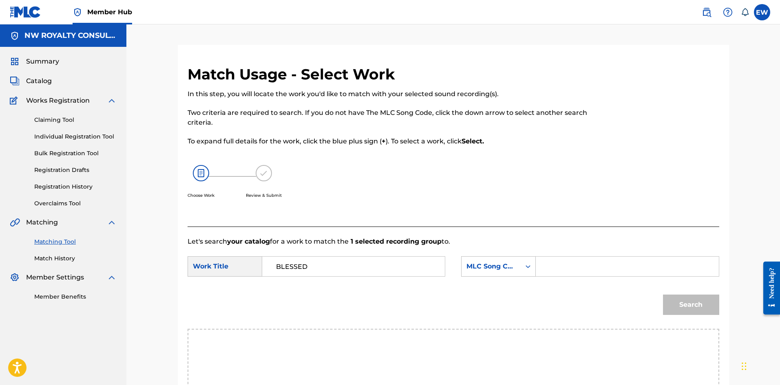
click at [582, 271] on input "Search Form" at bounding box center [627, 267] width 169 height 20
type input "BD1CUN"
click at [680, 306] on button "Search" at bounding box center [691, 305] width 56 height 20
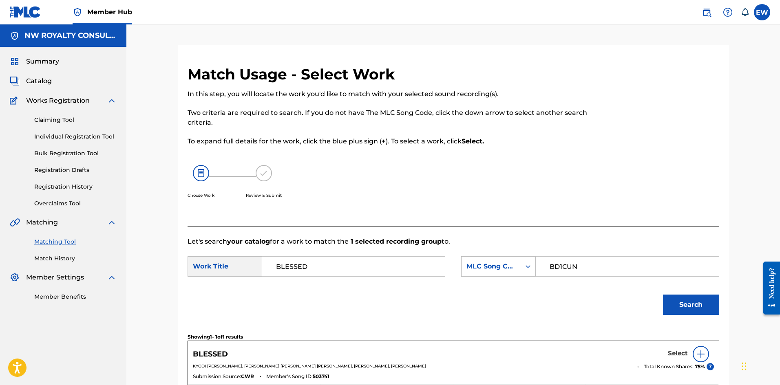
click at [687, 352] on h5 "Select" at bounding box center [678, 354] width 20 height 8
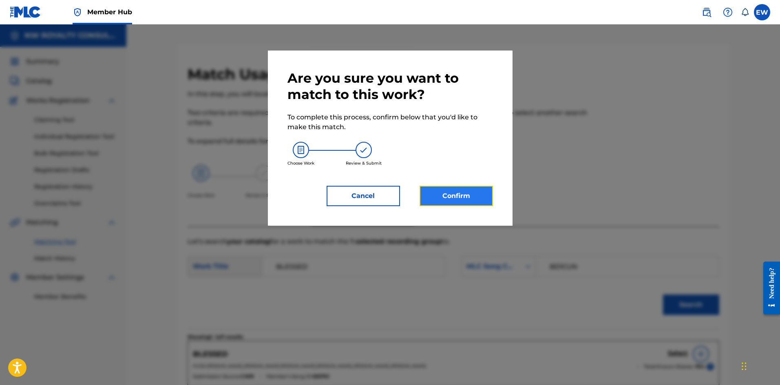
click at [453, 194] on button "Confirm" at bounding box center [456, 196] width 73 height 20
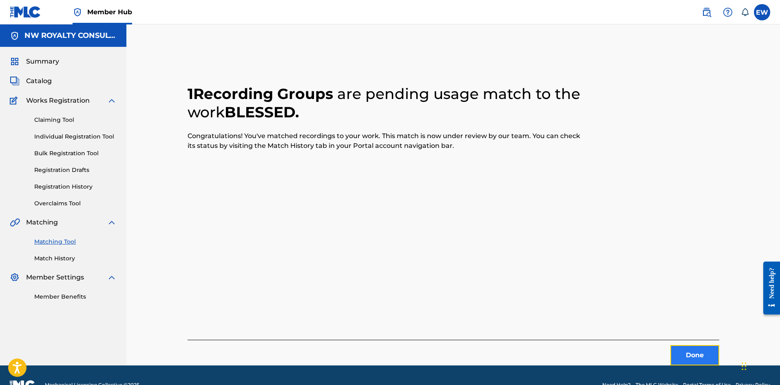
click at [707, 358] on button "Done" at bounding box center [694, 355] width 49 height 20
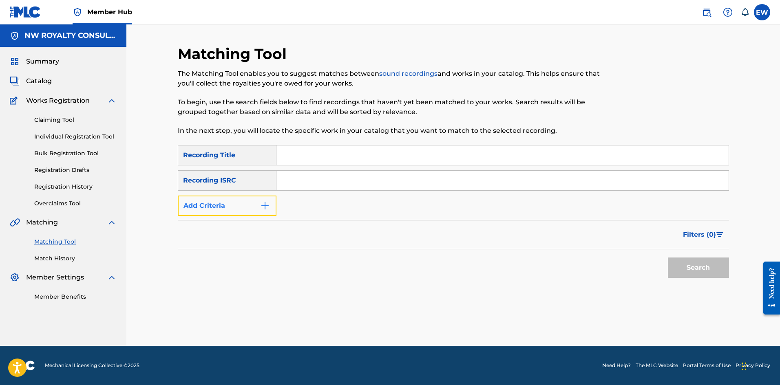
click at [221, 204] on button "Add Criteria" at bounding box center [227, 206] width 99 height 20
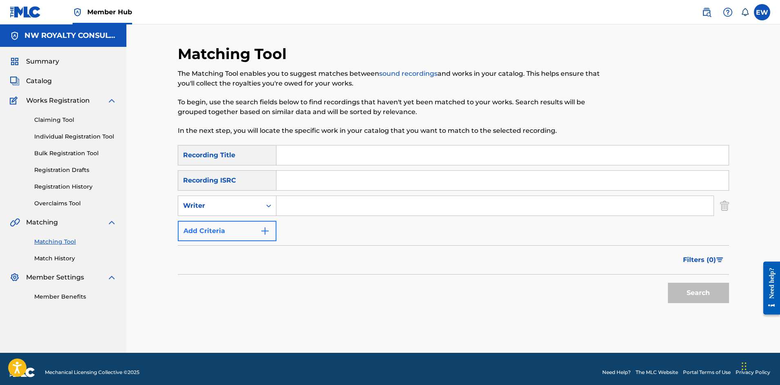
click at [221, 205] on div "Writer" at bounding box center [219, 206] width 73 height 10
drag, startPoint x: 222, startPoint y: 227, endPoint x: 301, endPoint y: 225, distance: 79.5
click at [229, 228] on div "Recording Artist" at bounding box center [227, 226] width 98 height 20
click at [328, 215] on div "SearchWithCriteriafe75948e-d4af-427a-be0f-c72d466ba3d6 Recording Title SearchWi…" at bounding box center [453, 193] width 551 height 96
click at [312, 210] on input "Search Form" at bounding box center [494, 206] width 437 height 20
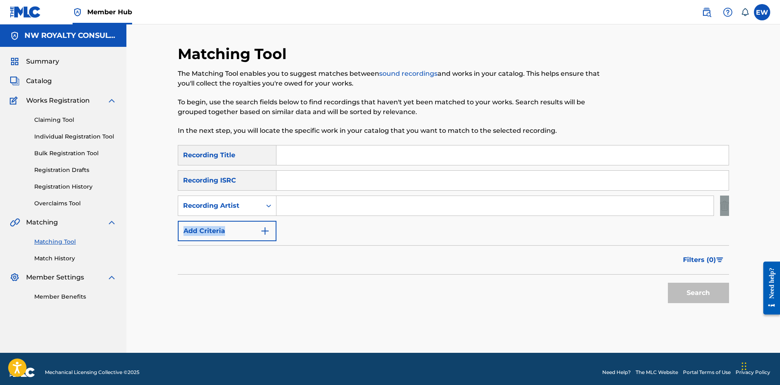
click at [309, 209] on input "Search Form" at bounding box center [494, 206] width 437 height 20
click at [301, 206] on input "Search Form" at bounding box center [494, 206] width 437 height 20
type input "SEVANA"
drag, startPoint x: 401, startPoint y: 146, endPoint x: 382, endPoint y: 143, distance: 19.0
click at [401, 146] on input "Search Form" at bounding box center [502, 156] width 452 height 20
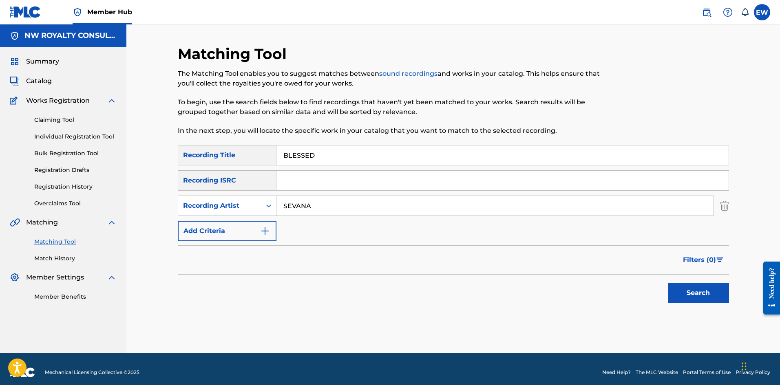
type input "BLESSED"
drag, startPoint x: 730, startPoint y: 292, endPoint x: 705, endPoint y: 287, distance: 25.3
click at [717, 290] on div "Matching Tool The Matching Tool enables you to suggest matches between sound re…" at bounding box center [453, 199] width 571 height 308
click at [694, 285] on button "Search" at bounding box center [698, 293] width 61 height 20
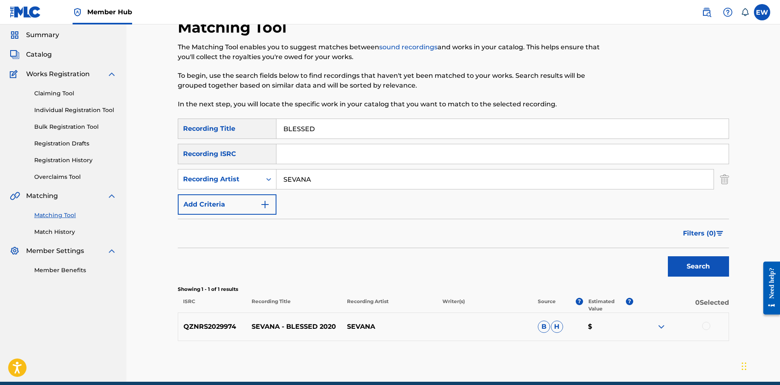
scroll to position [62, 0]
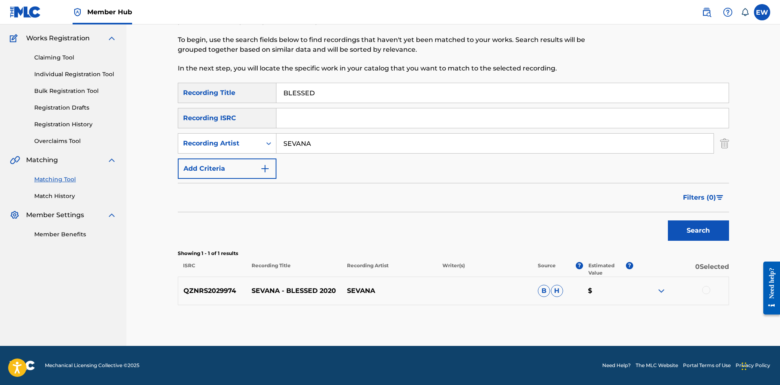
click at [703, 290] on div at bounding box center [706, 290] width 8 height 8
click at [585, 319] on button "Match 1 Group" at bounding box center [573, 319] width 90 height 20
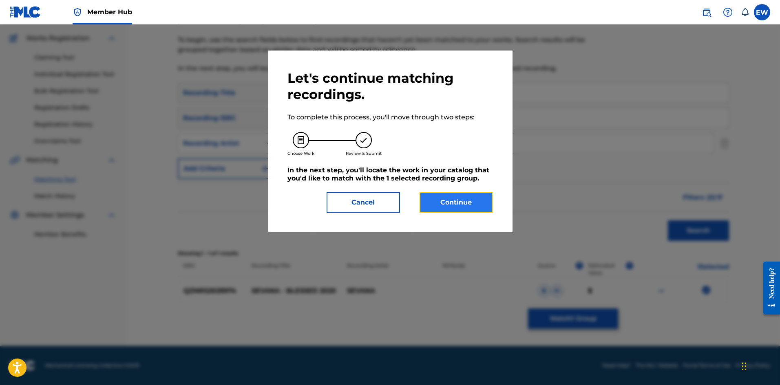
click at [474, 210] on button "Continue" at bounding box center [456, 202] width 73 height 20
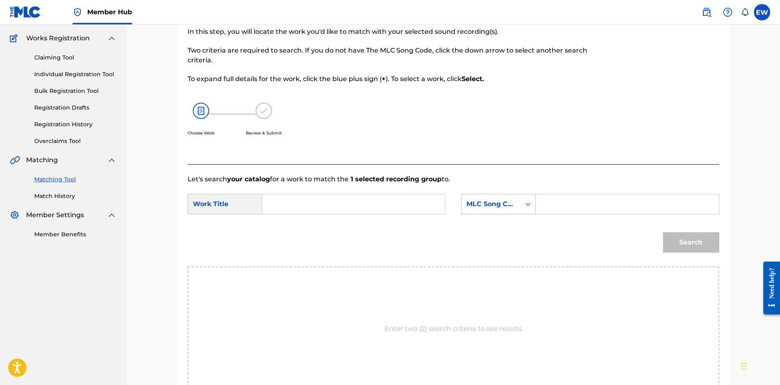
drag, startPoint x: 416, startPoint y: 206, endPoint x: 406, endPoint y: 202, distance: 10.2
click at [407, 202] on input "Search Form" at bounding box center [353, 205] width 169 height 20
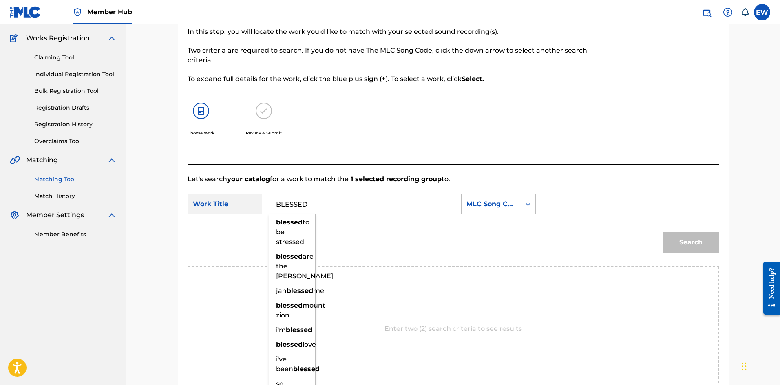
type input "BLESSED"
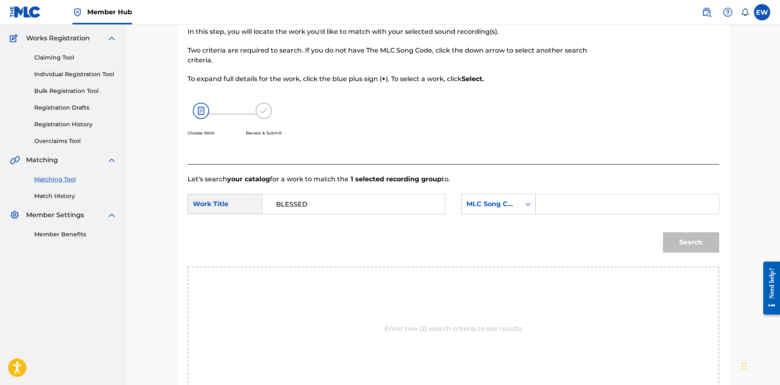
drag, startPoint x: 624, startPoint y: 204, endPoint x: 593, endPoint y: 197, distance: 32.1
click at [623, 204] on input "Search Form" at bounding box center [627, 205] width 169 height 20
type input "BA8JB6"
click at [678, 242] on button "Search" at bounding box center [691, 242] width 56 height 20
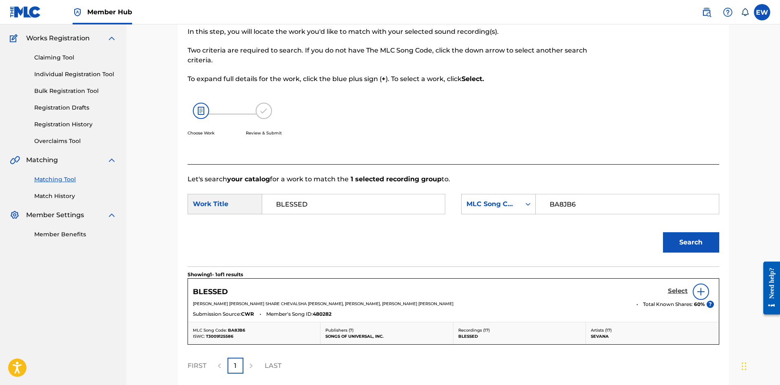
click at [684, 287] on h5 "Select" at bounding box center [678, 291] width 20 height 8
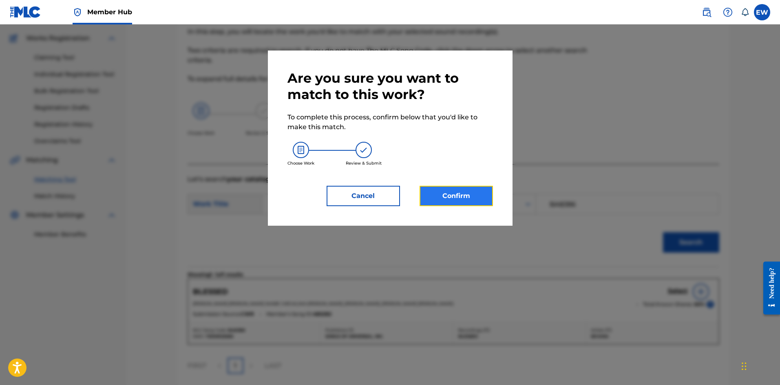
click at [471, 192] on button "Confirm" at bounding box center [456, 196] width 73 height 20
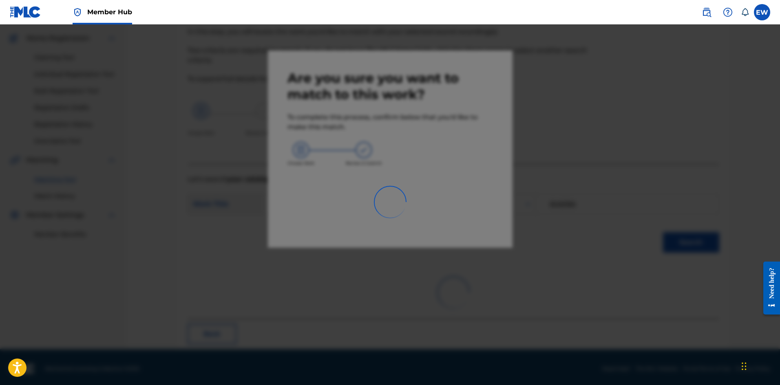
scroll to position [20, 0]
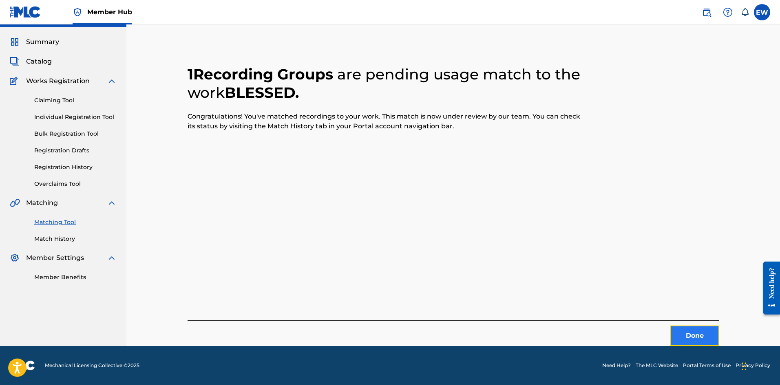
click at [715, 341] on button "Done" at bounding box center [694, 336] width 49 height 20
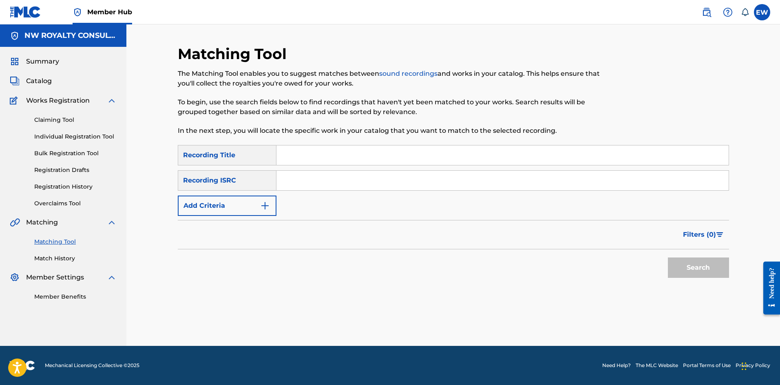
scroll to position [0, 0]
click at [245, 209] on button "Add Criteria" at bounding box center [227, 206] width 99 height 20
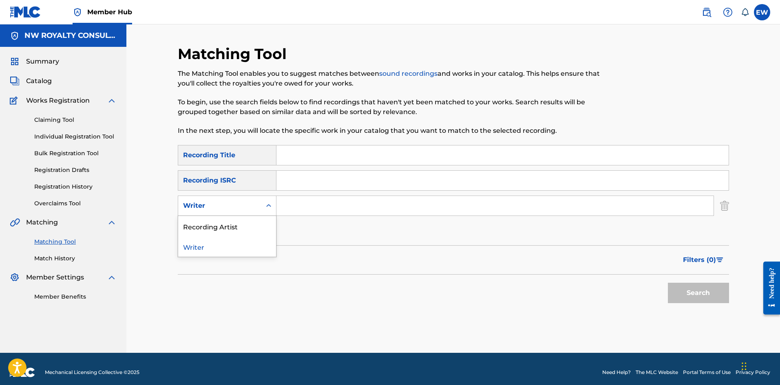
click at [243, 209] on div "Writer" at bounding box center [219, 206] width 73 height 10
click at [252, 230] on div "Recording Artist" at bounding box center [227, 226] width 98 height 20
drag, startPoint x: 344, startPoint y: 211, endPoint x: 294, endPoint y: 200, distance: 50.5
click at [318, 207] on input "Search Form" at bounding box center [494, 206] width 437 height 20
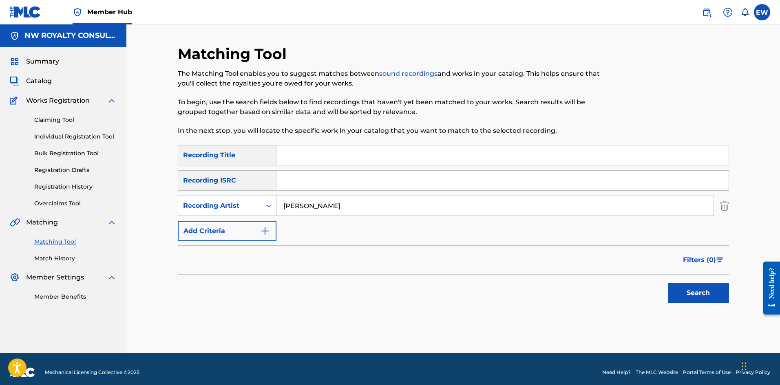
type input "AL FRANCIS"
drag, startPoint x: 353, startPoint y: 154, endPoint x: 303, endPoint y: 139, distance: 52.0
click at [351, 155] on input "Search Form" at bounding box center [502, 156] width 452 height 20
type input "BLESSED LOVE"
click at [705, 293] on button "Search" at bounding box center [698, 293] width 61 height 20
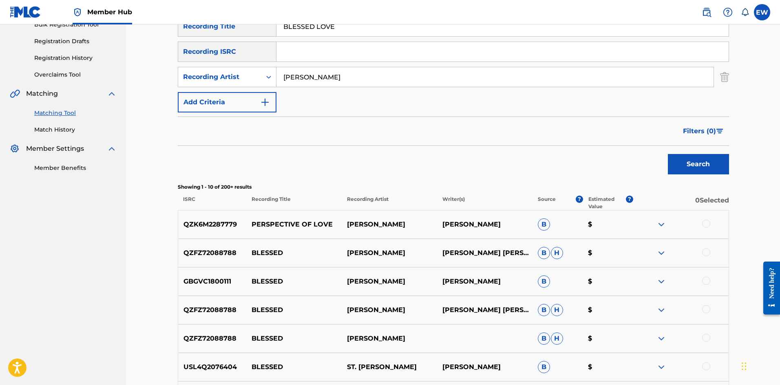
scroll to position [82, 0]
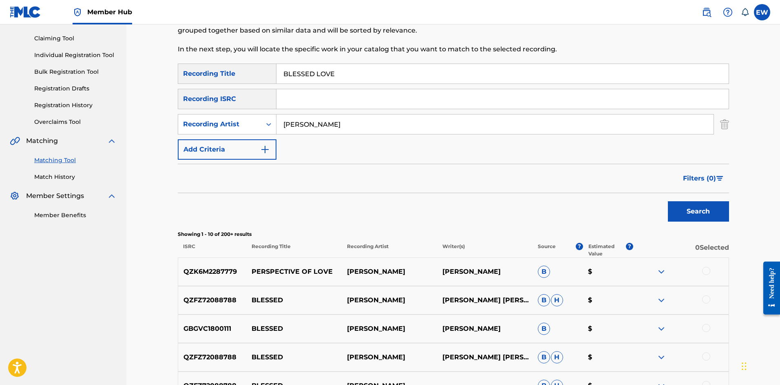
drag, startPoint x: 345, startPoint y: 120, endPoint x: 165, endPoint y: 159, distance: 184.1
click at [166, 161] on div "Matching Tool The Matching Tool enables you to suggest matches between sound re…" at bounding box center [453, 273] width 654 height 661
type input "MARVIN BINNS"
drag, startPoint x: 397, startPoint y: 73, endPoint x: 133, endPoint y: 82, distance: 264.0
click at [161, 82] on div "Matching Tool The Matching Tool enables you to suggest matches between sound re…" at bounding box center [453, 273] width 654 height 661
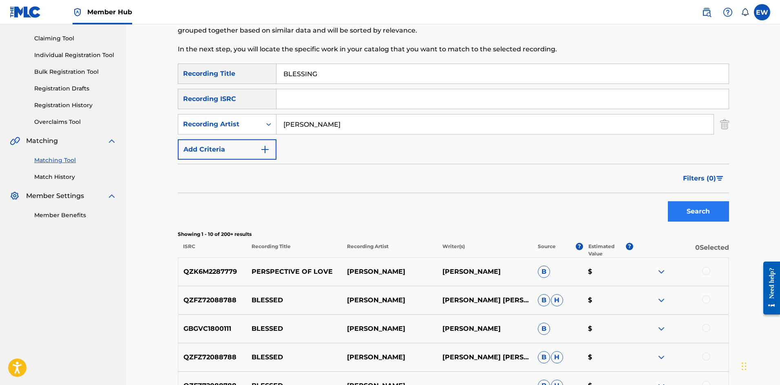
type input "BLESSING"
click at [710, 214] on button "Search" at bounding box center [698, 211] width 61 height 20
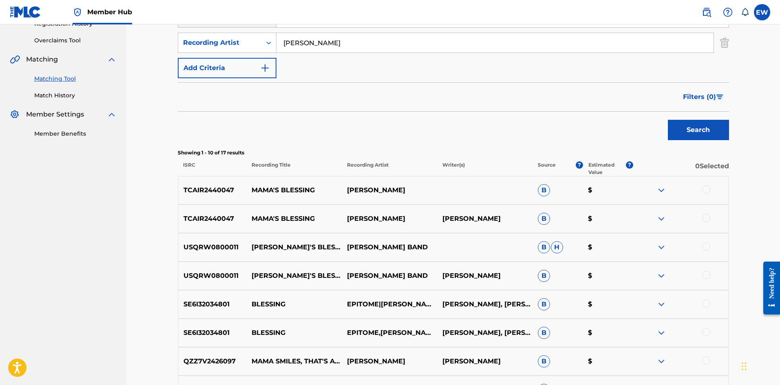
scroll to position [41, 0]
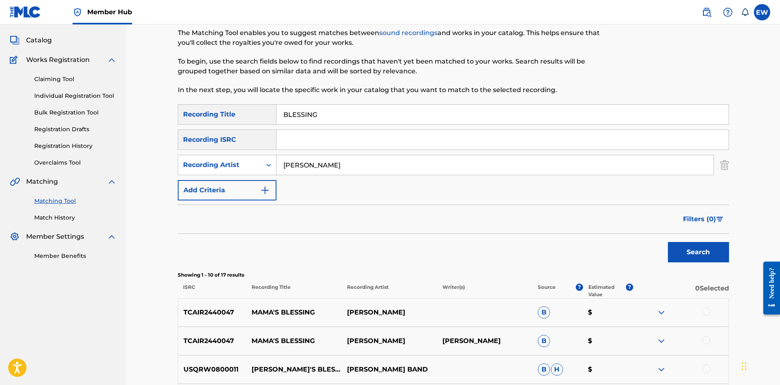
drag, startPoint x: 354, startPoint y: 163, endPoint x: 199, endPoint y: 177, distance: 156.0
click at [201, 176] on div "SearchWithCriteriafe75948e-d4af-427a-be0f-c72d466ba3d6 Recording Title BLESSING…" at bounding box center [453, 152] width 551 height 96
type input "SIZZLA"
drag, startPoint x: 334, startPoint y: 116, endPoint x: 216, endPoint y: 130, distance: 119.1
click at [219, 130] on div "SearchWithCriteriafe75948e-d4af-427a-be0f-c72d466ba3d6 Recording Title BLESSING…" at bounding box center [453, 152] width 551 height 96
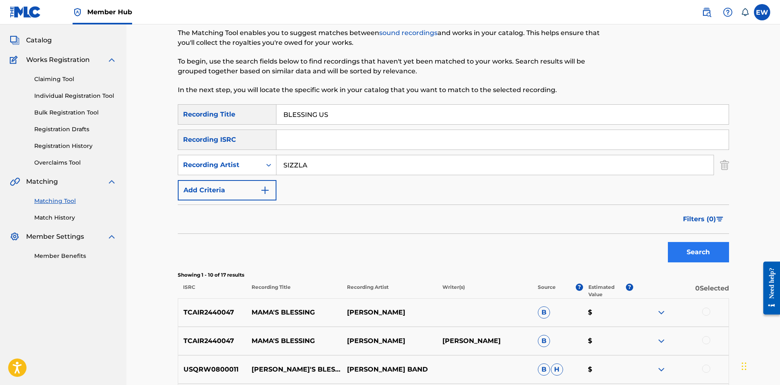
type input "BLESSING US"
click at [688, 251] on button "Search" at bounding box center [698, 252] width 61 height 20
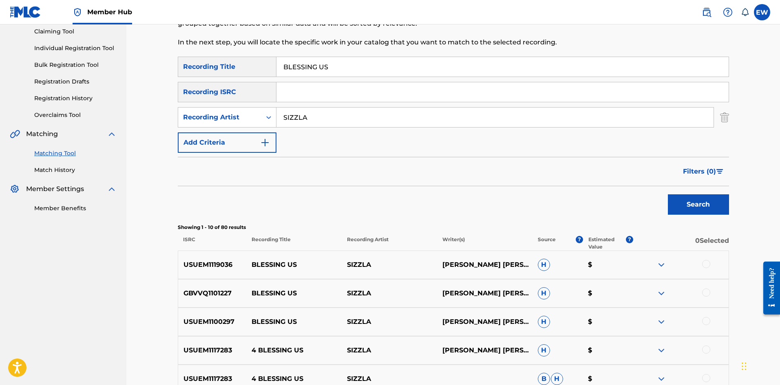
scroll to position [163, 0]
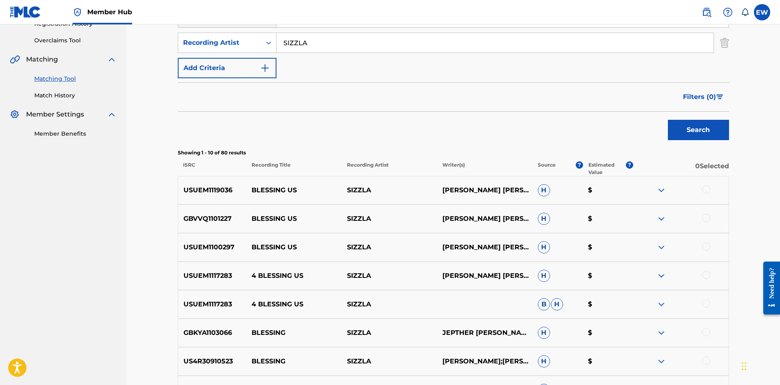
drag, startPoint x: 707, startPoint y: 188, endPoint x: 683, endPoint y: 197, distance: 25.5
click at [707, 189] on div at bounding box center [706, 190] width 8 height 8
drag, startPoint x: 707, startPoint y: 217, endPoint x: 705, endPoint y: 222, distance: 5.9
click at [707, 217] on div at bounding box center [706, 218] width 8 height 8
click at [703, 246] on div at bounding box center [706, 247] width 8 height 8
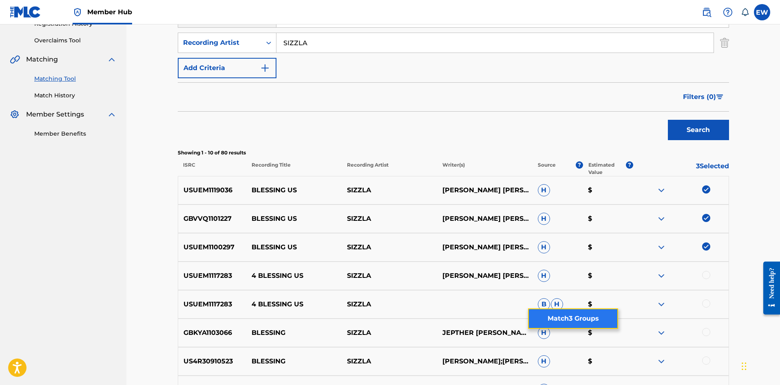
click at [597, 313] on button "Match 3 Groups" at bounding box center [573, 319] width 90 height 20
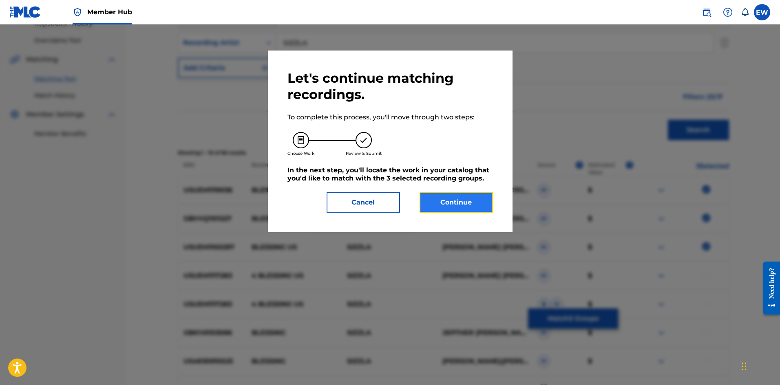
click at [485, 201] on button "Continue" at bounding box center [456, 202] width 73 height 20
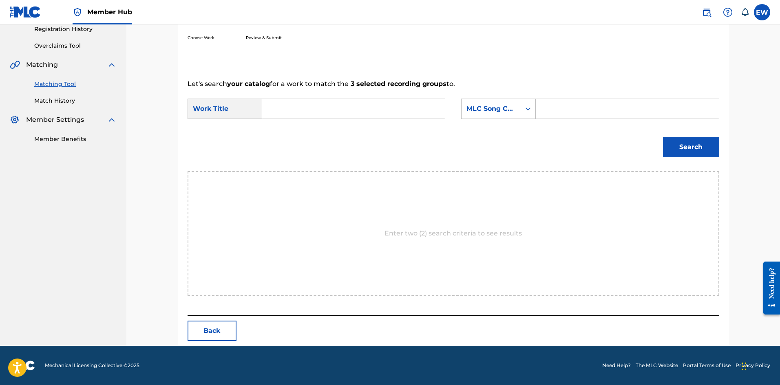
scroll to position [158, 0]
click at [378, 113] on input "Search Form" at bounding box center [353, 109] width 169 height 20
type input "BLESSING US"
click at [587, 106] on input "Search Form" at bounding box center [627, 109] width 169 height 20
type input "G4255N"
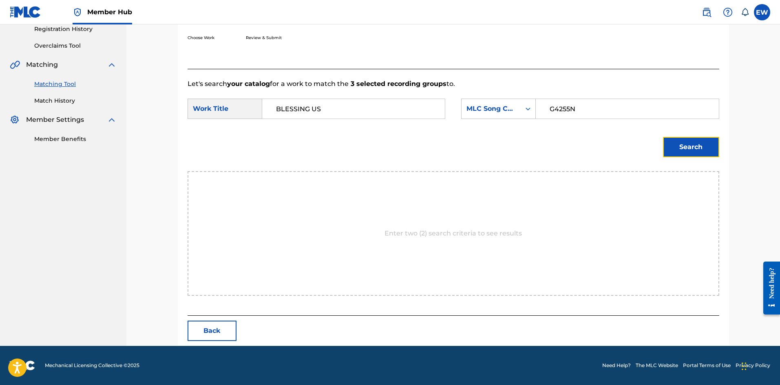
drag, startPoint x: 681, startPoint y: 141, endPoint x: 623, endPoint y: 150, distance: 58.9
click at [680, 144] on button "Search" at bounding box center [691, 147] width 56 height 20
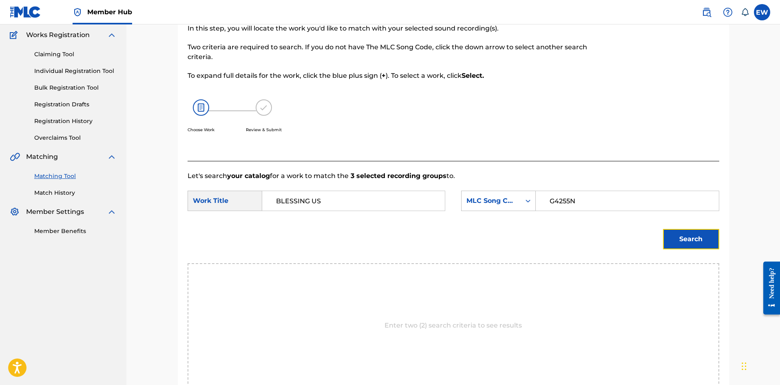
scroll to position [31, 0]
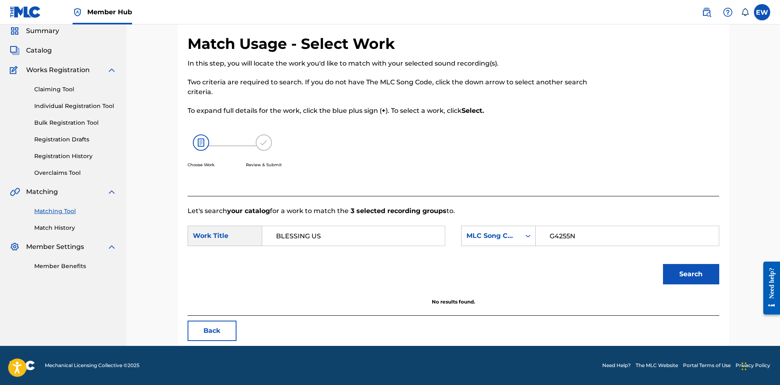
drag, startPoint x: 369, startPoint y: 234, endPoint x: 105, endPoint y: 221, distance: 264.1
click at [107, 223] on main "NW ROYALTY CONSULTING, LLC. Summary Catalog Works Registration Claiming Tool In…" at bounding box center [390, 170] width 780 height 352
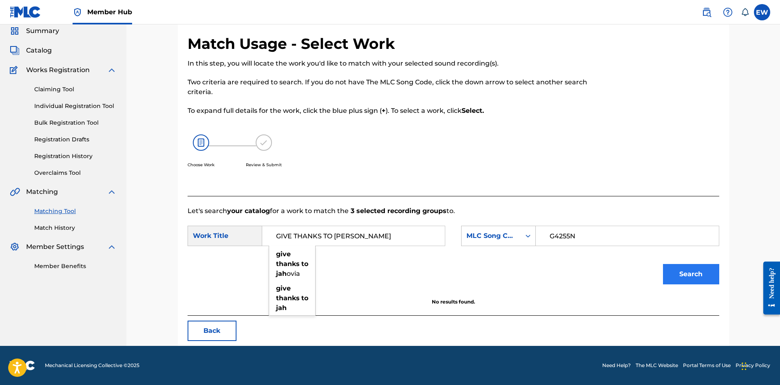
type input "GIVE THANKS TO JAH"
click at [694, 279] on button "Search" at bounding box center [691, 274] width 56 height 20
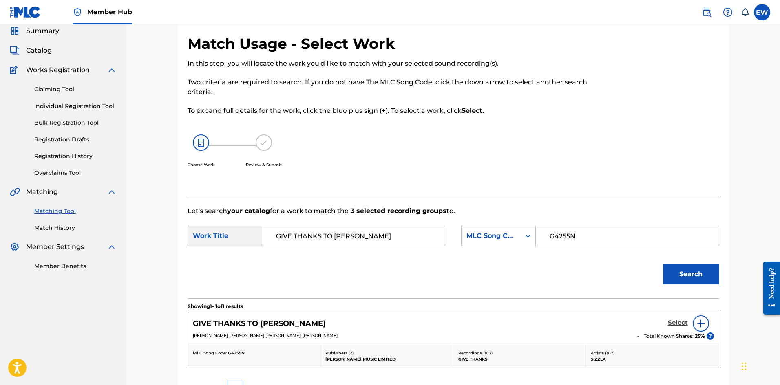
click at [674, 320] on h5 "Select" at bounding box center [678, 323] width 20 height 8
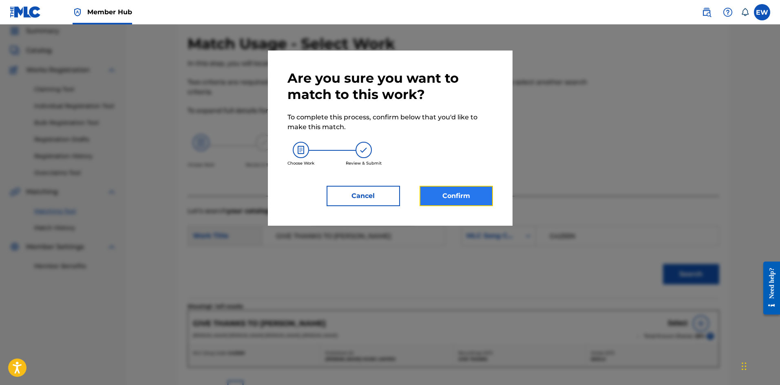
click at [474, 203] on button "Confirm" at bounding box center [456, 196] width 73 height 20
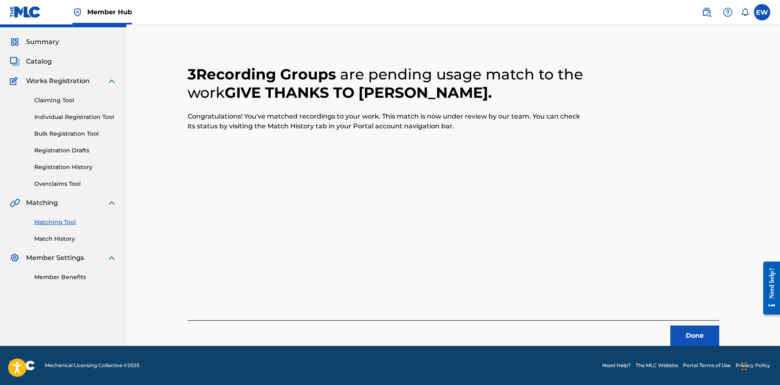
scroll to position [20, 0]
drag, startPoint x: 696, startPoint y: 338, endPoint x: 780, endPoint y: 354, distance: 86.0
click at [703, 339] on button "Done" at bounding box center [694, 336] width 49 height 20
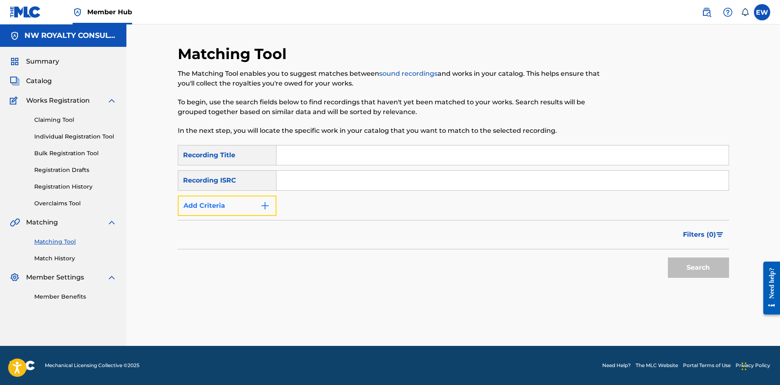
click at [246, 206] on button "Add Criteria" at bounding box center [227, 206] width 99 height 20
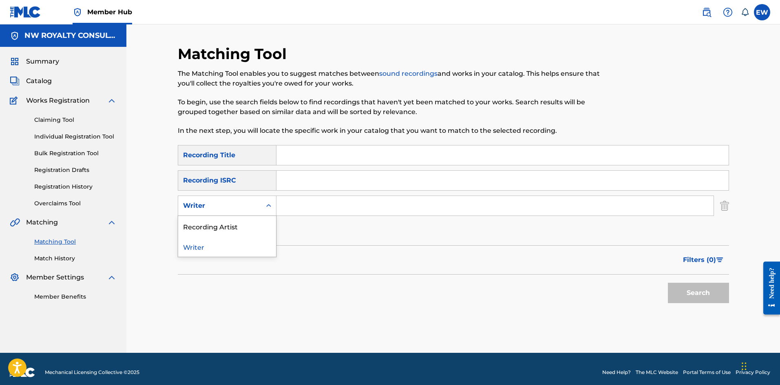
click at [245, 207] on div "Writer" at bounding box center [219, 206] width 73 height 10
drag, startPoint x: 241, startPoint y: 225, endPoint x: 303, endPoint y: 206, distance: 64.2
click at [291, 210] on div "SearchWithCriteriacf1e6d97-69c1-4c79-97bb-314e151d55a2 2 results available. Use…" at bounding box center [453, 206] width 551 height 20
drag, startPoint x: 339, startPoint y: 200, endPoint x: 312, endPoint y: 203, distance: 27.5
click at [339, 203] on input "Search Form" at bounding box center [494, 206] width 437 height 20
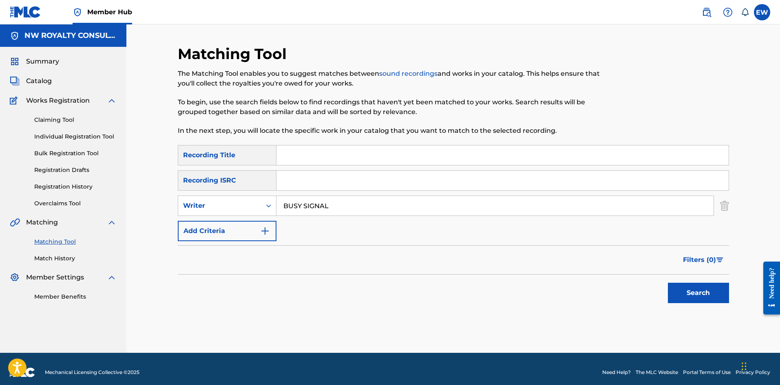
type input "BUSY SIGNAL"
drag, startPoint x: 323, startPoint y: 158, endPoint x: 314, endPoint y: 175, distance: 19.5
click at [323, 158] on input "Search Form" at bounding box center [502, 156] width 452 height 20
type input "BLESSINGS"
drag, startPoint x: 679, startPoint y: 291, endPoint x: 650, endPoint y: 276, distance: 32.1
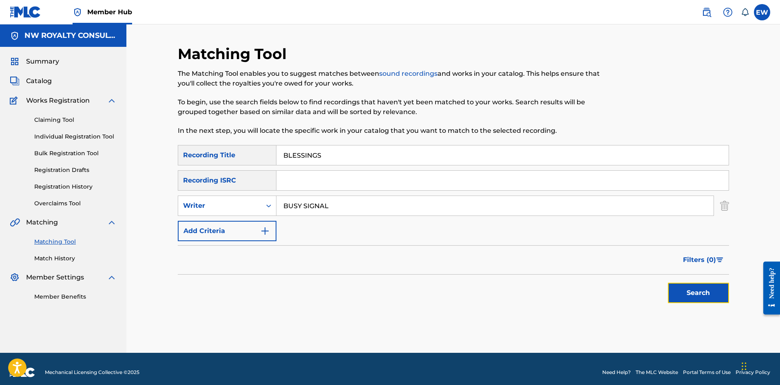
click at [678, 291] on button "Search" at bounding box center [698, 293] width 61 height 20
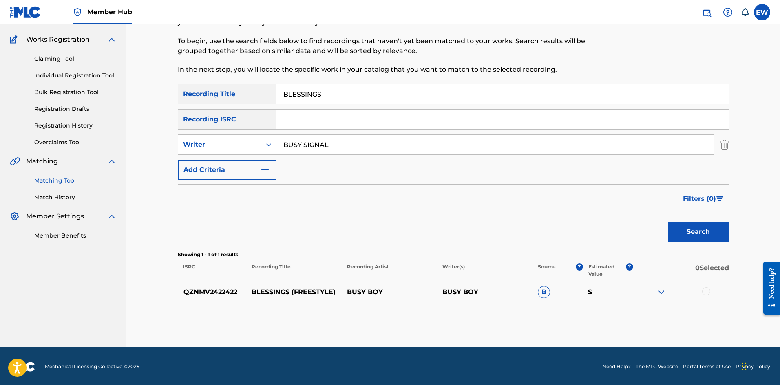
scroll to position [62, 0]
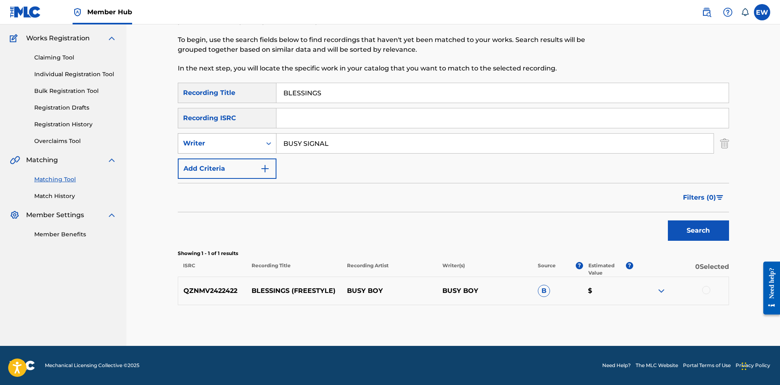
drag, startPoint x: 340, startPoint y: 138, endPoint x: 195, endPoint y: 146, distance: 145.0
click at [188, 143] on div "SearchWithCriteriacf1e6d97-69c1-4c79-97bb-314e151d55a2 Writer BUSY SIGNAL" at bounding box center [453, 143] width 551 height 20
drag, startPoint x: 350, startPoint y: 87, endPoint x: 272, endPoint y: 97, distance: 78.1
click at [284, 97] on input "BLESSINGS" at bounding box center [502, 93] width 452 height 20
click at [710, 225] on button "Search" at bounding box center [698, 231] width 61 height 20
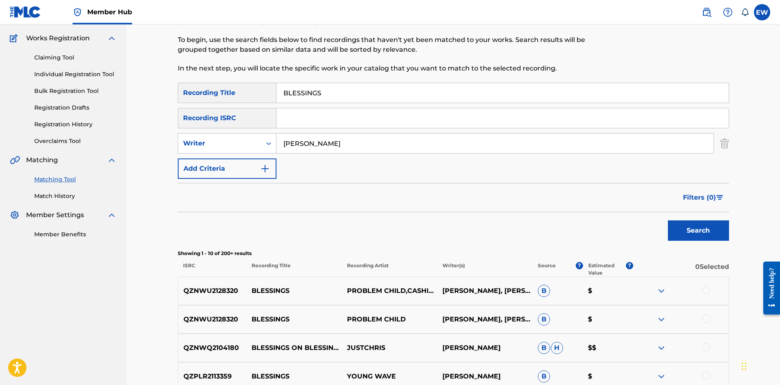
drag, startPoint x: 375, startPoint y: 146, endPoint x: 303, endPoint y: 144, distance: 71.4
click at [246, 133] on div "SearchWithCriteriacf1e6d97-69c1-4c79-97bb-314e151d55a2 Writer CHRIS MARTIN" at bounding box center [453, 143] width 551 height 20
drag, startPoint x: 355, startPoint y: 88, endPoint x: 154, endPoint y: 57, distance: 203.4
click at [154, 57] on div "Matching Tool The Matching Tool enables you to suggest matches between sound re…" at bounding box center [453, 292] width 654 height 661
click at [684, 226] on button "Search" at bounding box center [698, 231] width 61 height 20
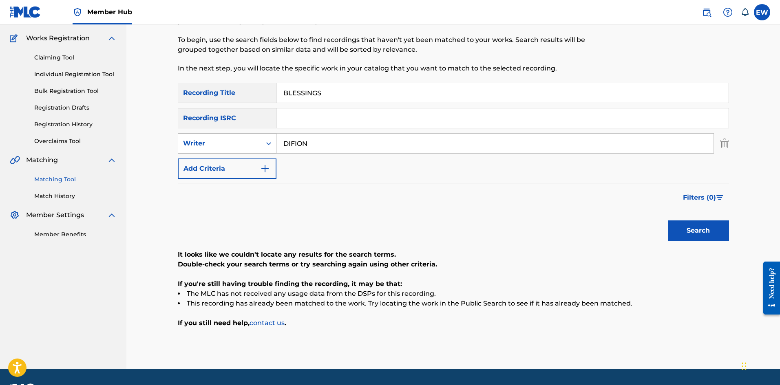
drag, startPoint x: 323, startPoint y: 147, endPoint x: 237, endPoint y: 133, distance: 87.1
click at [237, 133] on div "SearchWithCriteriacf1e6d97-69c1-4c79-97bb-314e151d55a2 Writer DIFION" at bounding box center [453, 143] width 551 height 20
drag, startPoint x: 353, startPoint y: 89, endPoint x: 251, endPoint y: 86, distance: 102.0
click at [252, 80] on div "Matching Tool The Matching Tool enables you to suggest matches between sound re…" at bounding box center [453, 175] width 551 height 387
drag, startPoint x: 681, startPoint y: 221, endPoint x: 656, endPoint y: 210, distance: 27.8
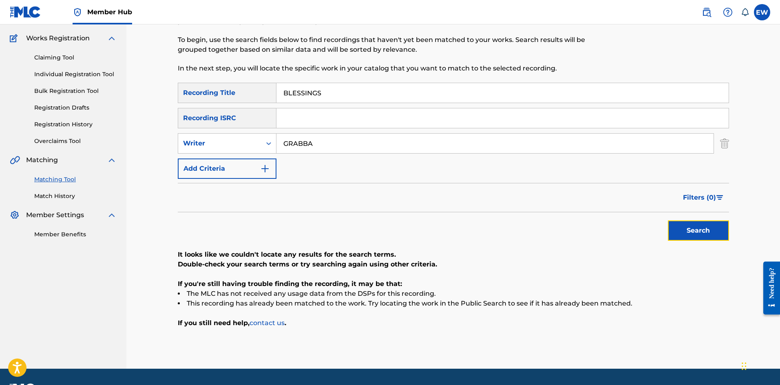
click at [681, 221] on button "Search" at bounding box center [698, 231] width 61 height 20
drag, startPoint x: 332, startPoint y: 136, endPoint x: 260, endPoint y: 126, distance: 73.2
click at [262, 139] on div "SearchWithCriteriacf1e6d97-69c1-4c79-97bb-314e151d55a2 Writer GRABBA" at bounding box center [453, 143] width 551 height 20
drag, startPoint x: 344, startPoint y: 98, endPoint x: 253, endPoint y: 108, distance: 91.5
click at [213, 88] on div "SearchWithCriteriafe75948e-d4af-427a-be0f-c72d466ba3d6 Recording Title BLESSINGS" at bounding box center [453, 93] width 551 height 20
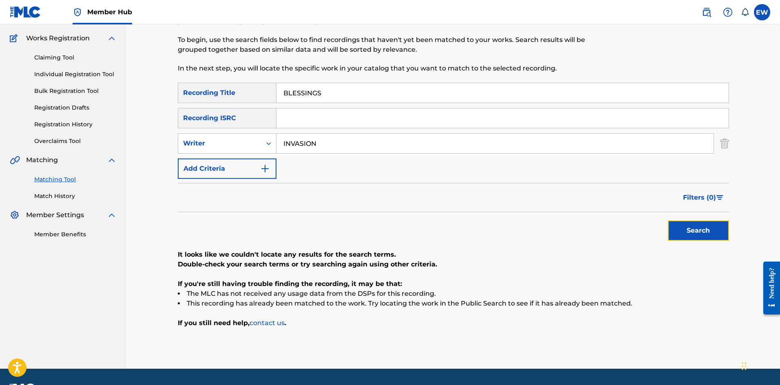
drag, startPoint x: 692, startPoint y: 234, endPoint x: 672, endPoint y: 209, distance: 31.7
click at [691, 234] on button "Search" at bounding box center [698, 231] width 61 height 20
drag, startPoint x: 341, startPoint y: 144, endPoint x: 194, endPoint y: 126, distance: 147.9
click at [252, 135] on div "SearchWithCriteriacf1e6d97-69c1-4c79-97bb-314e151d55a2 Writer INVASION" at bounding box center [453, 143] width 551 height 20
click at [694, 227] on button "Search" at bounding box center [698, 231] width 61 height 20
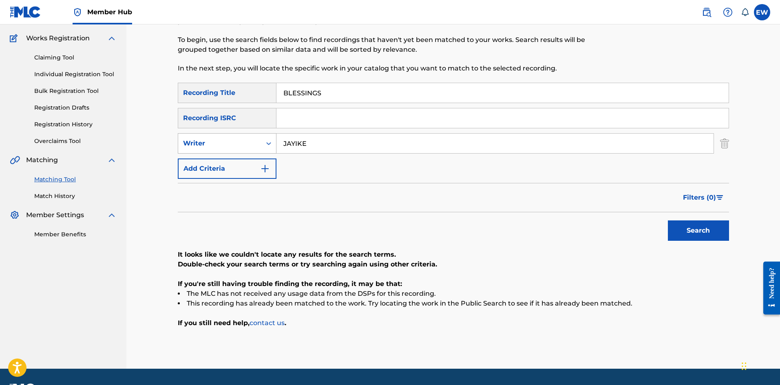
drag, startPoint x: 303, startPoint y: 143, endPoint x: 212, endPoint y: 144, distance: 91.3
click at [216, 144] on div "SearchWithCriteriacf1e6d97-69c1-4c79-97bb-314e151d55a2 Writer JAYIKE" at bounding box center [453, 143] width 551 height 20
drag, startPoint x: 706, startPoint y: 242, endPoint x: 702, endPoint y: 241, distance: 4.2
click at [706, 242] on div "Search" at bounding box center [696, 228] width 65 height 33
click at [702, 240] on button "Search" at bounding box center [698, 231] width 61 height 20
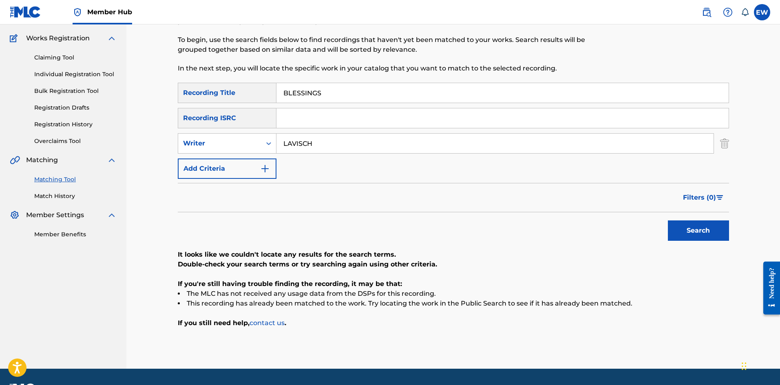
drag, startPoint x: 339, startPoint y: 142, endPoint x: 233, endPoint y: 126, distance: 106.9
click at [212, 128] on div "SearchWithCriteriafe75948e-d4af-427a-be0f-c72d466ba3d6 Recording Title BLESSING…" at bounding box center [453, 131] width 551 height 96
click at [698, 232] on button "Search" at bounding box center [698, 231] width 61 height 20
drag, startPoint x: 347, startPoint y: 146, endPoint x: 276, endPoint y: 151, distance: 70.7
click at [275, 150] on div "SearchWithCriteriacf1e6d97-69c1-4c79-97bb-314e151d55a2 Writer RUDE JERMS" at bounding box center [453, 143] width 551 height 20
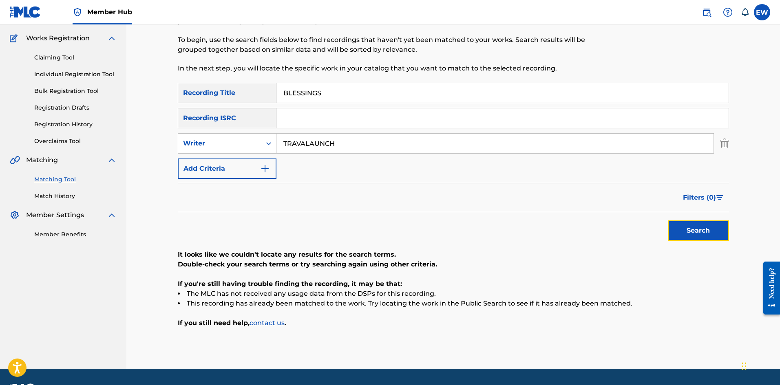
drag, startPoint x: 701, startPoint y: 231, endPoint x: 697, endPoint y: 230, distance: 4.4
click at [701, 231] on button "Search" at bounding box center [698, 231] width 61 height 20
drag, startPoint x: 282, startPoint y: 146, endPoint x: 223, endPoint y: 151, distance: 59.0
click at [249, 148] on div "SearchWithCriteriacf1e6d97-69c1-4c79-97bb-314e151d55a2 Writer TRAVALAUNCH" at bounding box center [453, 143] width 551 height 20
type input "SHANE E"
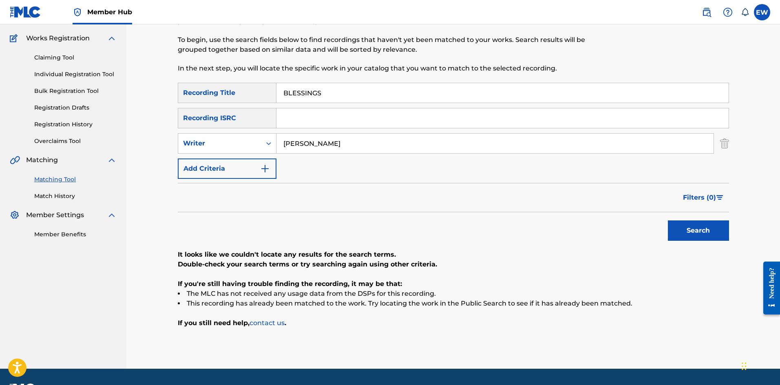
drag, startPoint x: 323, startPoint y: 83, endPoint x: 250, endPoint y: 99, distance: 74.2
click at [252, 91] on div "SearchWithCriteriafe75948e-d4af-427a-be0f-c72d466ba3d6 Recording Title BLESSINGS" at bounding box center [453, 93] width 551 height 20
type input "BLESSINGS A FLOW"
click at [702, 222] on button "Search" at bounding box center [698, 231] width 61 height 20
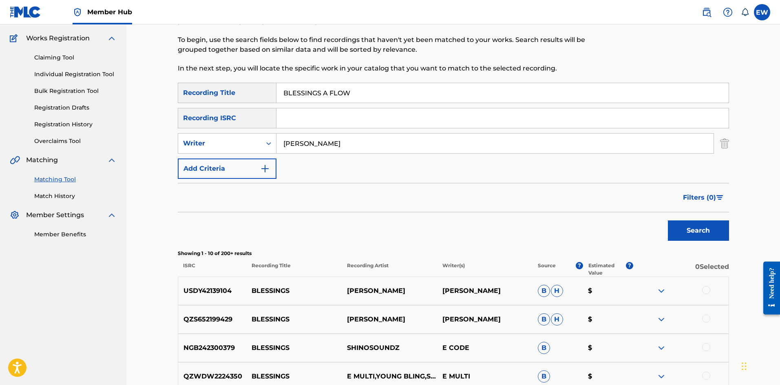
drag, startPoint x: 340, startPoint y: 150, endPoint x: 232, endPoint y: 155, distance: 107.8
click at [232, 155] on div "SearchWithCriteriafe75948e-d4af-427a-be0f-c72d466ba3d6 Recording Title BLESSING…" at bounding box center [453, 131] width 551 height 96
type input "COLLIE BUDDZ"
drag, startPoint x: 393, startPoint y: 86, endPoint x: 127, endPoint y: 73, distance: 266.2
click at [111, 57] on main "NW ROYALTY CONSULTING, LLC. Summary Catalog Works Registration Claiming Tool In…" at bounding box center [390, 292] width 780 height 661
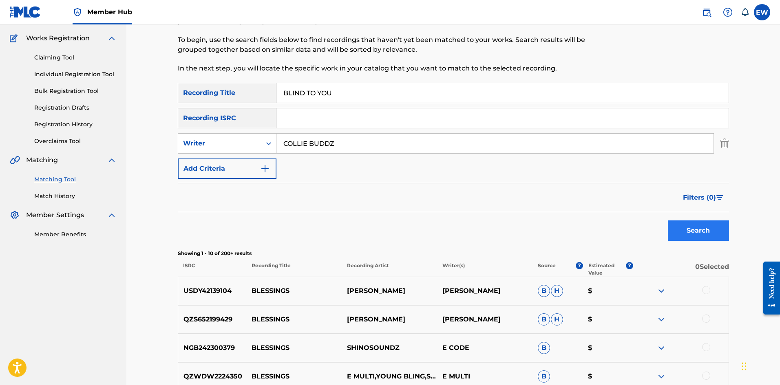
type input "BLIND TO YOU"
drag, startPoint x: 704, startPoint y: 237, endPoint x: 698, endPoint y: 227, distance: 11.9
click at [704, 237] on button "Search" at bounding box center [698, 231] width 61 height 20
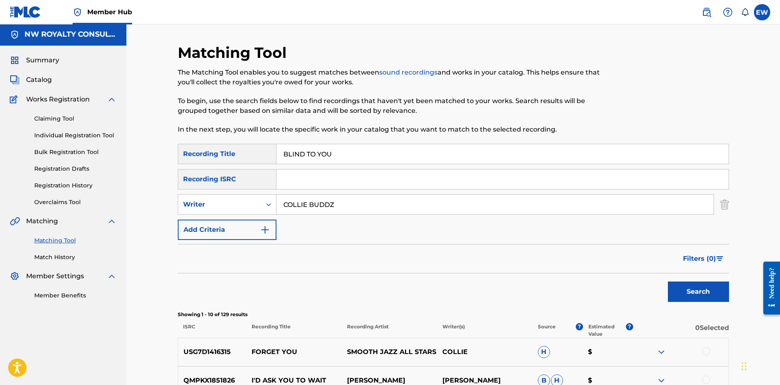
scroll to position [0, 0]
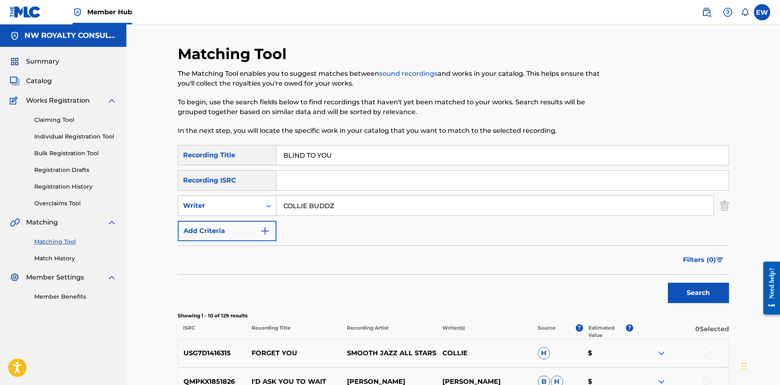
drag, startPoint x: 344, startPoint y: 213, endPoint x: 252, endPoint y: 199, distance: 92.8
click at [254, 201] on div "SearchWithCriteriacf1e6d97-69c1-4c79-97bb-314e151d55a2 Writer COLLIE BUDDZ" at bounding box center [453, 206] width 551 height 20
type input "SHAWN STORM"
drag, startPoint x: 381, startPoint y: 158, endPoint x: 297, endPoint y: 157, distance: 84.0
click at [300, 150] on input "BLIND TO YOU" at bounding box center [502, 156] width 452 height 20
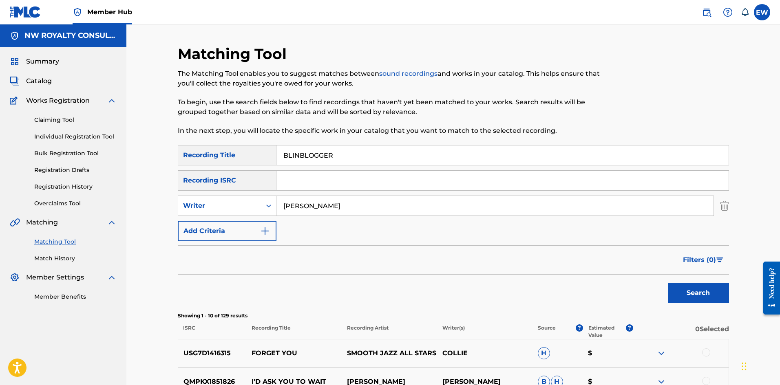
drag, startPoint x: 404, startPoint y: 154, endPoint x: 176, endPoint y: 148, distance: 228.0
click at [164, 145] on div "Matching Tool The Matching Tool enables you to suggest matches between sound re…" at bounding box center [453, 354] width 654 height 661
type input "BLOGGER"
drag, startPoint x: 695, startPoint y: 288, endPoint x: 683, endPoint y: 279, distance: 14.6
click at [694, 289] on button "Search" at bounding box center [698, 293] width 61 height 20
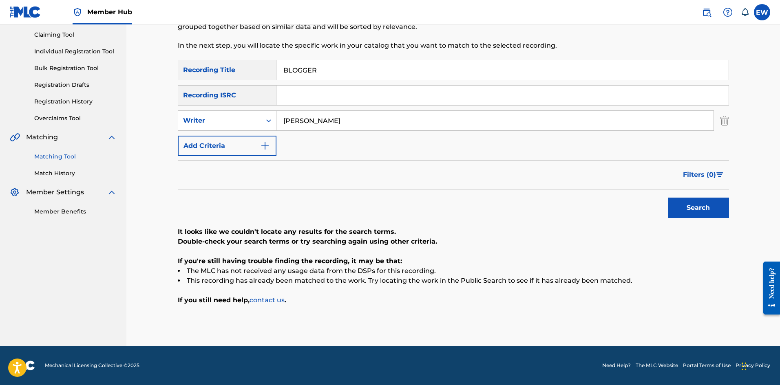
scroll to position [44, 0]
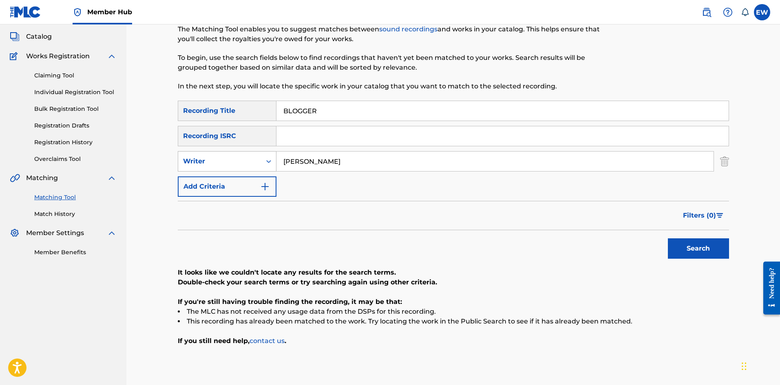
drag, startPoint x: 357, startPoint y: 158, endPoint x: 229, endPoint y: 164, distance: 128.2
click at [230, 165] on div "SearchWithCriteriacf1e6d97-69c1-4c79-97bb-314e151d55a2 Writer SHAWN STORM" at bounding box center [453, 161] width 551 height 20
type input "I OCTANE"
drag, startPoint x: 327, startPoint y: 117, endPoint x: 296, endPoint y: 133, distance: 34.3
click at [287, 122] on div "SearchWithCriteriafe75948e-d4af-427a-be0f-c72d466ba3d6 Recording Title BLOGGER …" at bounding box center [453, 149] width 551 height 96
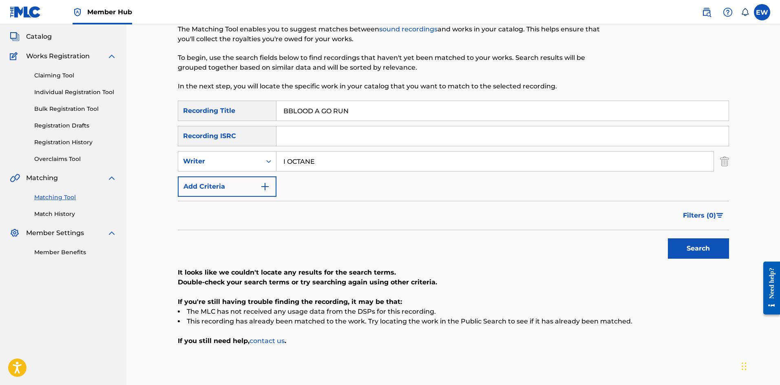
drag, startPoint x: 362, startPoint y: 111, endPoint x: 216, endPoint y: 113, distance: 146.0
click at [242, 116] on div "SearchWithCriteriafe75948e-d4af-427a-be0f-c72d466ba3d6 Recording Title BBLOOD A…" at bounding box center [453, 111] width 551 height 20
type input "BLOOD A GO RUN"
click at [687, 239] on button "Search" at bounding box center [698, 249] width 61 height 20
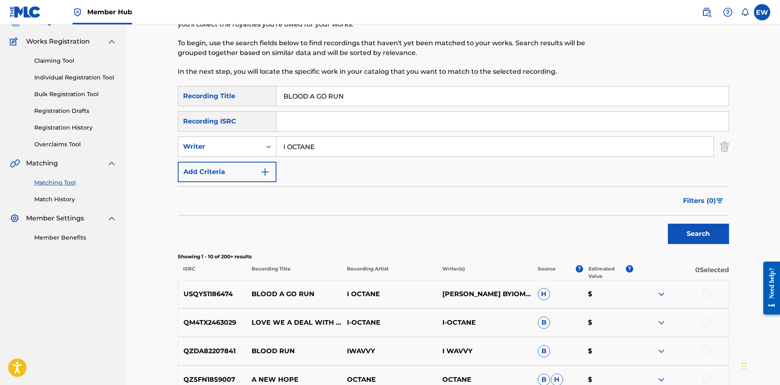
scroll to position [85, 0]
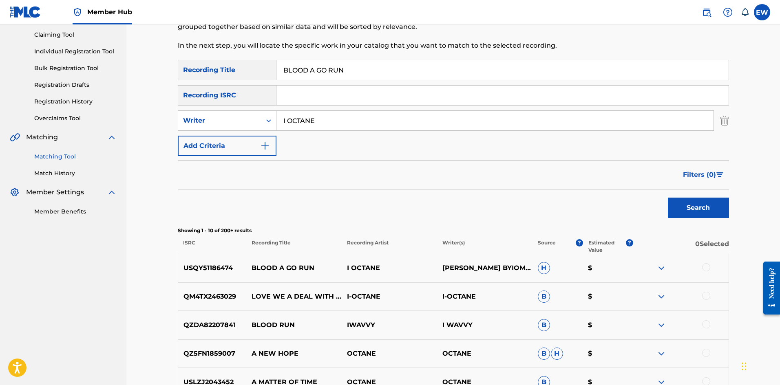
click at [705, 269] on div at bounding box center [706, 267] width 8 height 8
click at [573, 316] on button "Match 1 Group" at bounding box center [573, 319] width 90 height 20
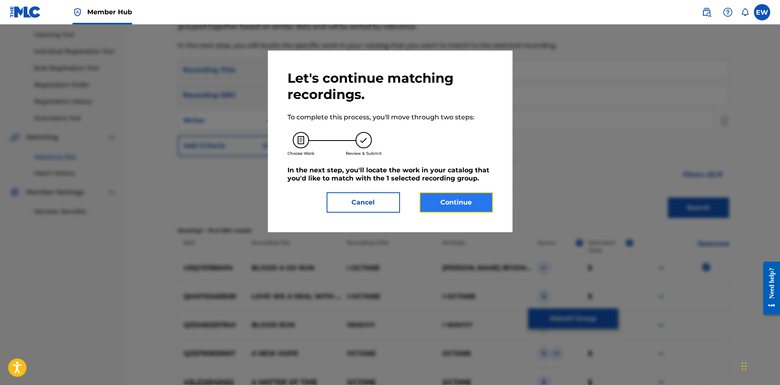
click at [479, 208] on button "Continue" at bounding box center [456, 202] width 73 height 20
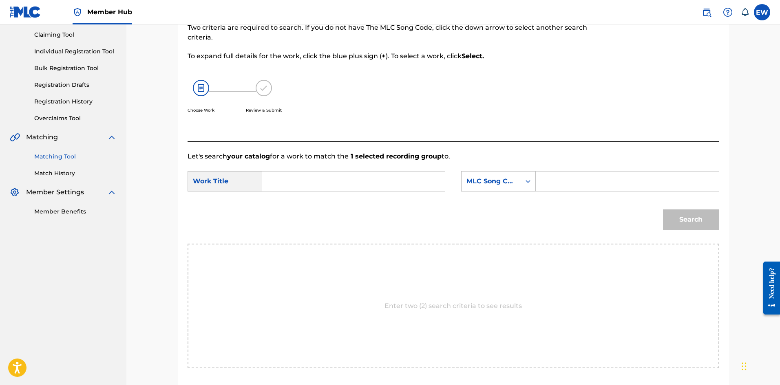
click at [354, 192] on div "SearchWithCriteria6bab18b3-511c-49c4-99c9-0cbd801a89d2 Work Title SearchWithCri…" at bounding box center [454, 183] width 532 height 25
type input "BLOOD A GO RUN"
drag, startPoint x: 582, startPoint y: 175, endPoint x: 572, endPoint y: 177, distance: 10.0
click at [575, 175] on input "Search Form" at bounding box center [627, 182] width 169 height 20
type input "B9702Z"
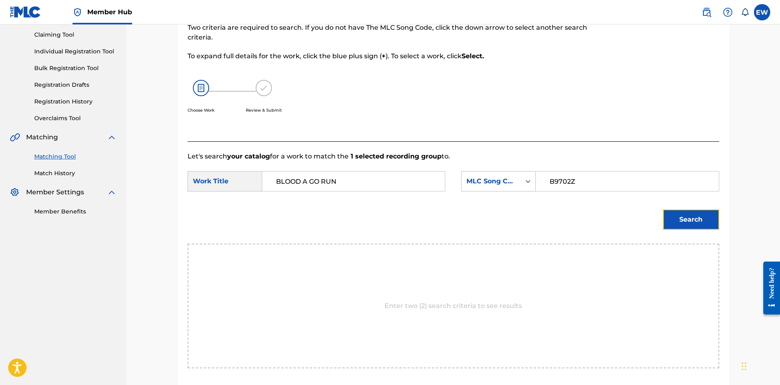
click at [679, 221] on button "Search" at bounding box center [691, 220] width 56 height 20
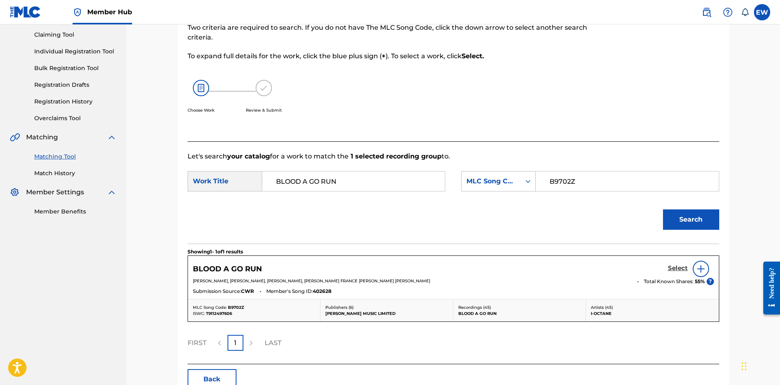
click at [680, 268] on h5 "Select" at bounding box center [678, 269] width 20 height 8
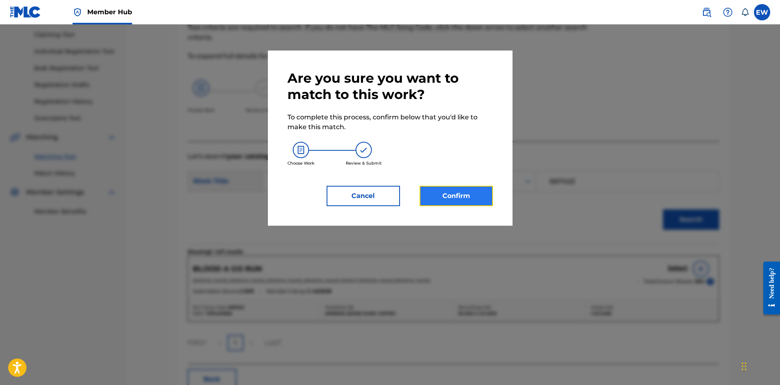
click at [480, 187] on button "Confirm" at bounding box center [456, 196] width 73 height 20
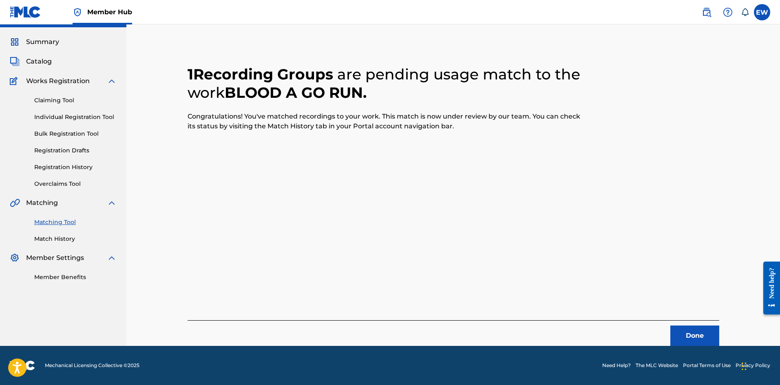
scroll to position [20, 0]
drag, startPoint x: 695, startPoint y: 336, endPoint x: 747, endPoint y: 338, distance: 51.4
click at [699, 336] on button "Done" at bounding box center [694, 336] width 49 height 20
